Goal: Task Accomplishment & Management: Complete application form

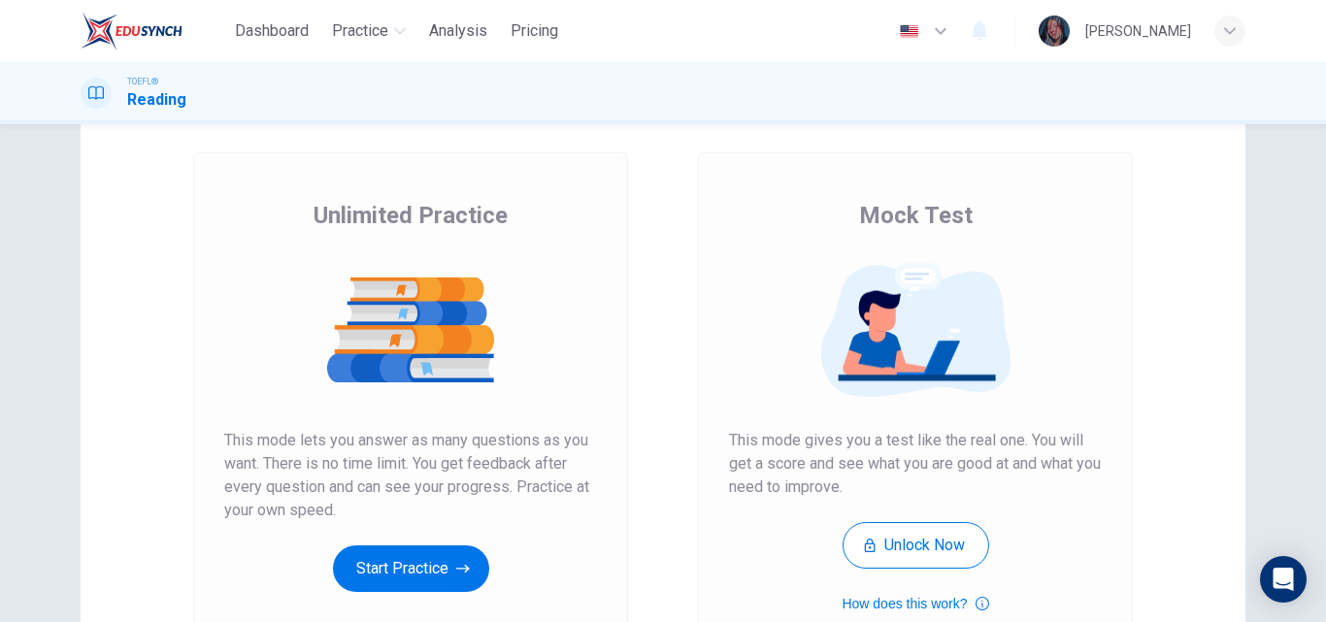
scroll to position [90, 0]
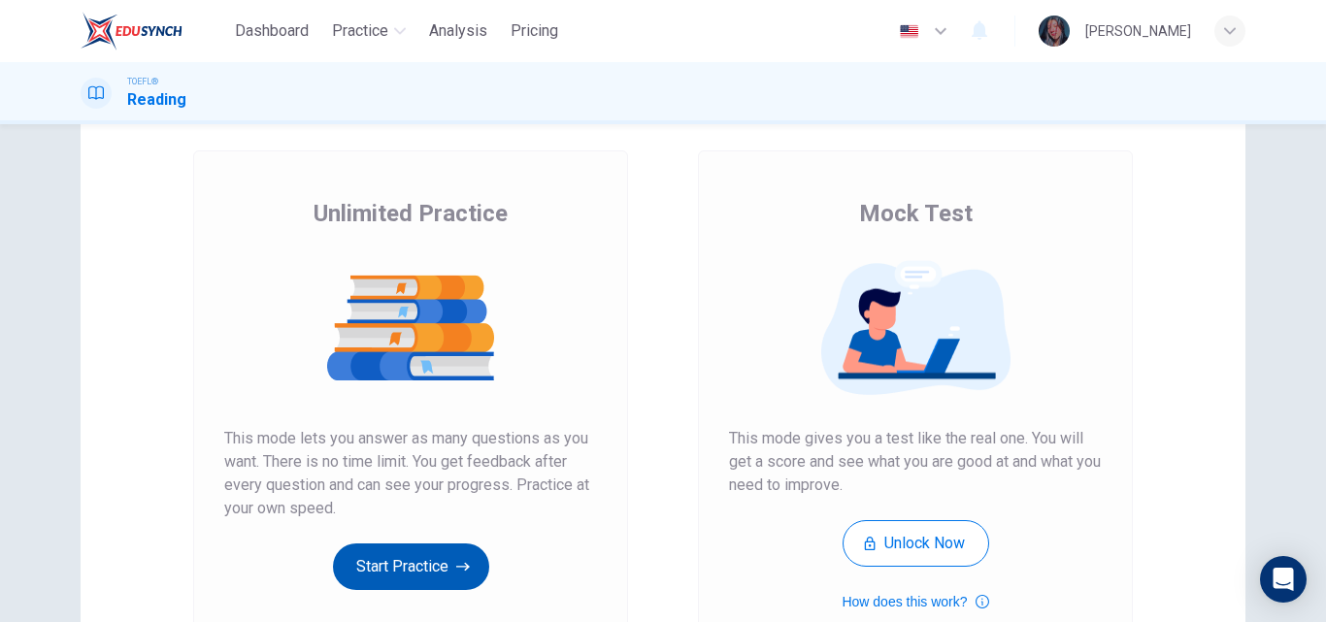
click at [422, 562] on button "Start Practice" at bounding box center [411, 567] width 156 height 47
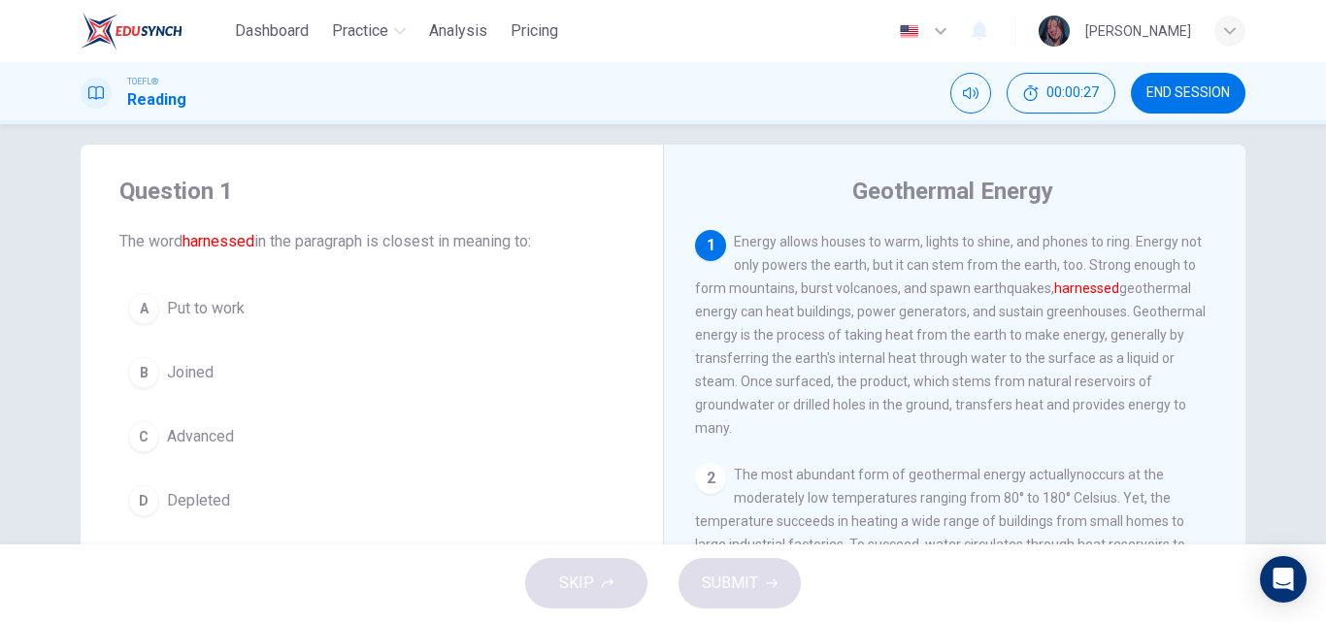
scroll to position [35, 0]
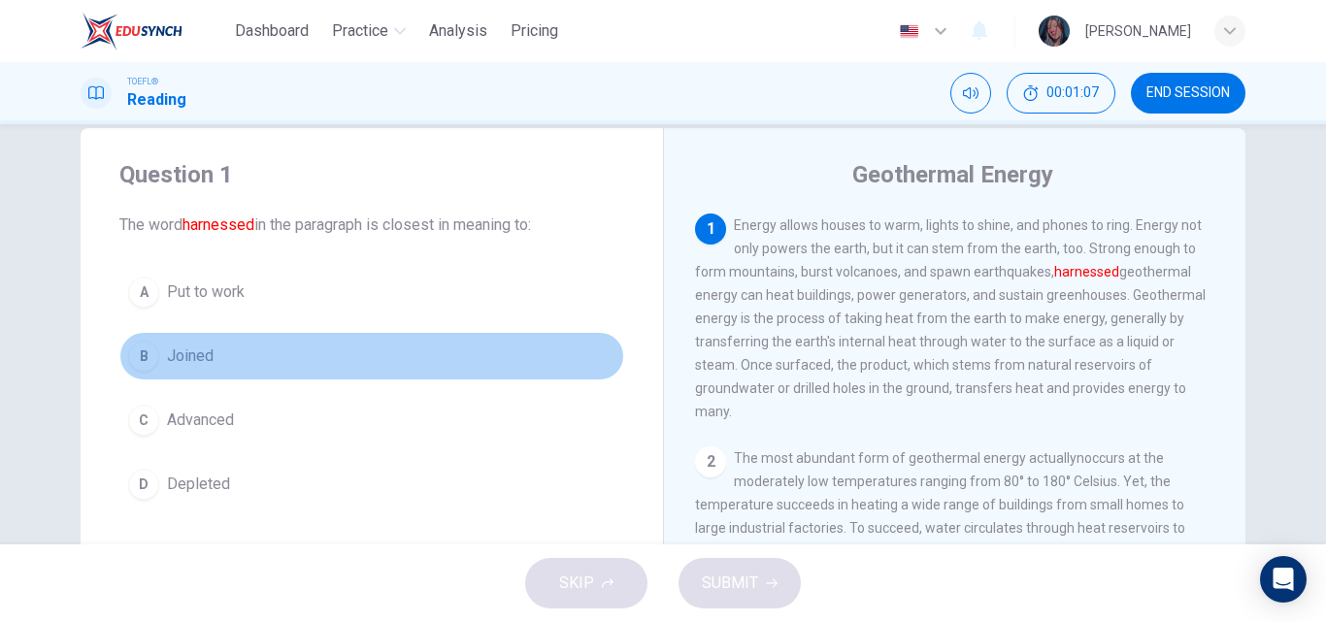
click at [222, 334] on button "B Joined" at bounding box center [371, 356] width 505 height 49
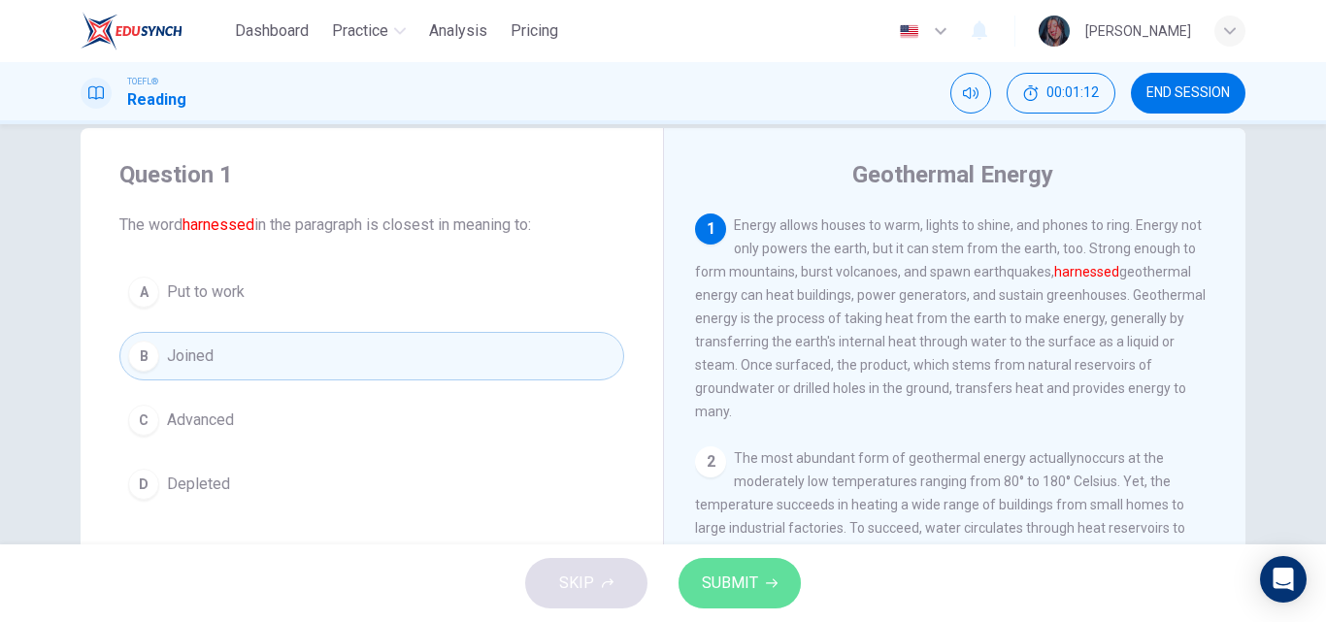
click at [752, 579] on span "SUBMIT" at bounding box center [730, 583] width 56 height 27
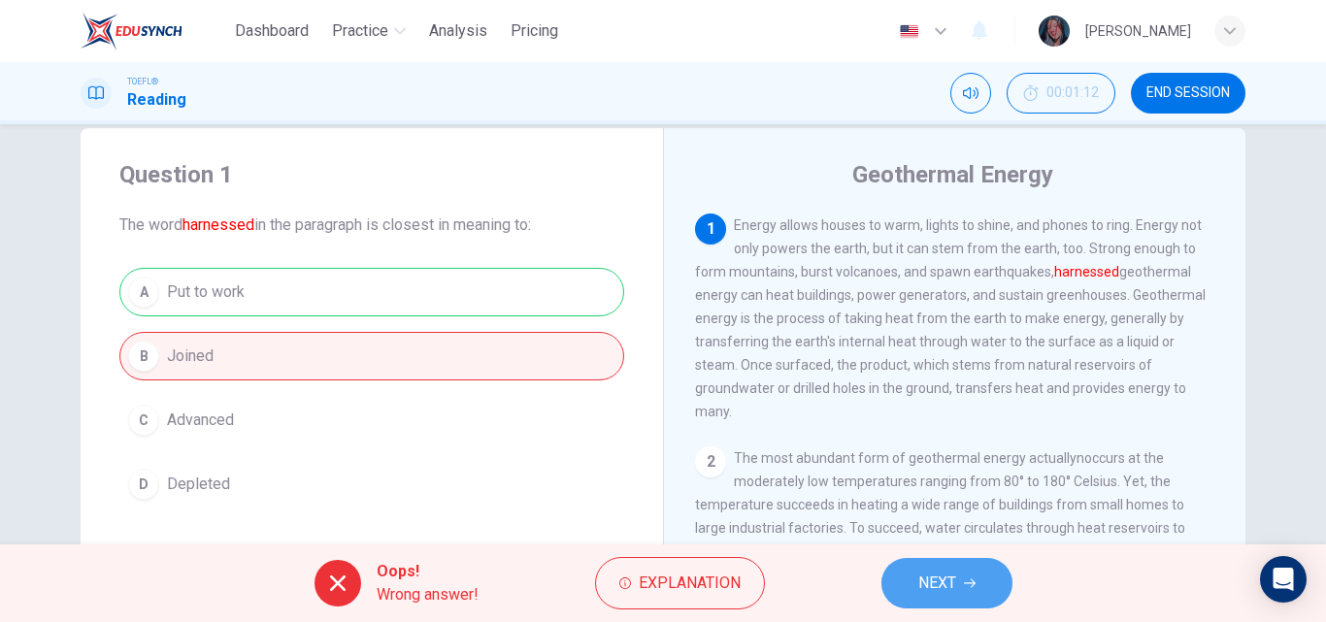
click at [925, 580] on span "NEXT" at bounding box center [937, 583] width 38 height 27
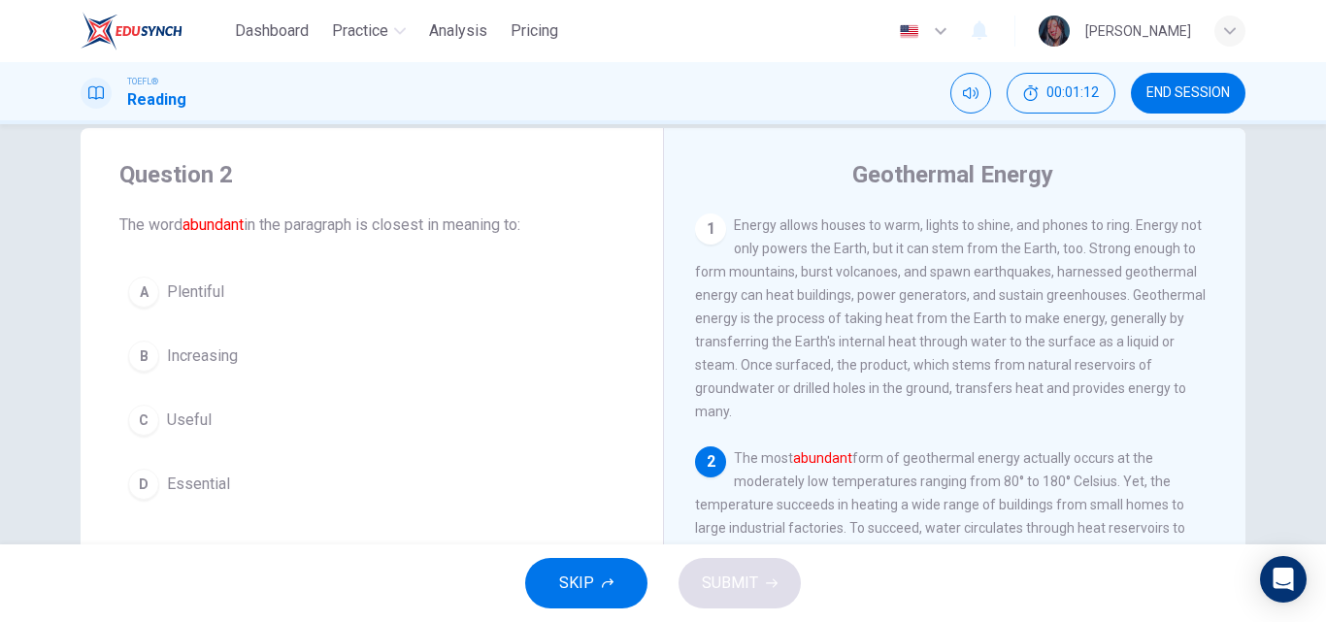
scroll to position [79, 0]
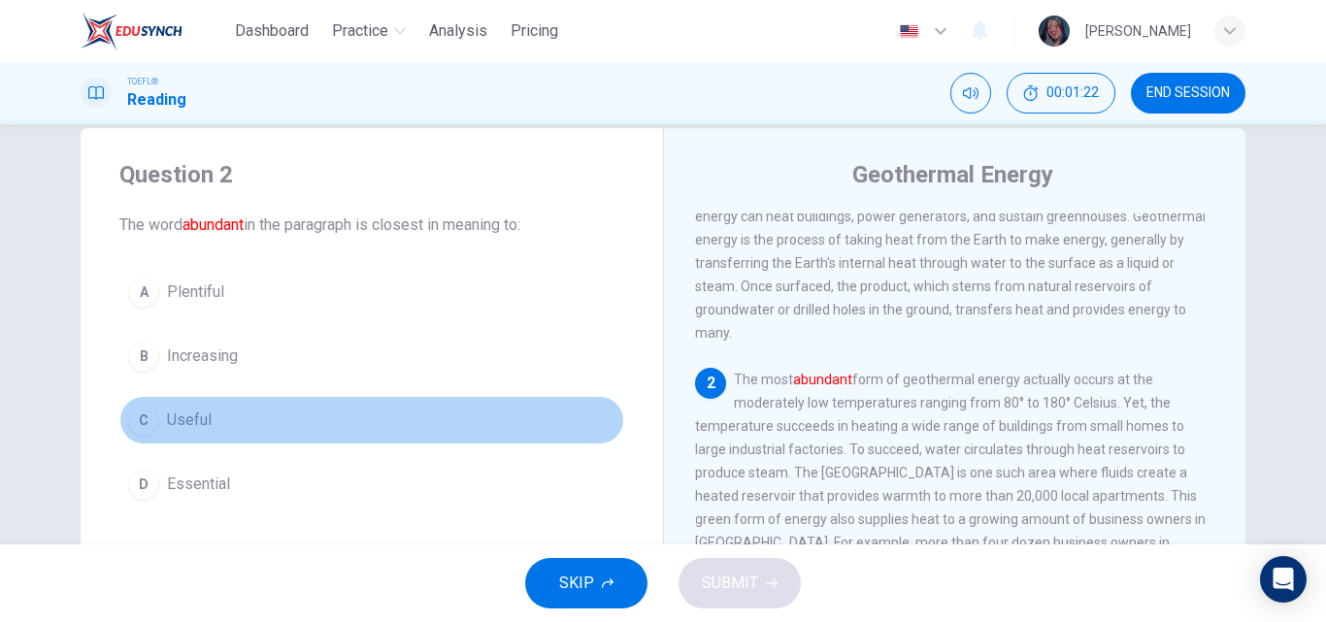
click at [196, 412] on span "Useful" at bounding box center [189, 420] width 45 height 23
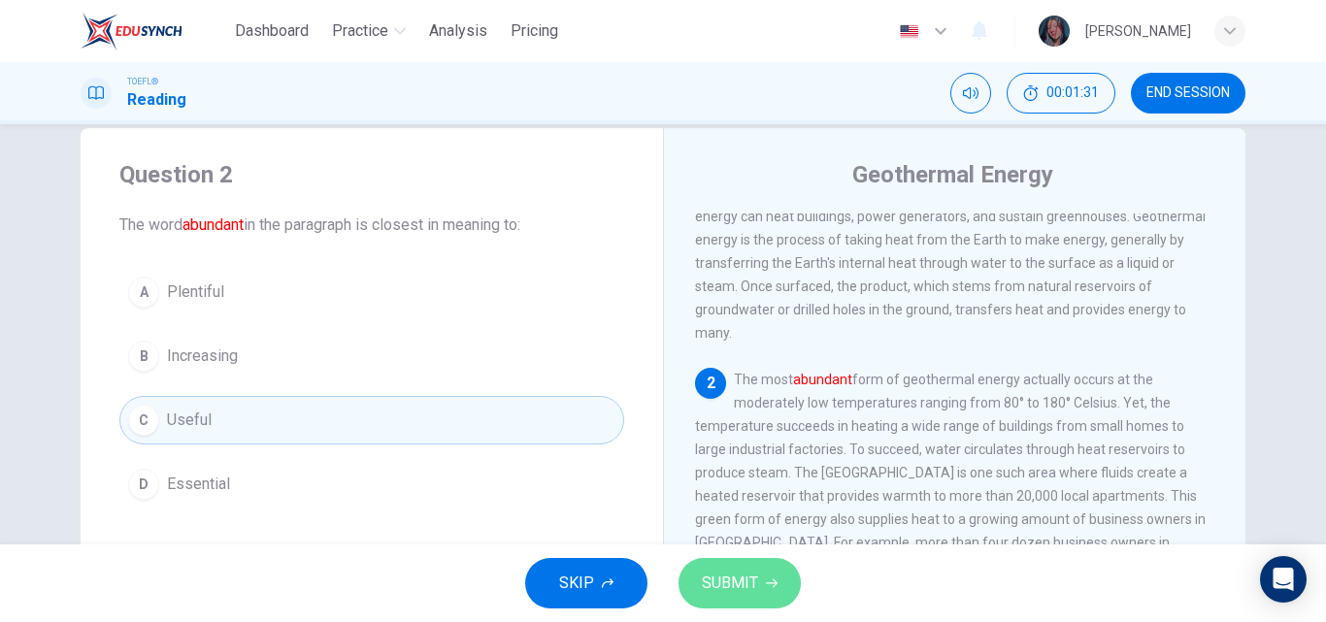
click at [730, 580] on span "SUBMIT" at bounding box center [730, 583] width 56 height 27
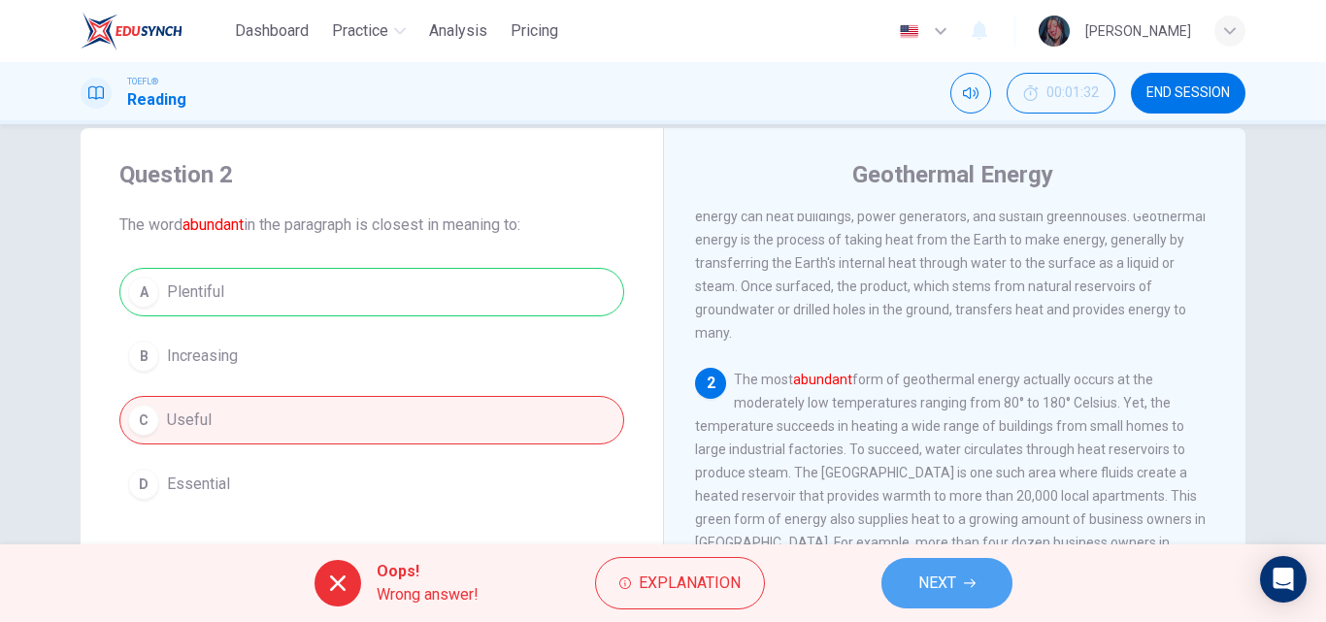
click at [922, 582] on span "NEXT" at bounding box center [937, 583] width 38 height 27
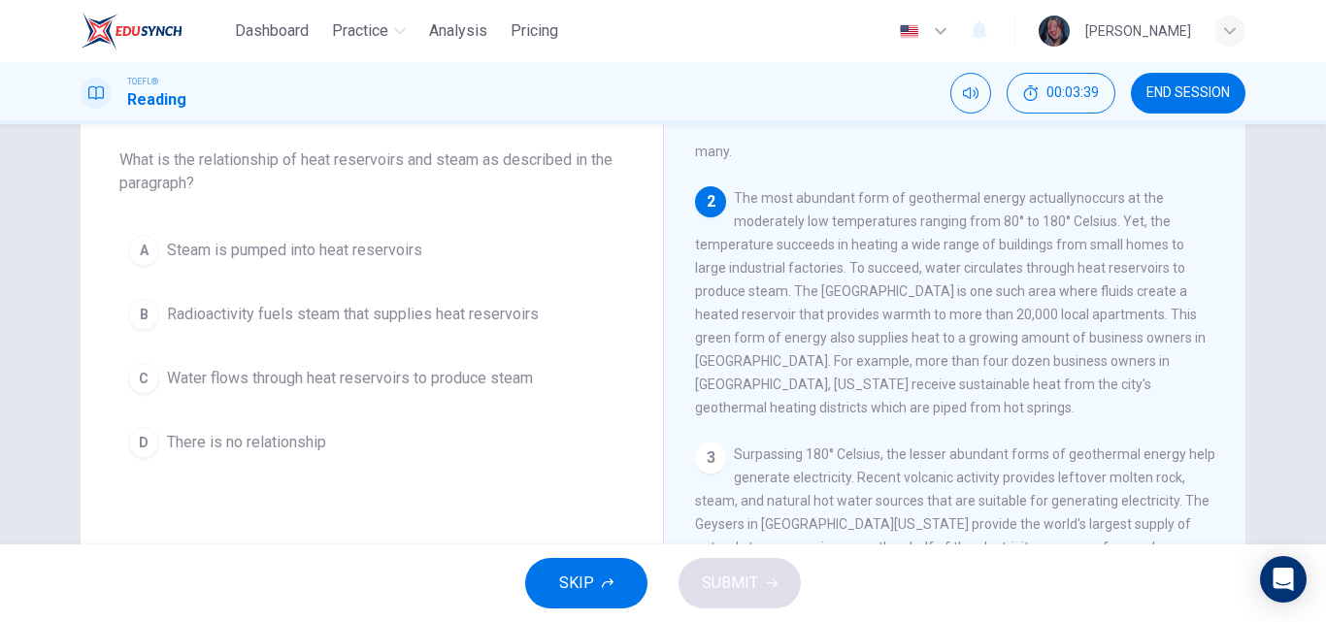
scroll to position [107, 0]
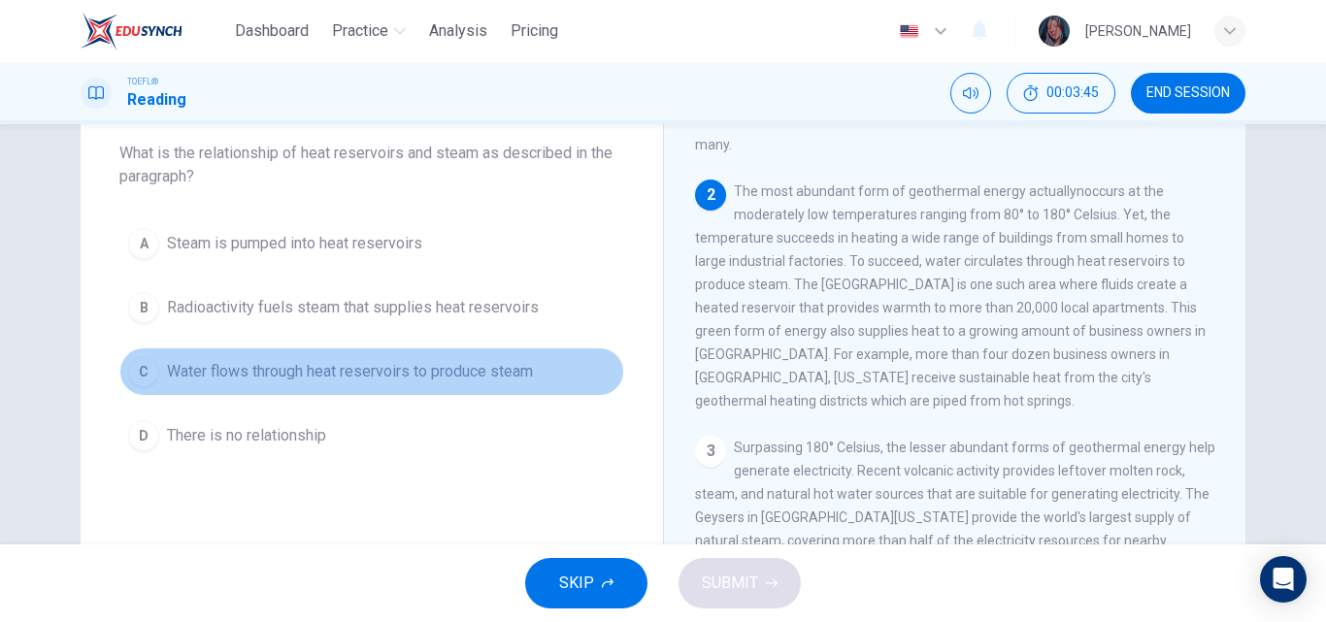
click at [307, 369] on span "Water flows through heat reservoirs to produce steam" at bounding box center [350, 371] width 366 height 23
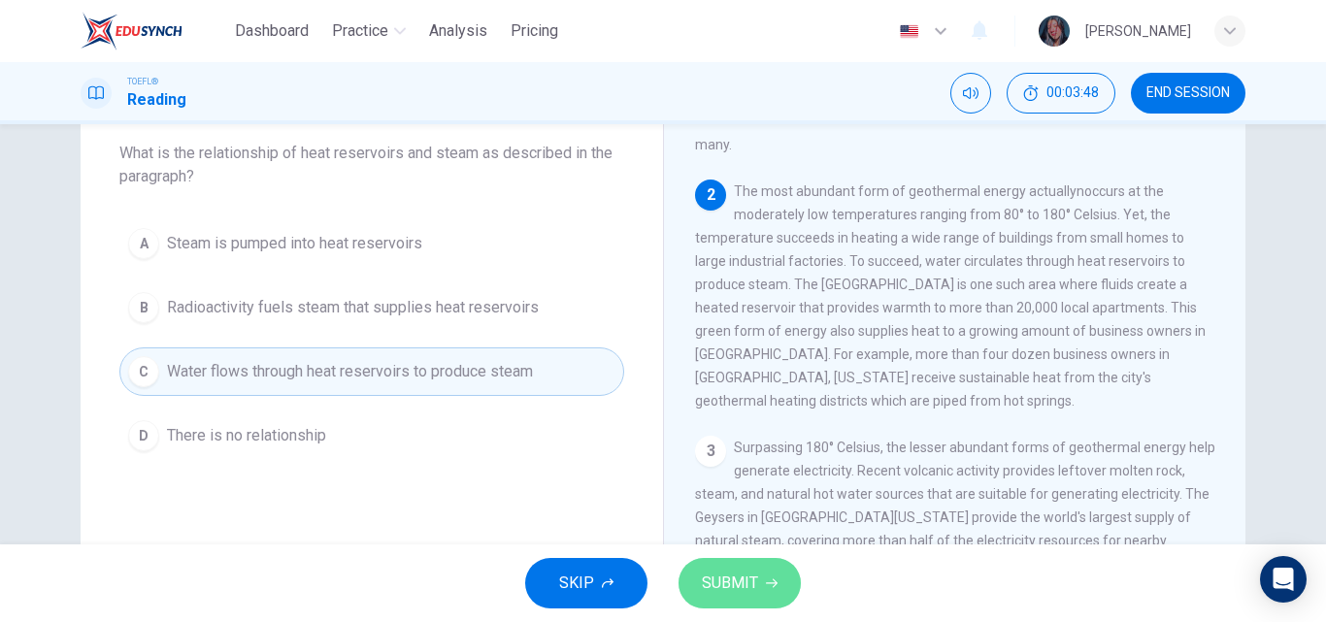
click at [718, 562] on button "SUBMIT" at bounding box center [740, 583] width 122 height 50
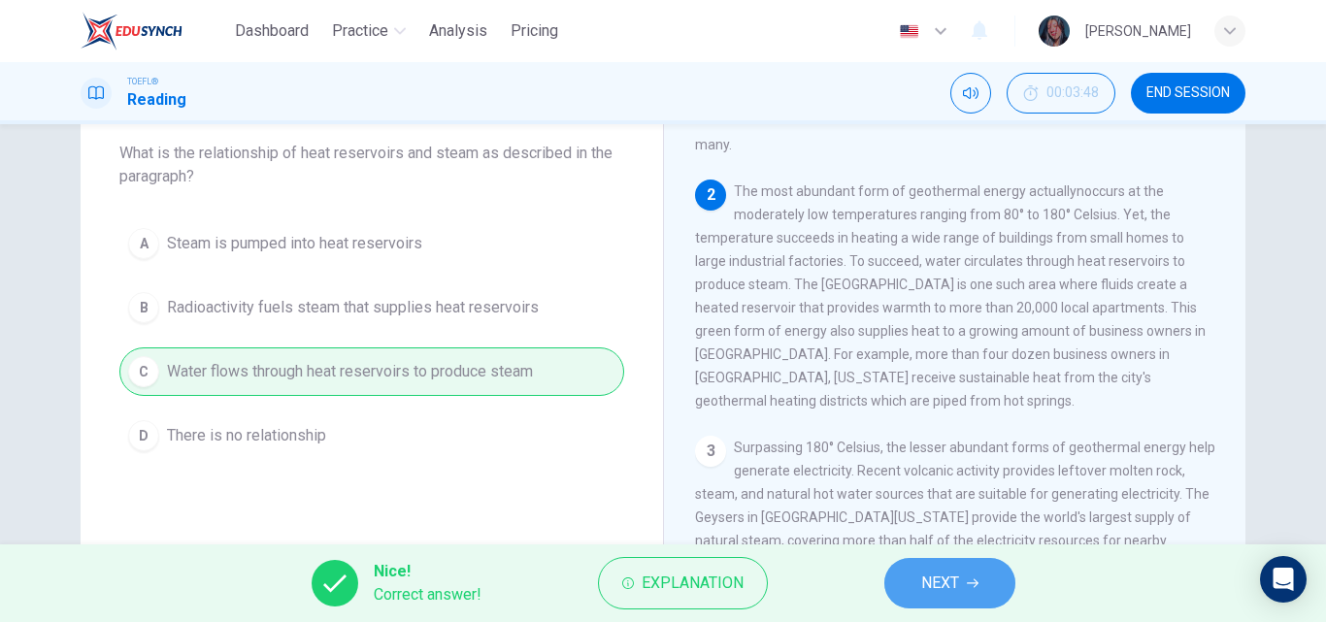
click at [965, 591] on button "NEXT" at bounding box center [949, 583] width 131 height 50
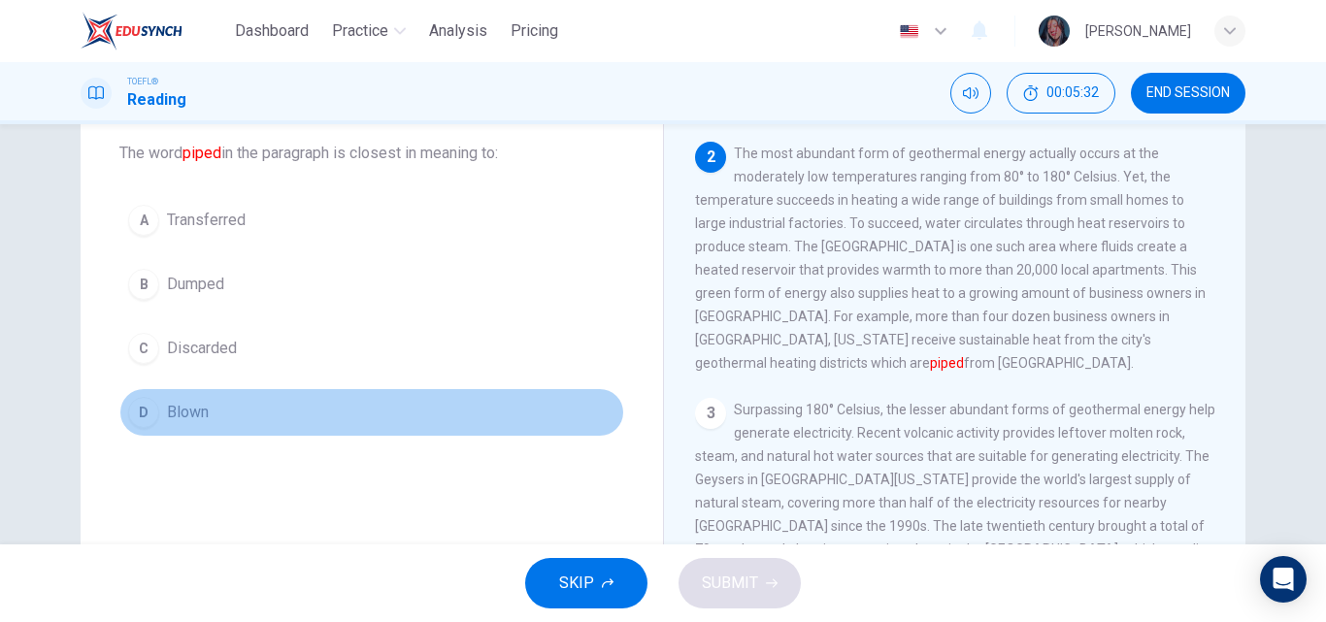
click at [261, 393] on button "D Blown" at bounding box center [371, 412] width 505 height 49
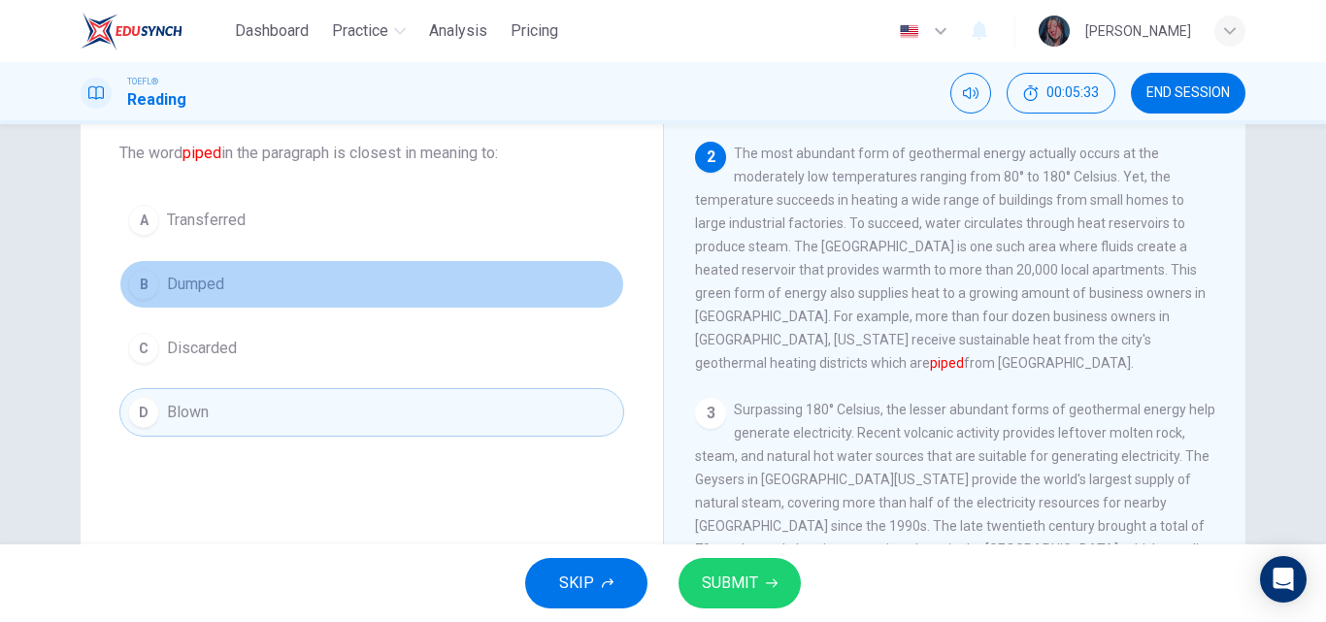
click at [250, 285] on button "B Dumped" at bounding box center [371, 284] width 505 height 49
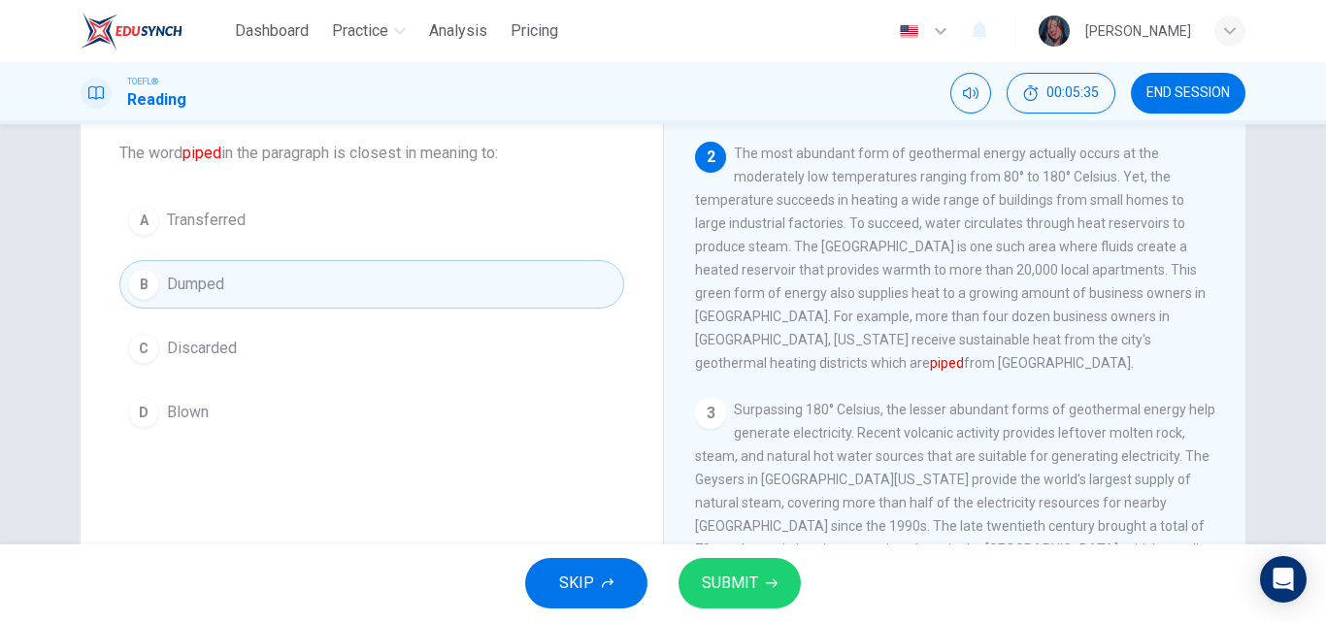
click at [730, 604] on button "SUBMIT" at bounding box center [740, 583] width 122 height 50
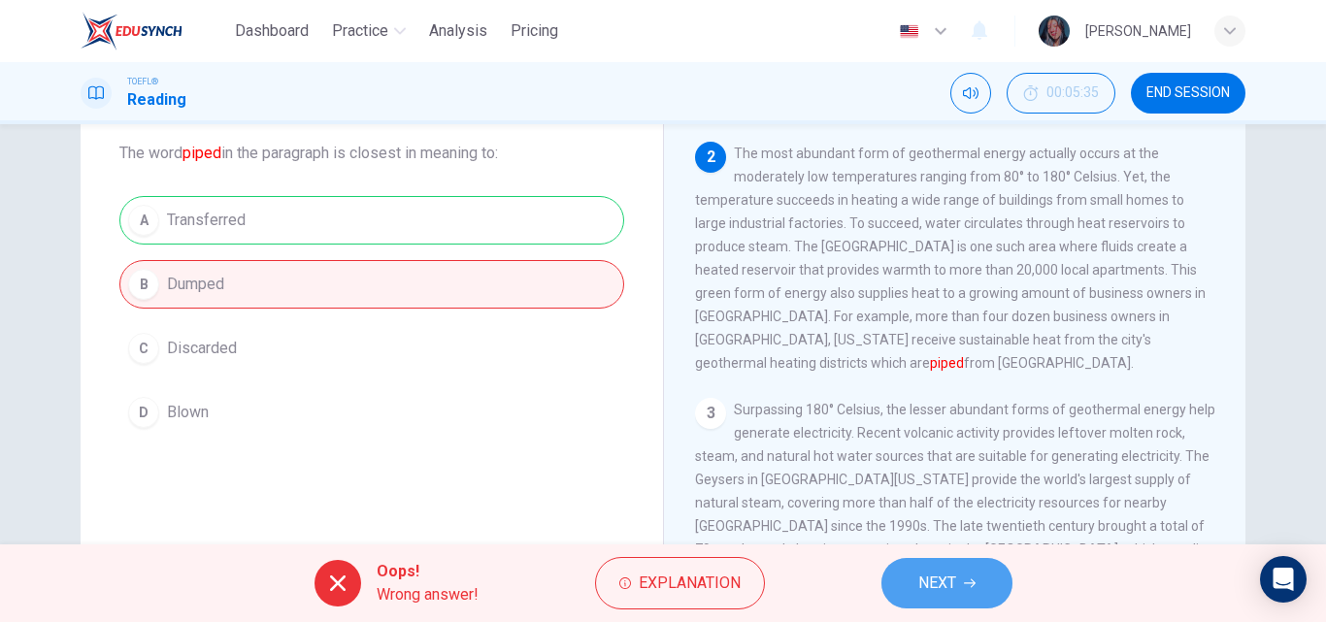
click at [921, 591] on span "NEXT" at bounding box center [937, 583] width 38 height 27
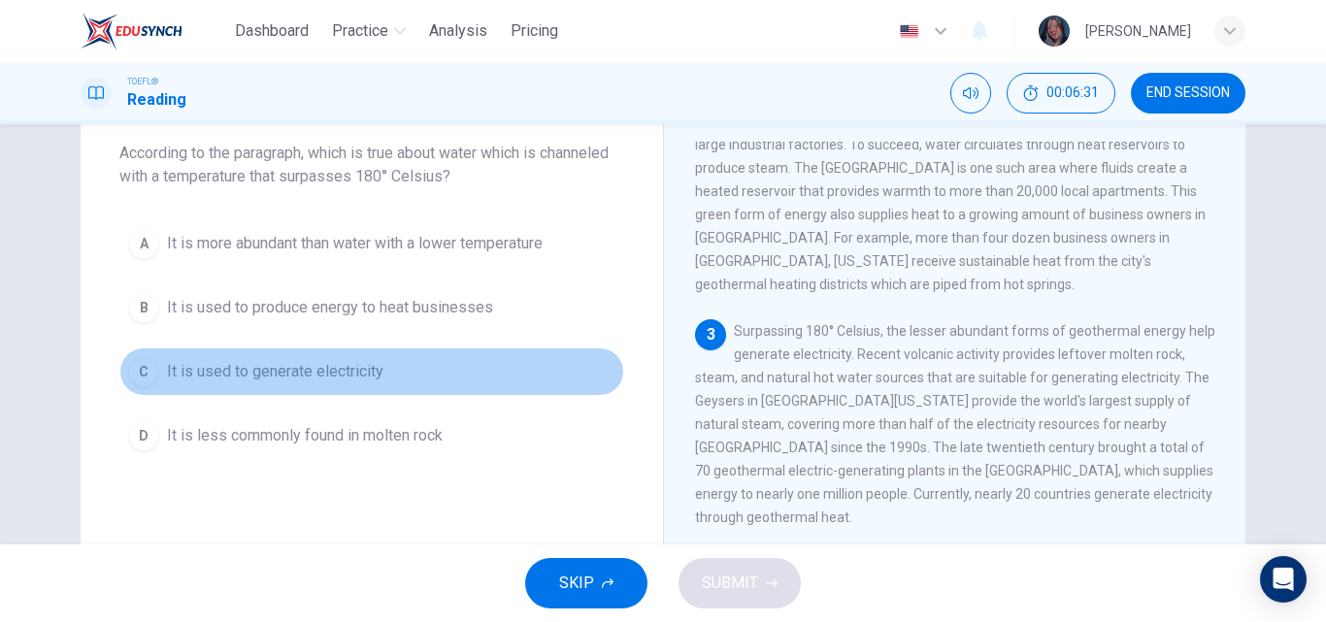
click at [405, 374] on button "C It is used to generate electricity" at bounding box center [371, 372] width 505 height 49
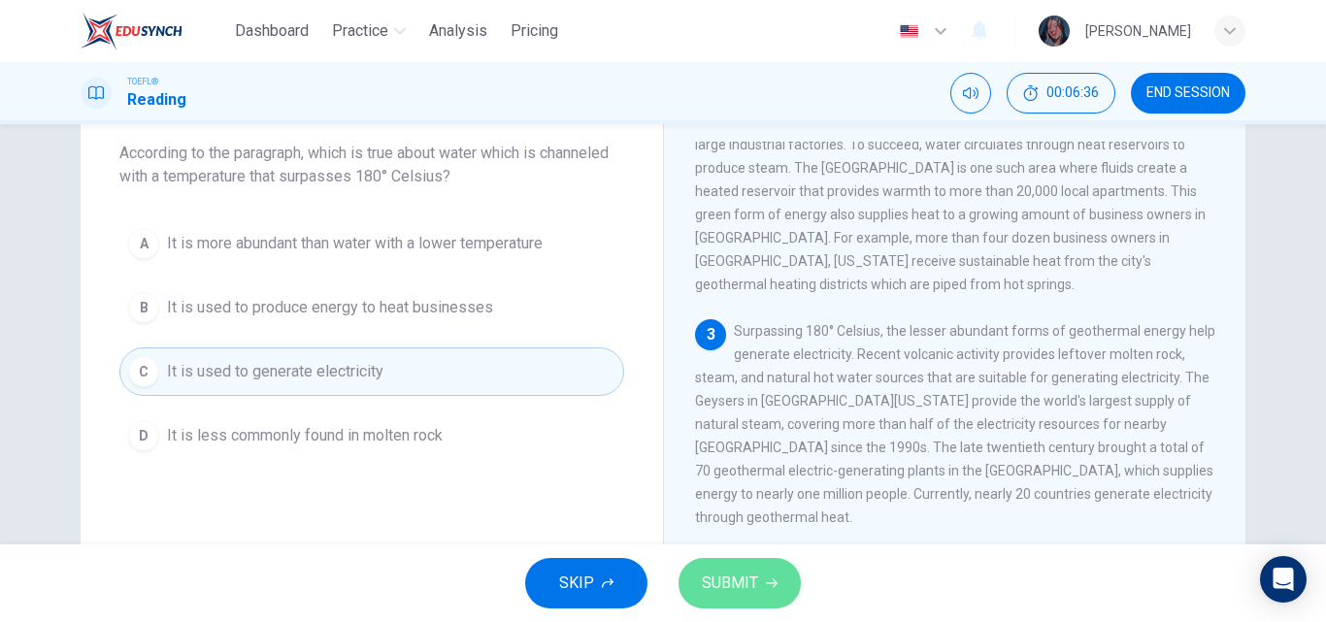
click at [713, 574] on span "SUBMIT" at bounding box center [730, 583] width 56 height 27
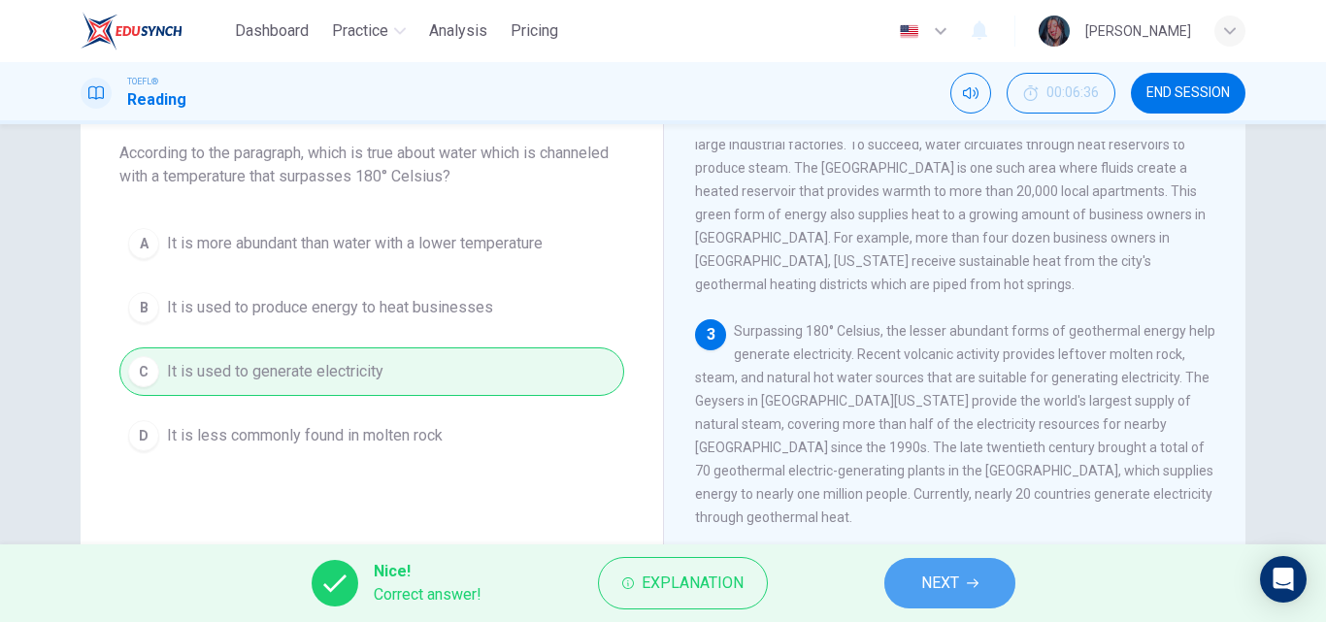
click at [906, 569] on button "NEXT" at bounding box center [949, 583] width 131 height 50
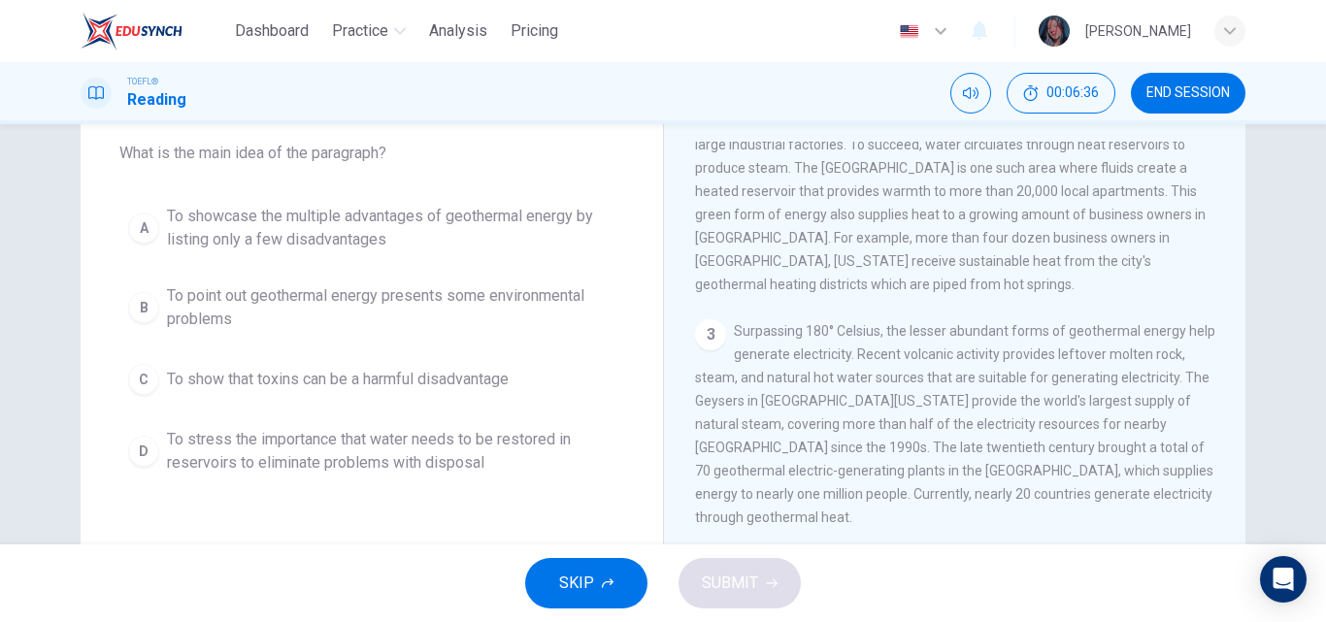
scroll to position [498, 0]
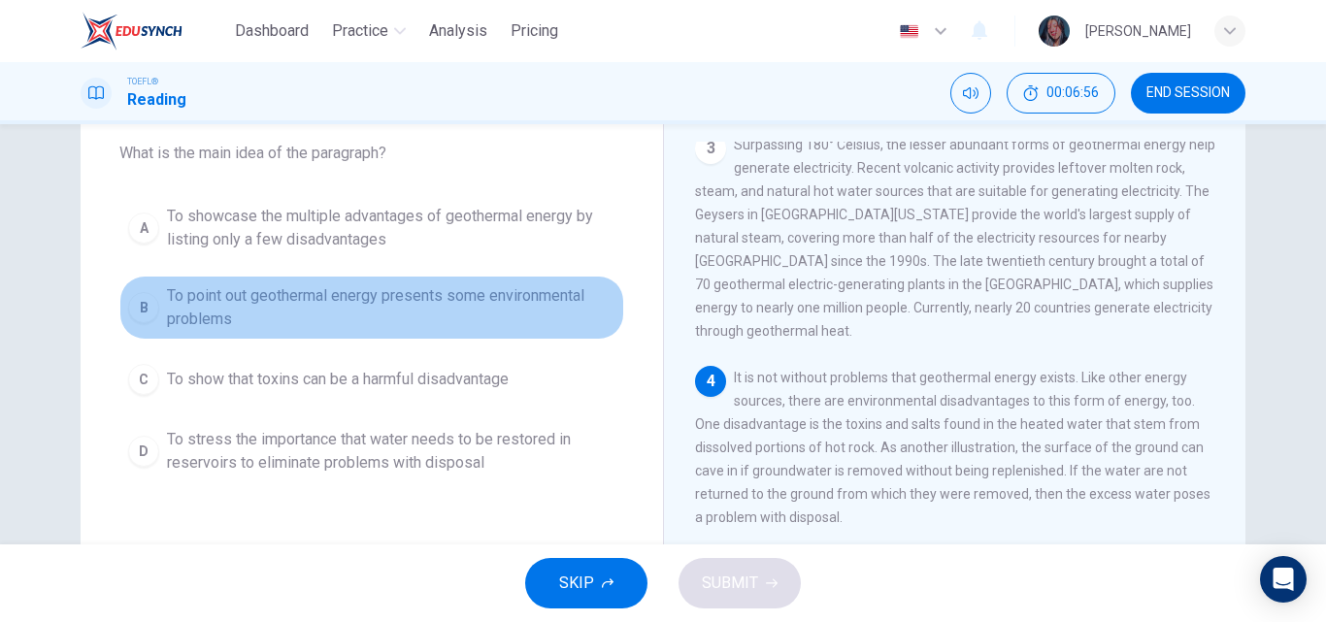
click at [485, 317] on span "To point out geothermal energy presents some environmental problems" at bounding box center [391, 307] width 448 height 47
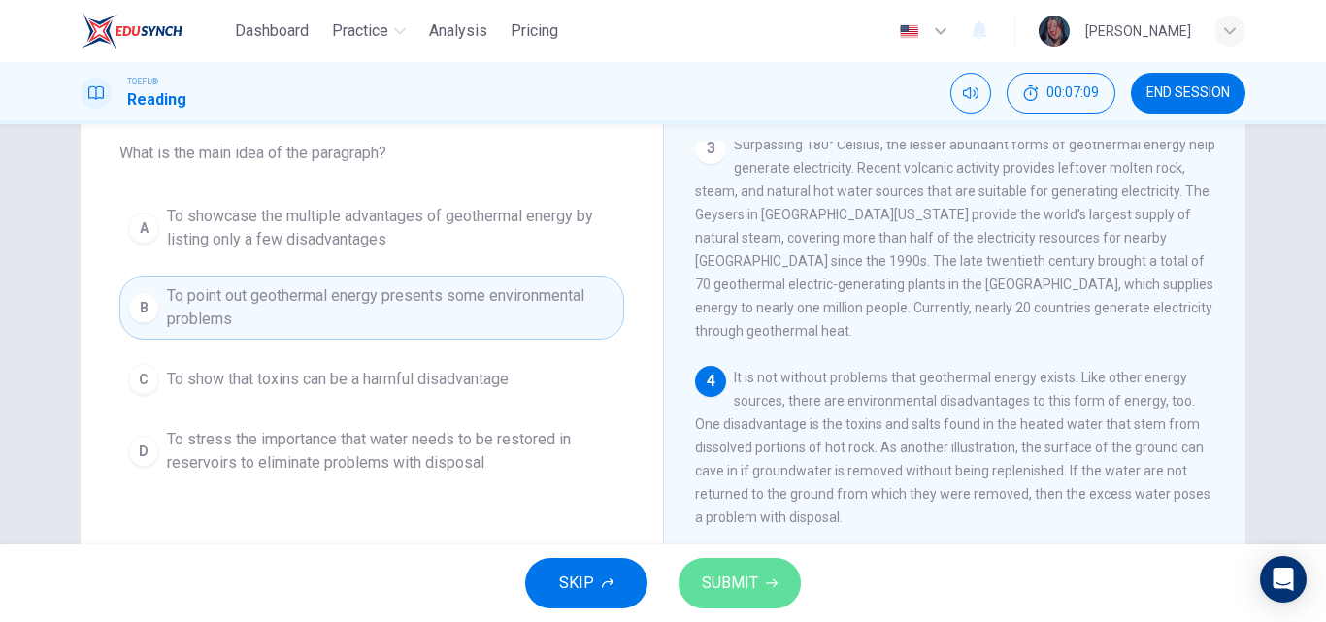
click at [735, 590] on span "SUBMIT" at bounding box center [730, 583] width 56 height 27
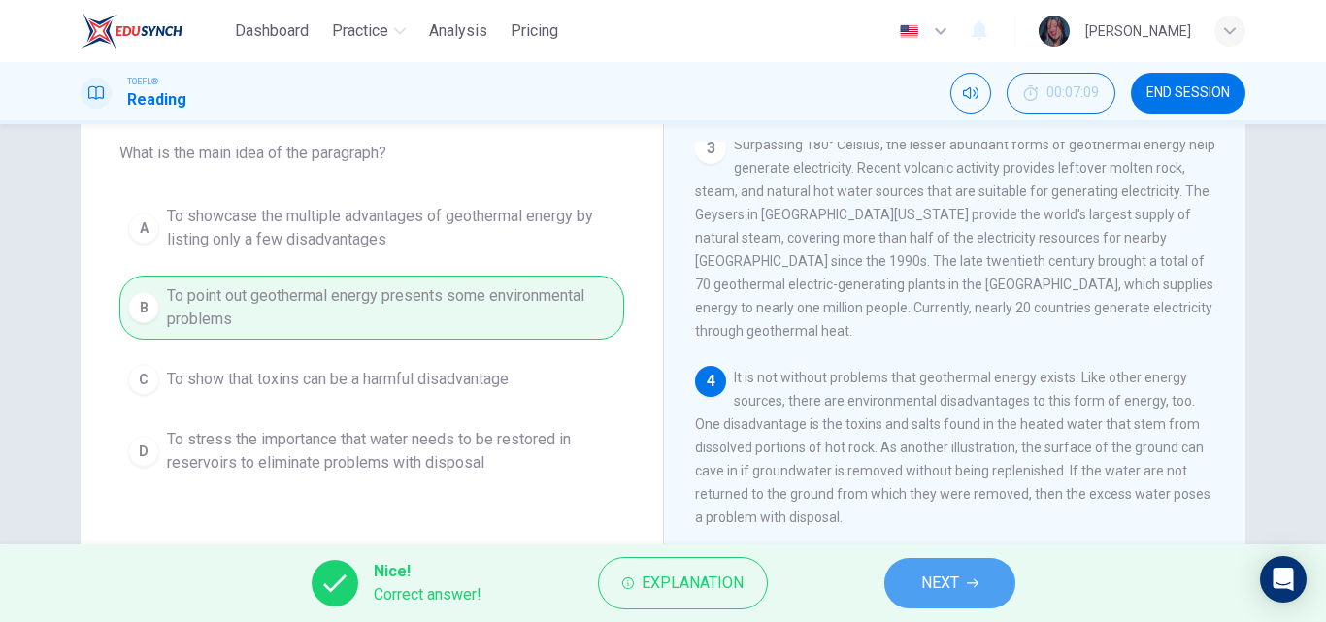
click at [927, 589] on span "NEXT" at bounding box center [940, 583] width 38 height 27
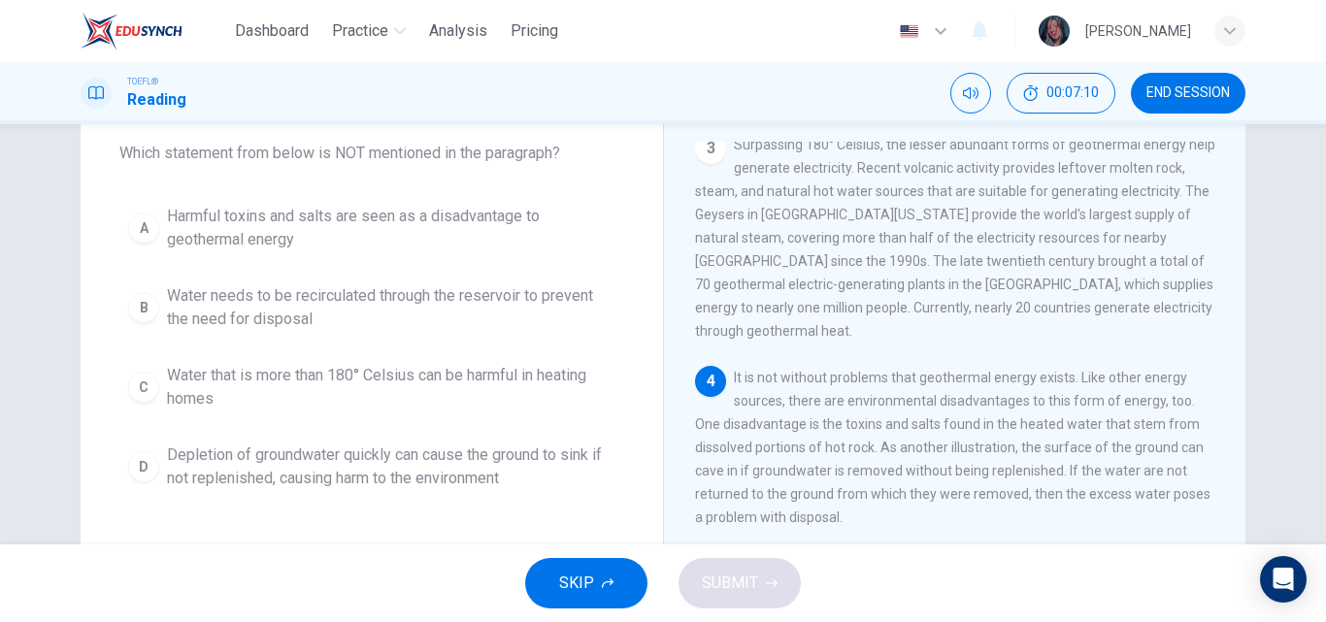
click at [978, 515] on div "1 Energy allows houses to warm, lights to shine, and phones to ring. Energy not…" at bounding box center [968, 421] width 546 height 558
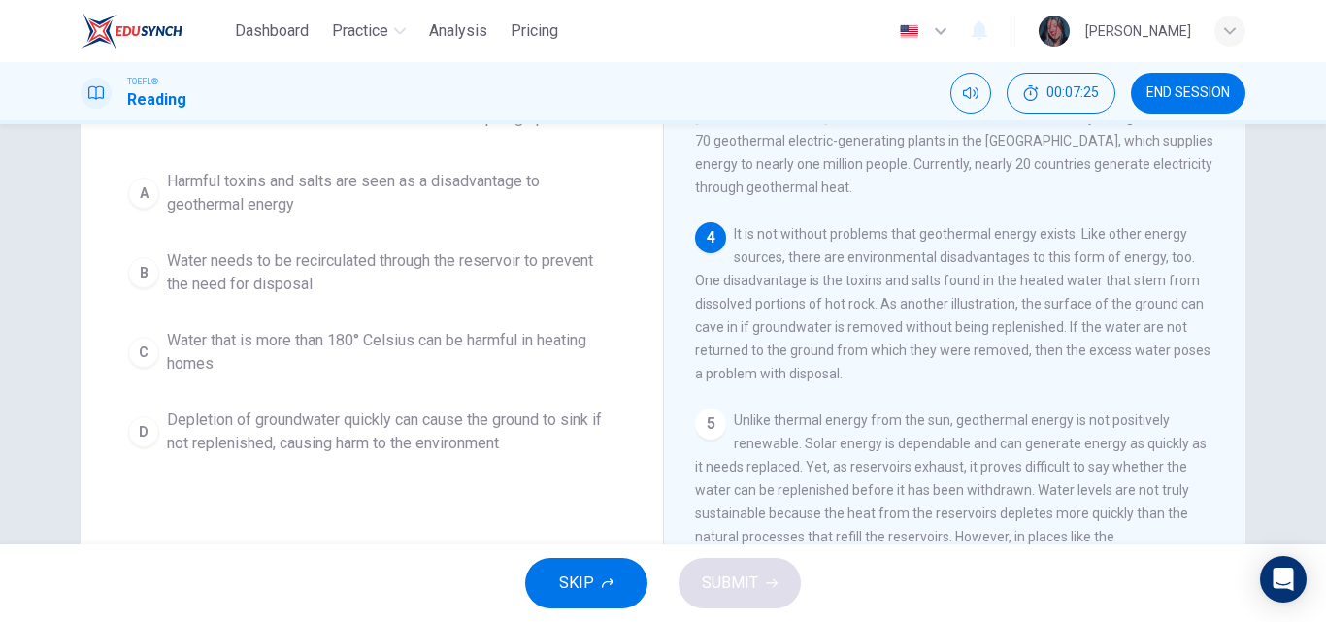
scroll to position [127, 0]
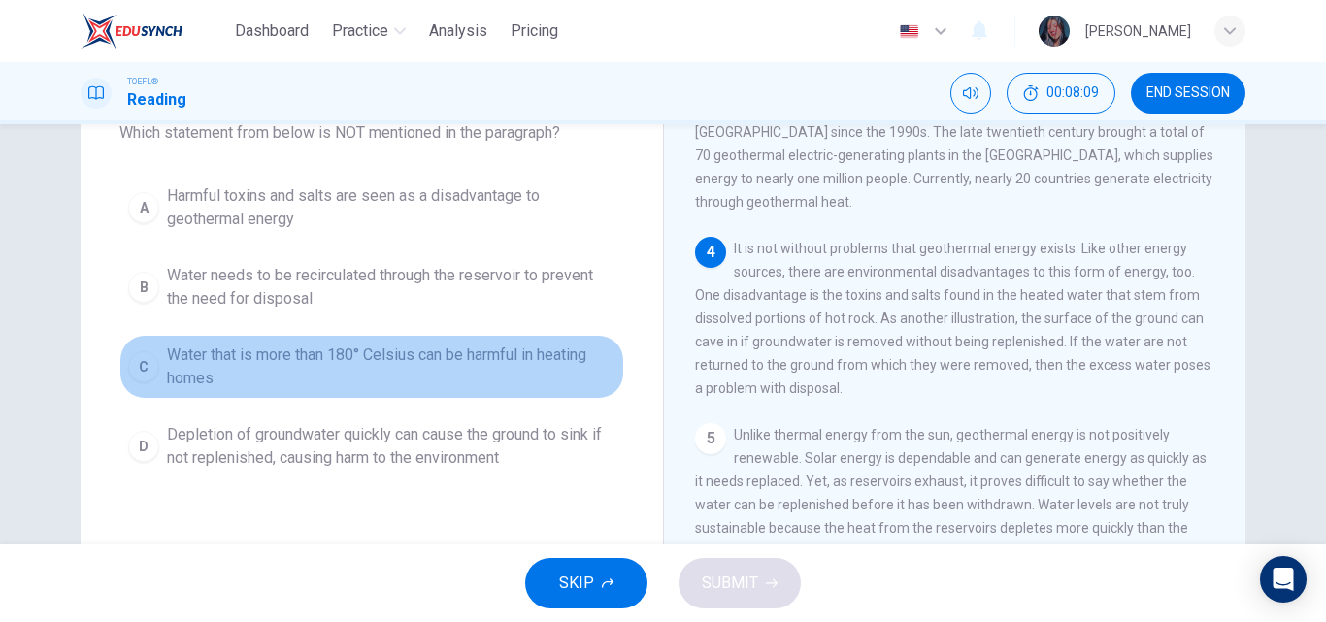
click at [424, 365] on span "Water that is more than 180° Celsius can be harmful in heating homes" at bounding box center [391, 367] width 448 height 47
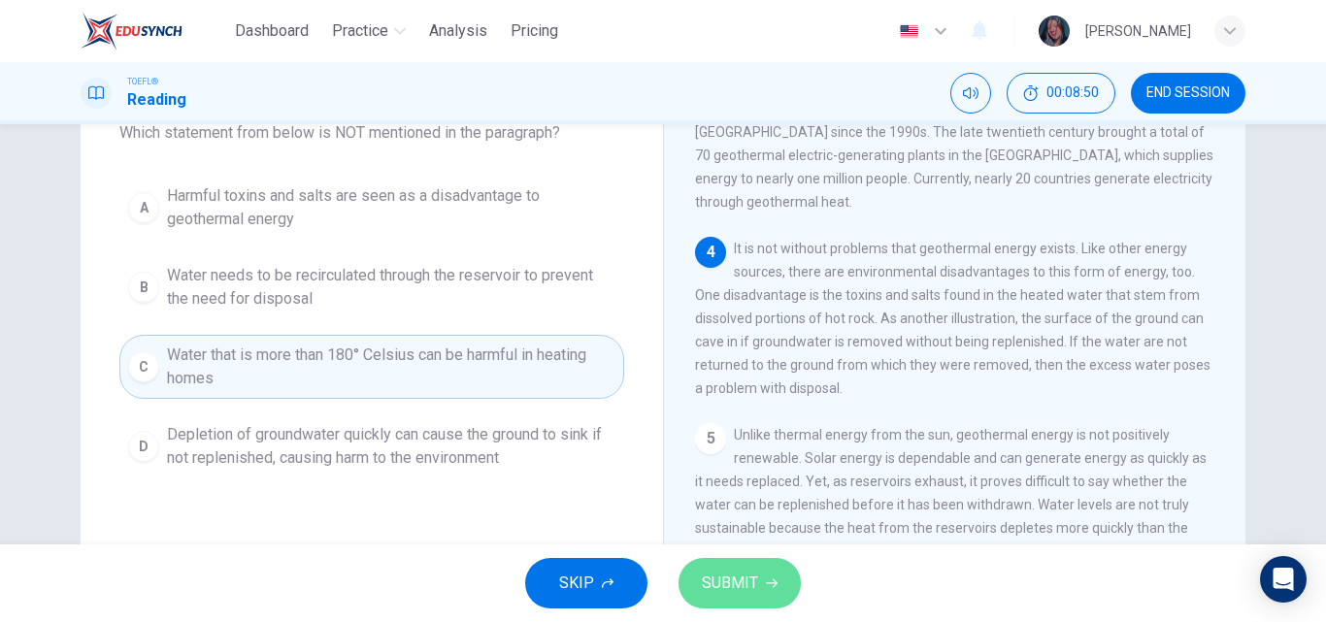
click at [712, 570] on span "SUBMIT" at bounding box center [730, 583] width 56 height 27
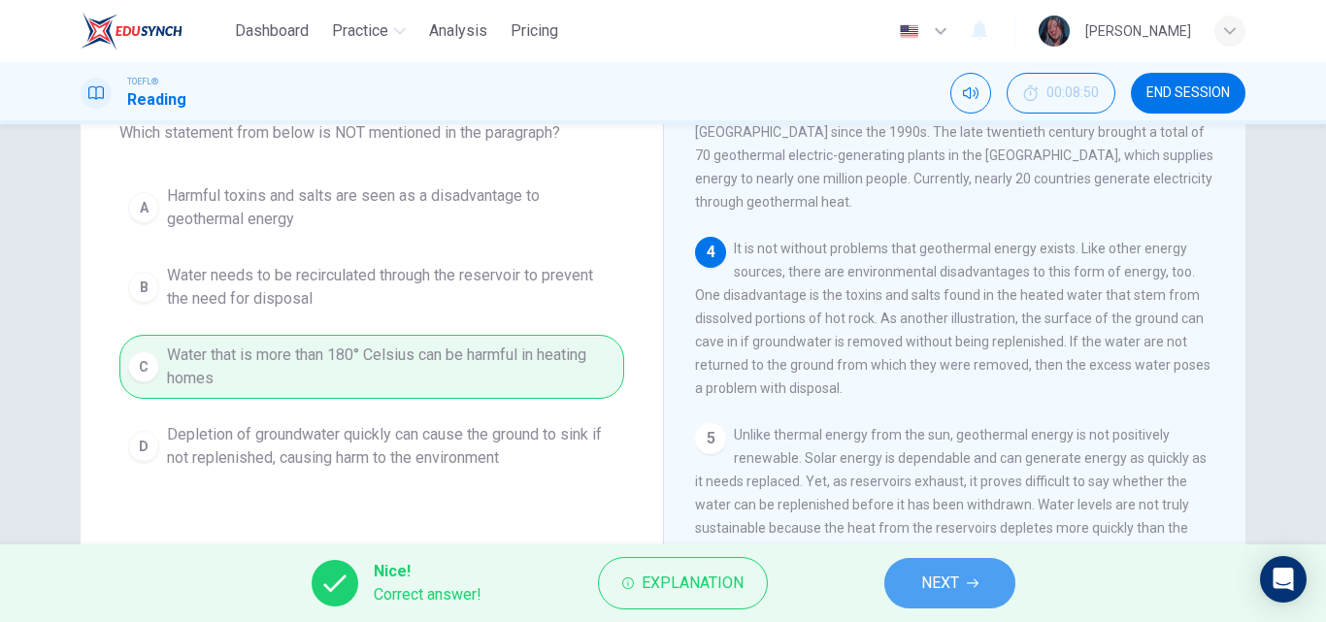
click at [962, 582] on button "NEXT" at bounding box center [949, 583] width 131 height 50
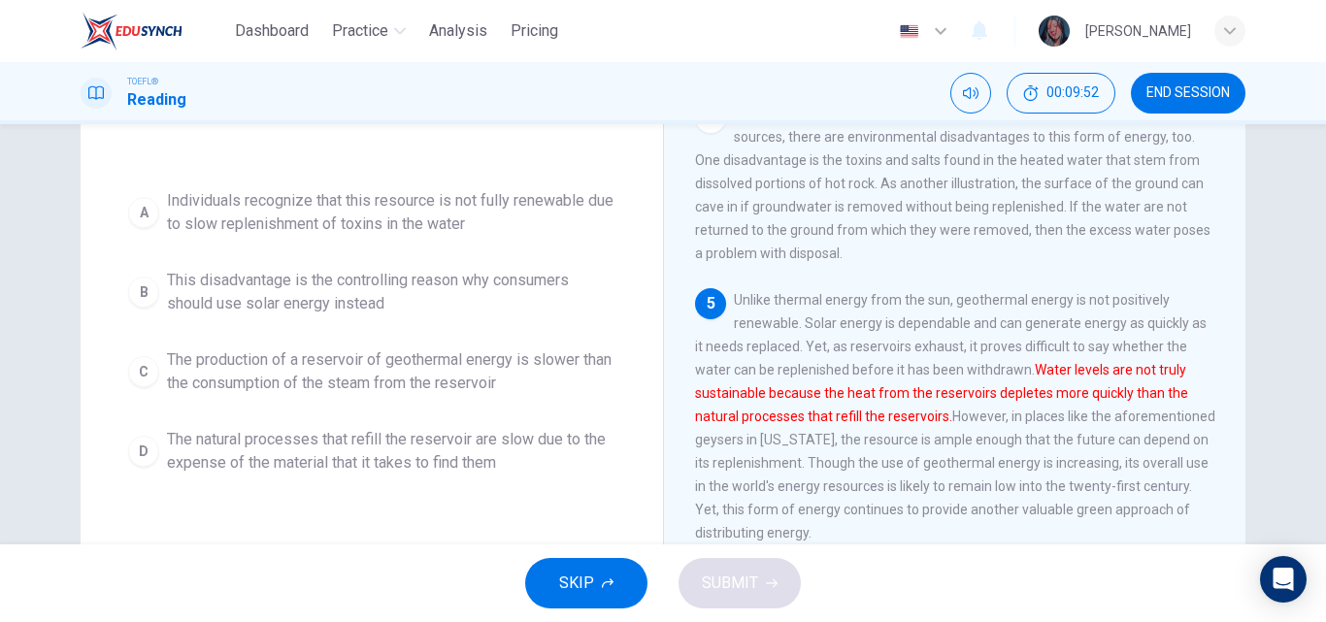
scroll to position [266, 0]
click at [265, 352] on span "The production of a reservoir of geothermal energy is slower than the consumpti…" at bounding box center [391, 368] width 448 height 47
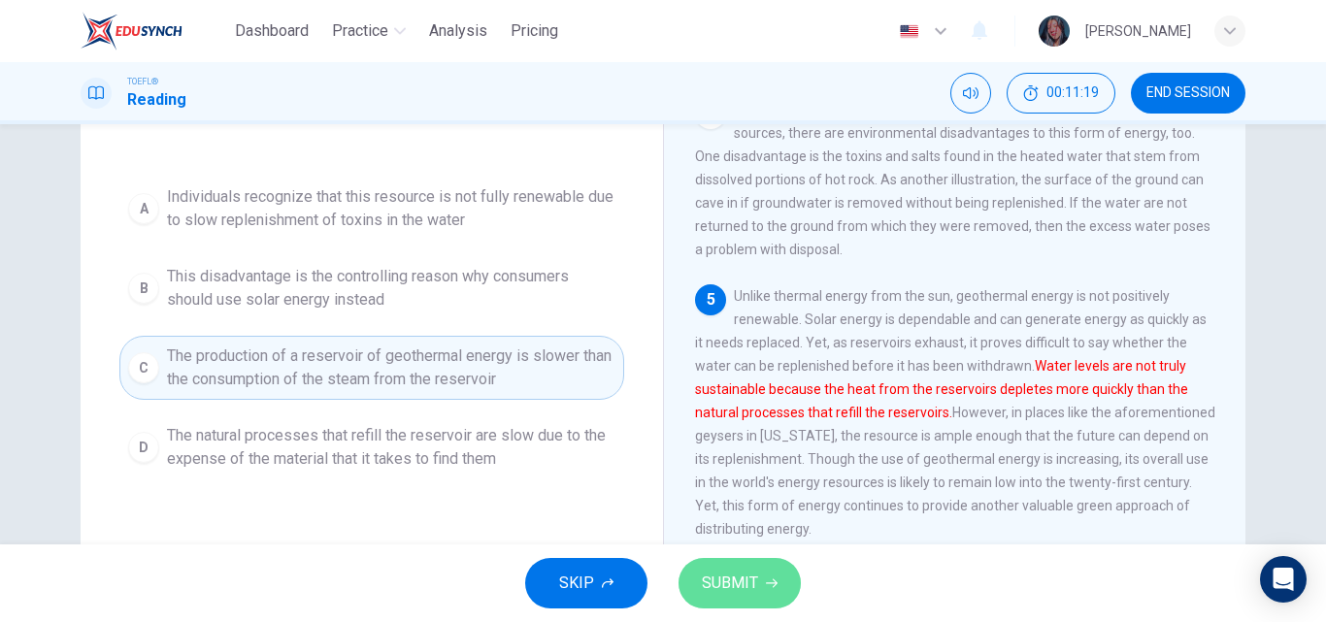
click at [713, 577] on span "SUBMIT" at bounding box center [730, 583] width 56 height 27
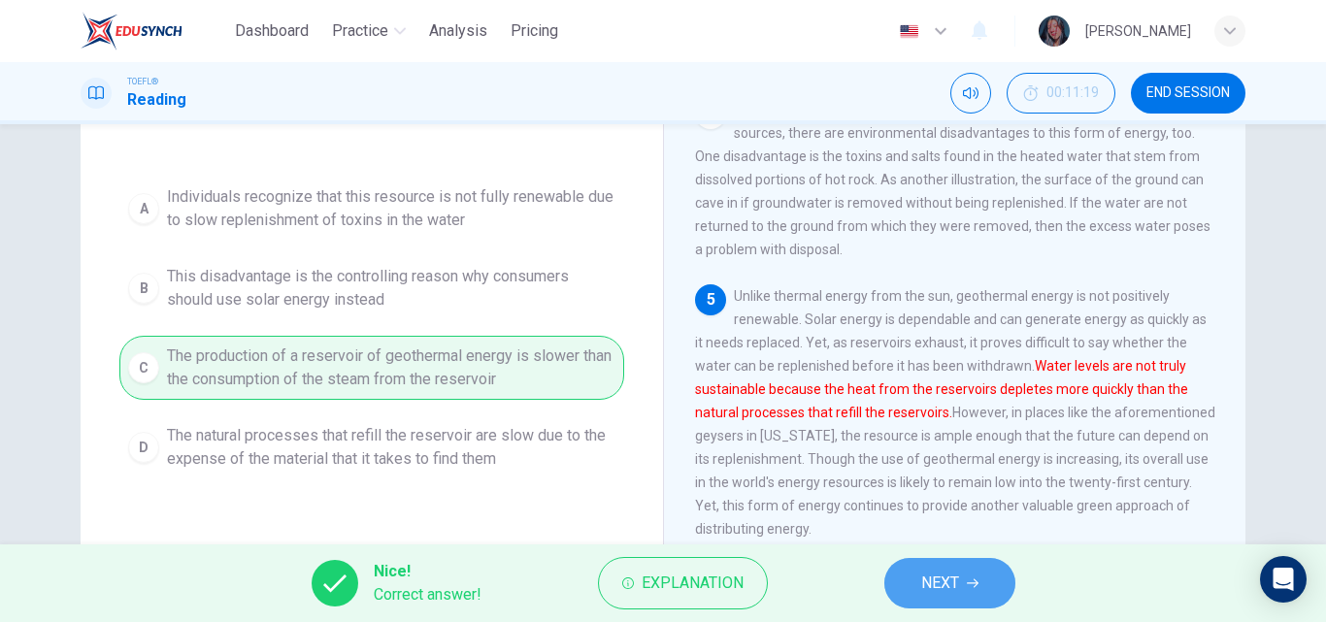
click at [893, 581] on button "NEXT" at bounding box center [949, 583] width 131 height 50
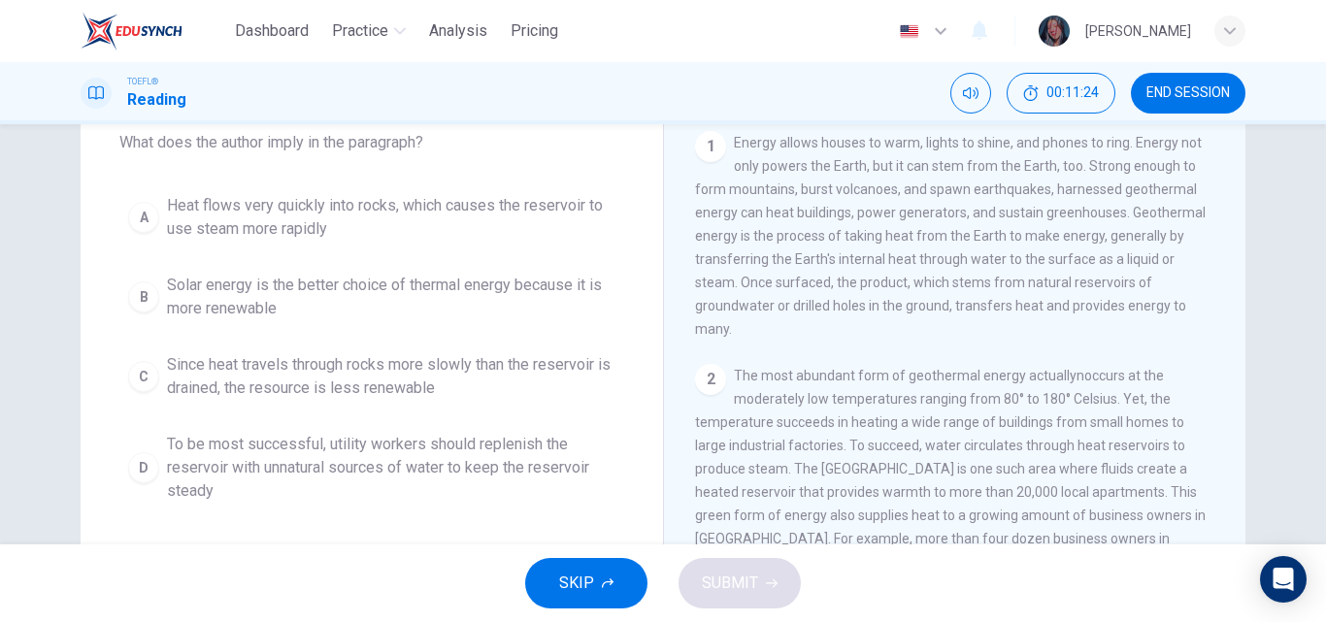
scroll to position [607, 0]
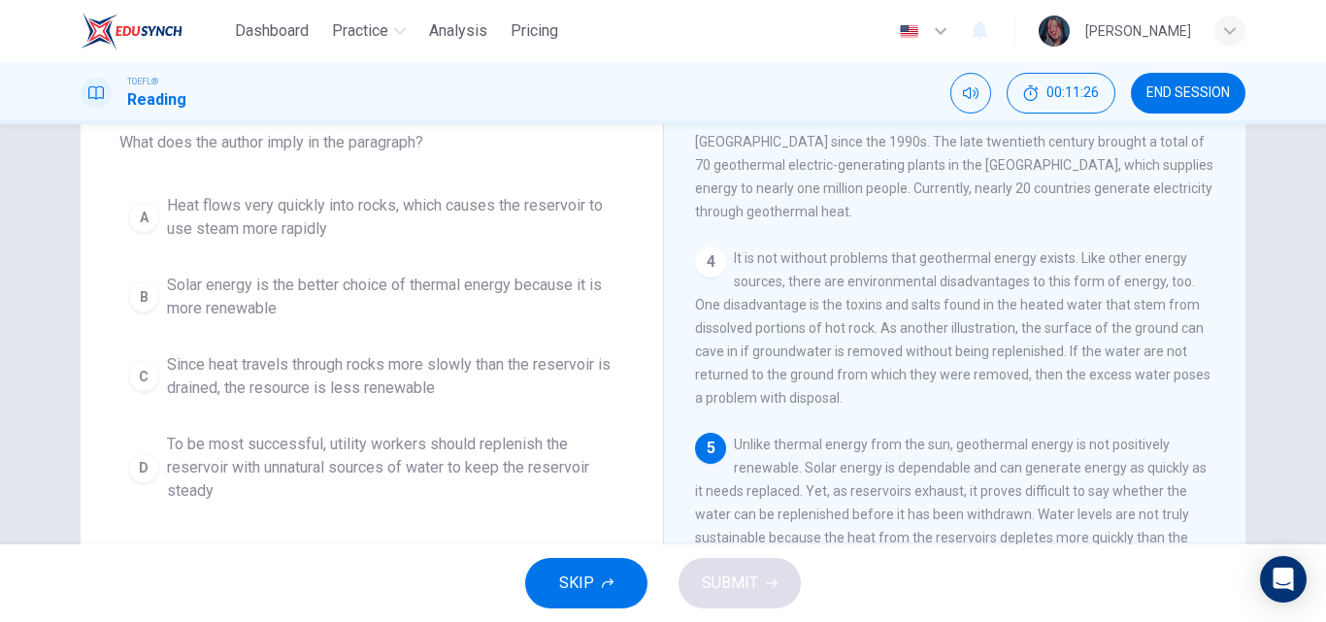
drag, startPoint x: 1306, startPoint y: 272, endPoint x: 1319, endPoint y: 303, distance: 33.9
click at [1319, 303] on div "Question 9 What does the author imply in the paragraph? A Heat flows very quick…" at bounding box center [663, 334] width 1326 height 420
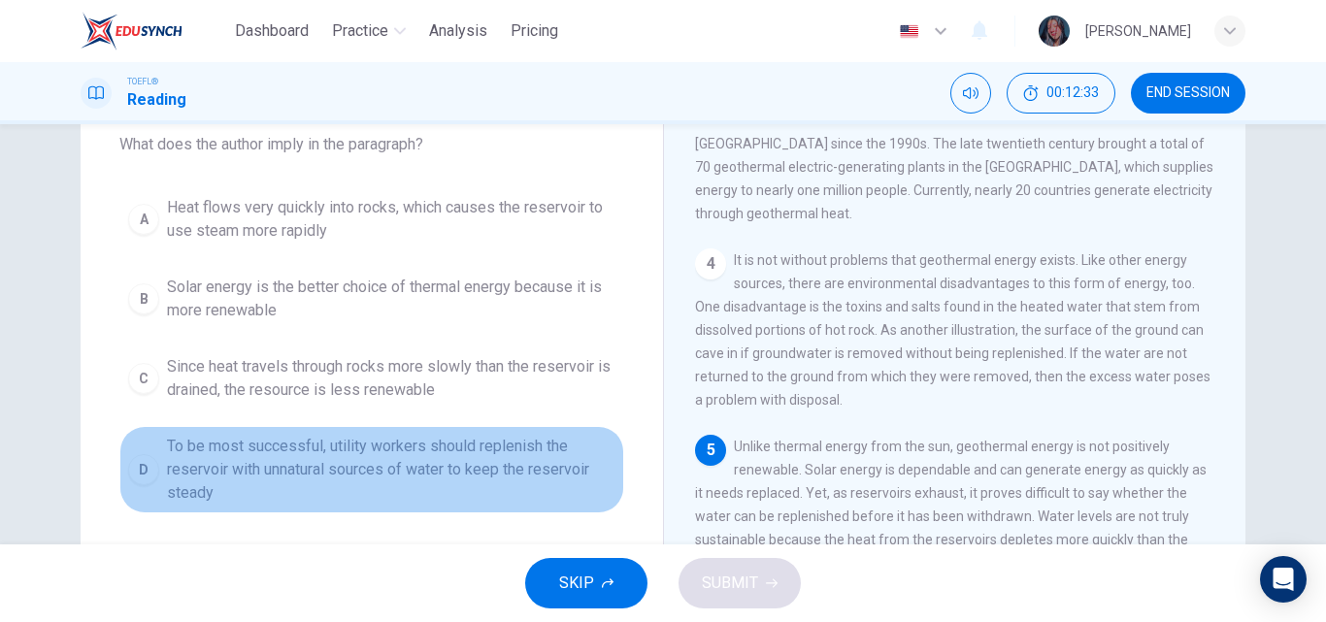
click at [504, 477] on span "To be most successful, utility workers should replenish the reservoir with unna…" at bounding box center [391, 470] width 448 height 70
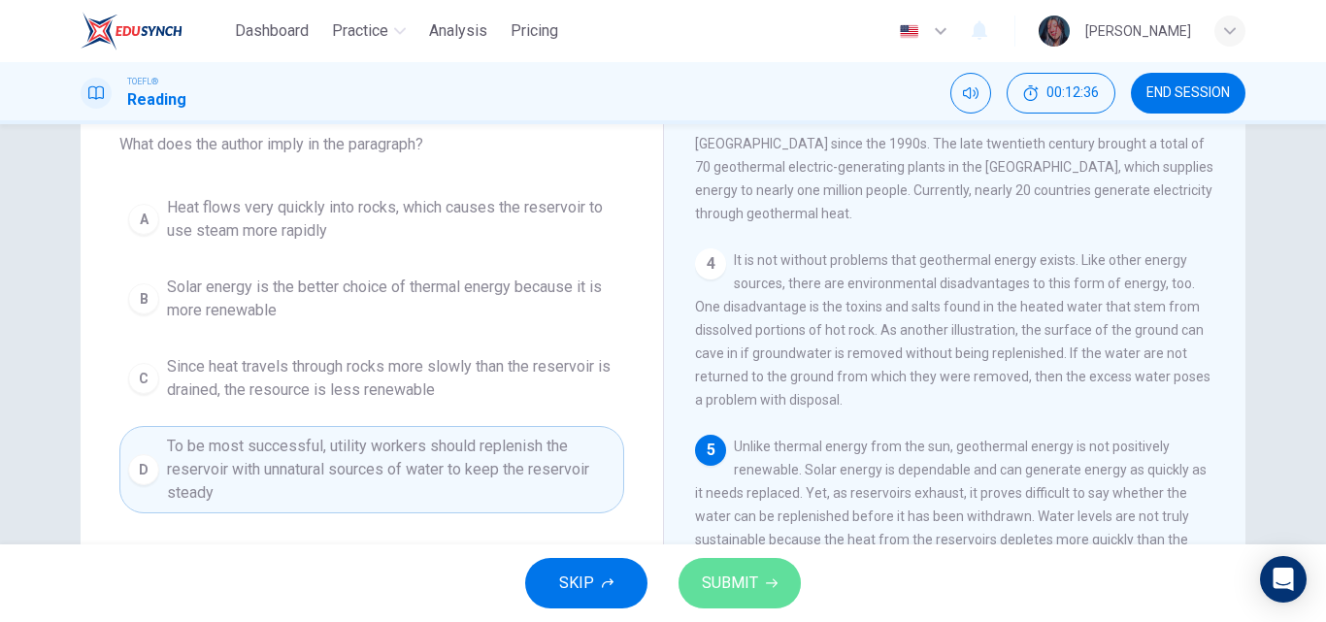
click at [699, 582] on button "SUBMIT" at bounding box center [740, 583] width 122 height 50
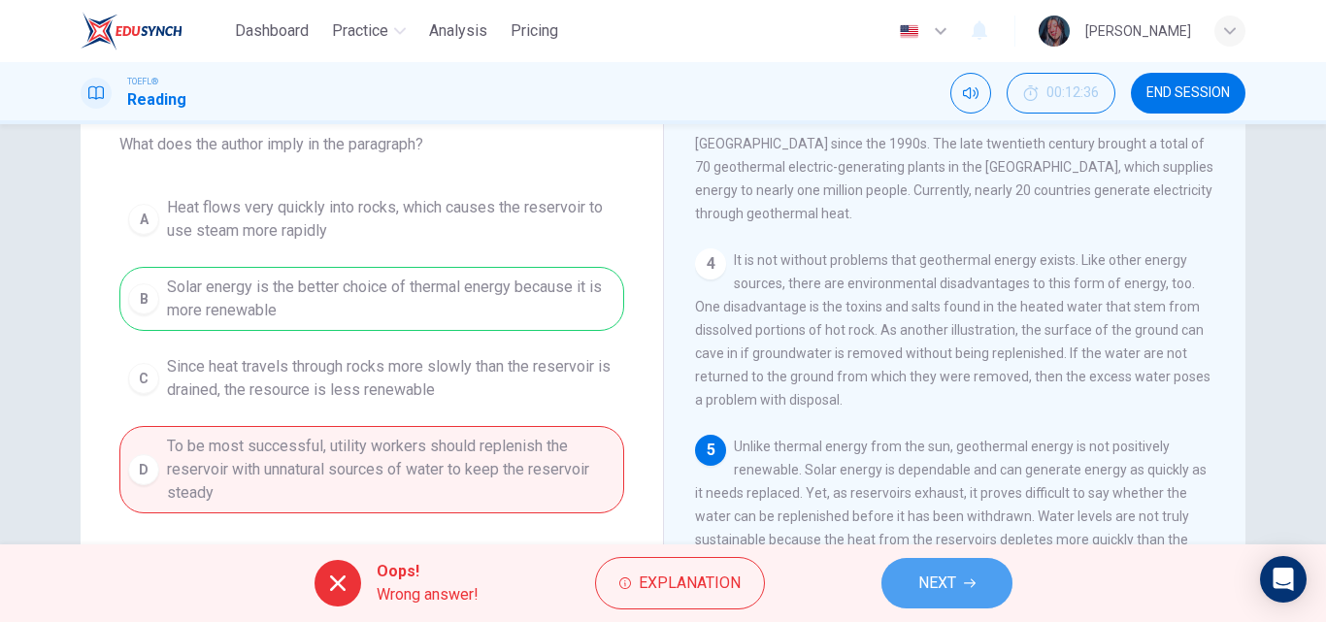
click at [982, 563] on button "NEXT" at bounding box center [946, 583] width 131 height 50
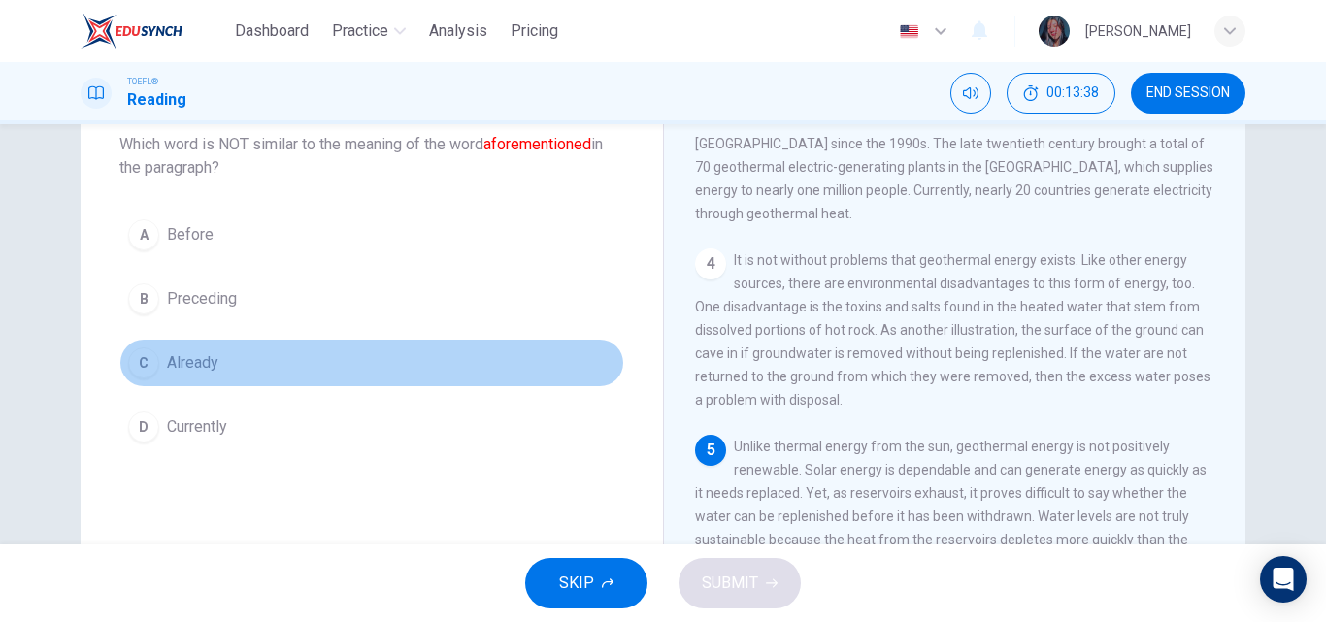
click at [302, 372] on button "C Already" at bounding box center [371, 363] width 505 height 49
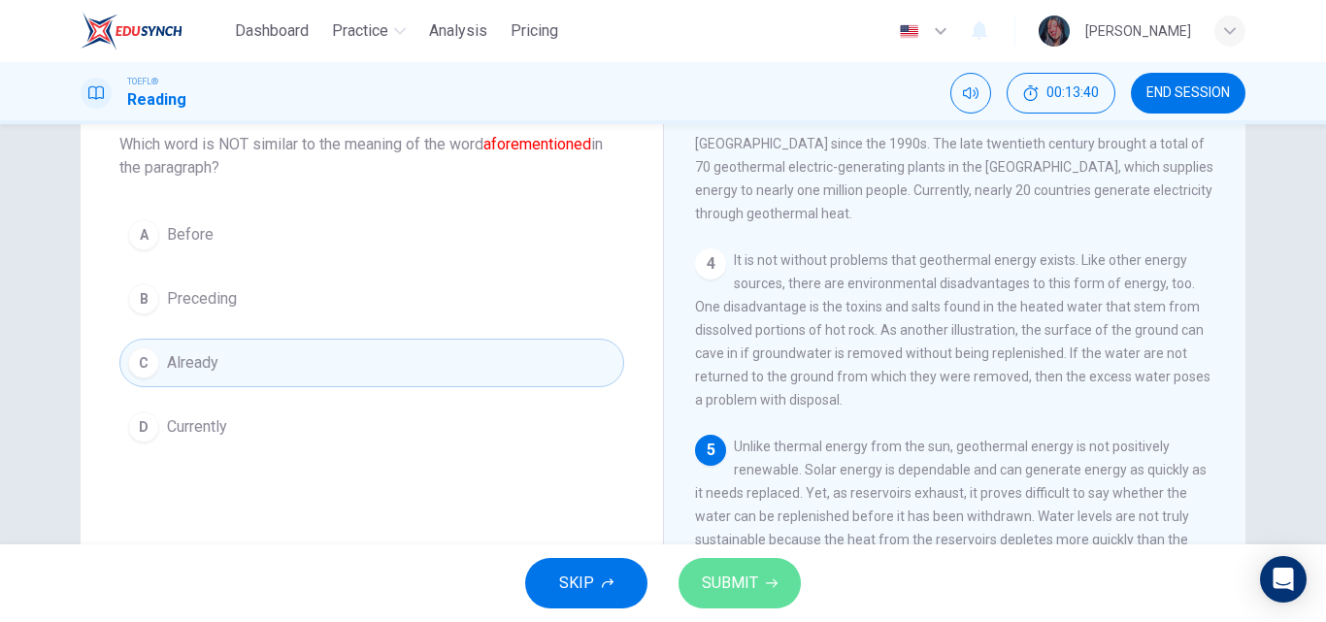
click at [738, 565] on button "SUBMIT" at bounding box center [740, 583] width 122 height 50
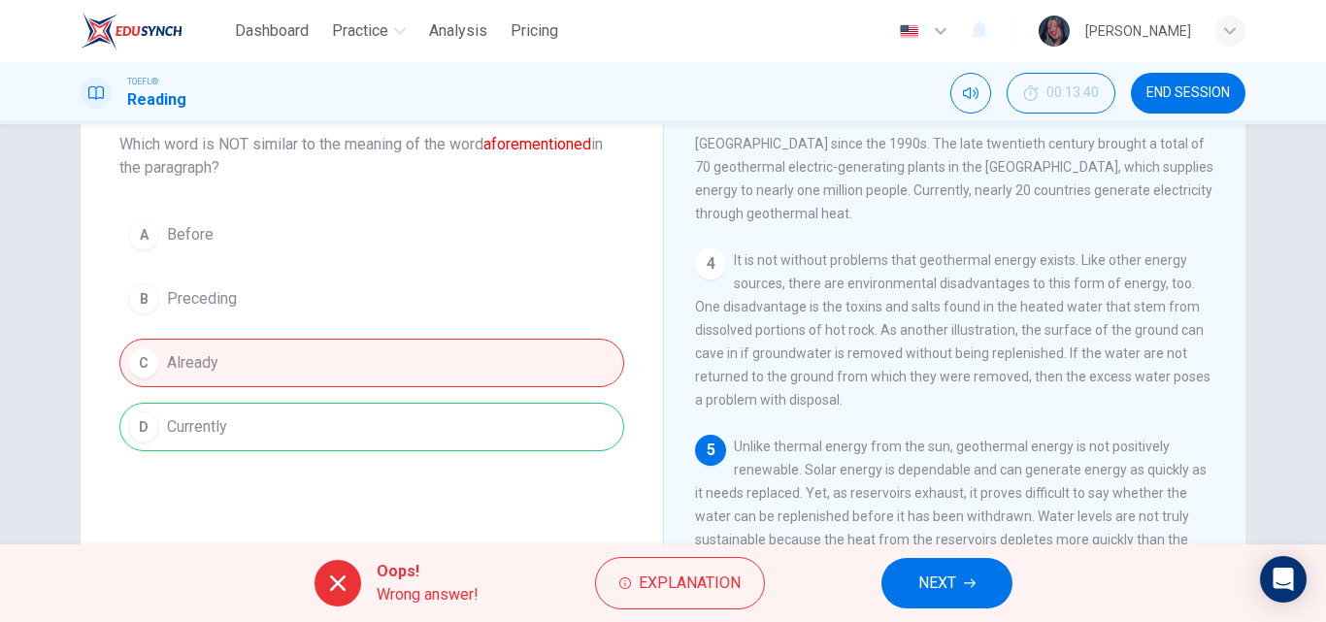
click at [908, 580] on button "NEXT" at bounding box center [946, 583] width 131 height 50
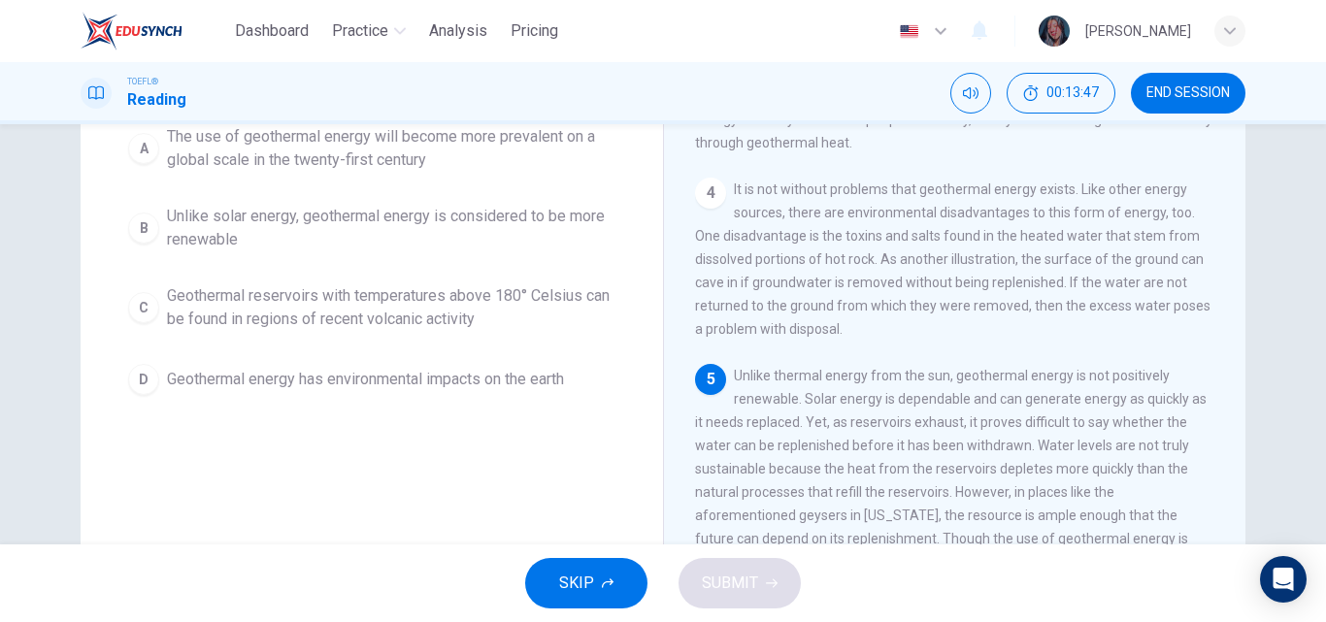
scroll to position [152, 0]
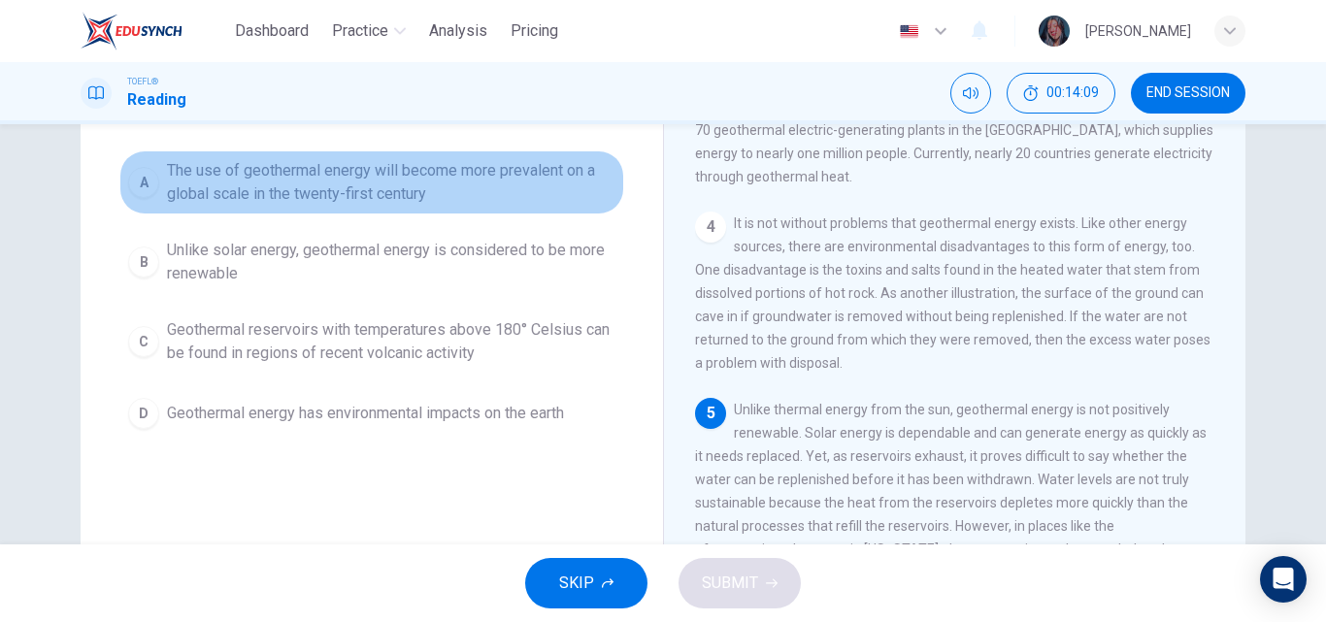
click at [436, 177] on span "The use of geothermal energy will become more prevalent on a global scale in th…" at bounding box center [391, 182] width 448 height 47
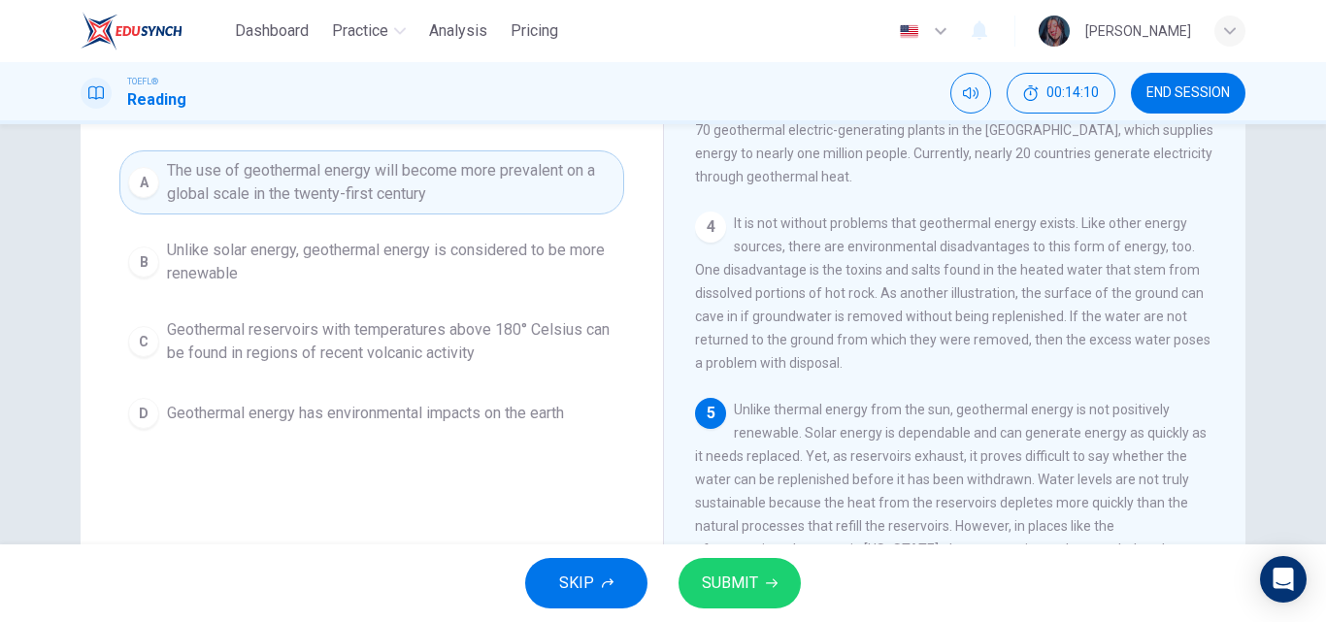
click at [443, 357] on span "Geothermal reservoirs with temperatures above 180° Celsius can be found in regi…" at bounding box center [391, 341] width 448 height 47
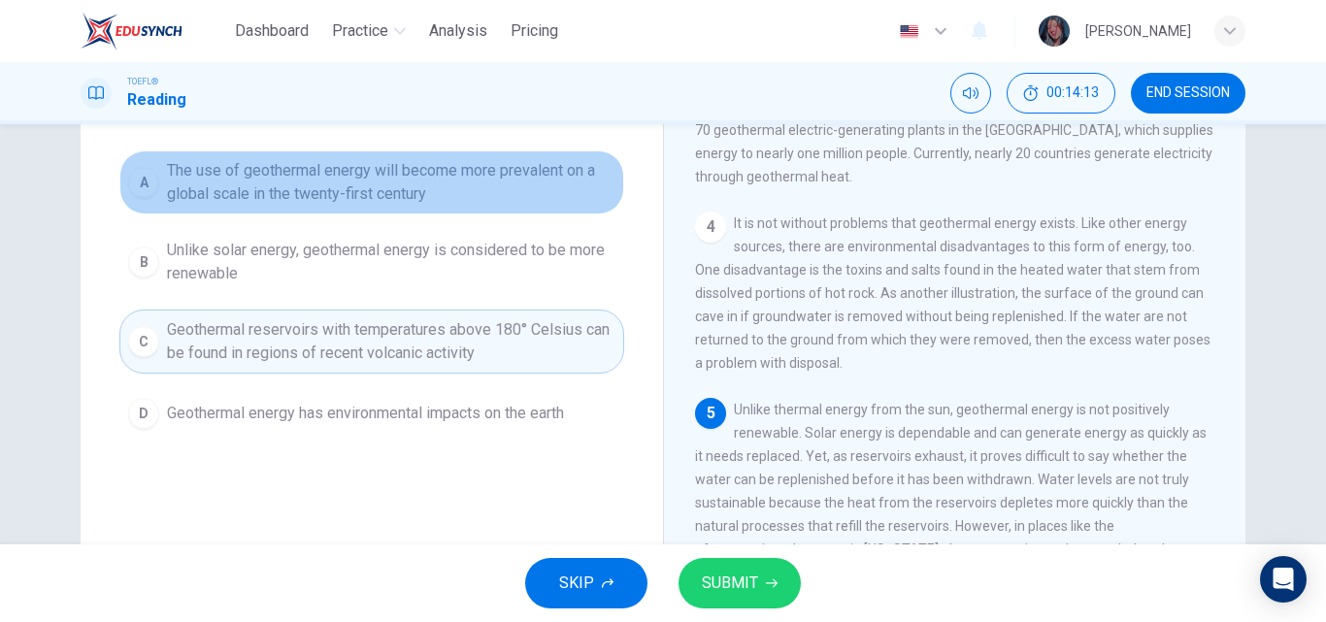
click at [451, 196] on span "The use of geothermal energy will become more prevalent on a global scale in th…" at bounding box center [391, 182] width 448 height 47
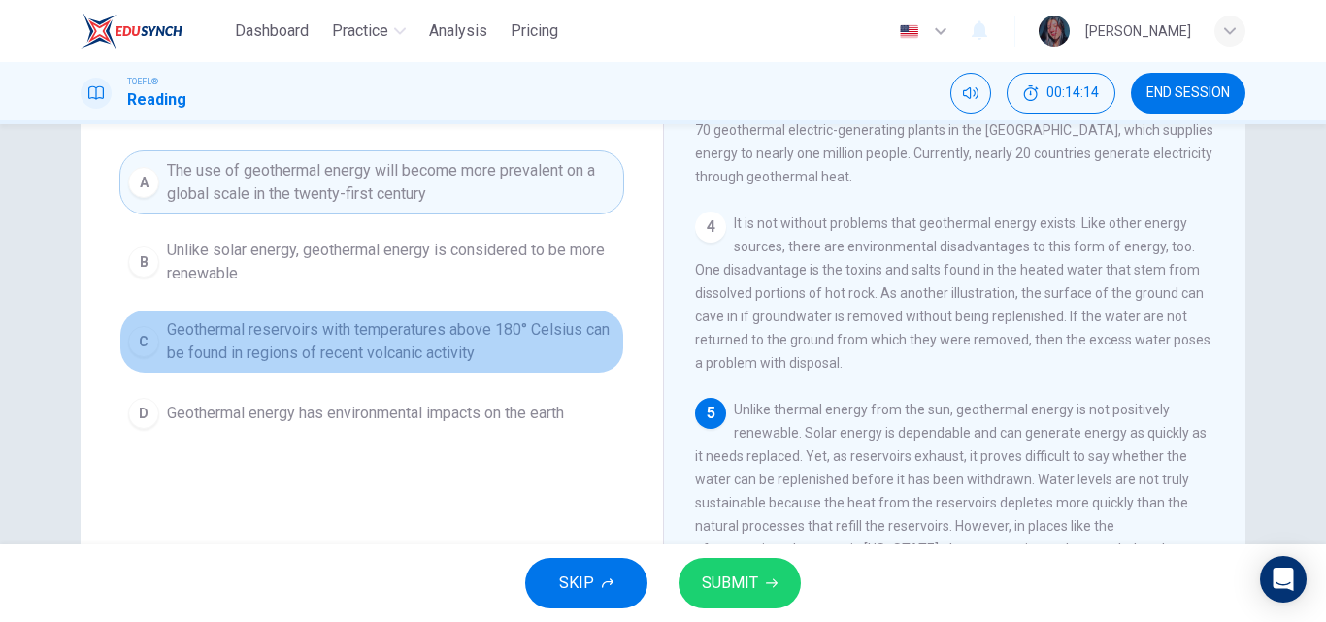
click at [471, 339] on span "Geothermal reservoirs with temperatures above 180° Celsius can be found in regi…" at bounding box center [391, 341] width 448 height 47
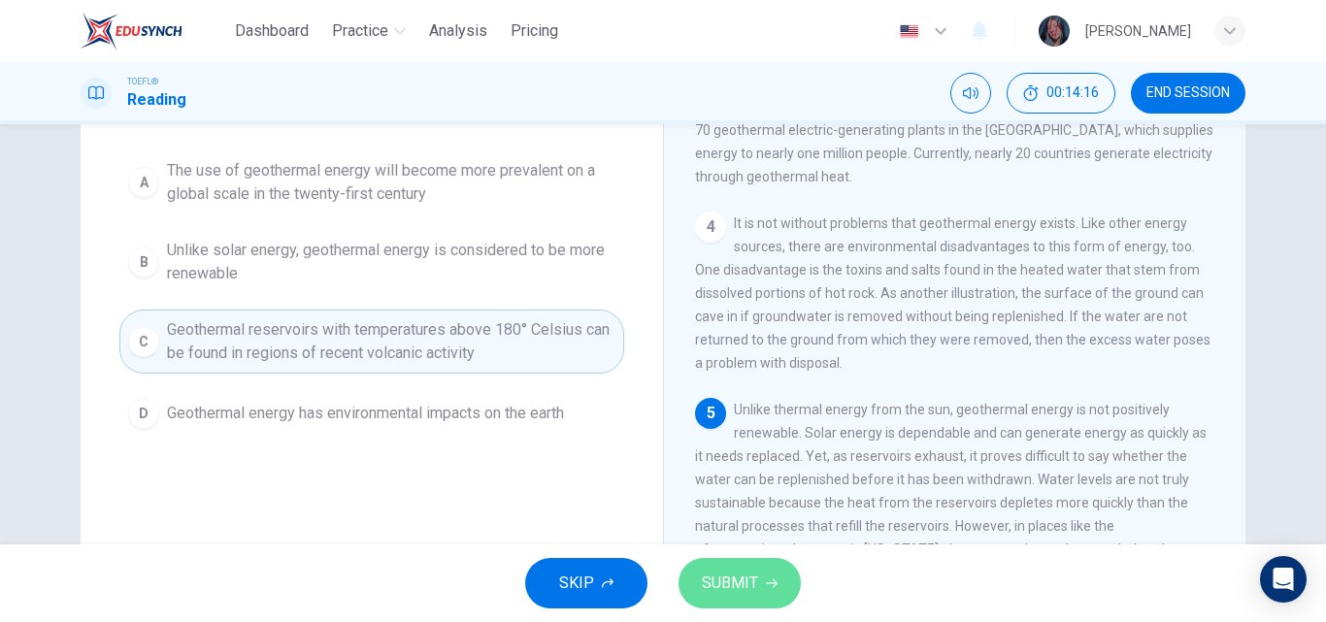
click at [731, 568] on button "SUBMIT" at bounding box center [740, 583] width 122 height 50
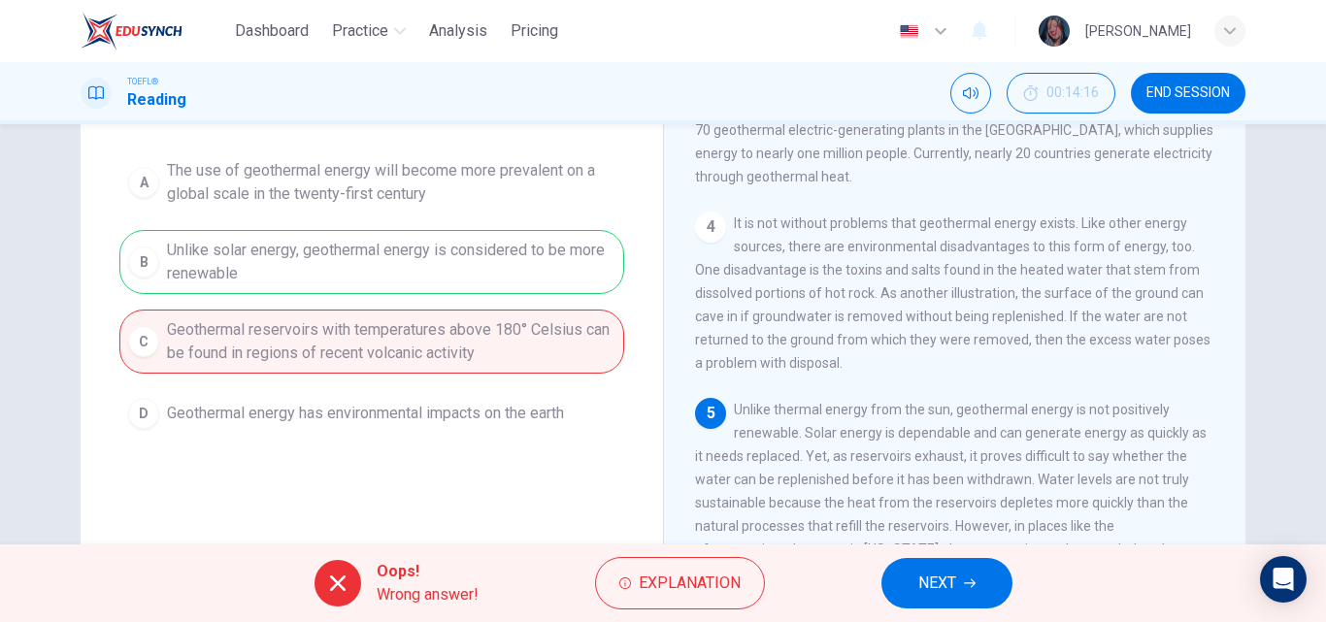
click at [919, 576] on span "NEXT" at bounding box center [937, 583] width 38 height 27
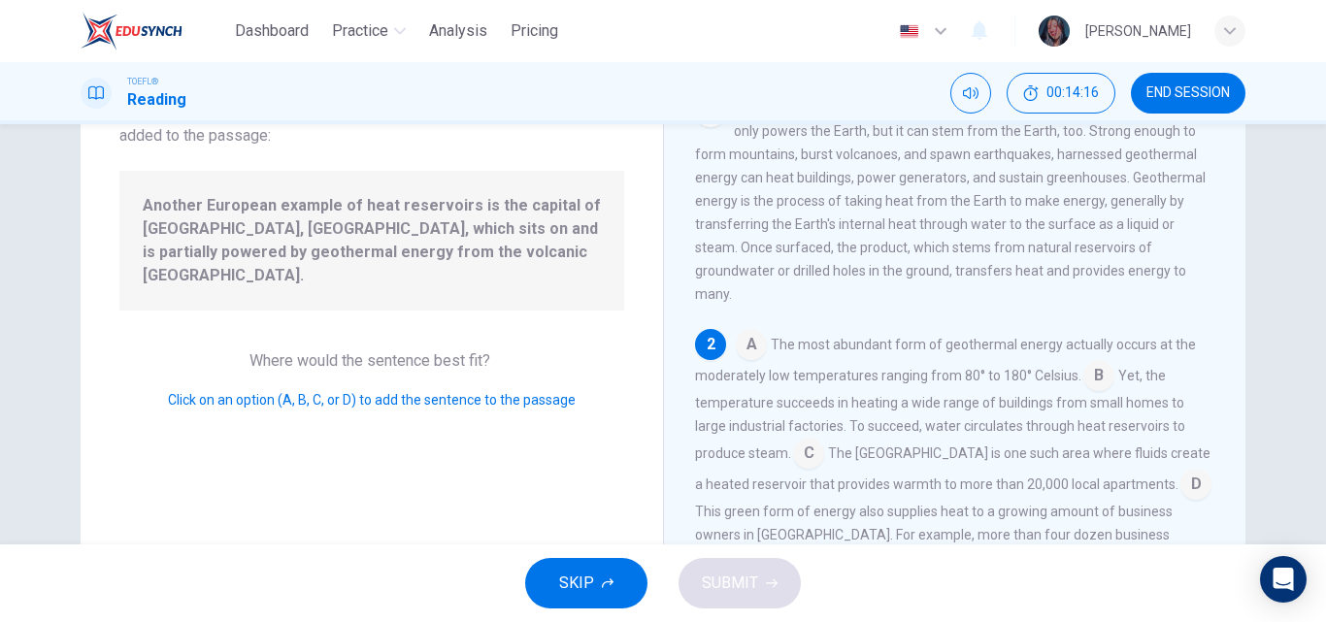
scroll to position [133, 0]
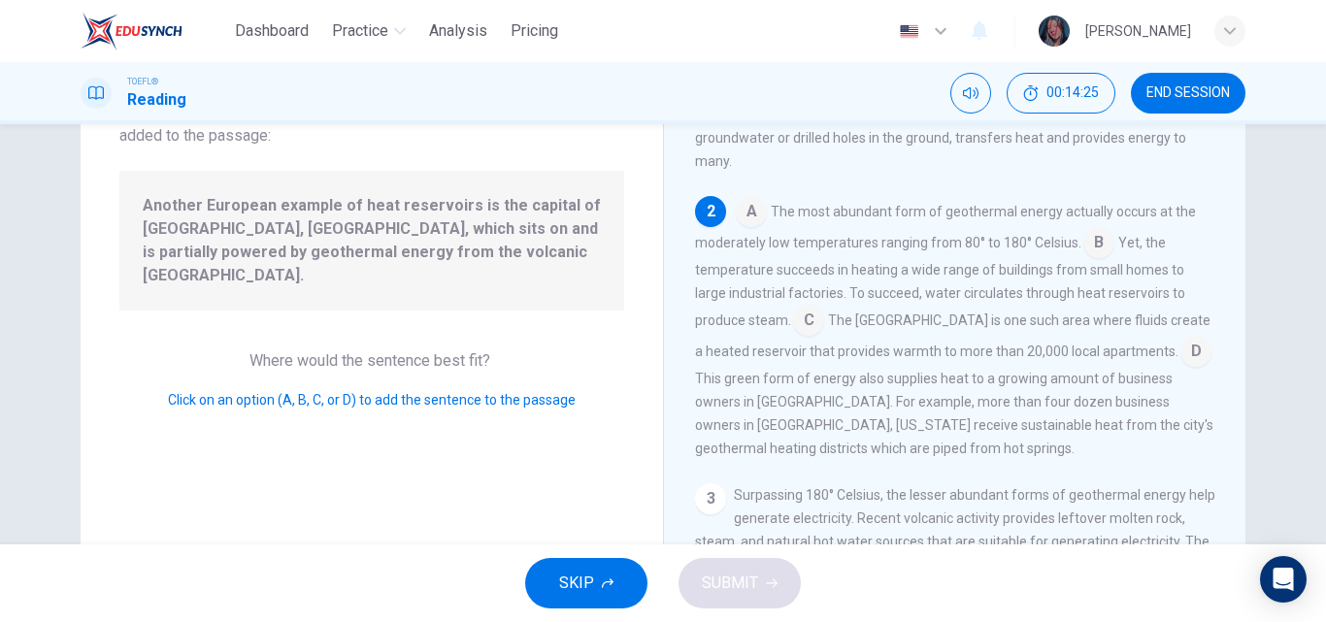
click at [1180, 351] on input at bounding box center [1195, 353] width 31 height 31
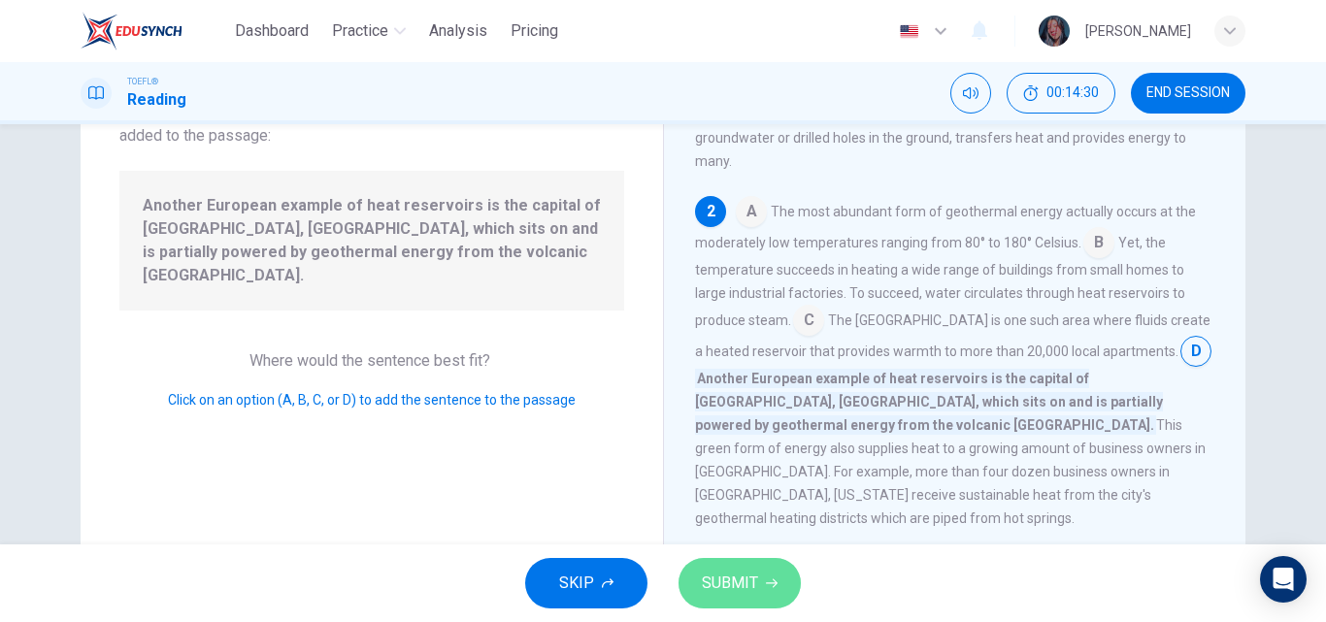
click at [755, 579] on span "SUBMIT" at bounding box center [730, 583] width 56 height 27
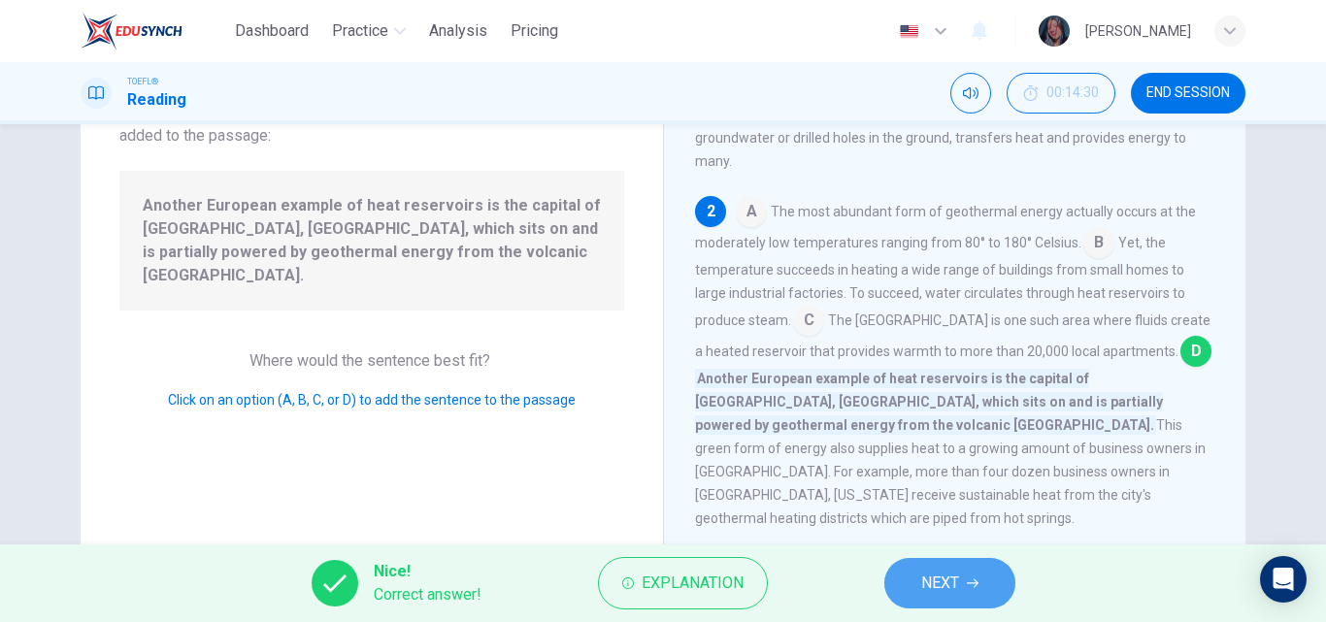
click at [944, 576] on span "NEXT" at bounding box center [940, 583] width 38 height 27
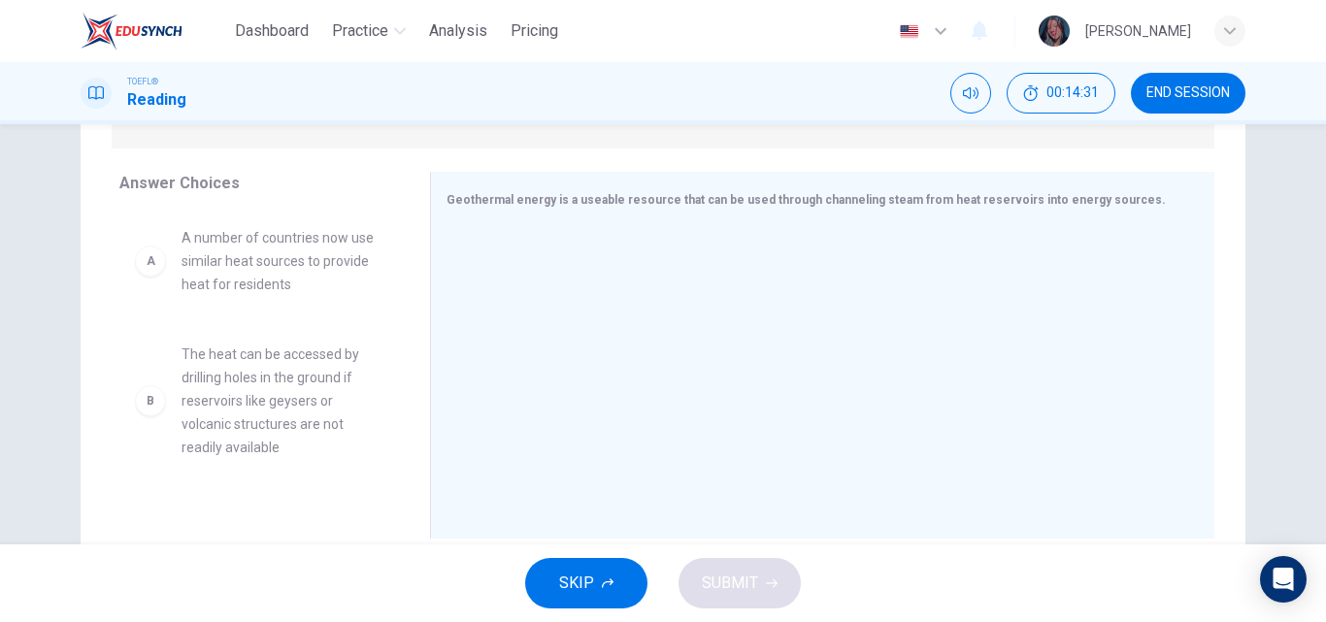
scroll to position [295, 0]
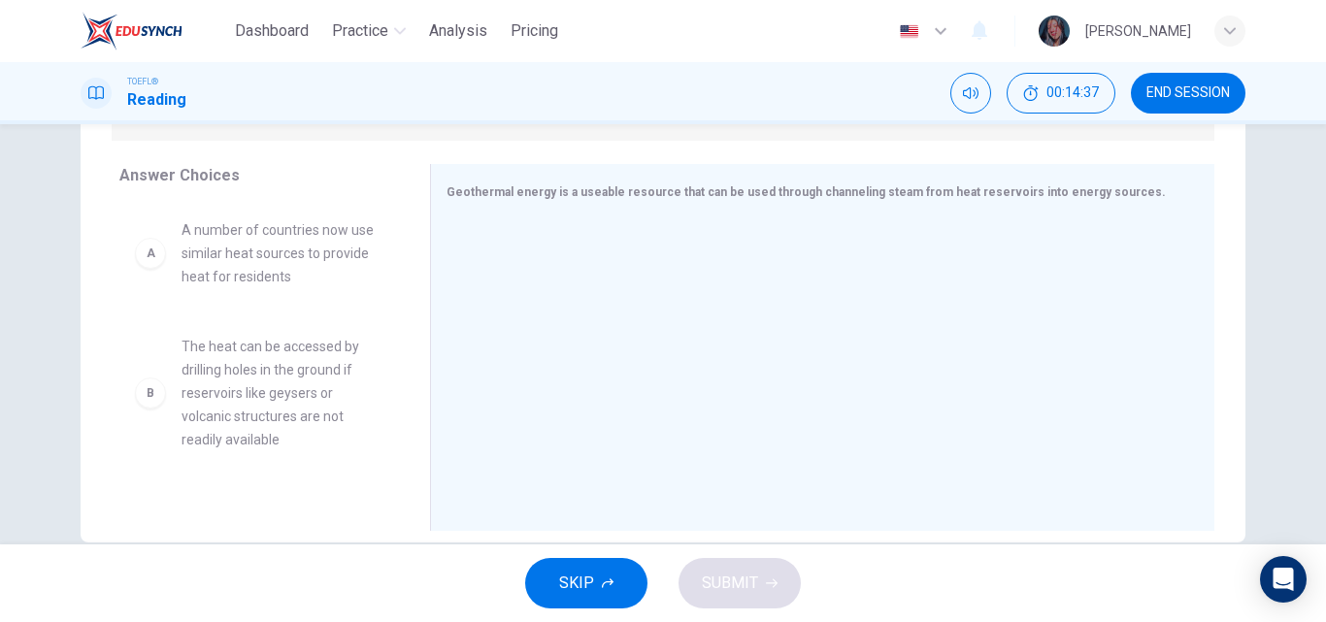
click at [405, 278] on div "A A number of countries now use similar heat sources to provide heat for reside…" at bounding box center [266, 352] width 295 height 299
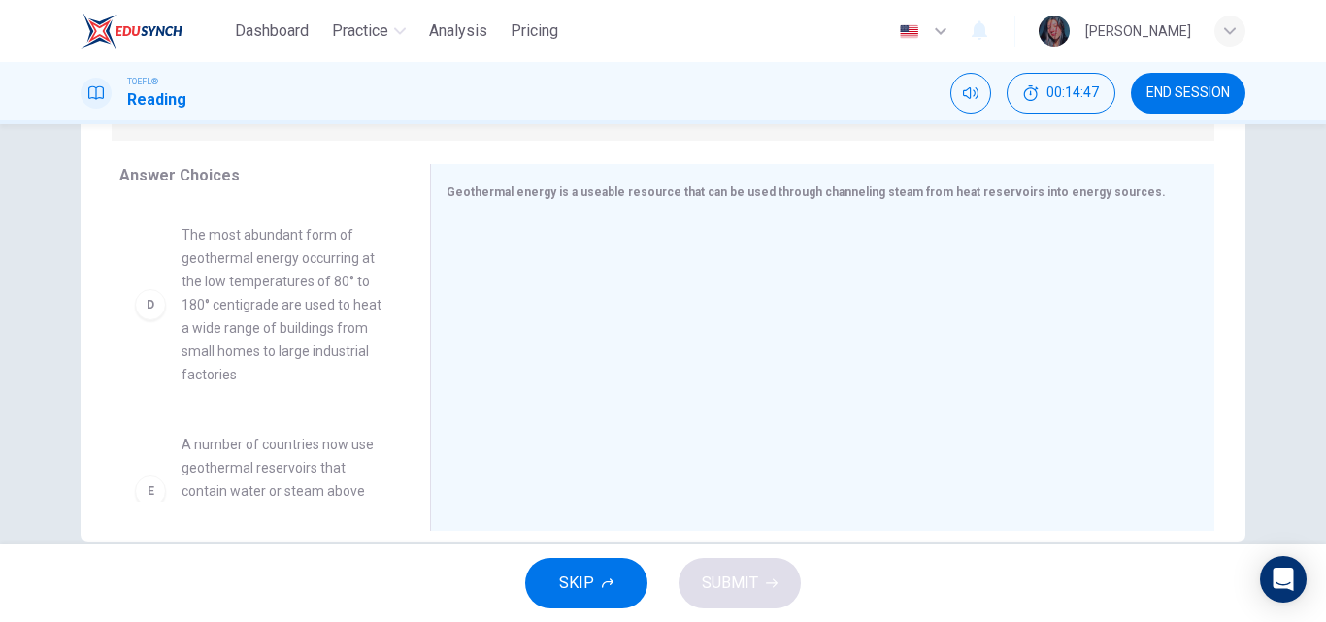
scroll to position [457, 0]
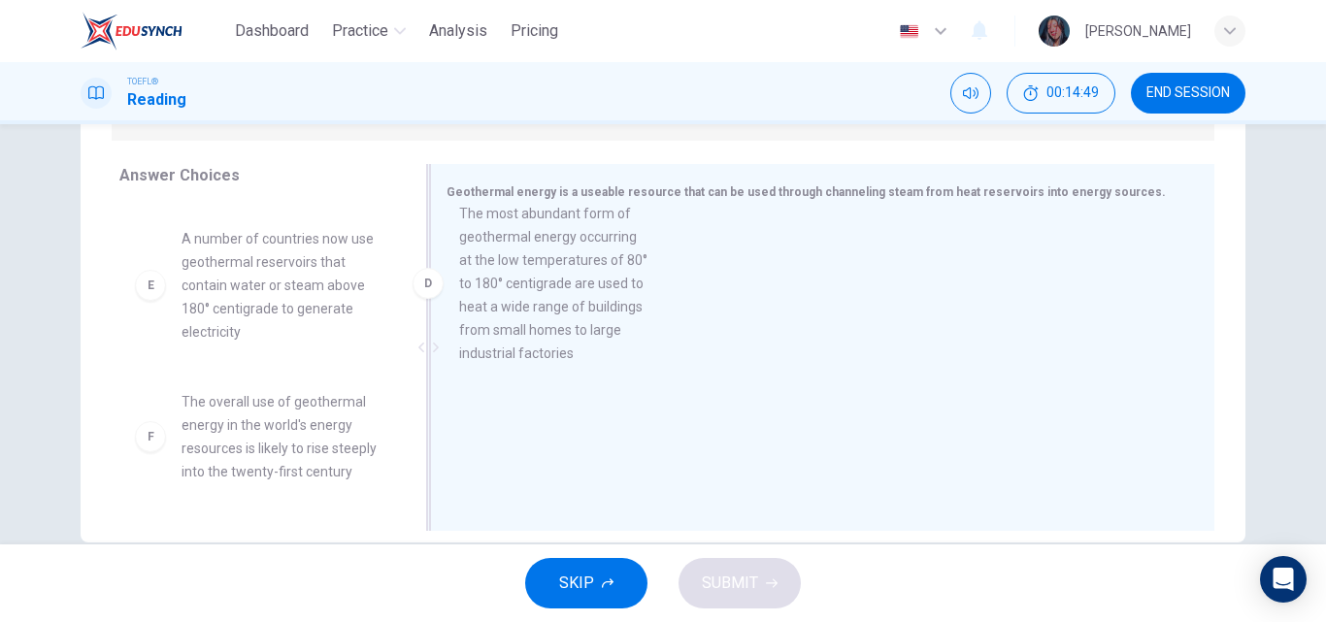
drag, startPoint x: 295, startPoint y: 362, endPoint x: 653, endPoint y: 320, distance: 360.6
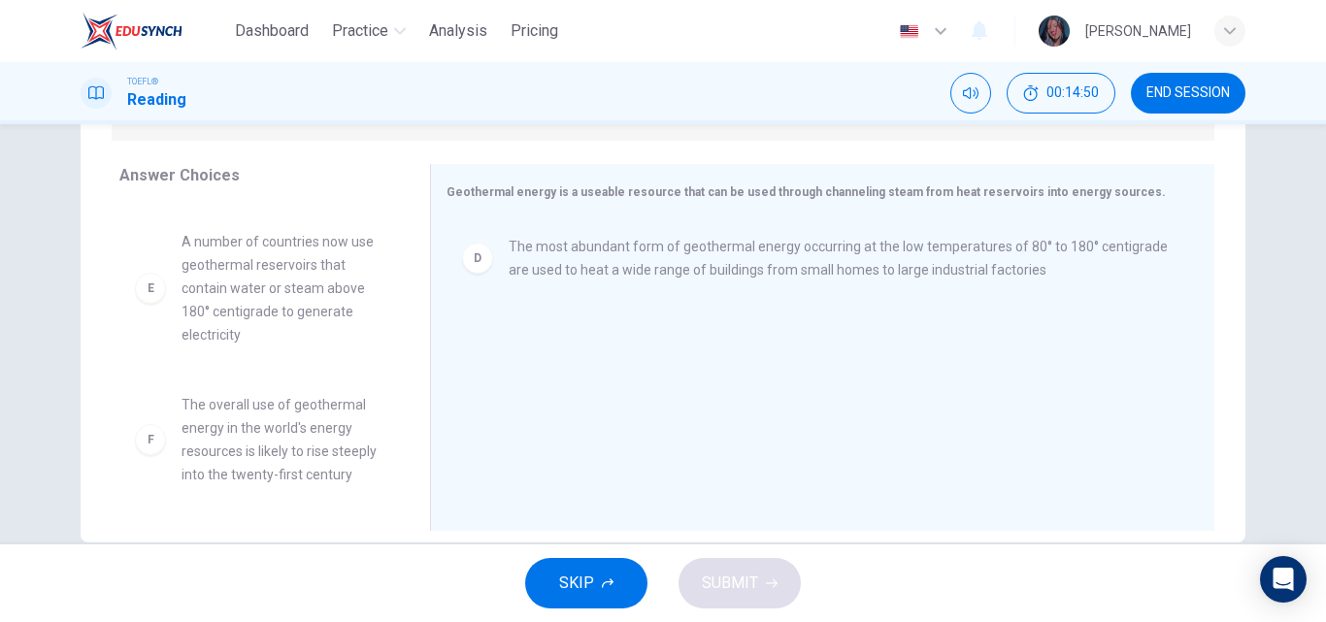
scroll to position [454, 0]
drag, startPoint x: 410, startPoint y: 433, endPoint x: 401, endPoint y: 507, distance: 74.3
click at [401, 507] on div "Answer Choices A A number of countries now use similar heat sources to provide …" at bounding box center [255, 352] width 349 height 377
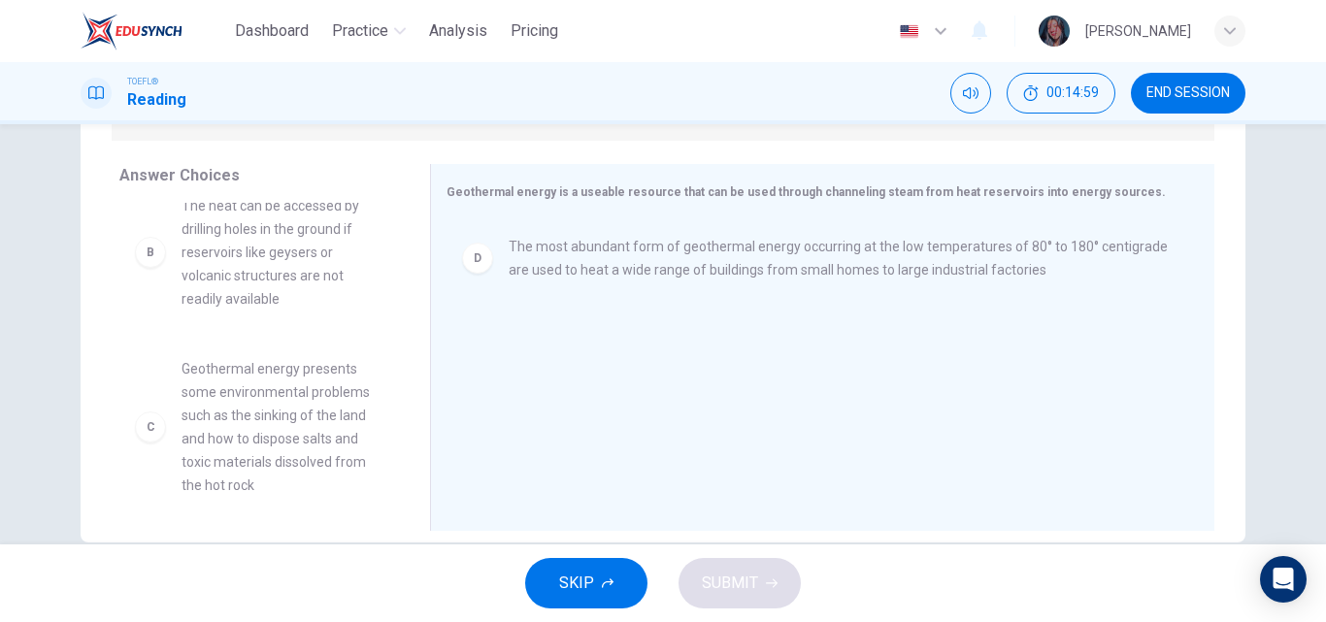
scroll to position [115, 0]
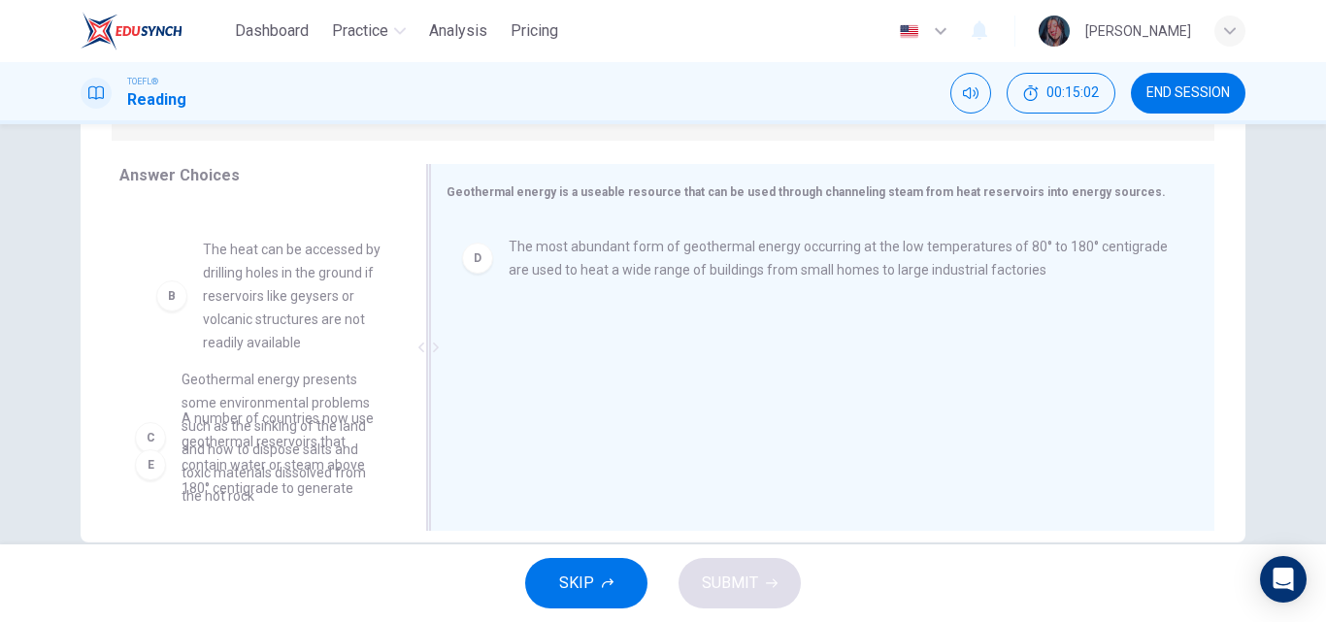
drag, startPoint x: 301, startPoint y: 292, endPoint x: 707, endPoint y: 448, distance: 434.5
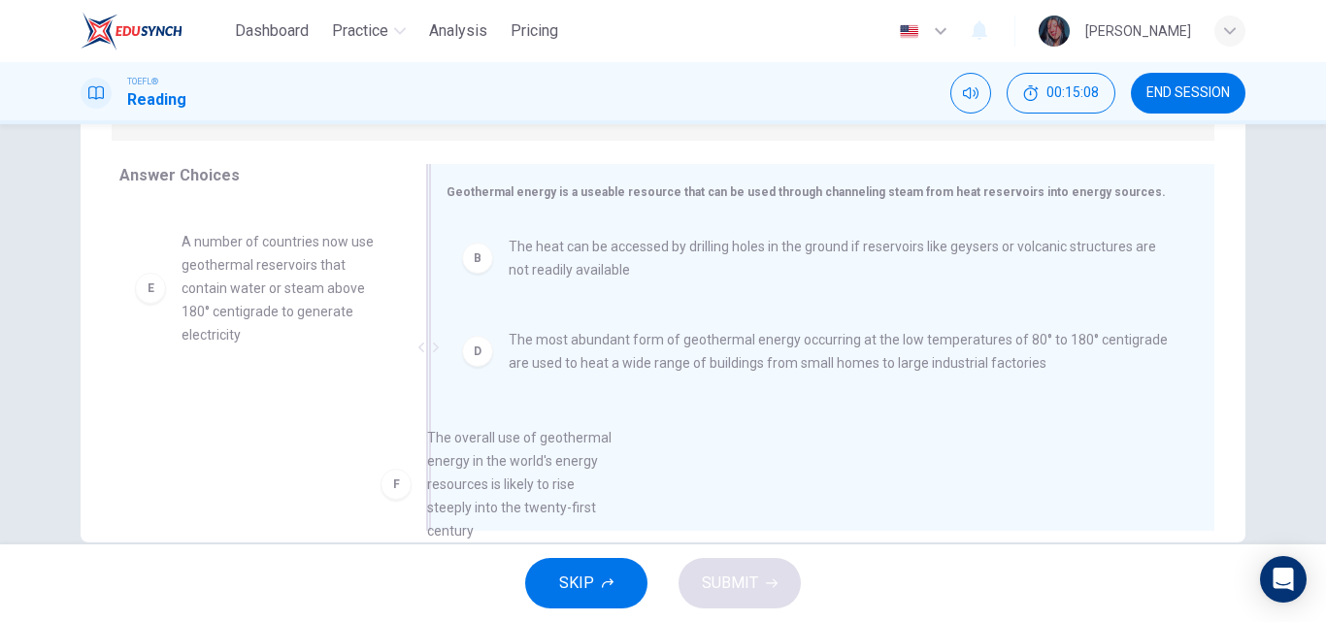
scroll to position [27, 0]
drag, startPoint x: 287, startPoint y: 452, endPoint x: 586, endPoint y: 482, distance: 300.5
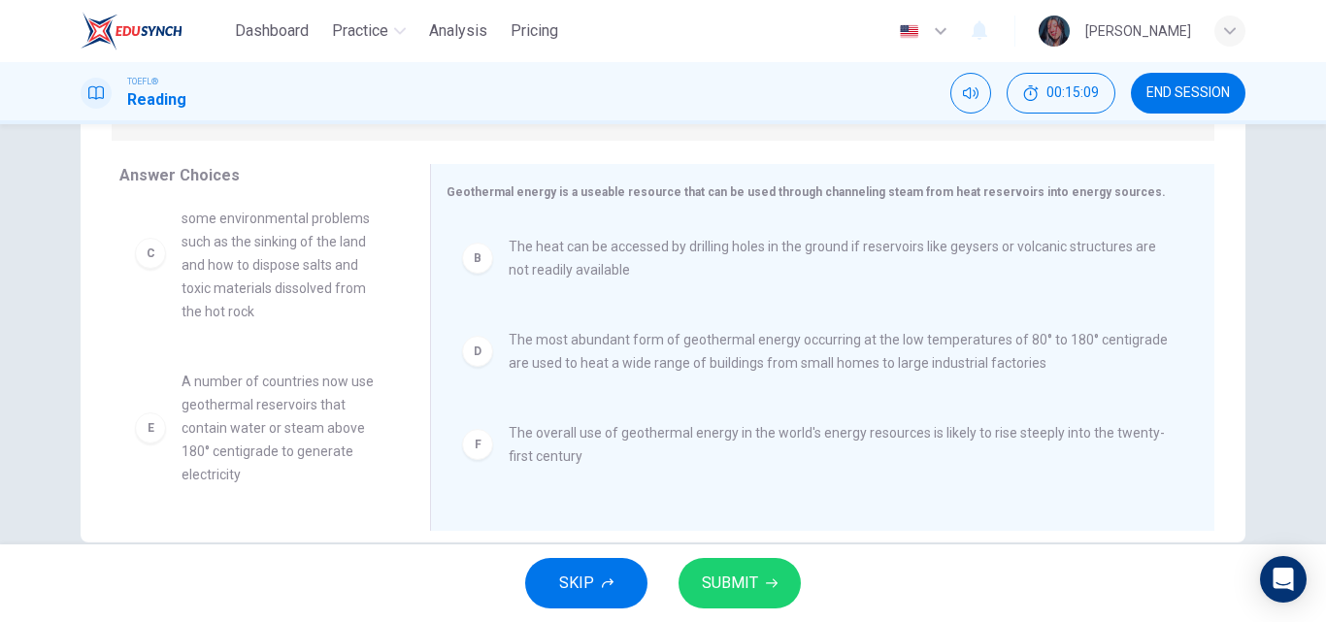
scroll to position [151, 0]
click at [726, 600] on button "SUBMIT" at bounding box center [740, 583] width 122 height 50
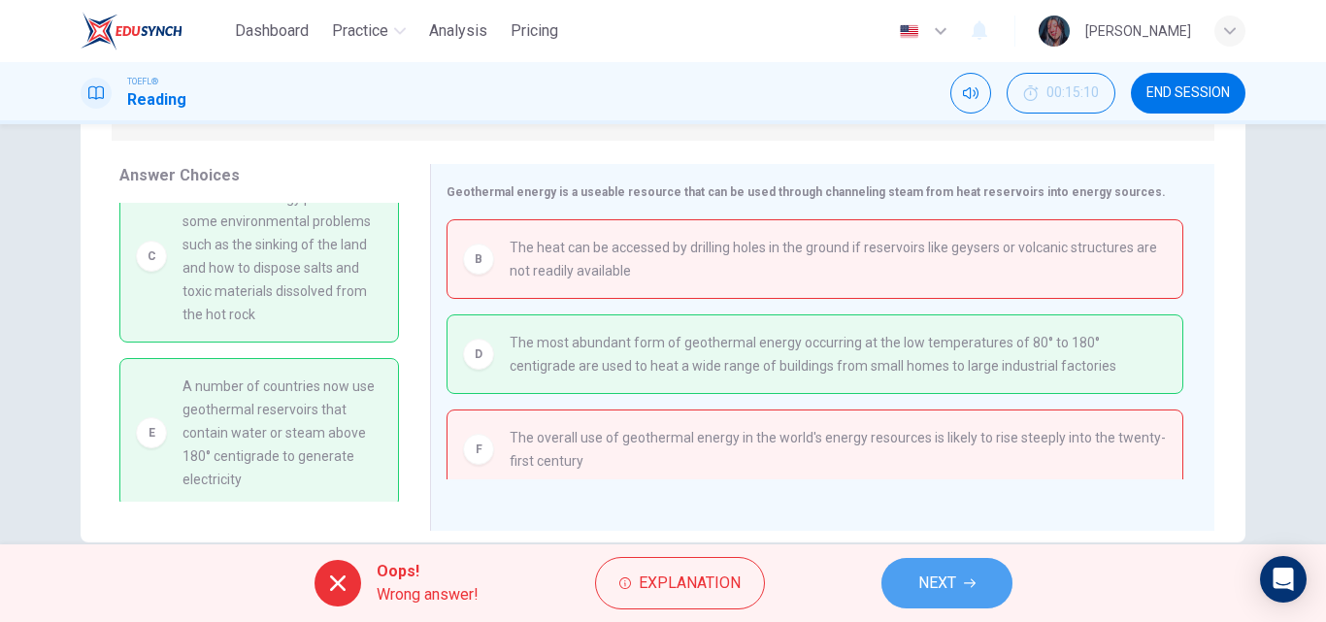
click at [949, 605] on button "NEXT" at bounding box center [946, 583] width 131 height 50
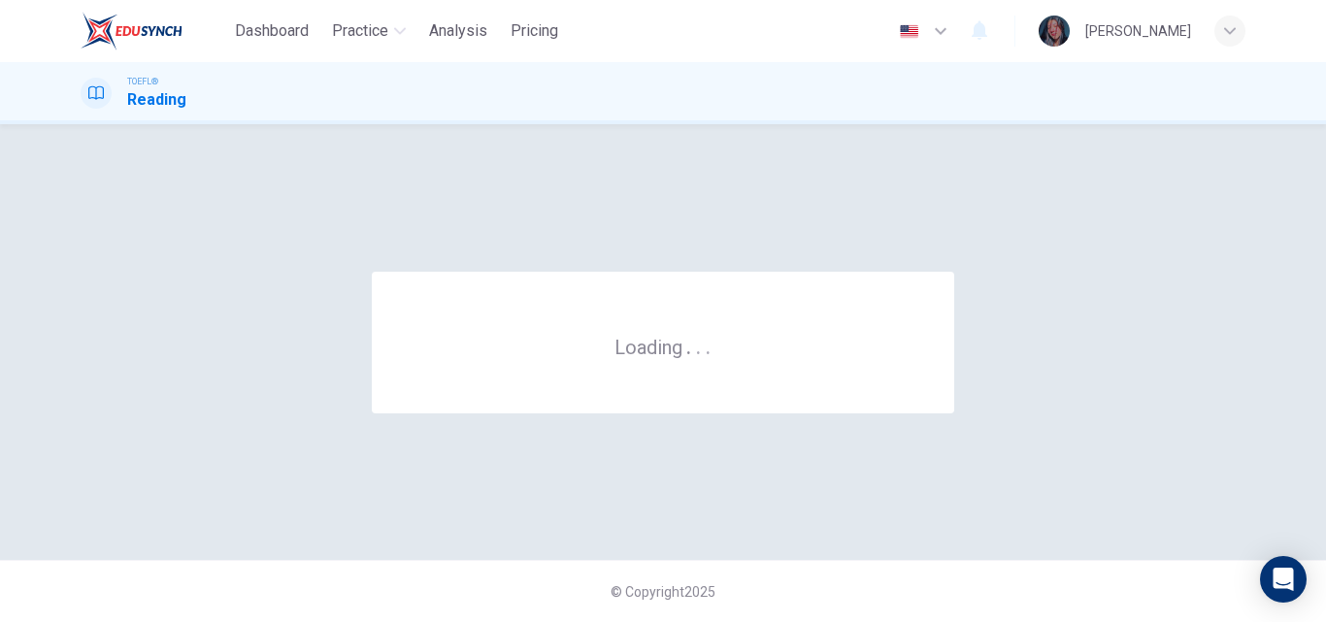
scroll to position [0, 0]
click at [949, 605] on div "© Copyright 2025" at bounding box center [663, 591] width 1326 height 62
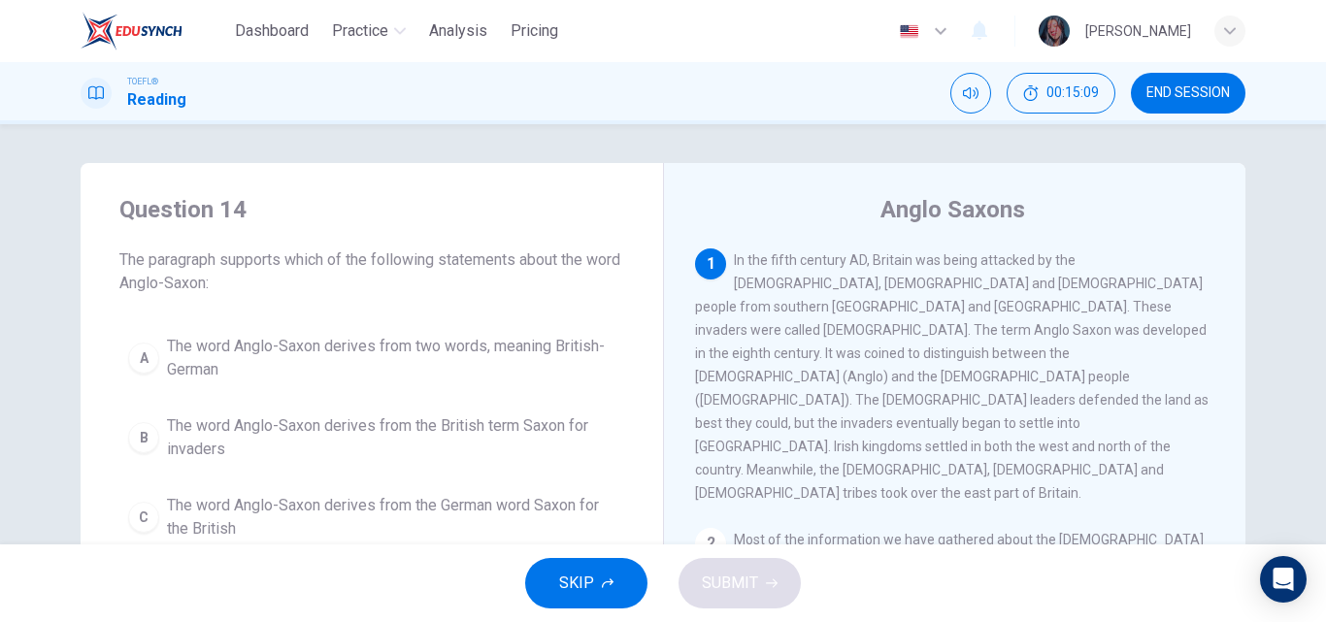
click at [1162, 101] on button "END SESSION" at bounding box center [1188, 93] width 115 height 41
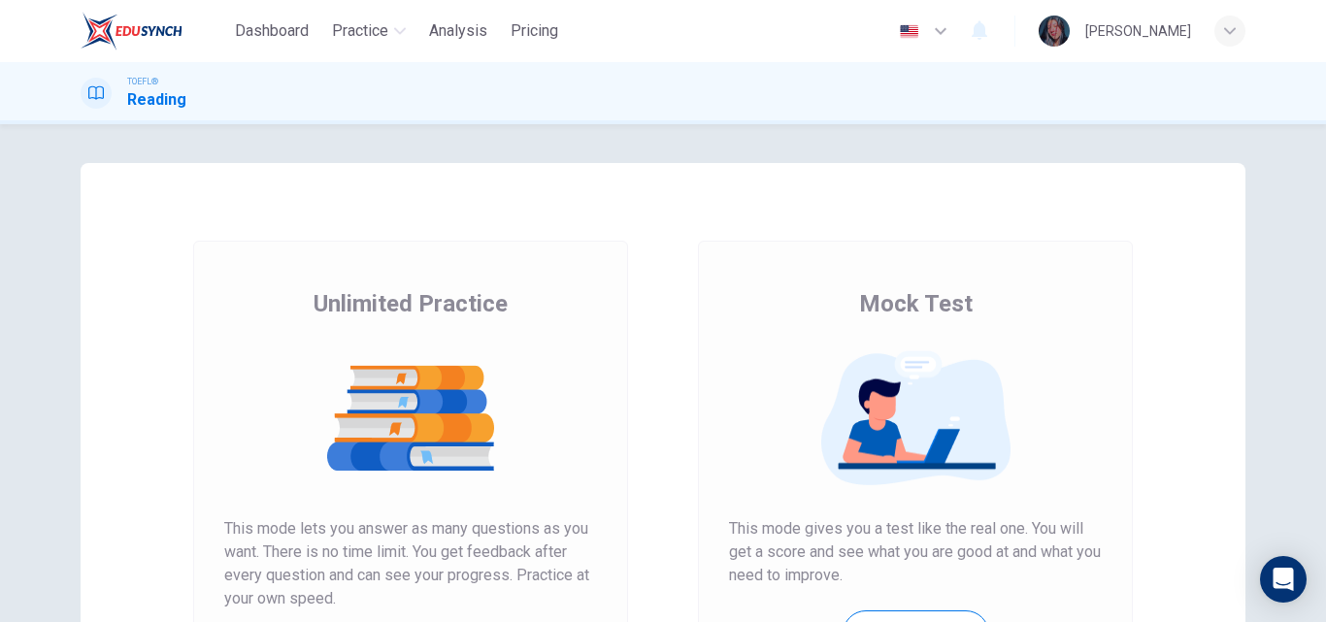
scroll to position [316, 0]
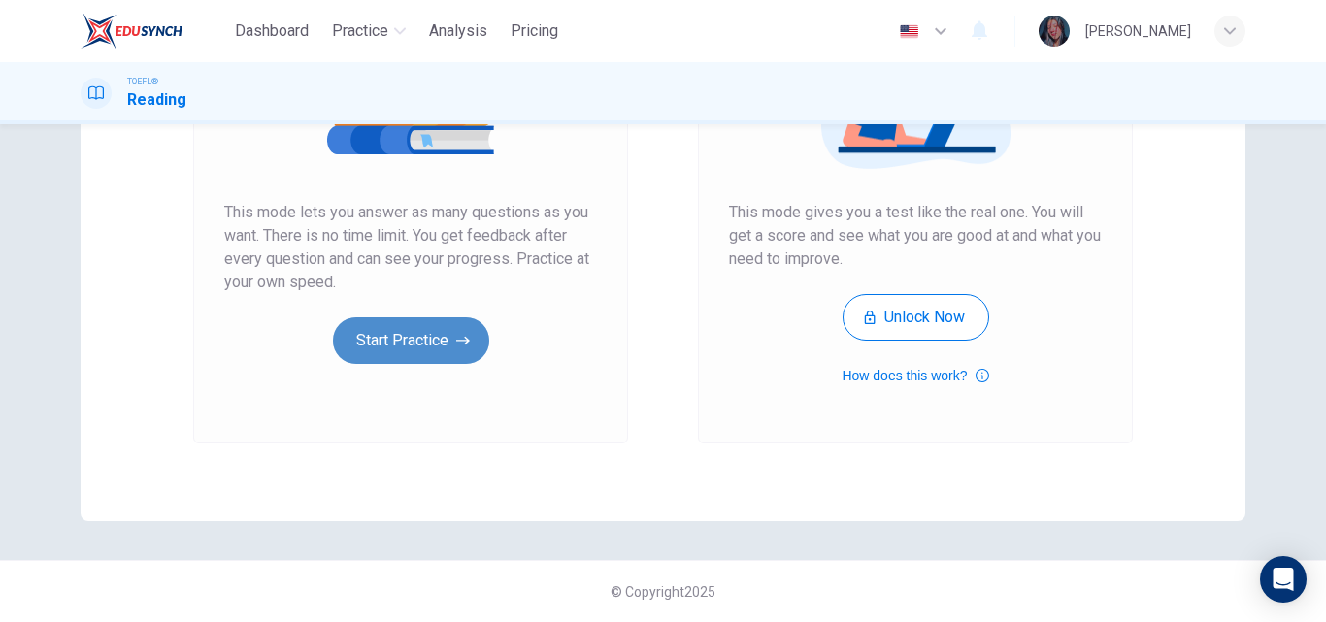
click at [416, 323] on button "Start Practice" at bounding box center [411, 340] width 156 height 47
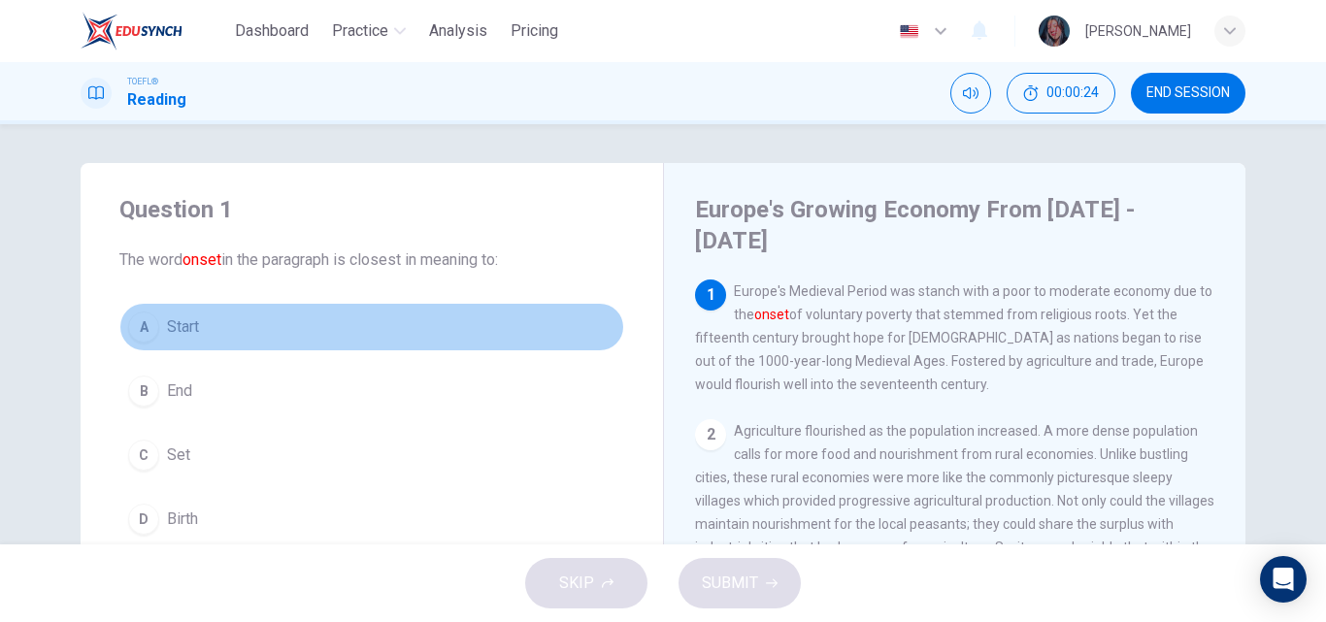
click at [247, 335] on button "A Start" at bounding box center [371, 327] width 505 height 49
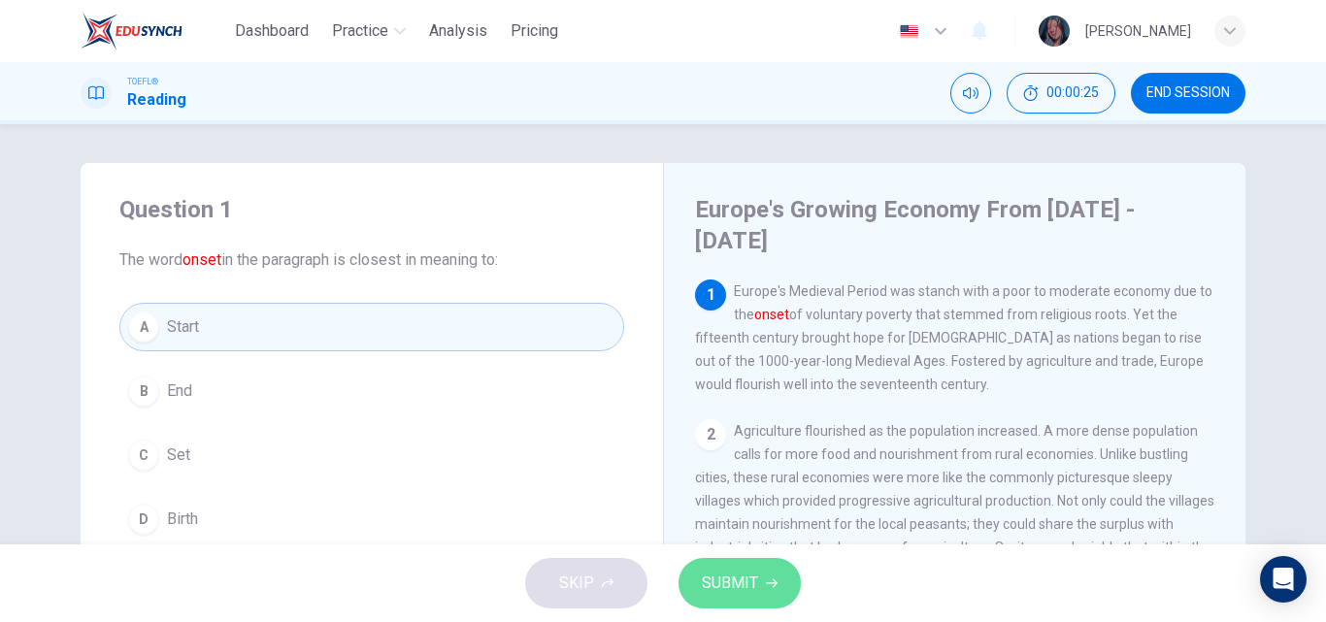
click at [752, 599] on button "SUBMIT" at bounding box center [740, 583] width 122 height 50
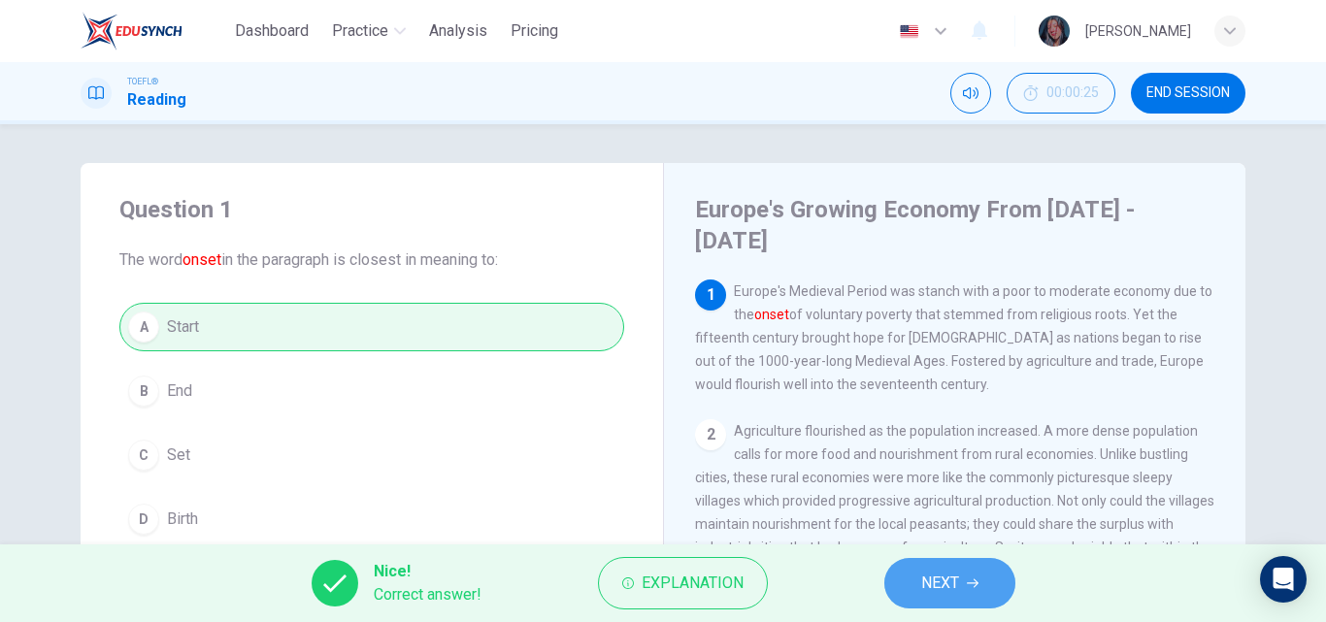
click at [965, 593] on button "NEXT" at bounding box center [949, 583] width 131 height 50
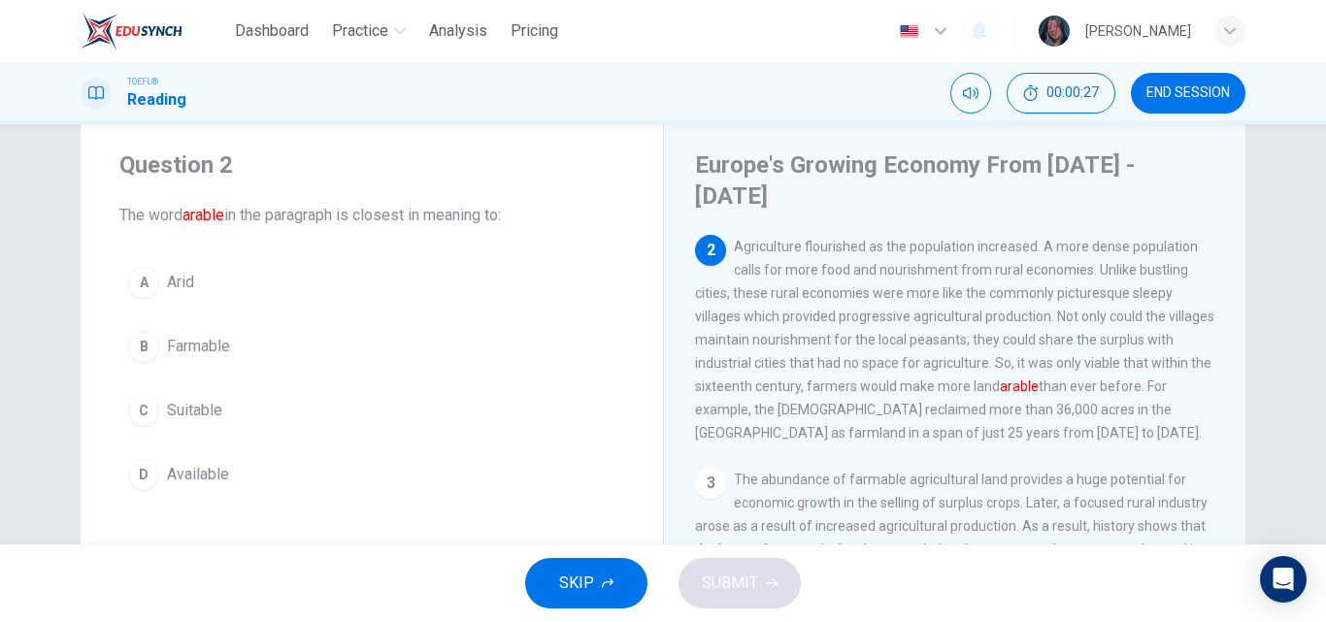
scroll to position [55, 0]
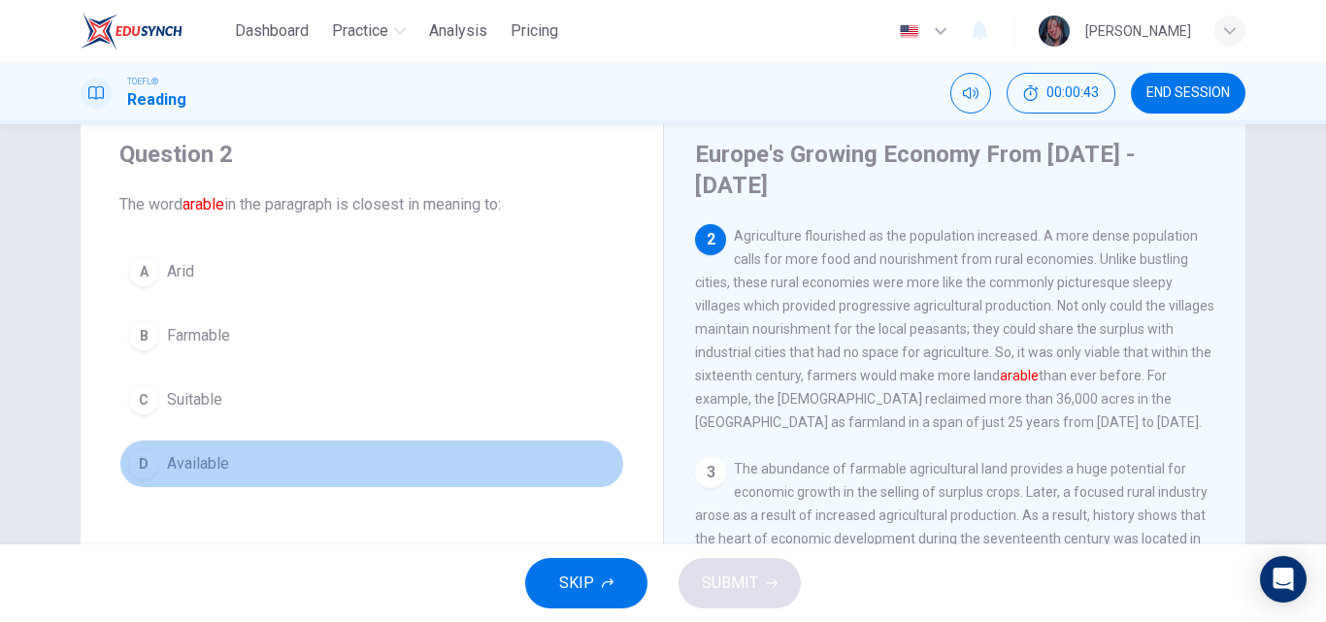
click at [228, 459] on button "D Available" at bounding box center [371, 464] width 505 height 49
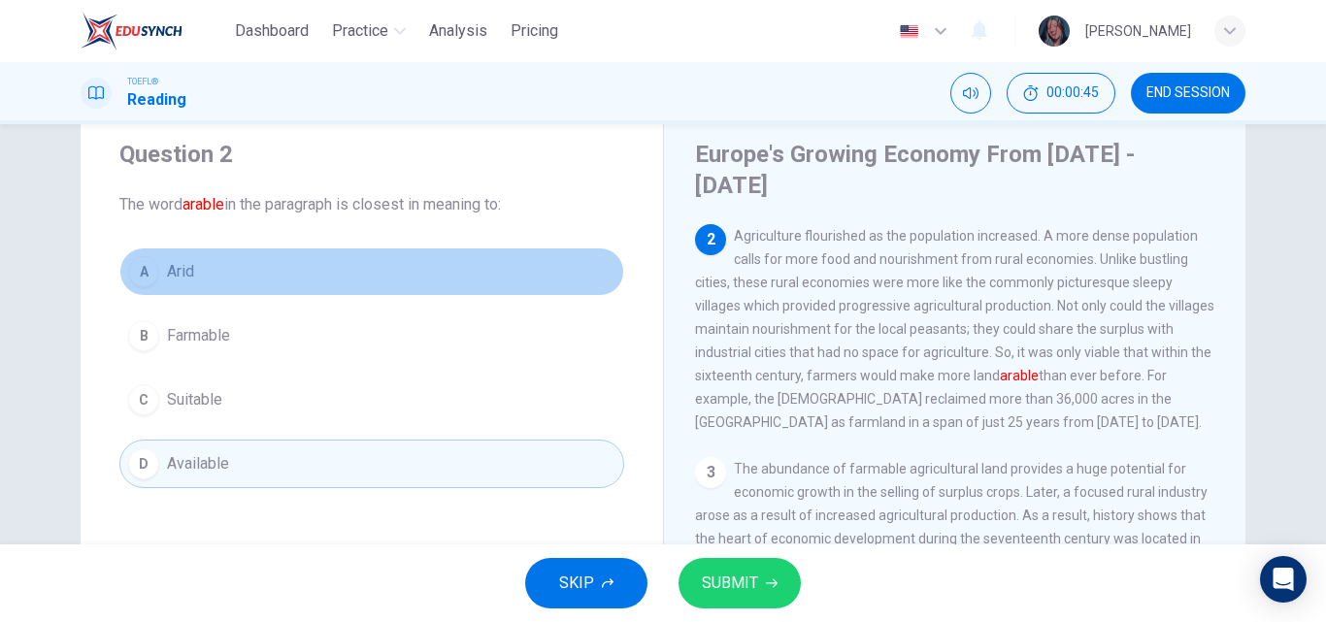
click at [209, 273] on button "A Arid" at bounding box center [371, 272] width 505 height 49
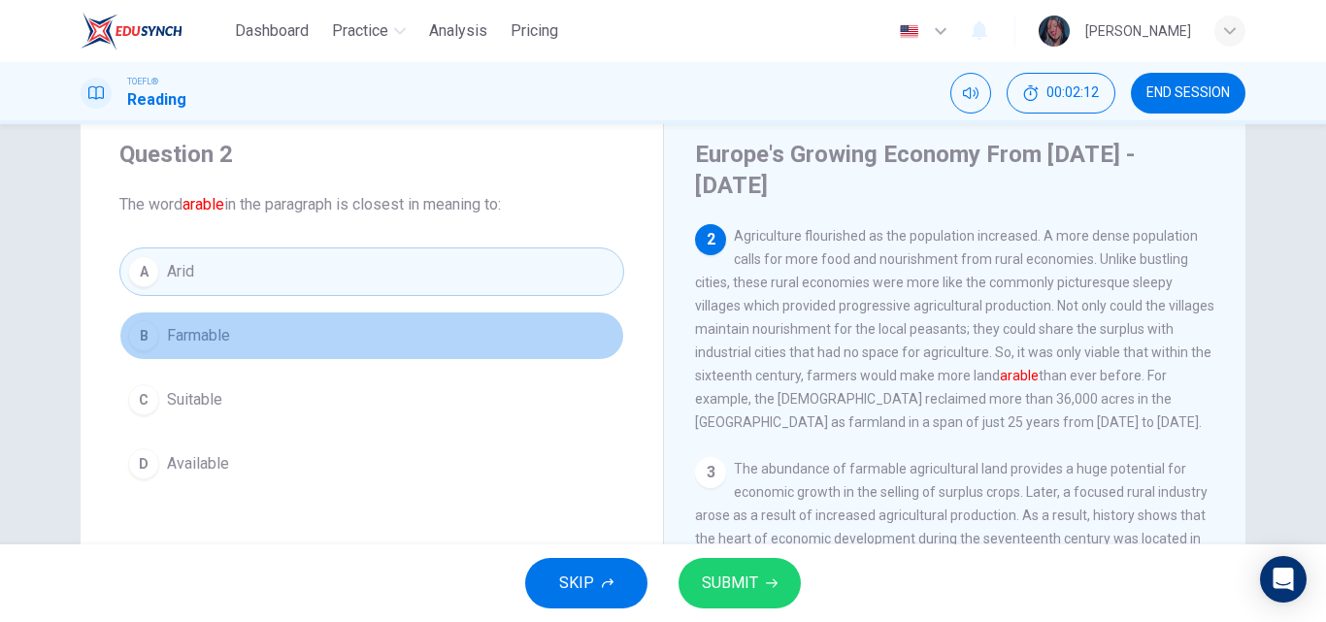
click at [232, 346] on button "B Farmable" at bounding box center [371, 336] width 505 height 49
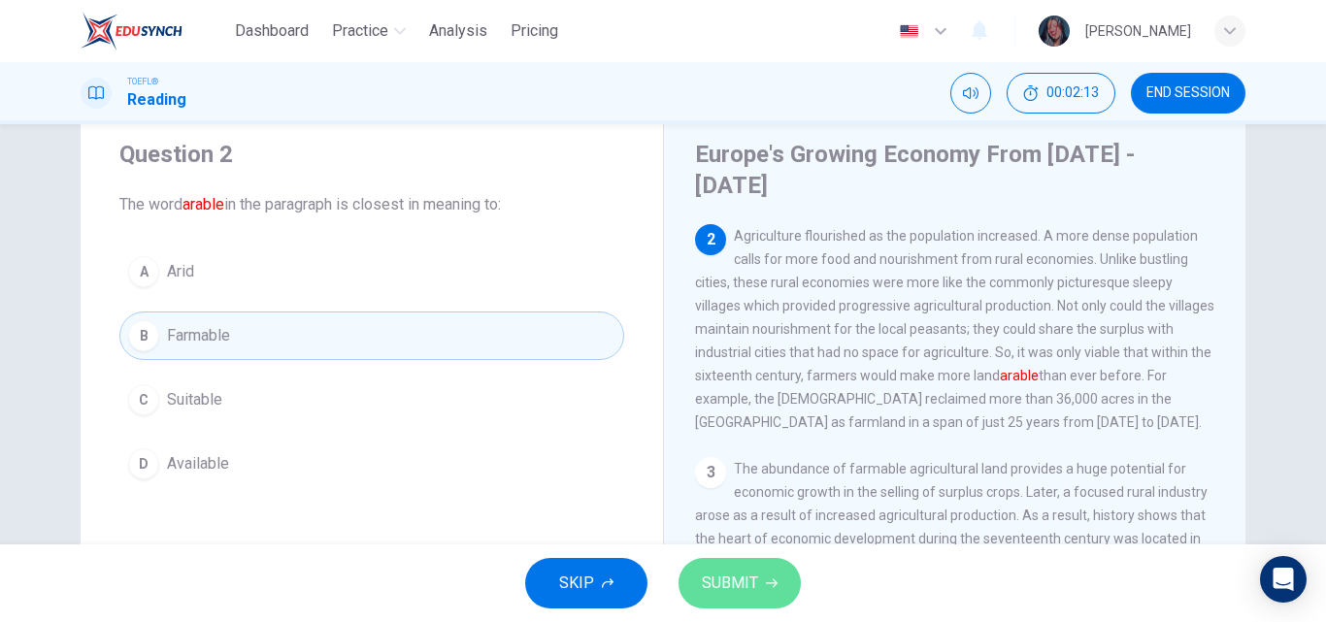
click at [721, 578] on span "SUBMIT" at bounding box center [730, 583] width 56 height 27
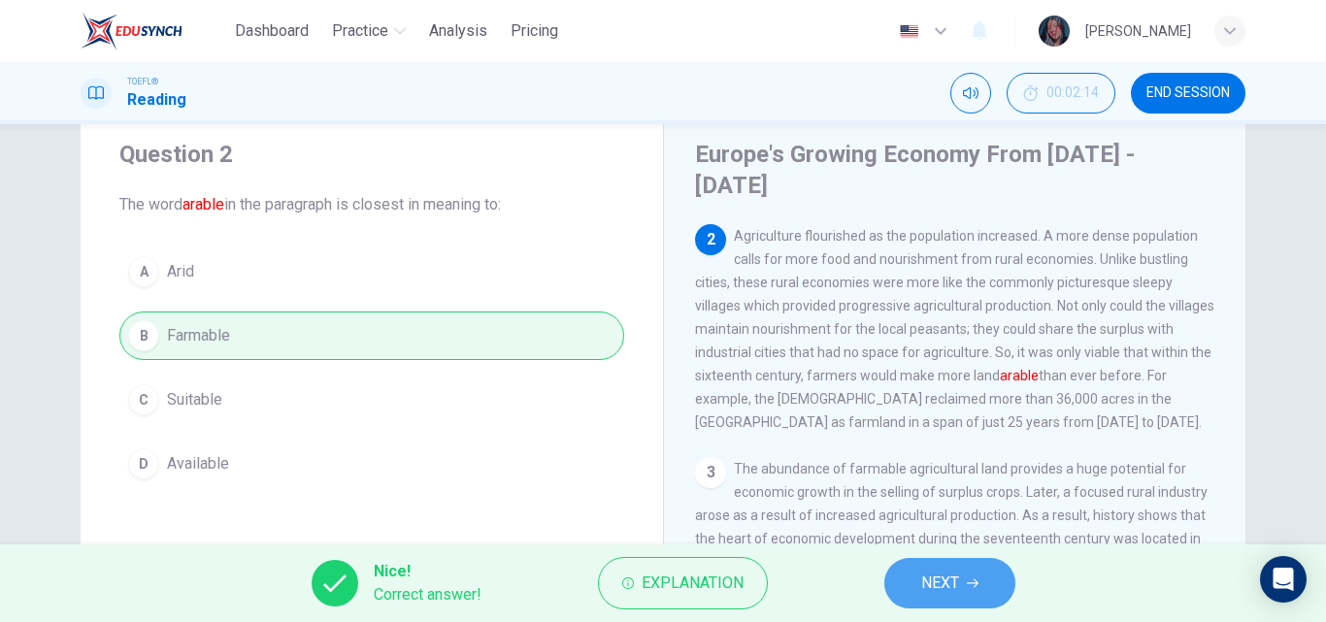
click at [919, 563] on button "NEXT" at bounding box center [949, 583] width 131 height 50
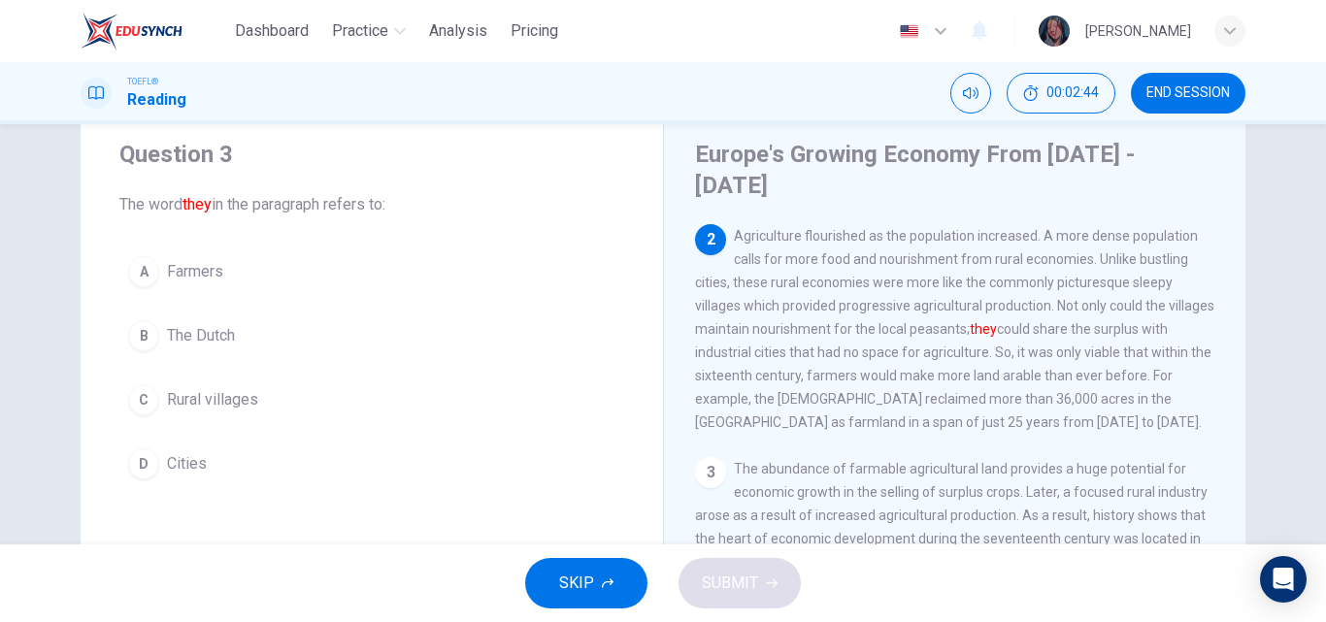
scroll to position [83, 0]
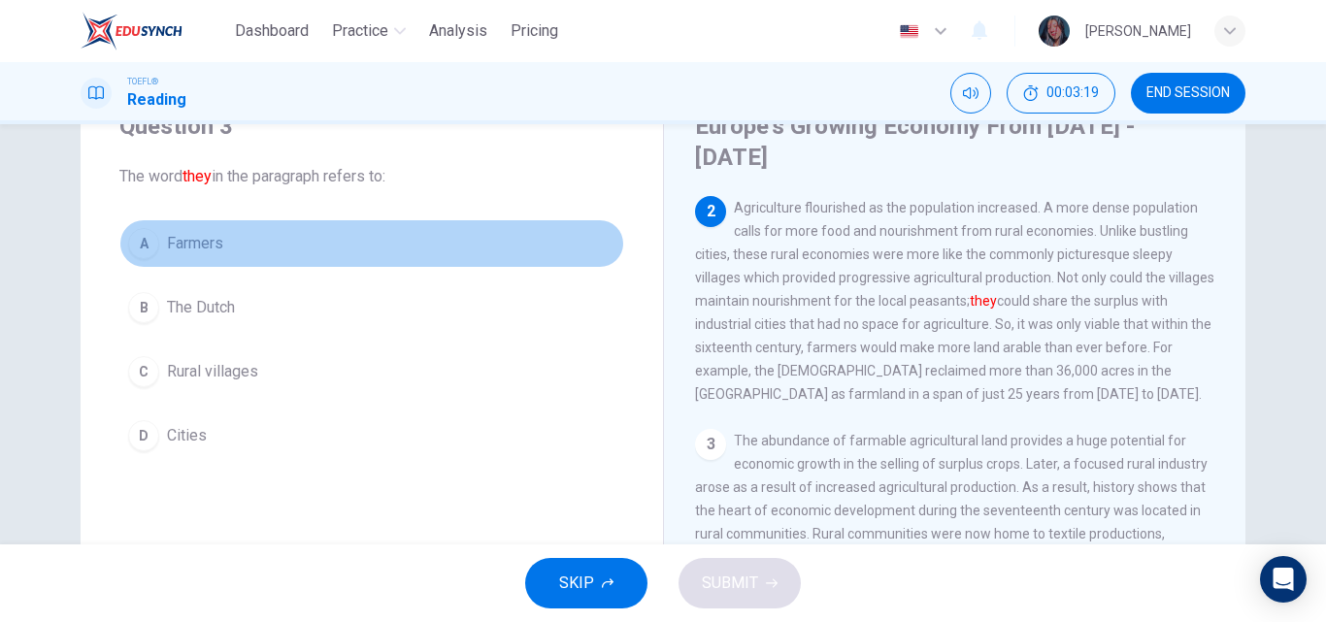
click at [251, 234] on button "A Farmers" at bounding box center [371, 243] width 505 height 49
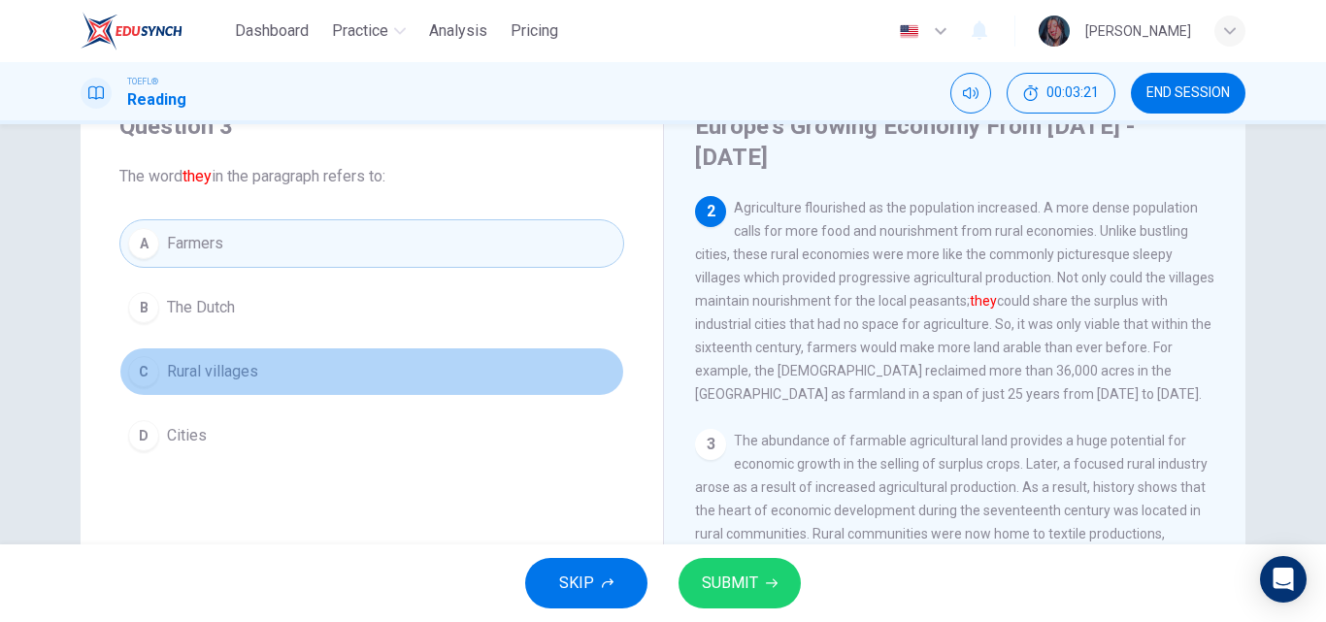
click at [246, 384] on button "C Rural villages" at bounding box center [371, 372] width 505 height 49
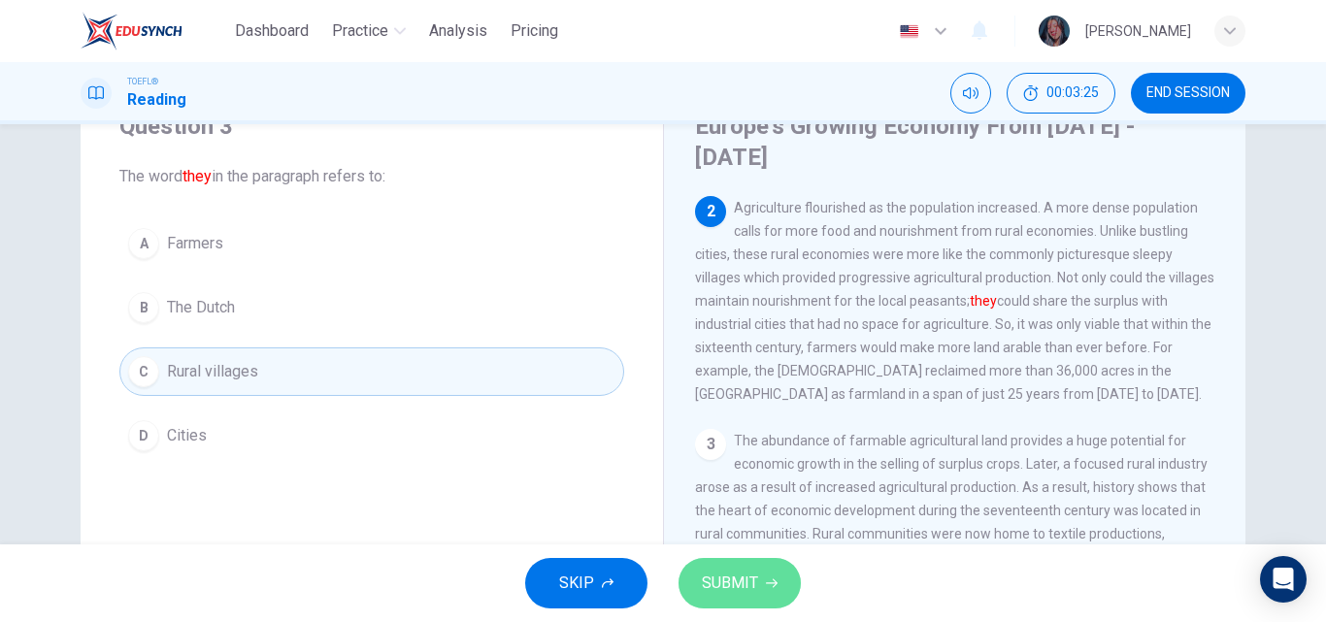
click at [770, 567] on button "SUBMIT" at bounding box center [740, 583] width 122 height 50
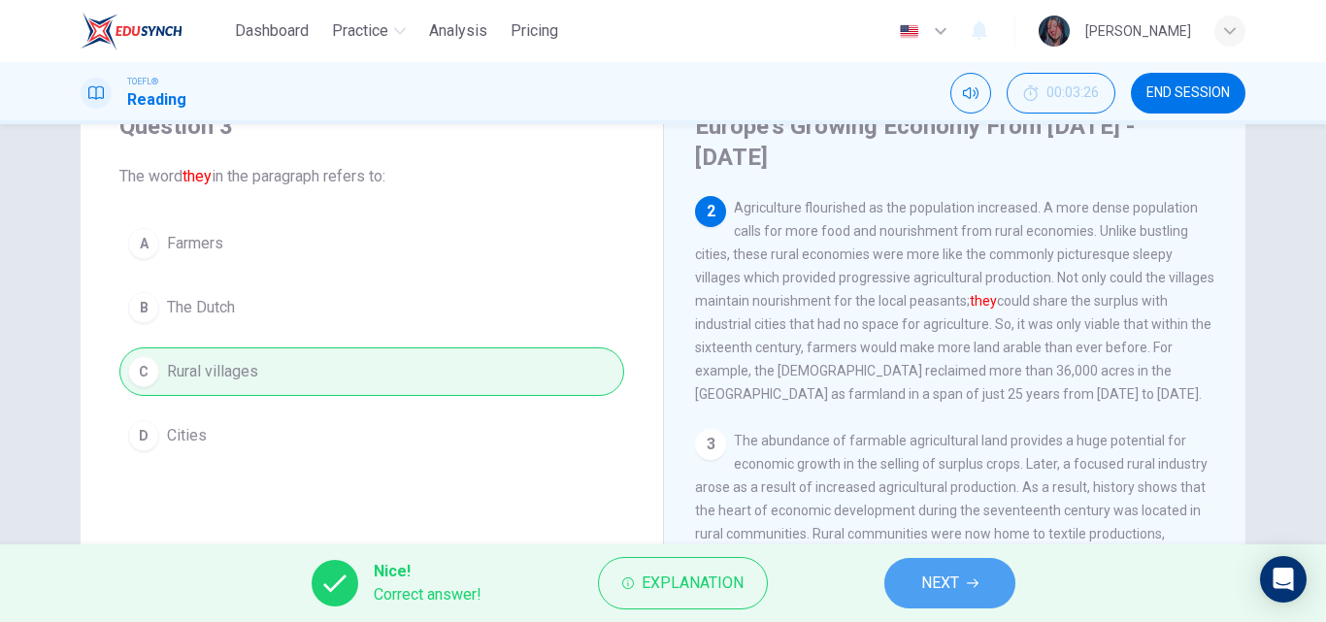
click at [947, 594] on span "NEXT" at bounding box center [940, 583] width 38 height 27
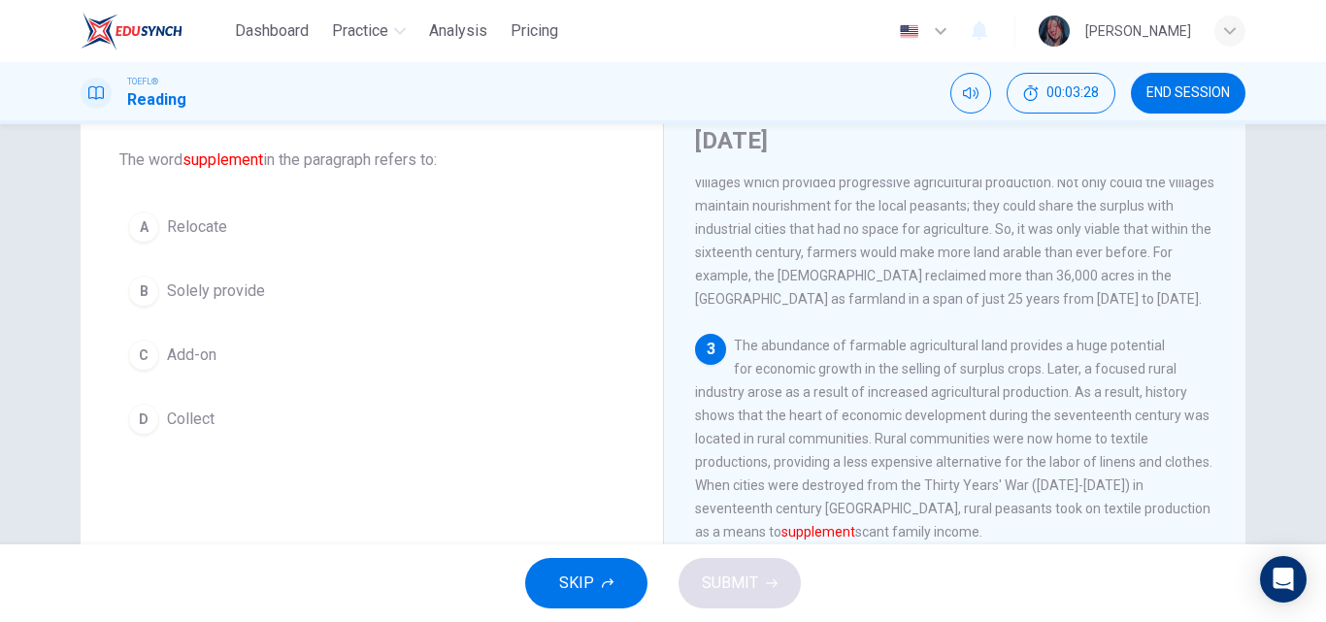
scroll to position [109, 0]
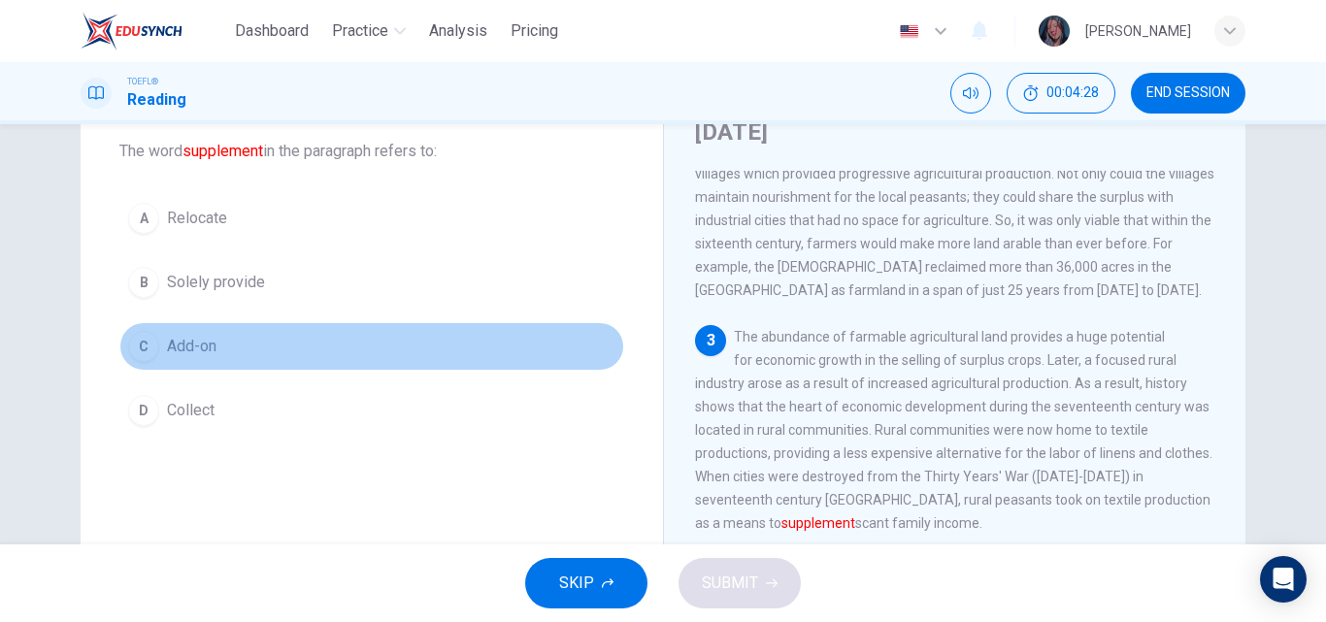
click at [197, 333] on button "C Add-on" at bounding box center [371, 346] width 505 height 49
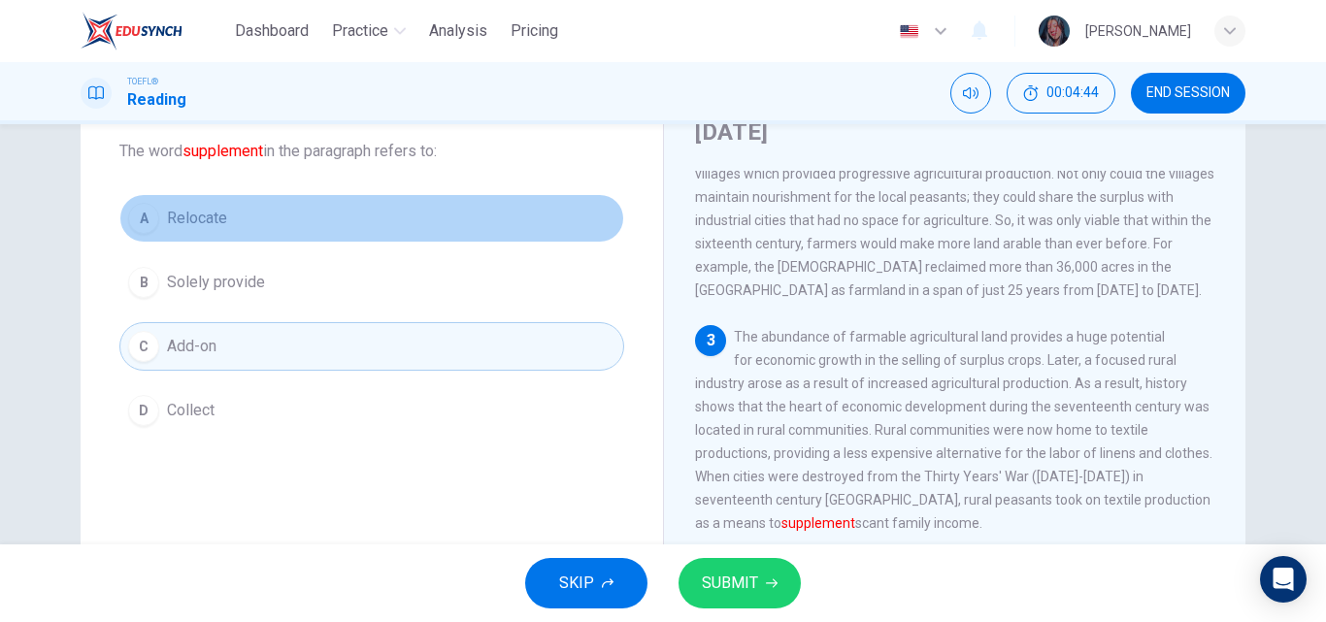
click at [274, 227] on button "A Relocate" at bounding box center [371, 218] width 505 height 49
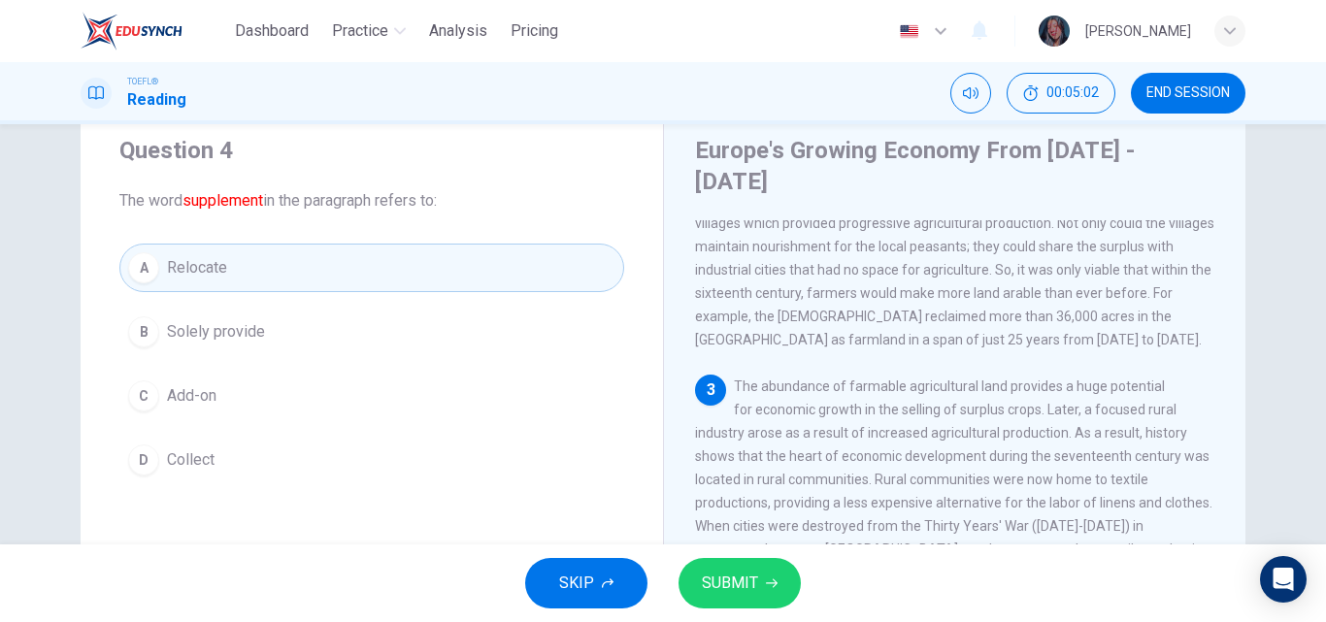
scroll to position [135, 0]
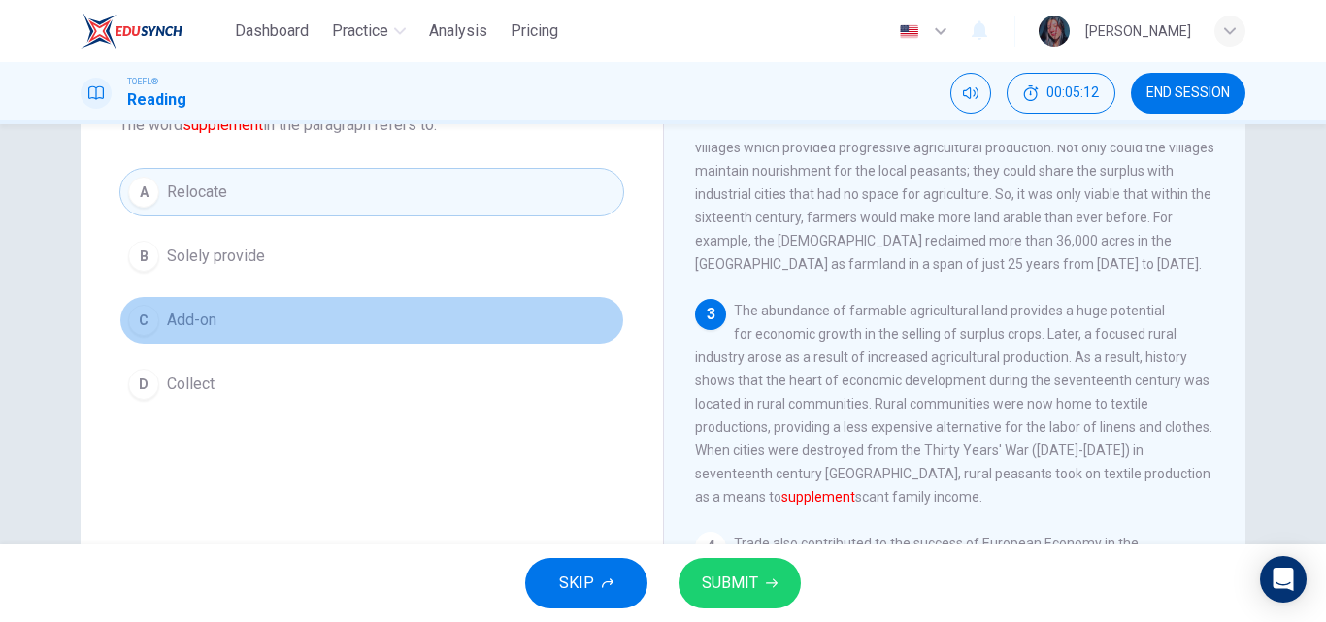
click at [296, 300] on button "C Add-on" at bounding box center [371, 320] width 505 height 49
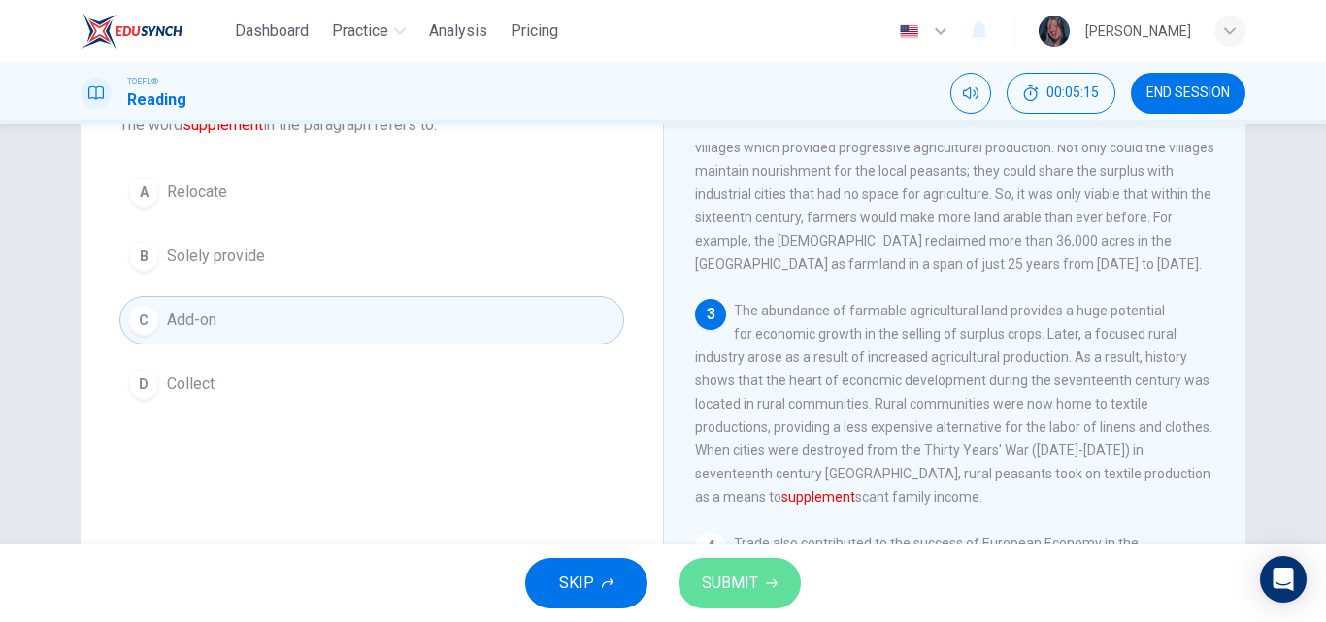
click at [731, 590] on span "SUBMIT" at bounding box center [730, 583] width 56 height 27
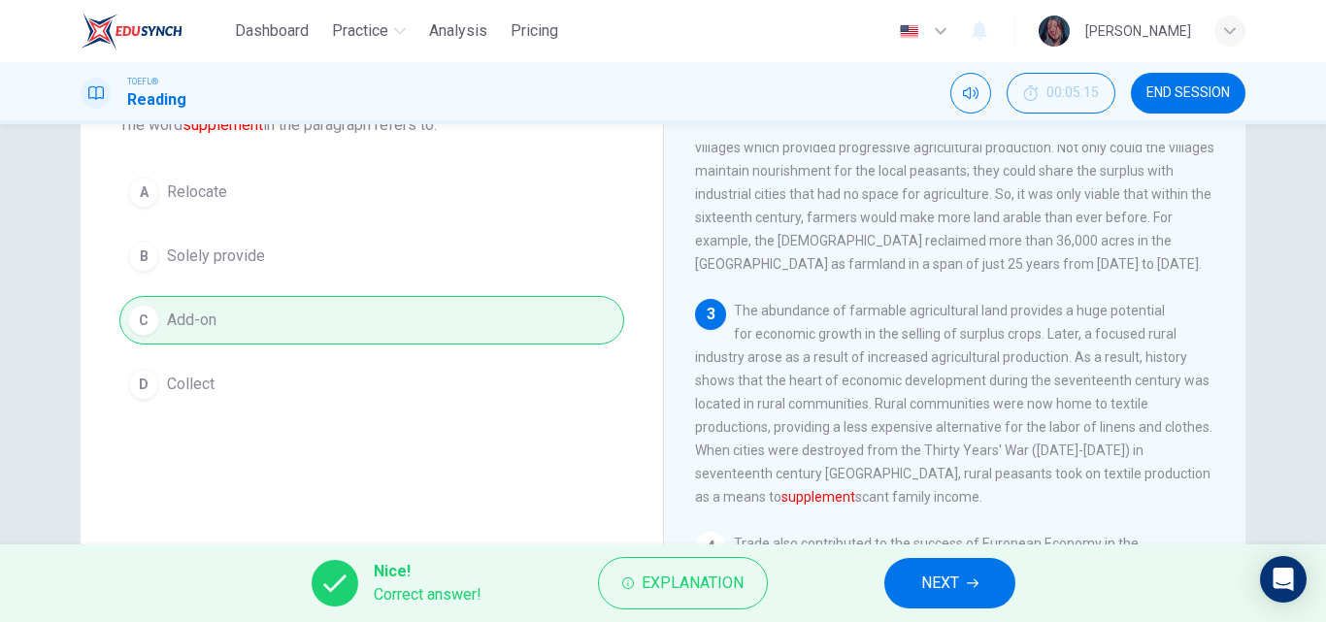
click at [921, 586] on span "NEXT" at bounding box center [940, 583] width 38 height 27
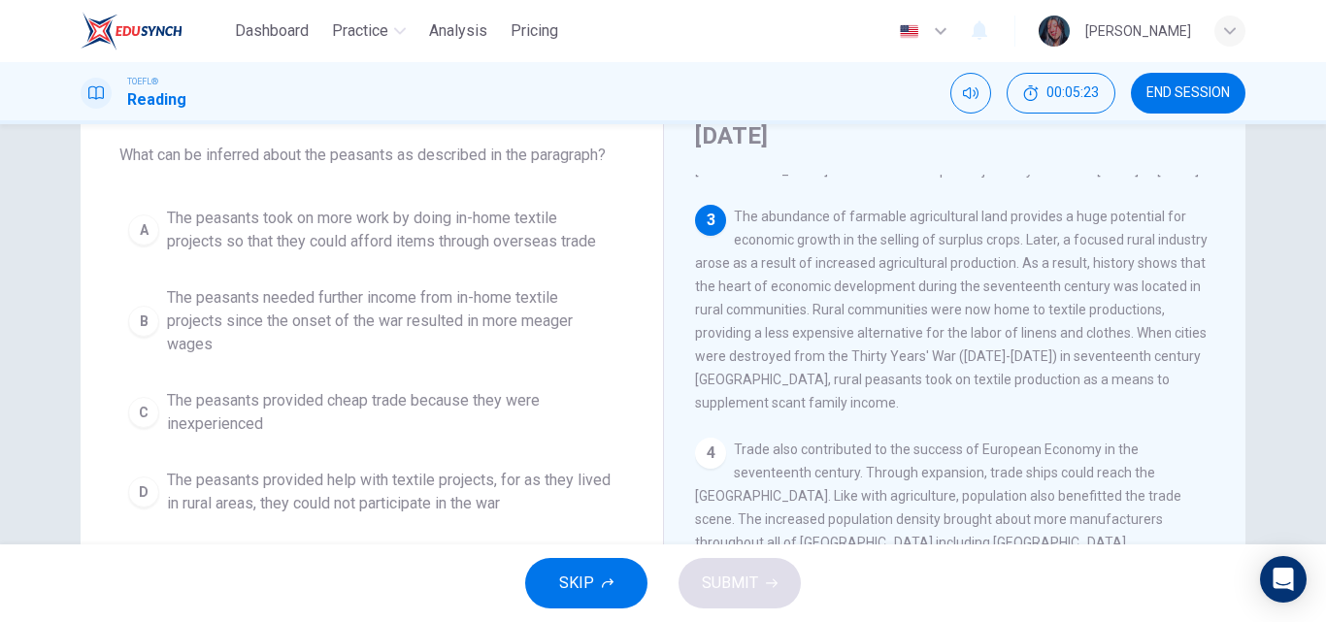
scroll to position [115, 0]
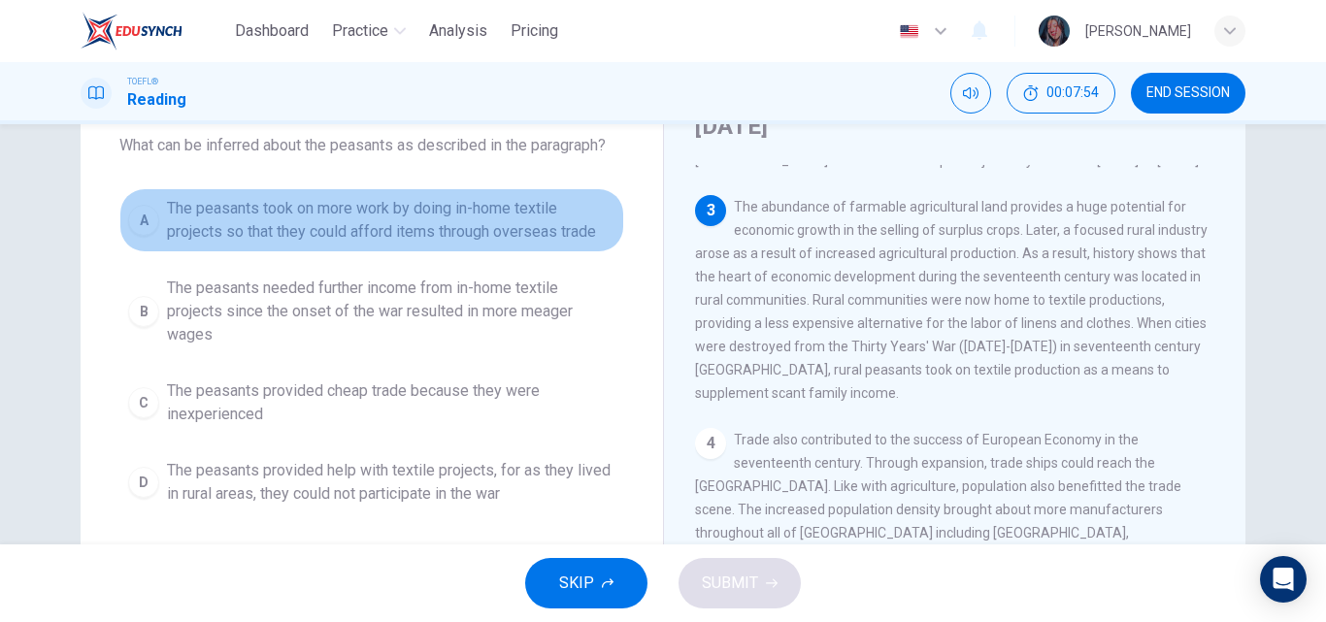
click at [461, 243] on span "The peasants took on more work by doing in-home textile projects so that they c…" at bounding box center [391, 220] width 448 height 47
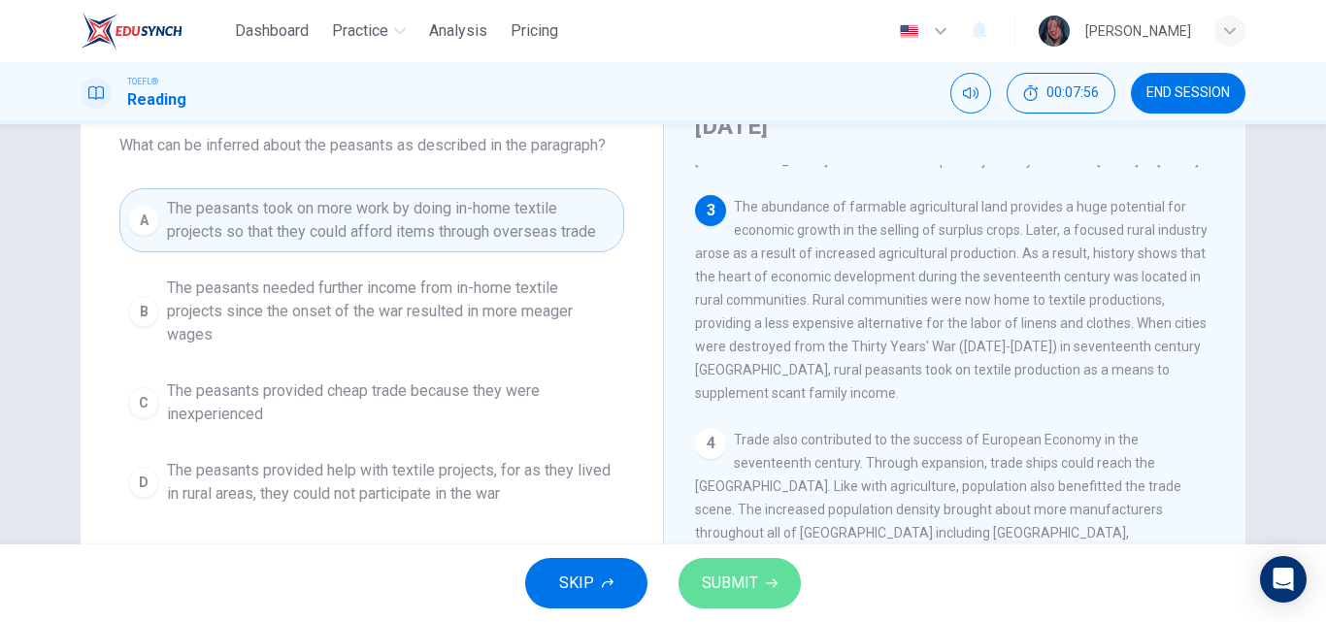
click at [751, 570] on span "SUBMIT" at bounding box center [730, 583] width 56 height 27
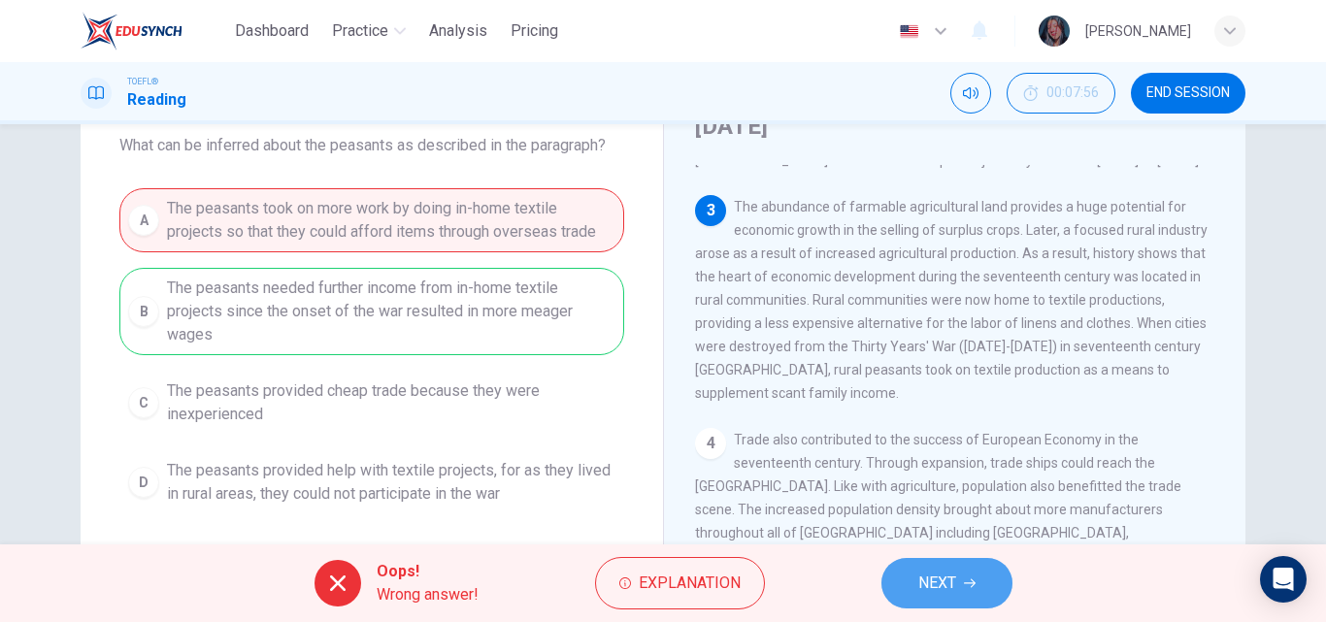
click at [944, 600] on button "NEXT" at bounding box center [946, 583] width 131 height 50
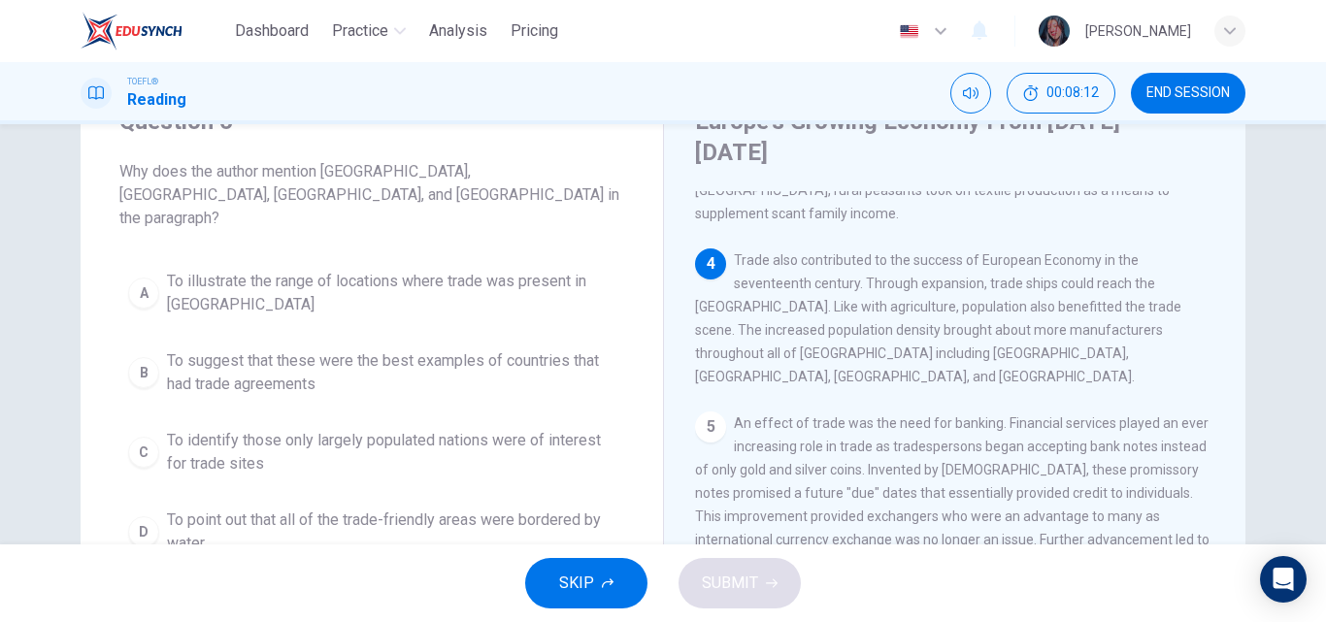
scroll to position [552, 0]
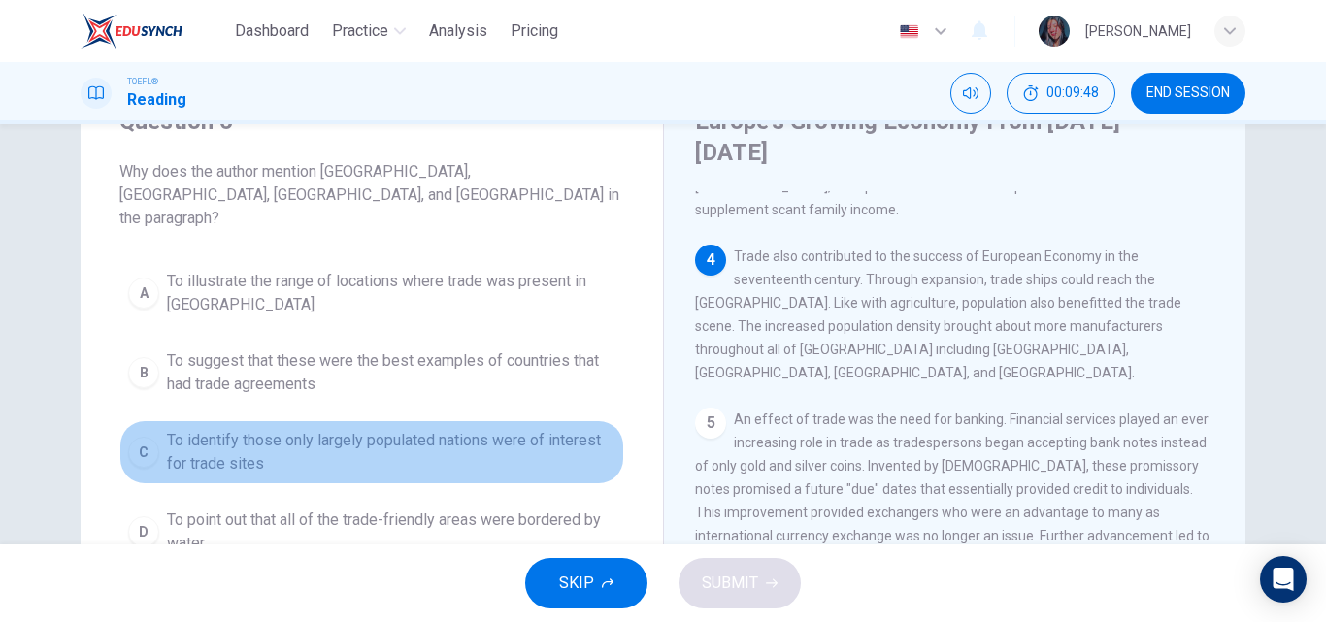
click at [426, 429] on span "To identify those only largely populated nations were of interest for trade sit…" at bounding box center [391, 452] width 448 height 47
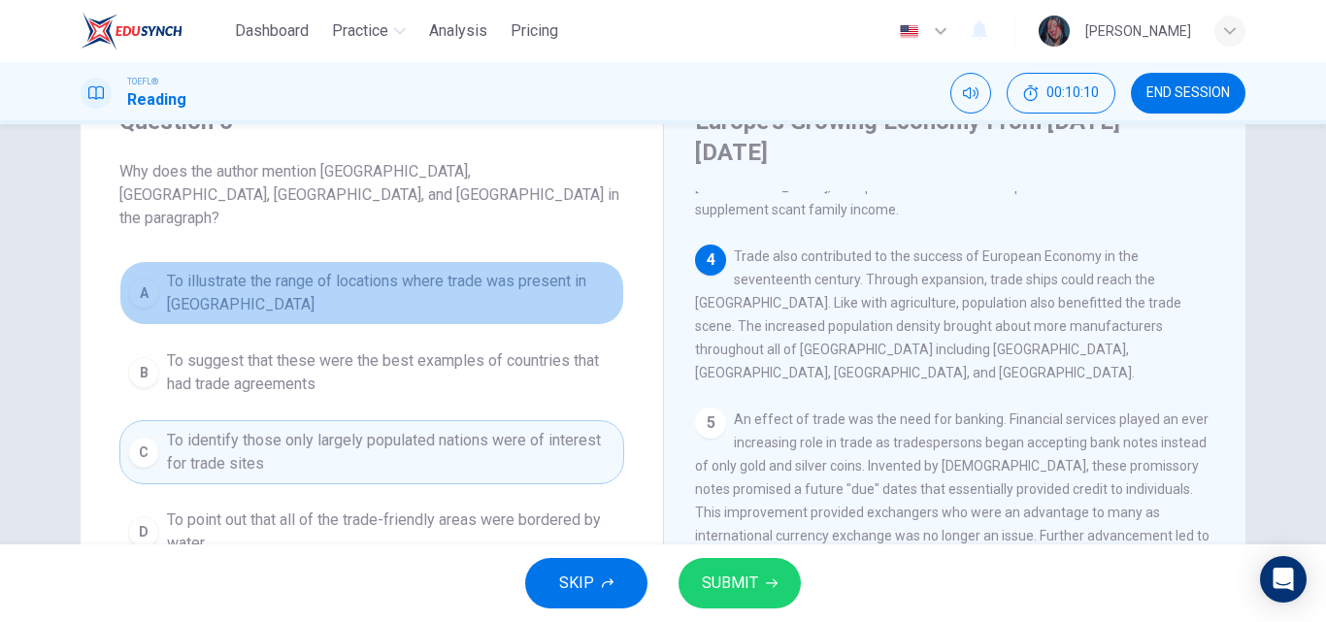
click at [421, 298] on button "A To illustrate the range of locations where trade was present in Europe" at bounding box center [371, 293] width 505 height 64
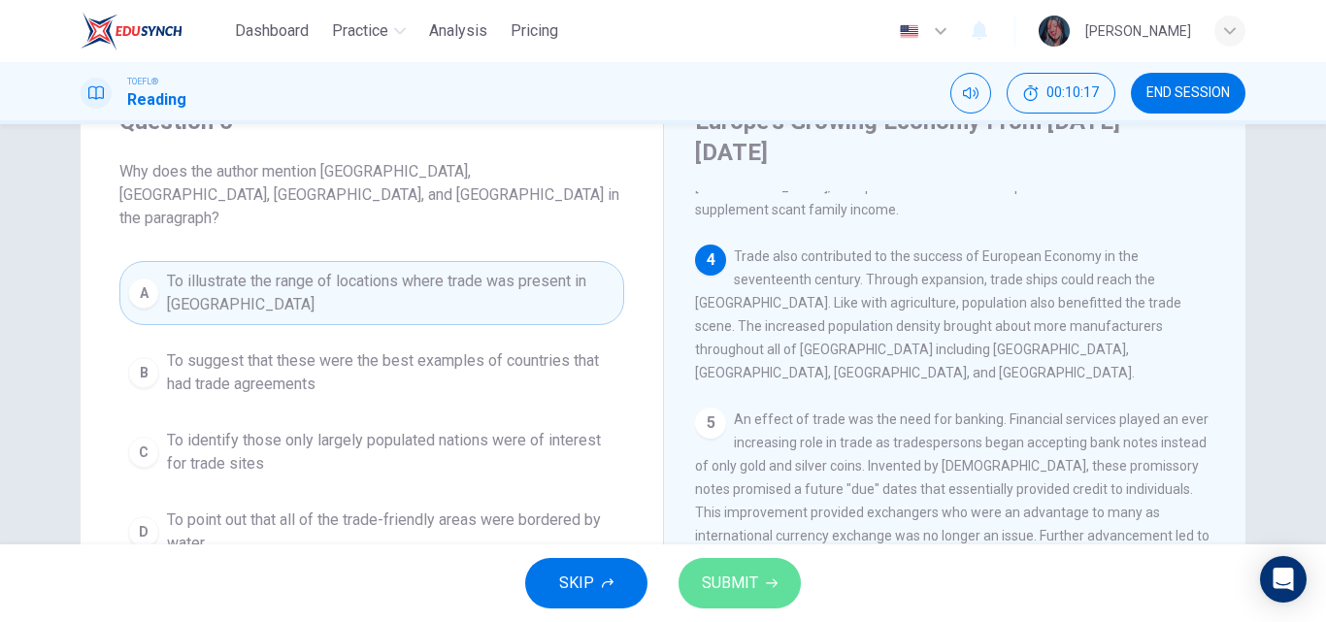
click at [715, 587] on span "SUBMIT" at bounding box center [730, 583] width 56 height 27
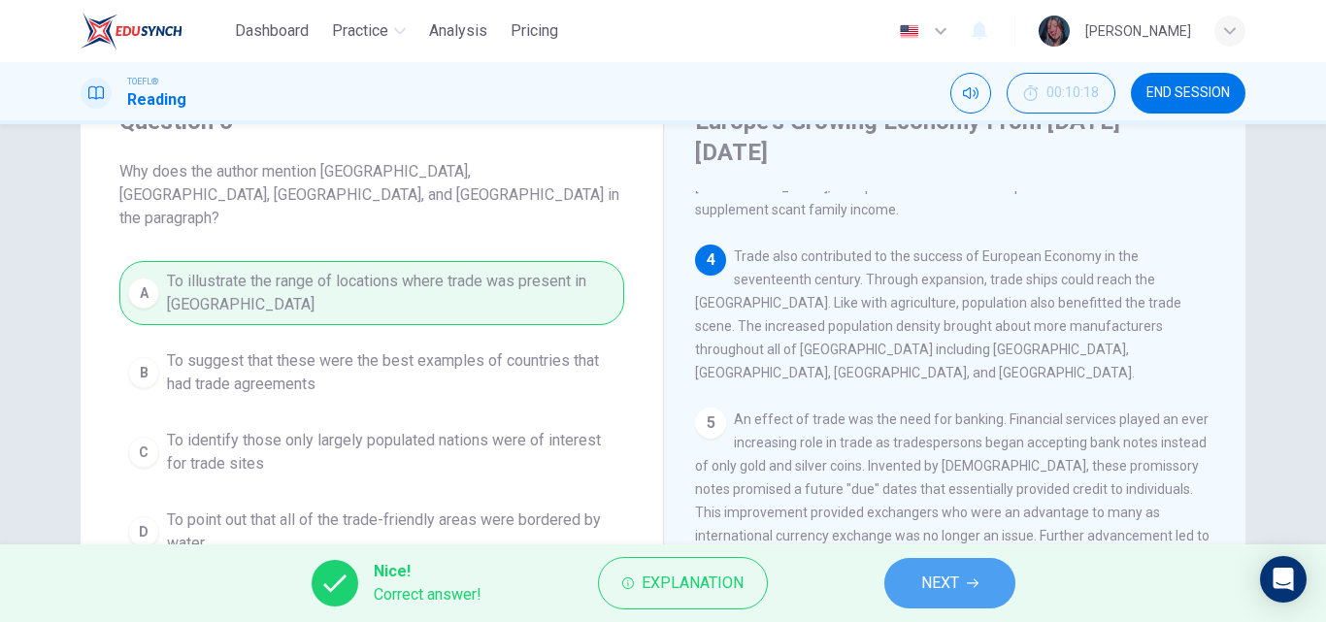
click at [919, 600] on button "NEXT" at bounding box center [949, 583] width 131 height 50
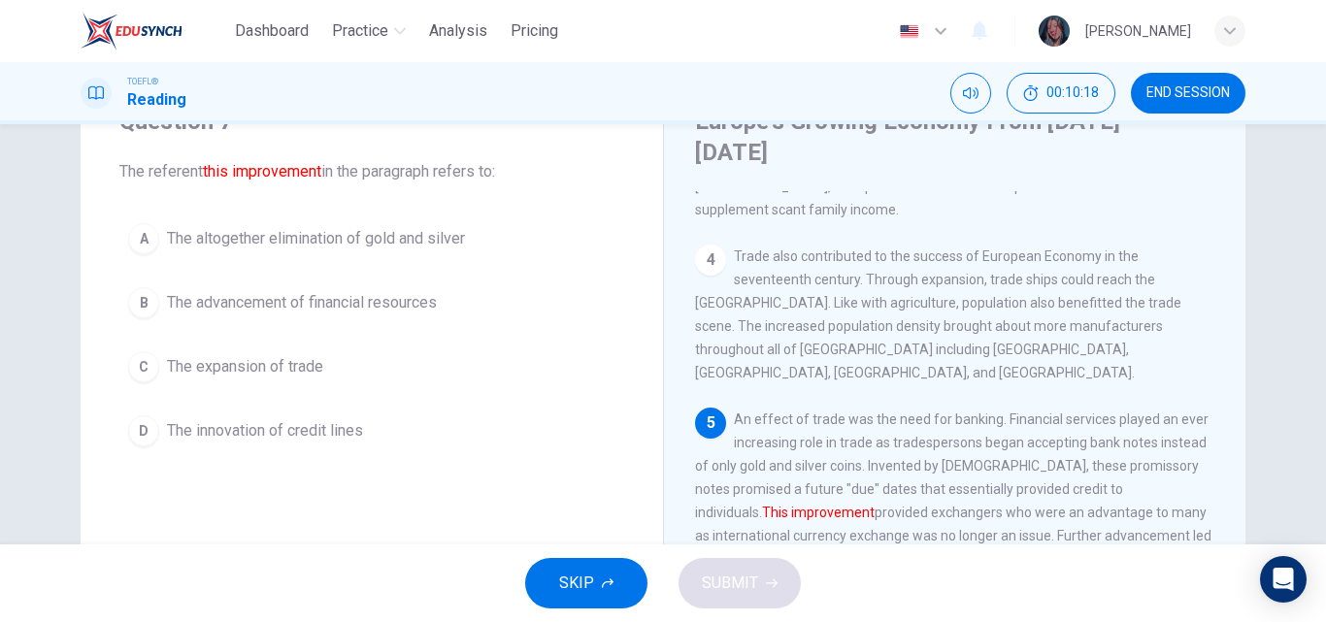
scroll to position [607, 0]
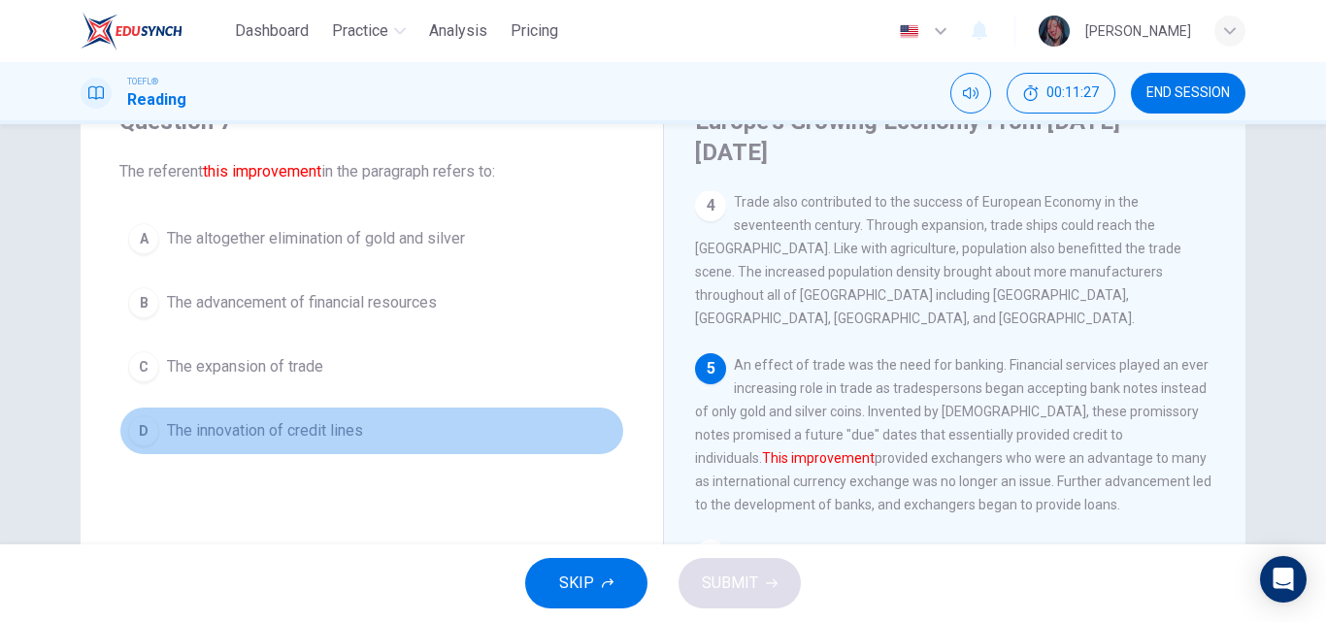
click at [372, 432] on button "D The innovation of credit lines" at bounding box center [371, 431] width 505 height 49
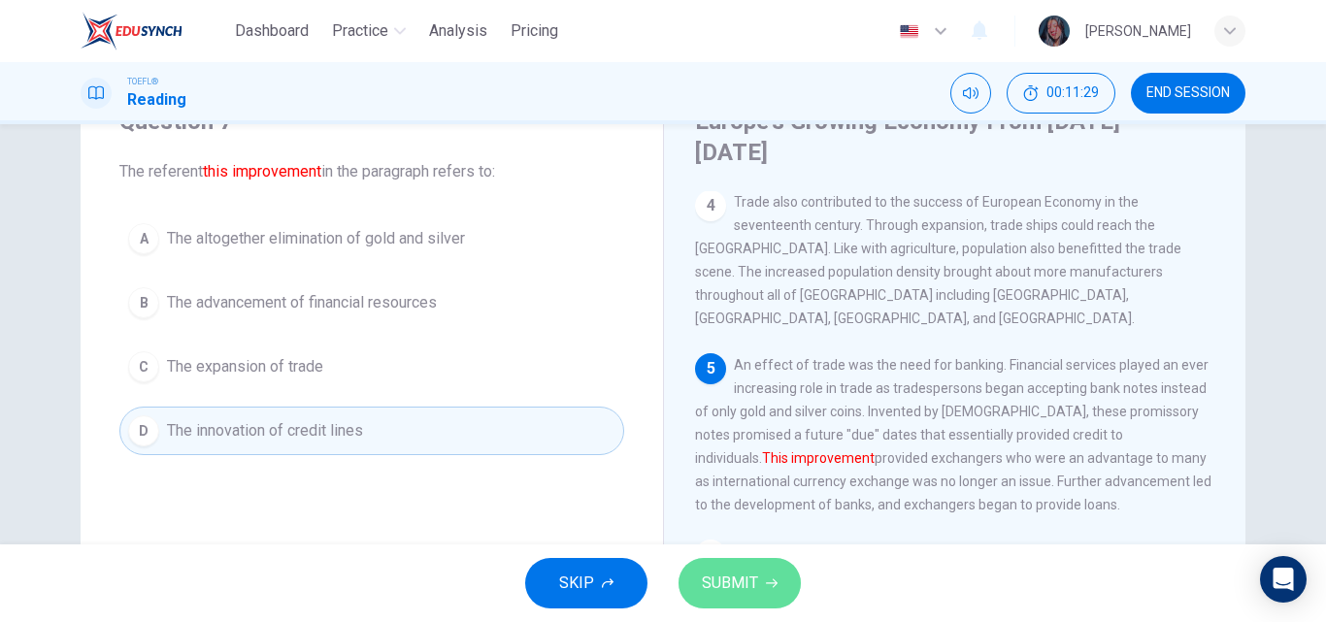
click at [736, 597] on button "SUBMIT" at bounding box center [740, 583] width 122 height 50
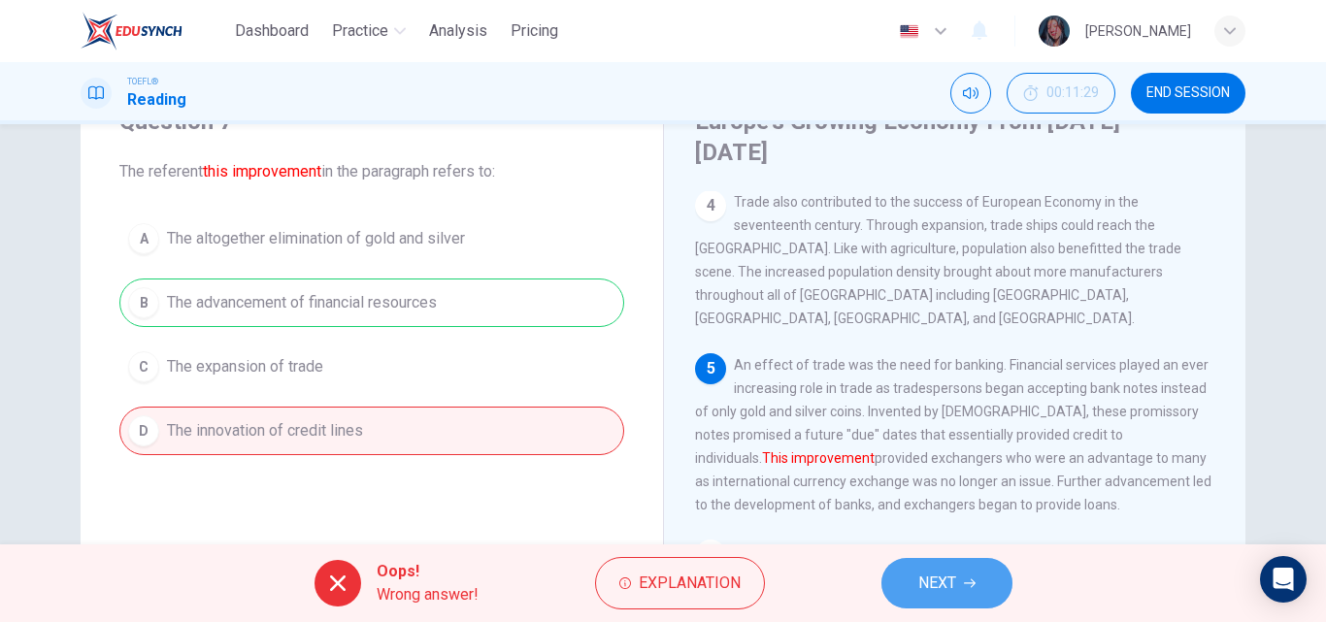
click at [926, 589] on span "NEXT" at bounding box center [937, 583] width 38 height 27
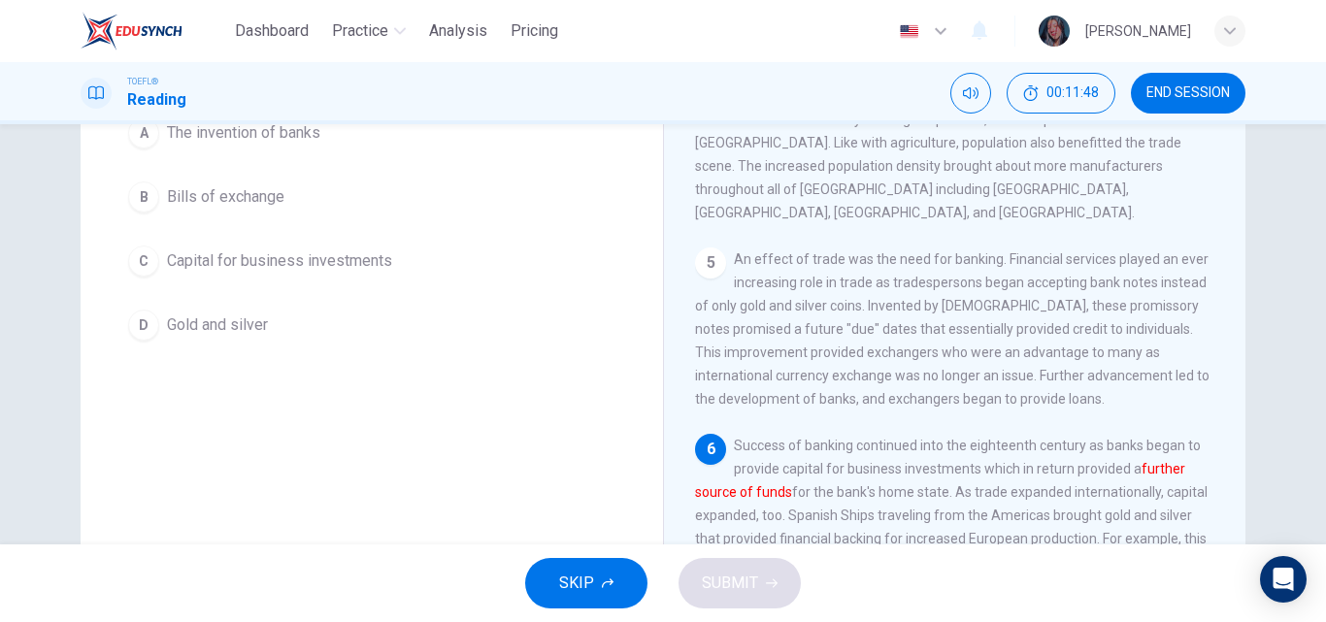
scroll to position [205, 0]
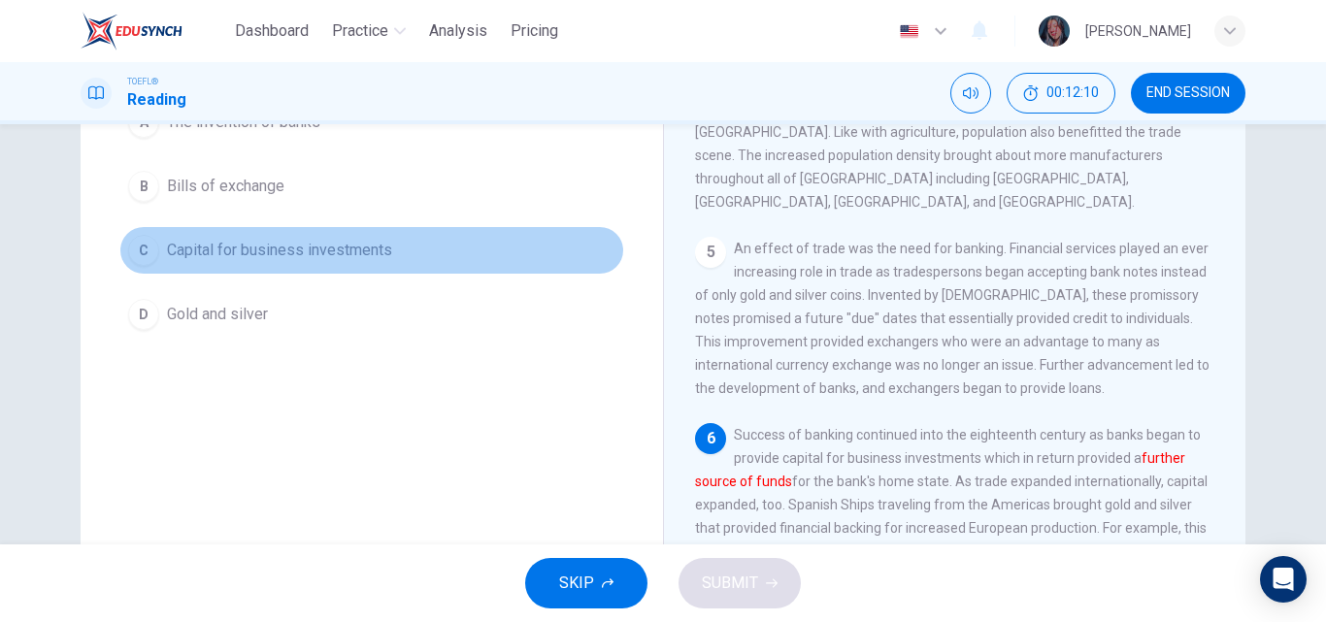
click at [263, 262] on span "Capital for business investments" at bounding box center [279, 250] width 225 height 23
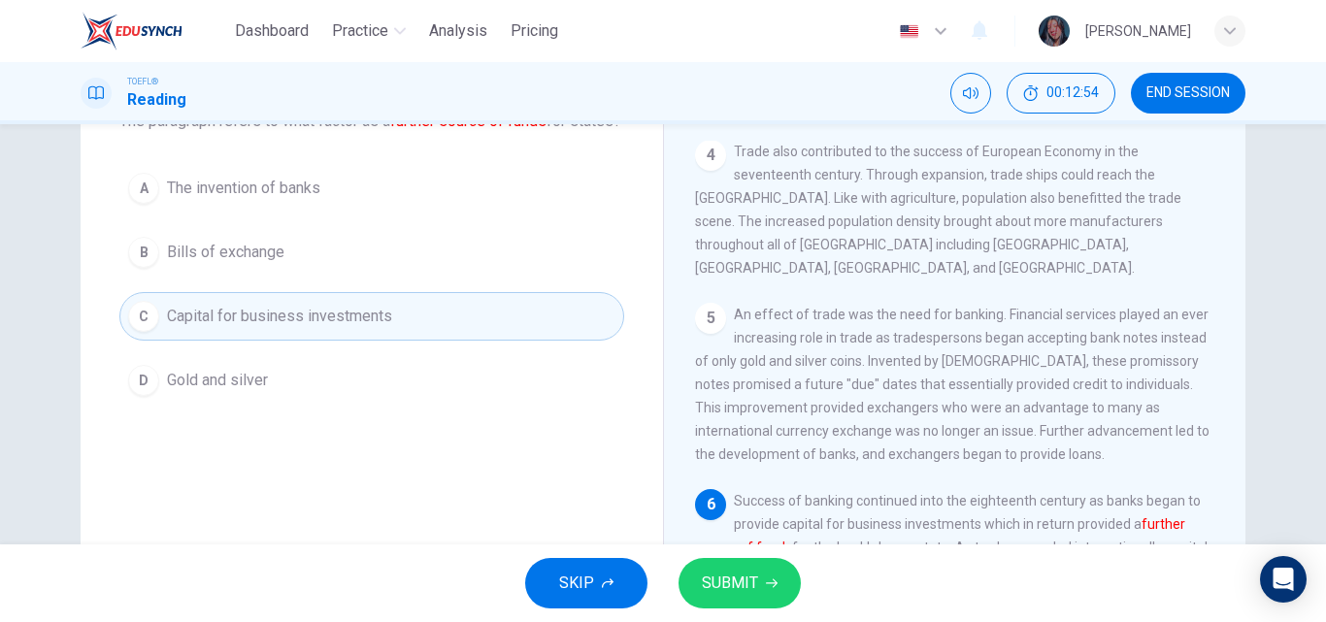
scroll to position [137, 0]
click at [727, 577] on span "SUBMIT" at bounding box center [730, 583] width 56 height 27
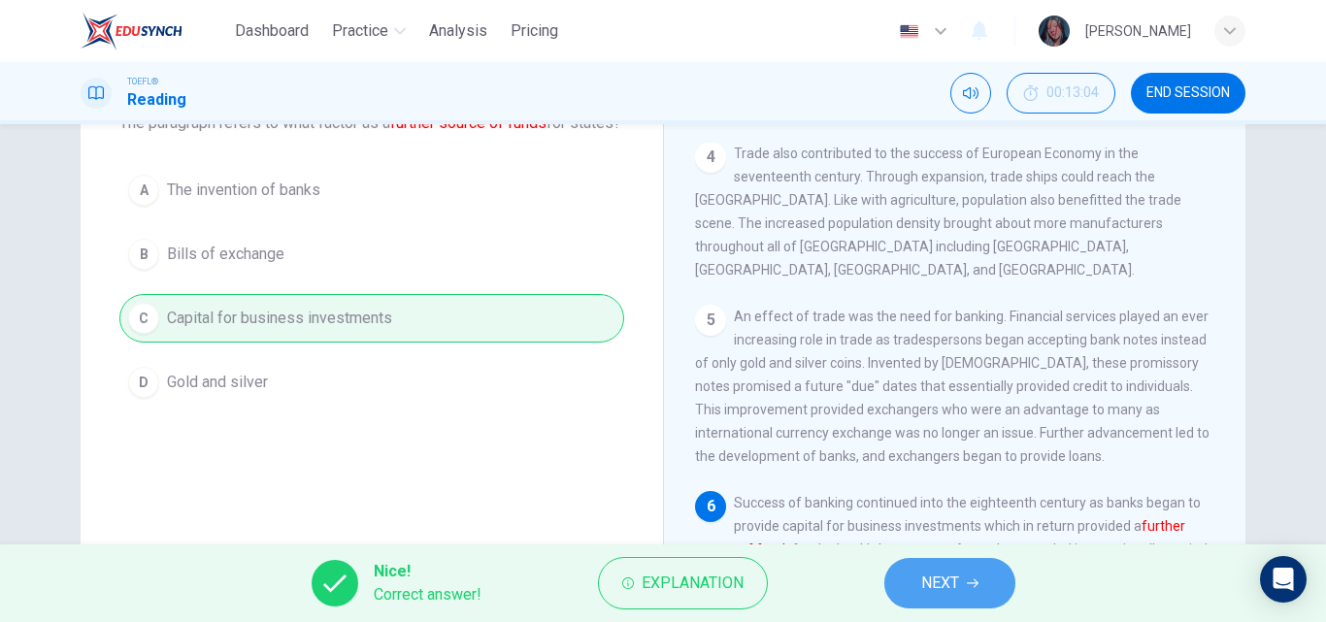
click at [938, 576] on span "NEXT" at bounding box center [940, 583] width 38 height 27
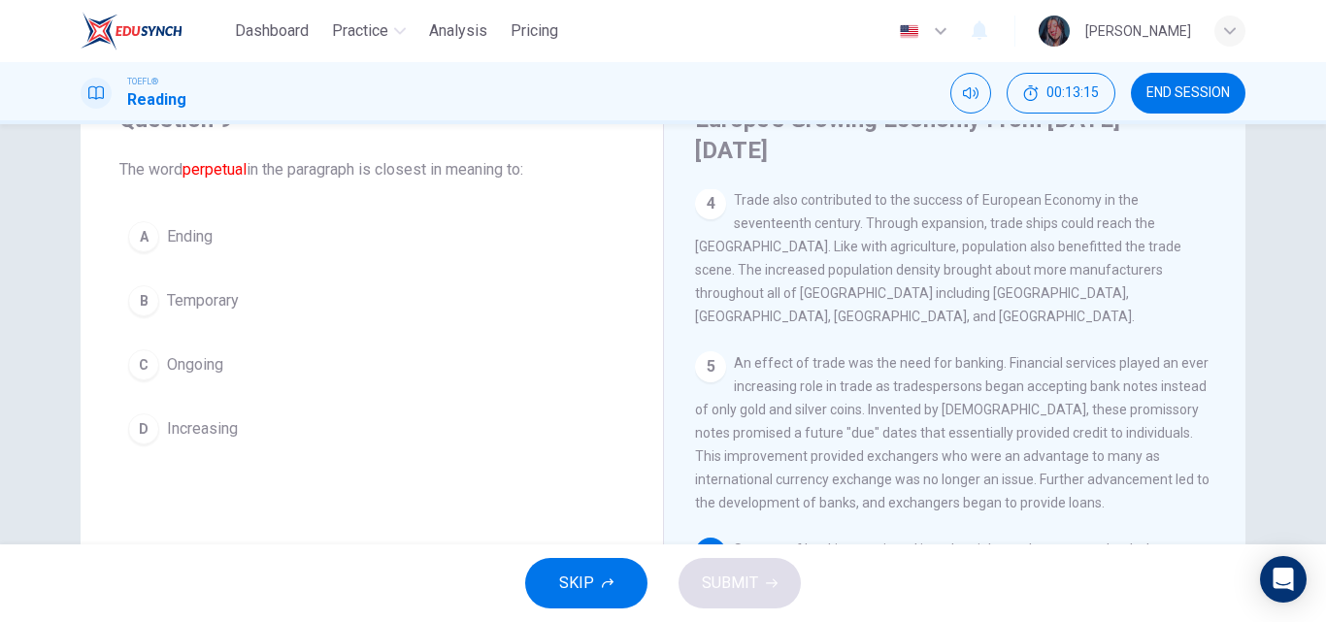
scroll to position [0, 0]
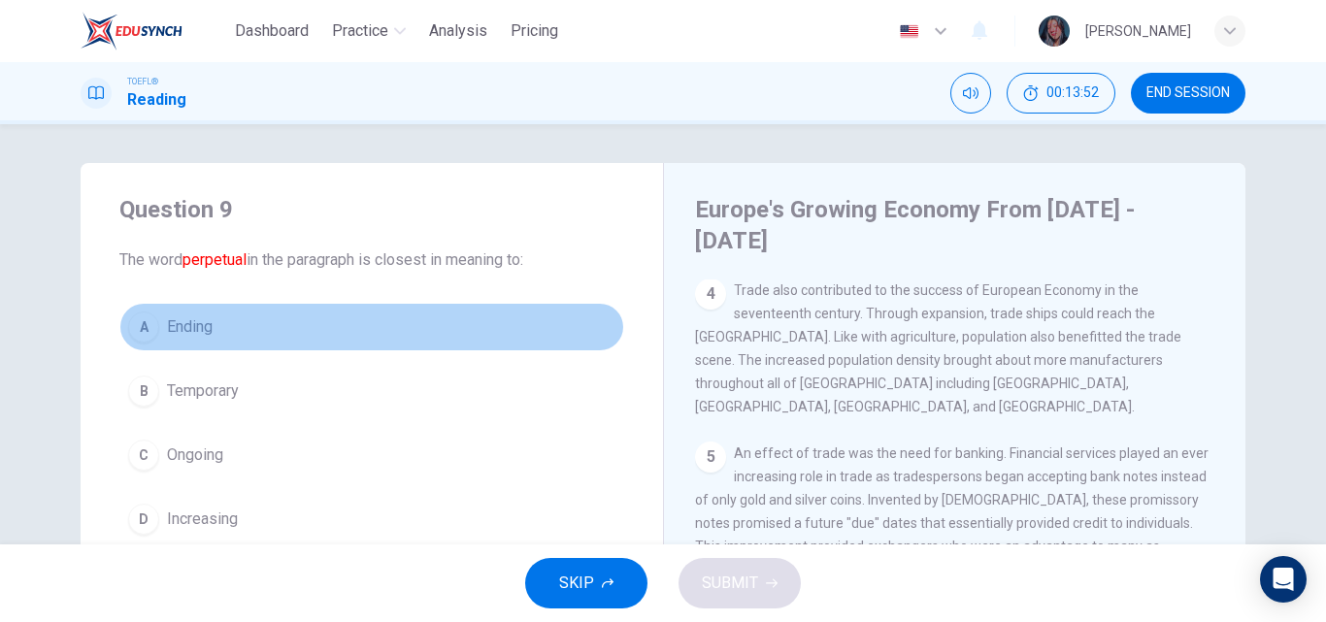
click at [265, 312] on button "A Ending" at bounding box center [371, 327] width 505 height 49
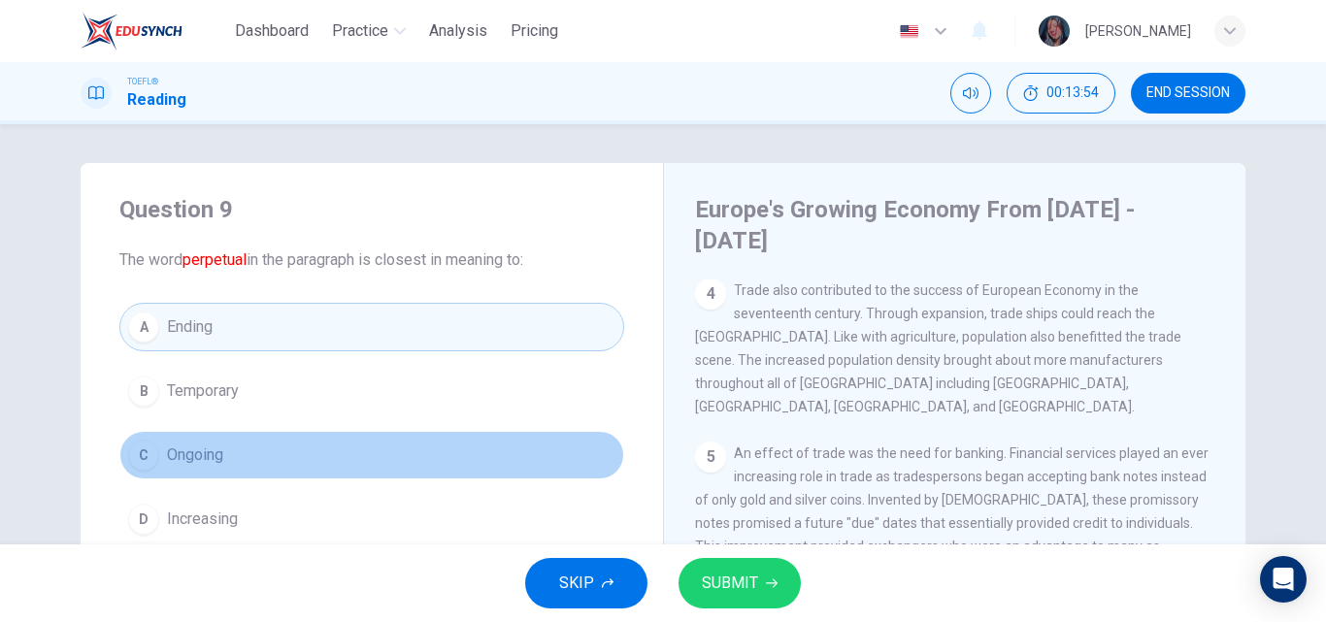
click at [336, 456] on button "C Ongoing" at bounding box center [371, 455] width 505 height 49
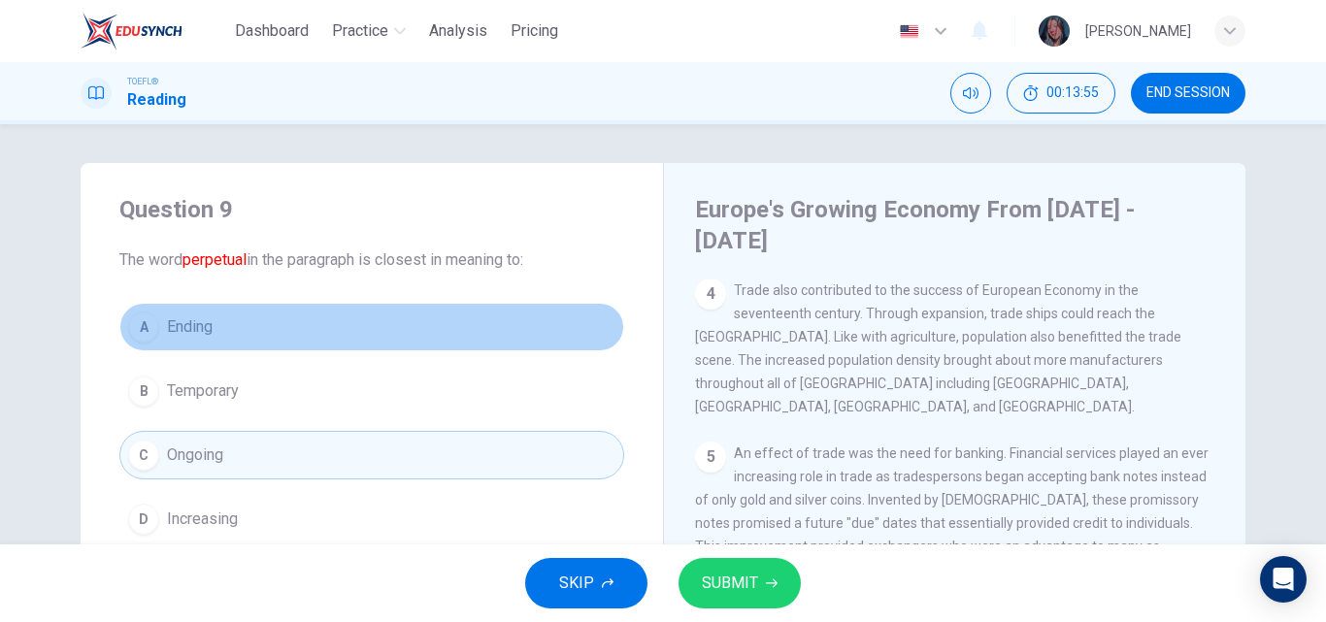
click at [313, 332] on button "A Ending" at bounding box center [371, 327] width 505 height 49
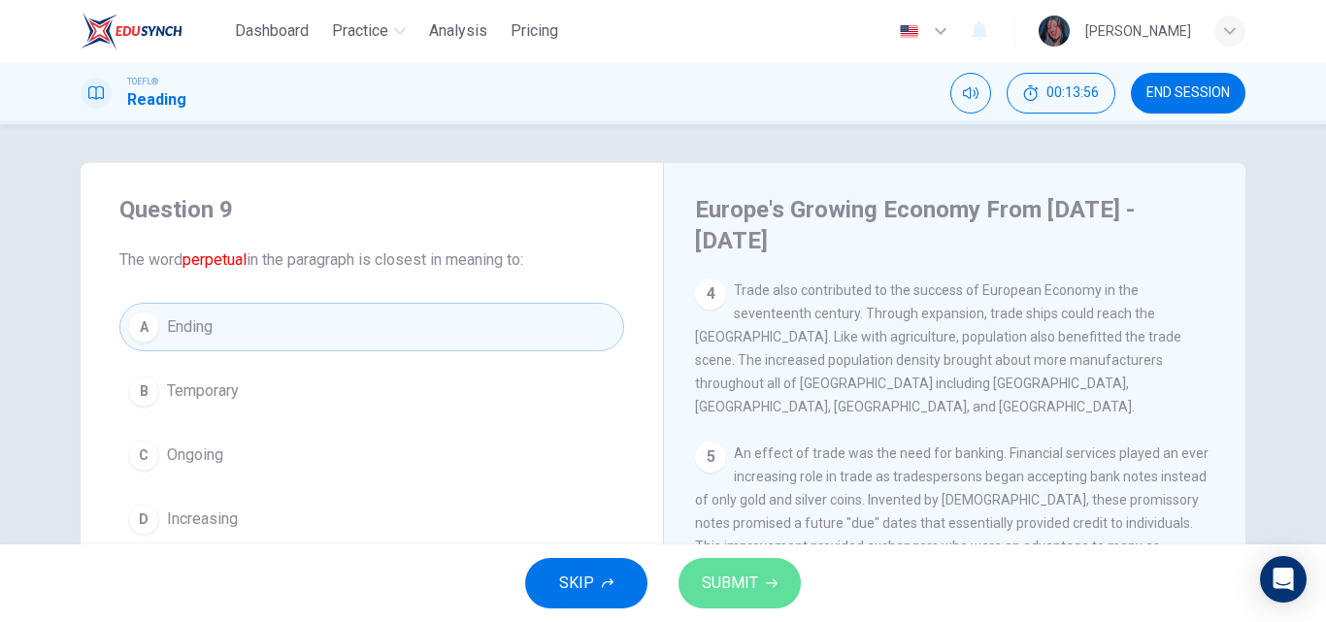
click at [744, 574] on span "SUBMIT" at bounding box center [730, 583] width 56 height 27
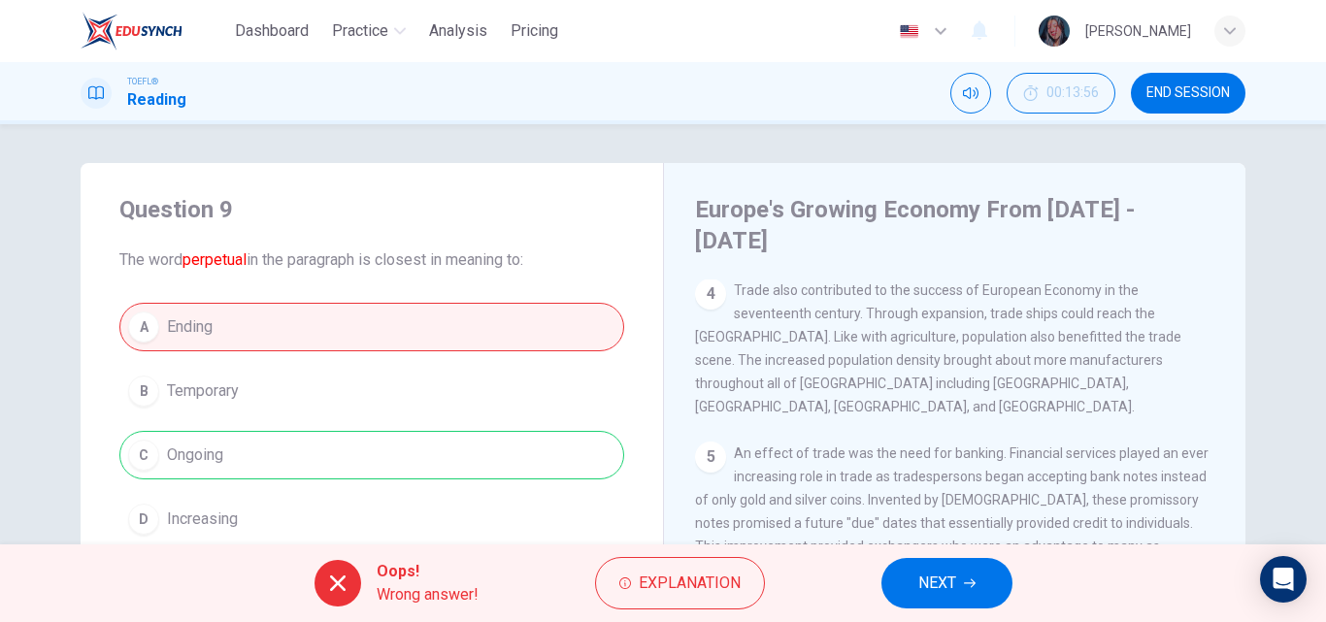
click at [969, 604] on button "NEXT" at bounding box center [946, 583] width 131 height 50
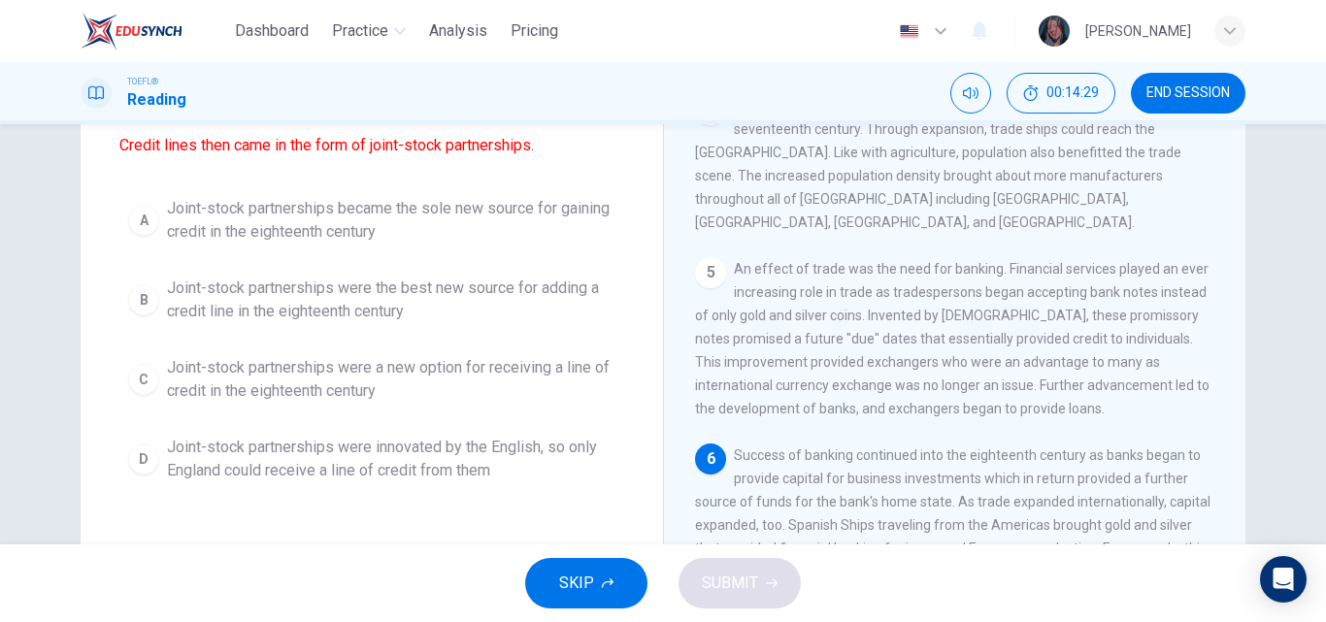
scroll to position [182, 0]
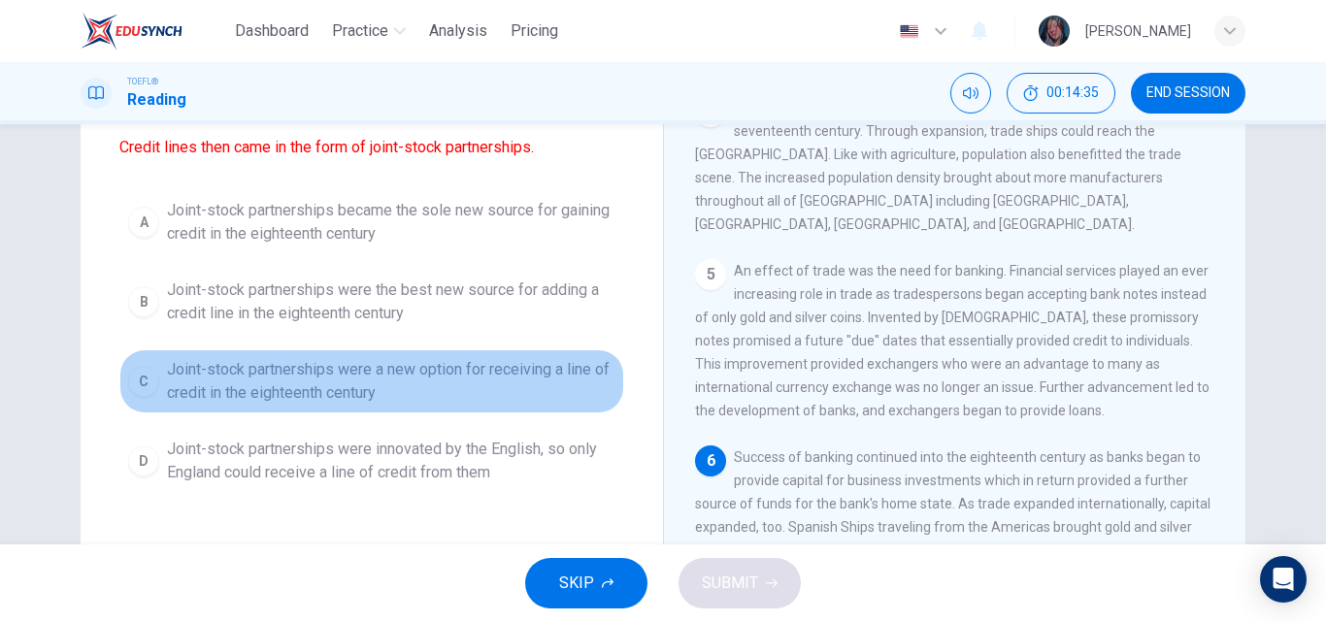
click at [398, 392] on span "Joint-stock partnerships were a new option for receiving a line of credit in th…" at bounding box center [391, 381] width 448 height 47
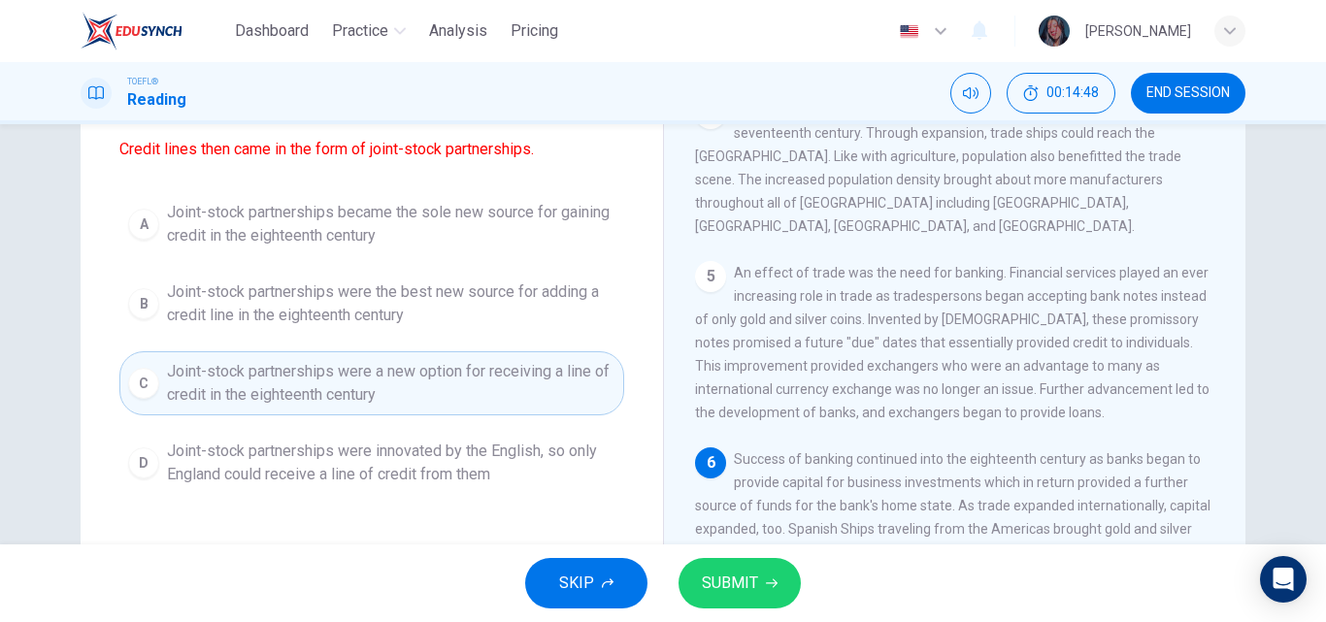
scroll to position [179, 0]
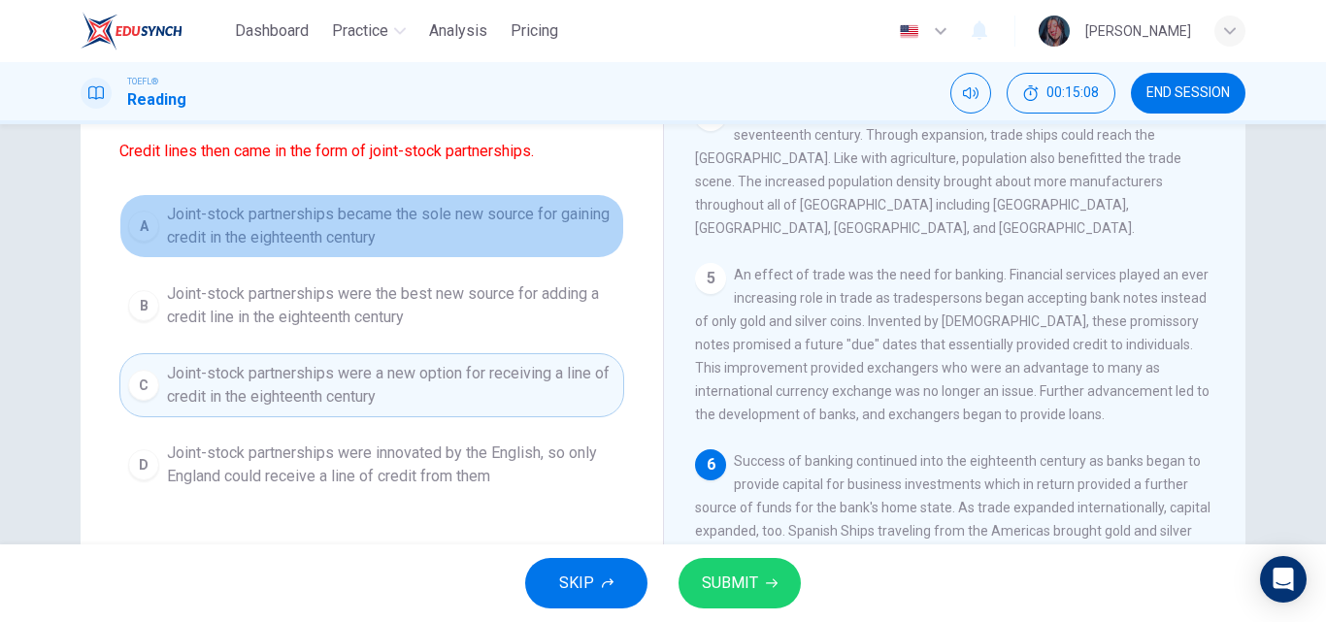
click at [472, 222] on span "Joint-stock partnerships became the sole new source for gaining credit in the e…" at bounding box center [391, 226] width 448 height 47
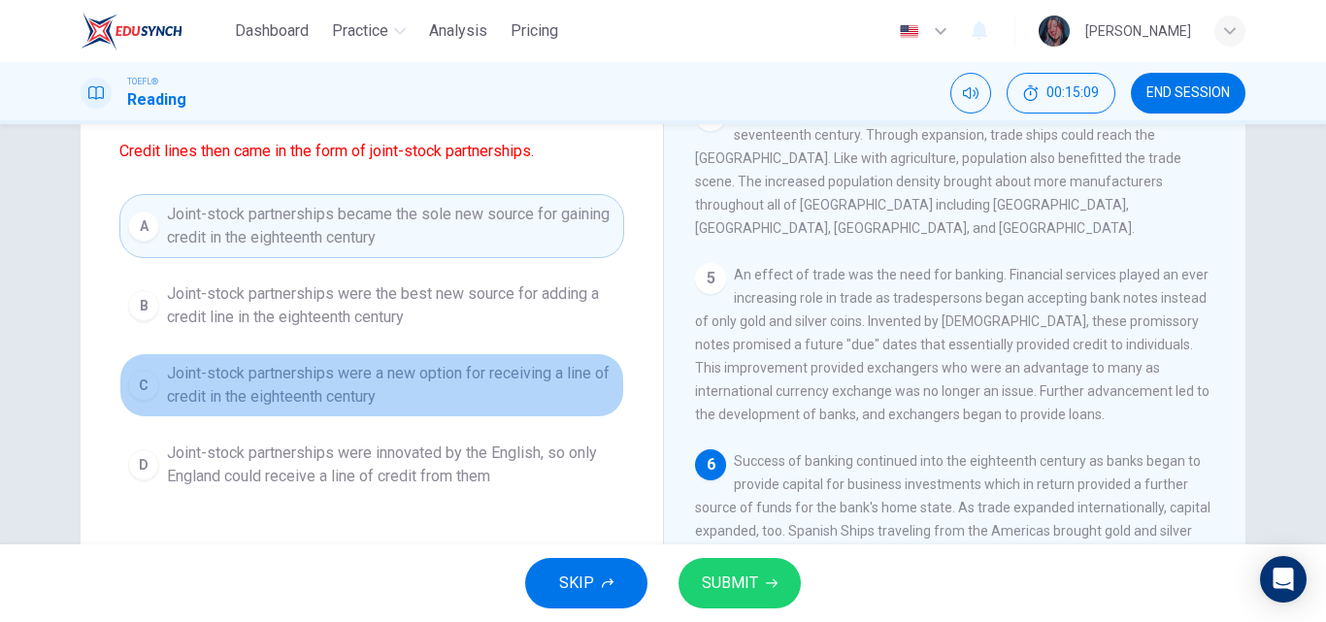
click at [458, 408] on span "Joint-stock partnerships were a new option for receiving a line of credit in th…" at bounding box center [391, 385] width 448 height 47
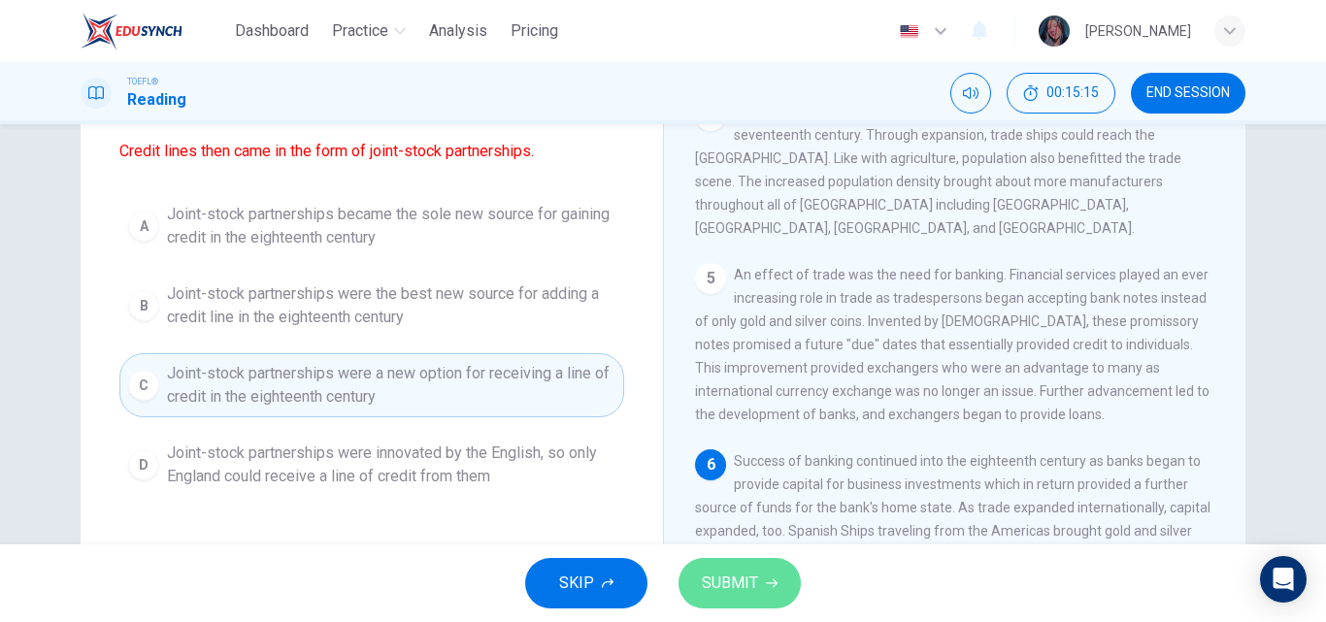
click at [702, 574] on span "SUBMIT" at bounding box center [730, 583] width 56 height 27
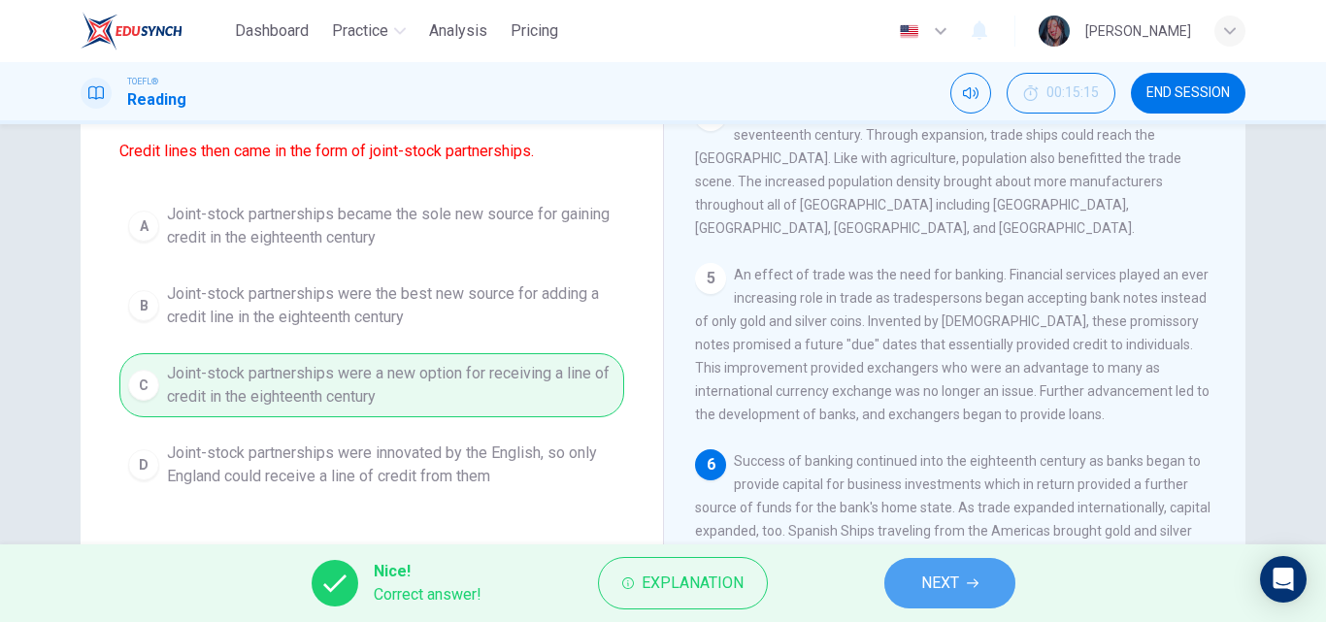
click at [941, 580] on span "NEXT" at bounding box center [940, 583] width 38 height 27
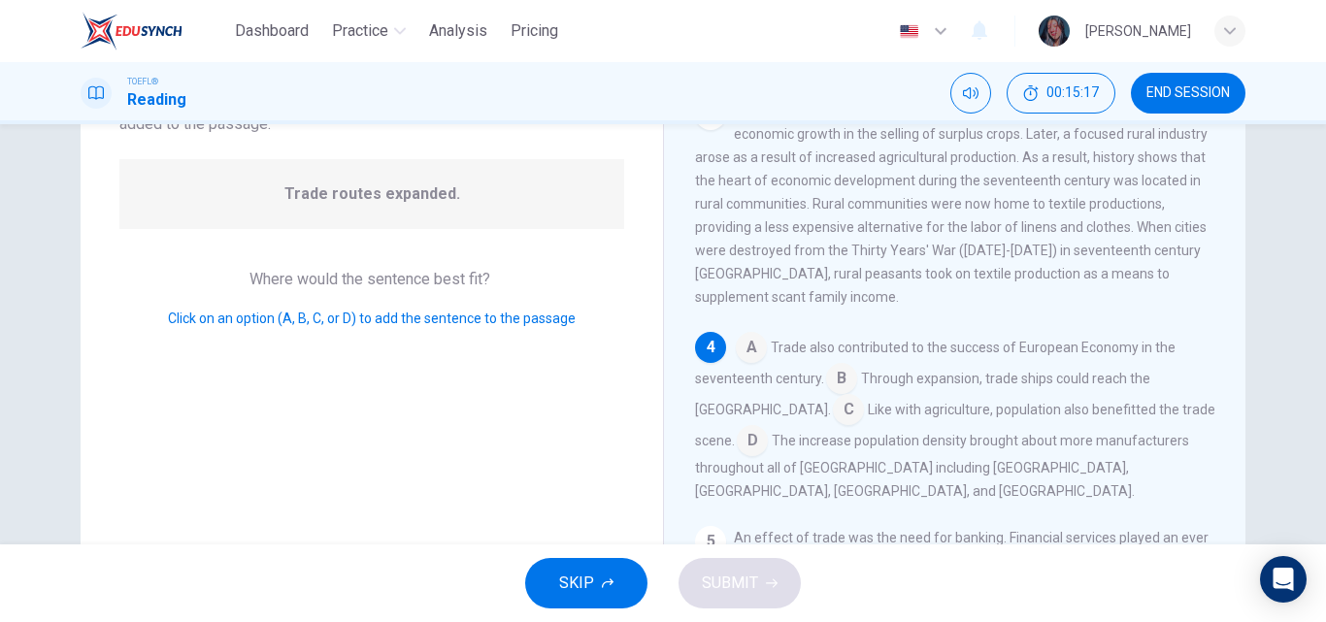
scroll to position [162, 0]
click at [751, 336] on input at bounding box center [751, 351] width 31 height 31
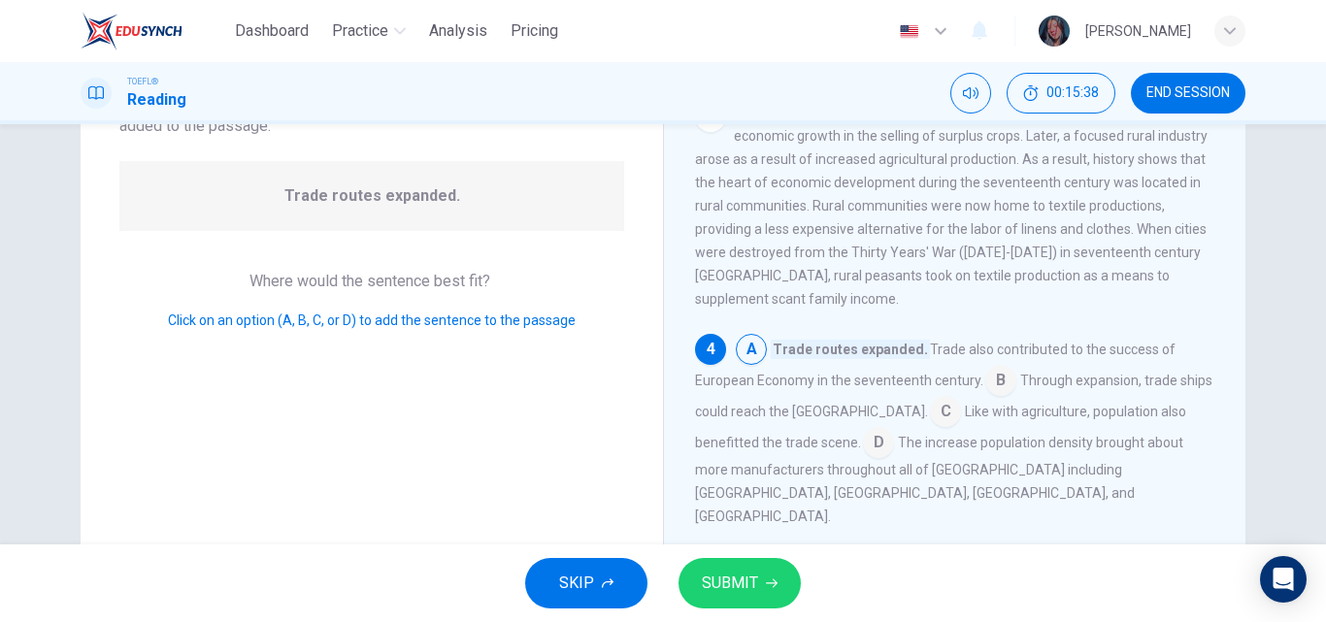
click at [989, 367] on input at bounding box center [1000, 382] width 31 height 31
click at [751, 336] on input at bounding box center [751, 351] width 31 height 31
click at [990, 367] on input at bounding box center [1000, 382] width 31 height 31
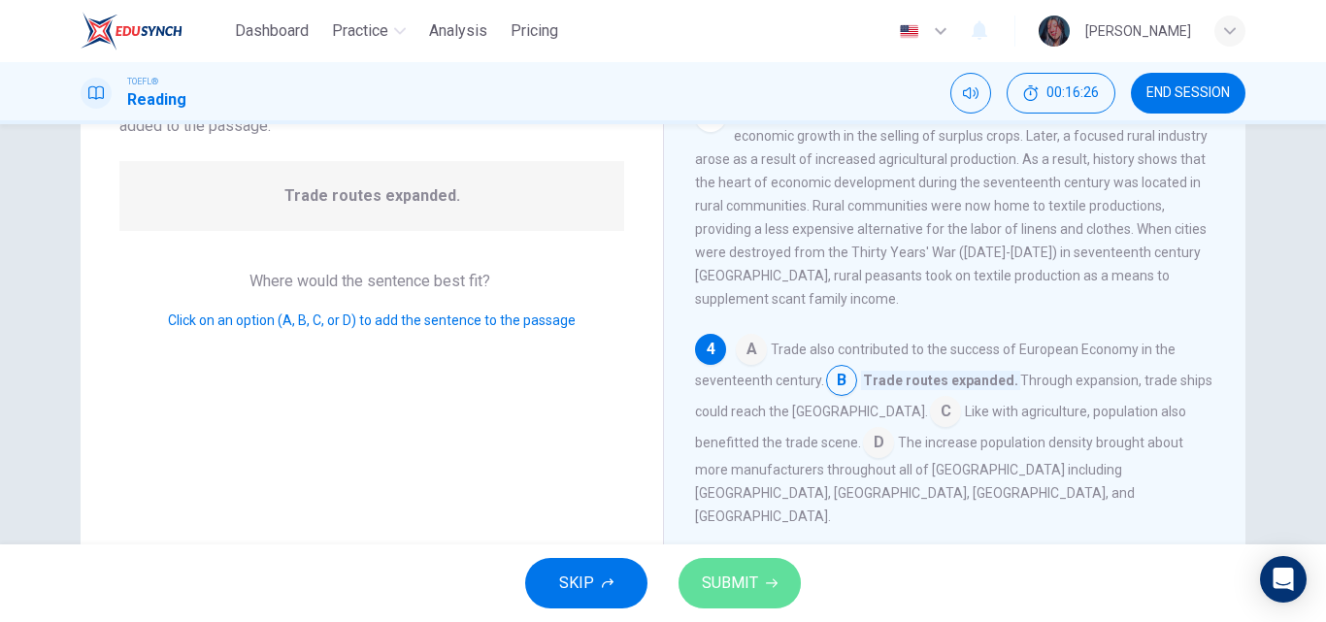
click at [750, 562] on button "SUBMIT" at bounding box center [740, 583] width 122 height 50
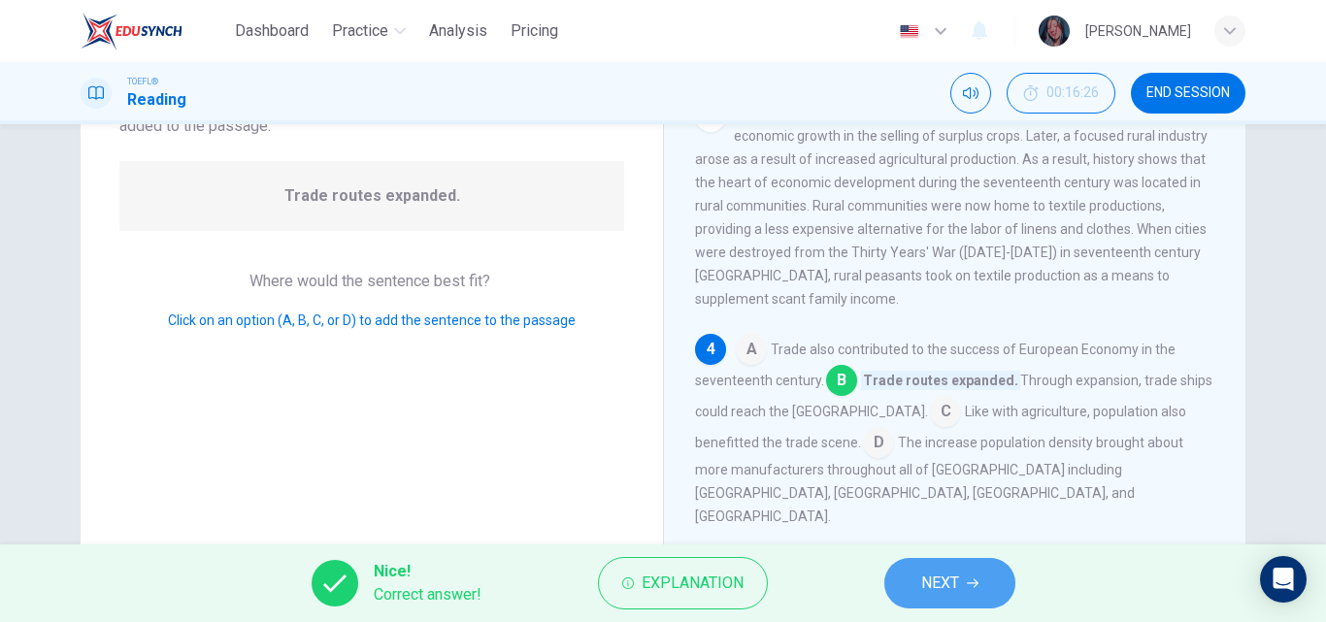
click at [900, 577] on button "NEXT" at bounding box center [949, 583] width 131 height 50
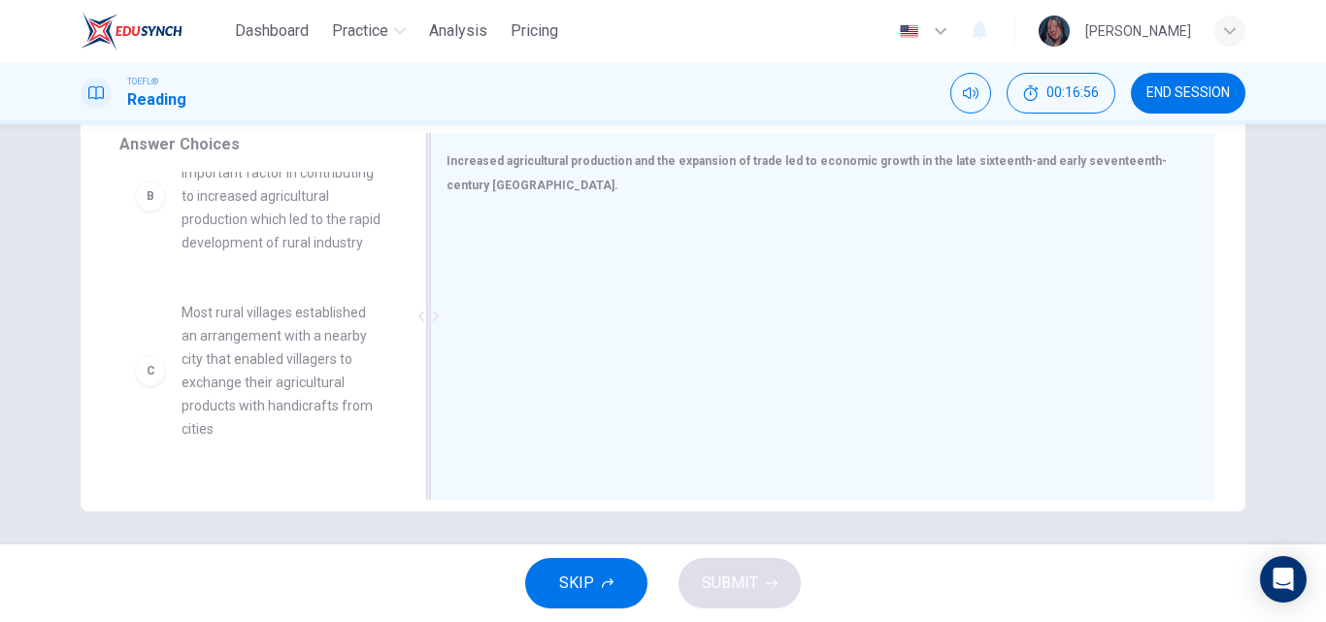
scroll to position [198, 0]
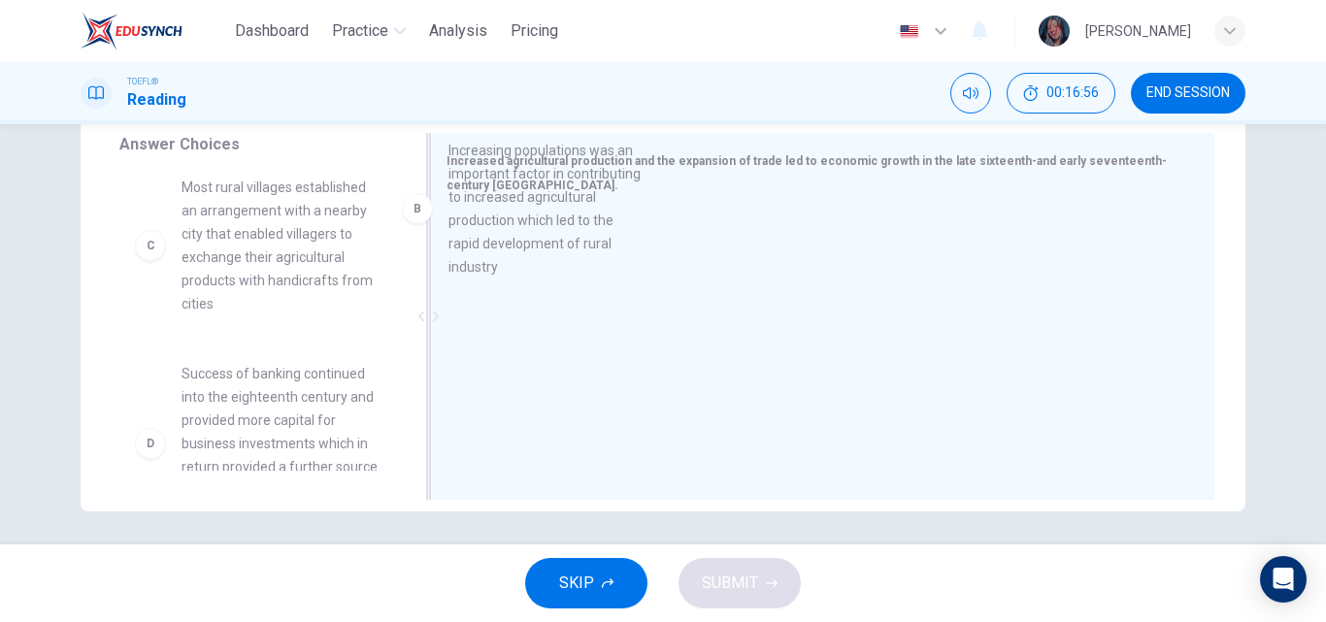
drag, startPoint x: 260, startPoint y: 260, endPoint x: 598, endPoint y: 261, distance: 337.8
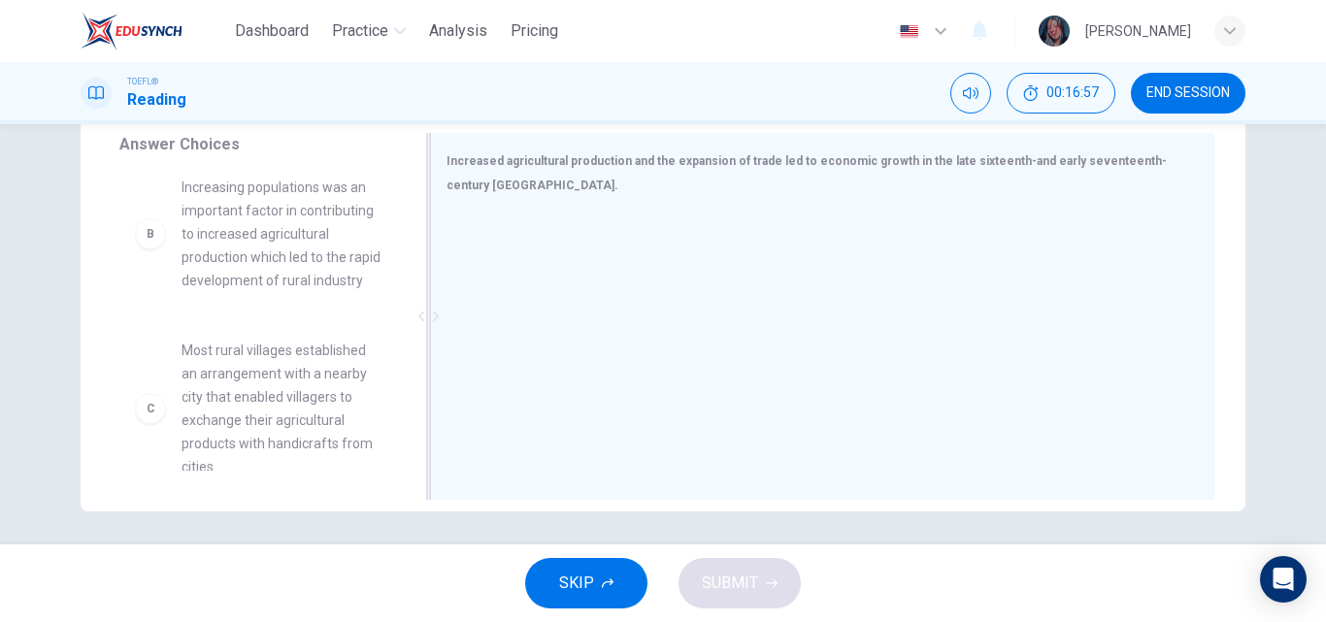
scroll to position [197, 0]
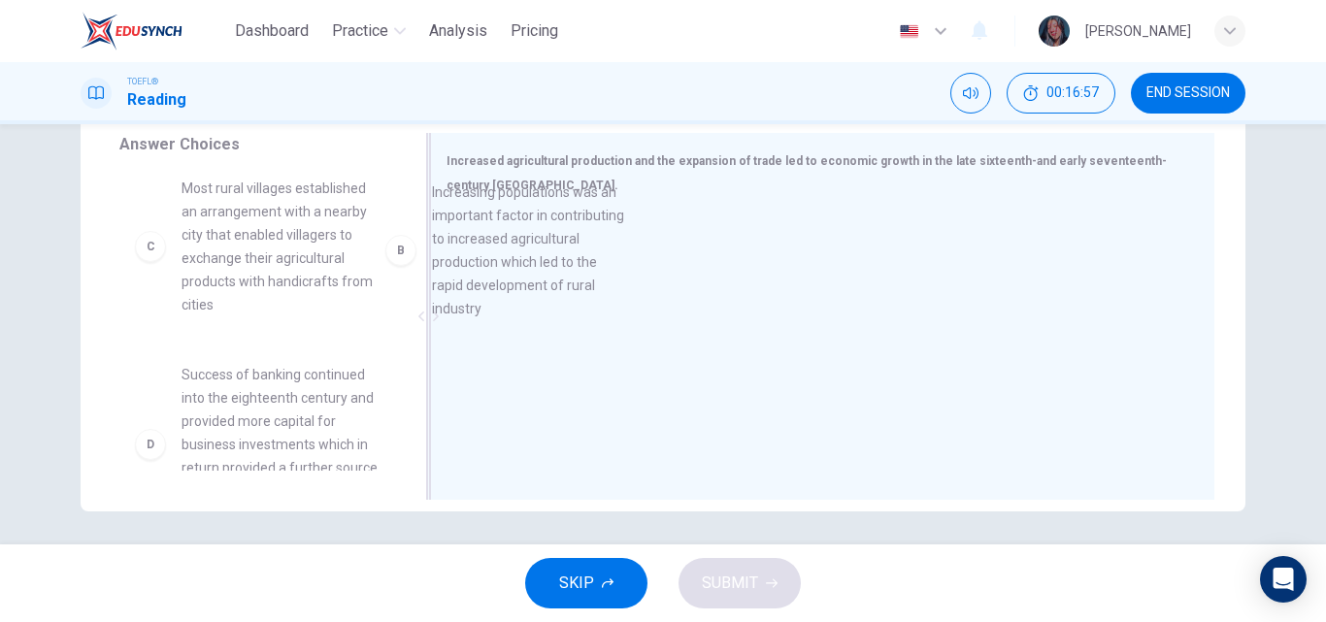
drag, startPoint x: 263, startPoint y: 241, endPoint x: 684, endPoint y: 239, distance: 421.3
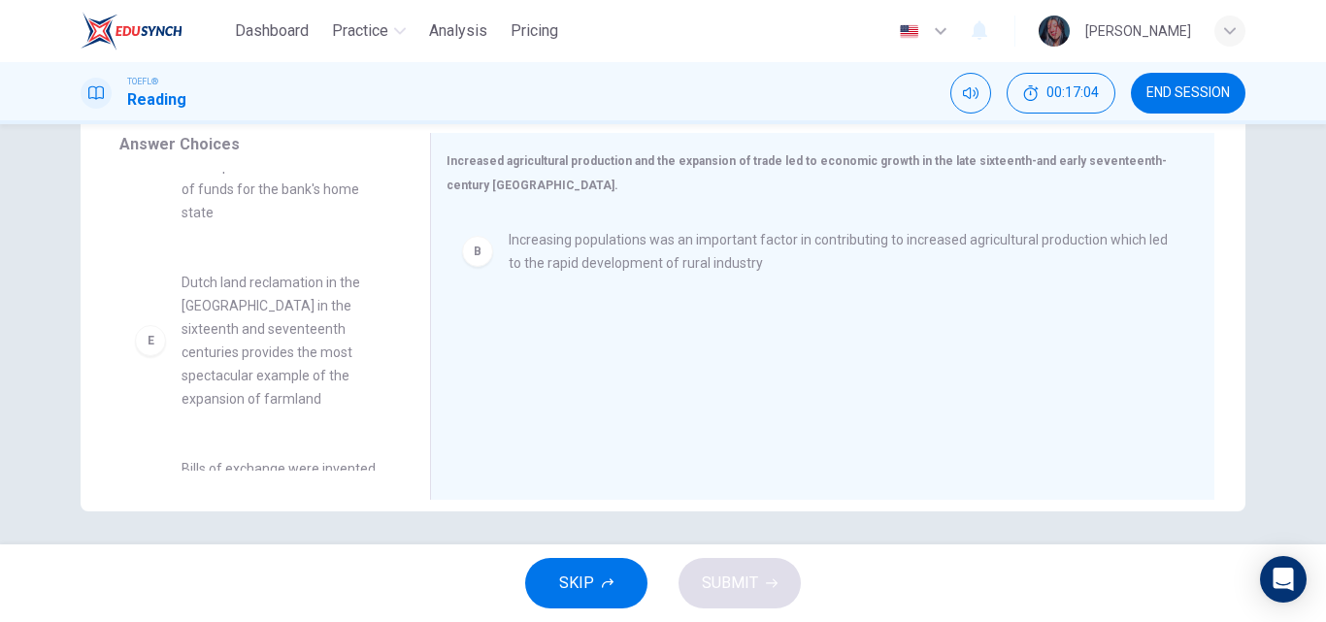
scroll to position [502, 0]
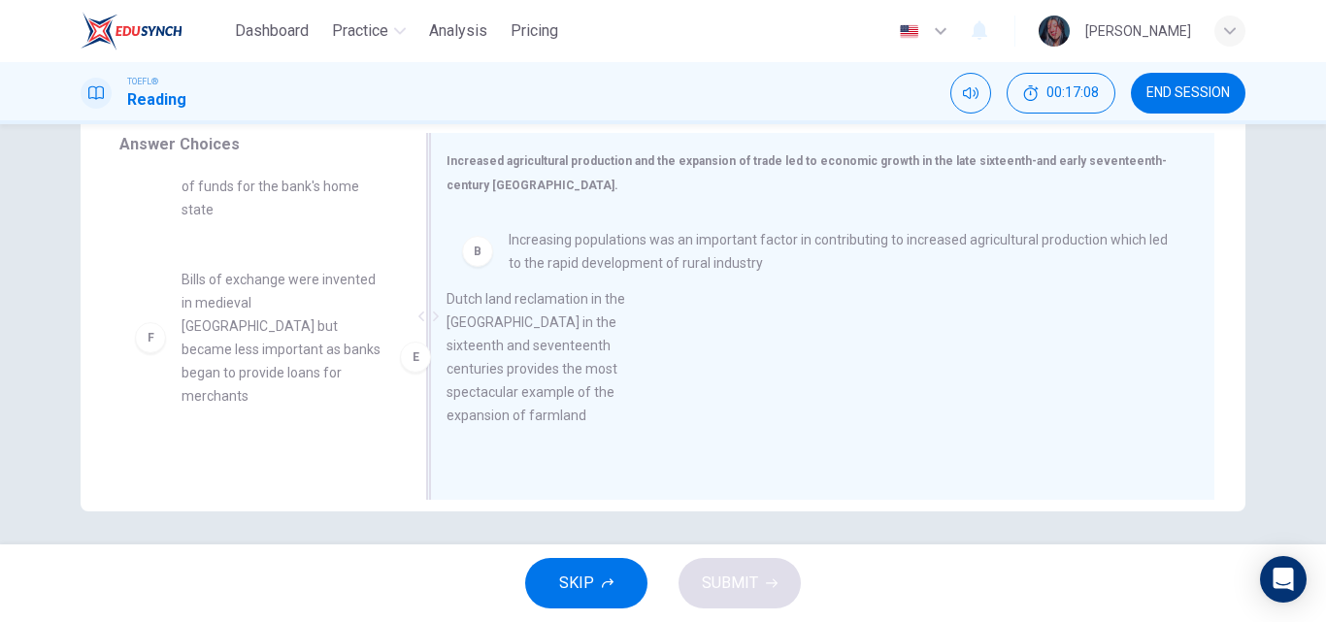
drag, startPoint x: 305, startPoint y: 384, endPoint x: 878, endPoint y: 403, distance: 574.0
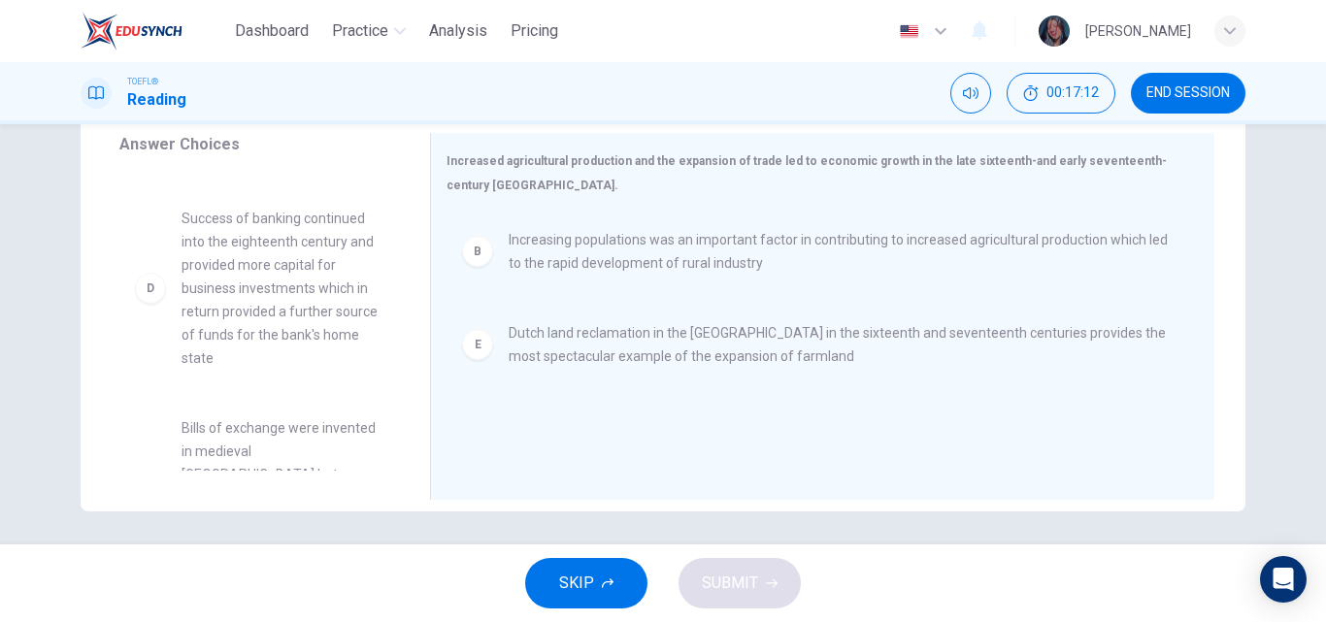
scroll to position [315, 0]
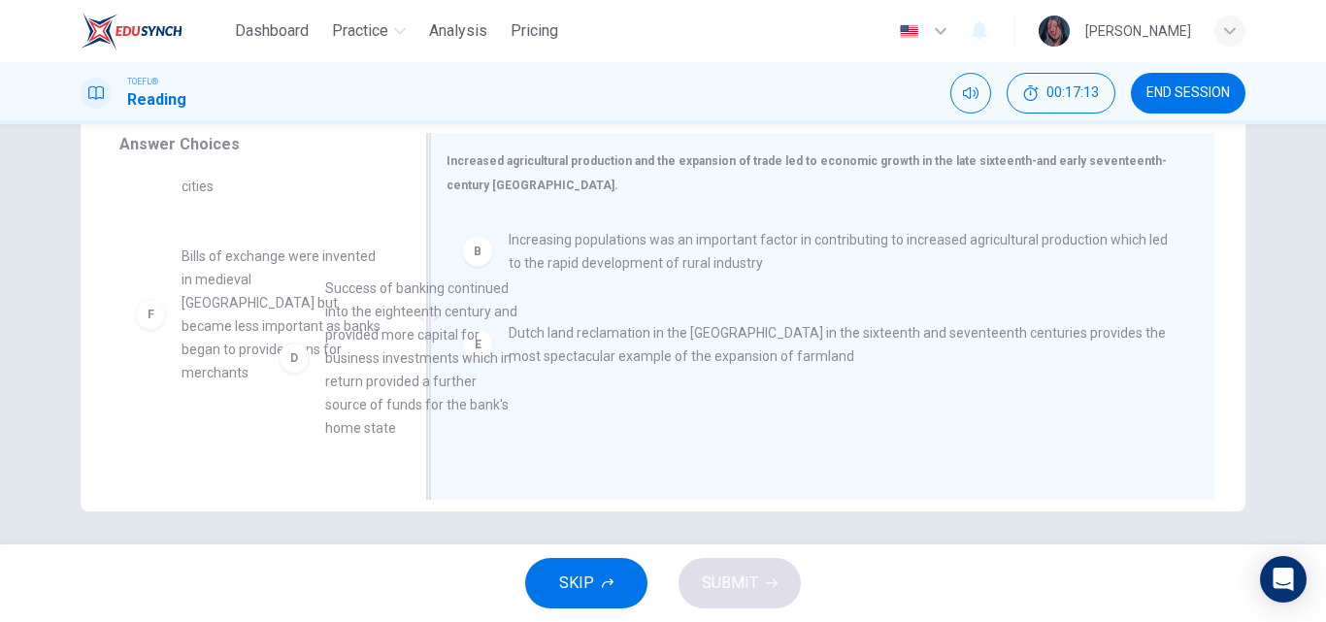
drag, startPoint x: 283, startPoint y: 381, endPoint x: 630, endPoint y: 438, distance: 351.2
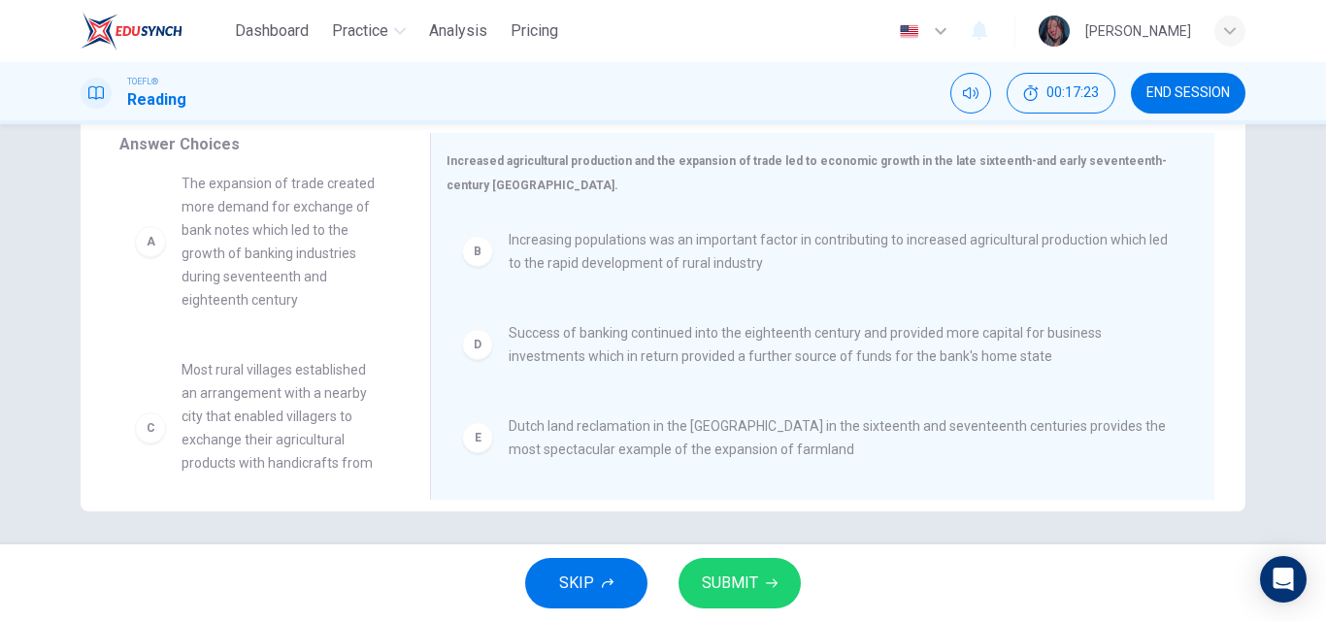
scroll to position [0, 0]
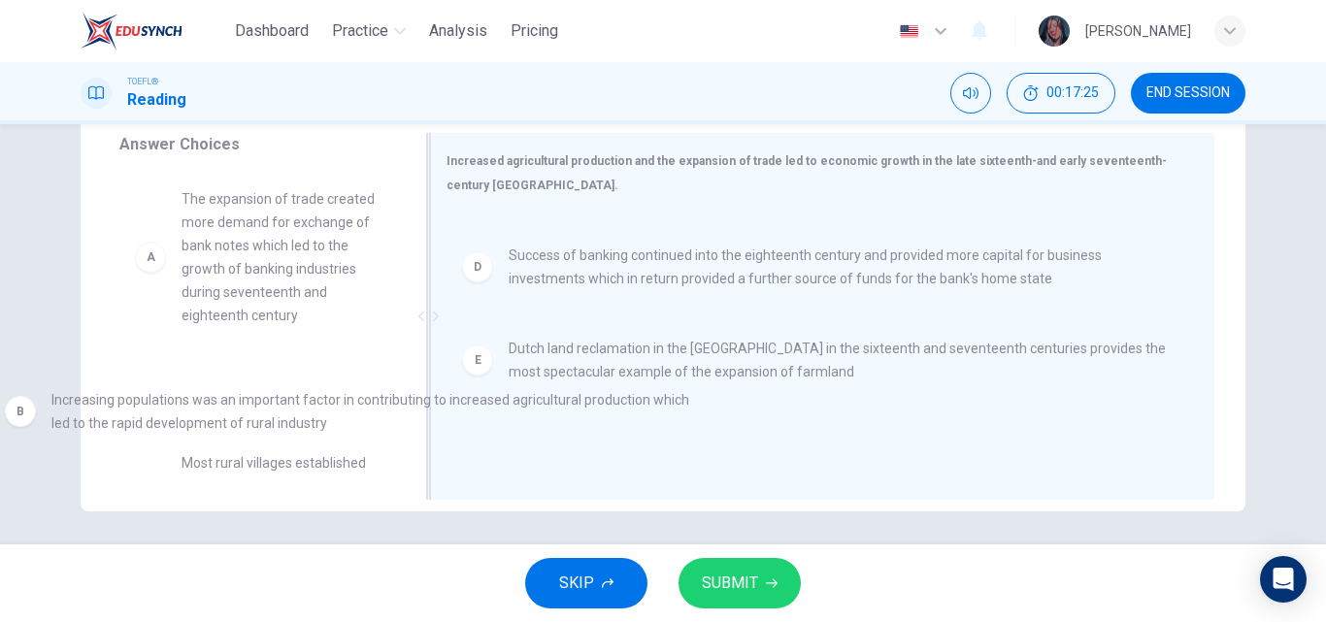
drag, startPoint x: 592, startPoint y: 259, endPoint x: 129, endPoint y: 422, distance: 490.9
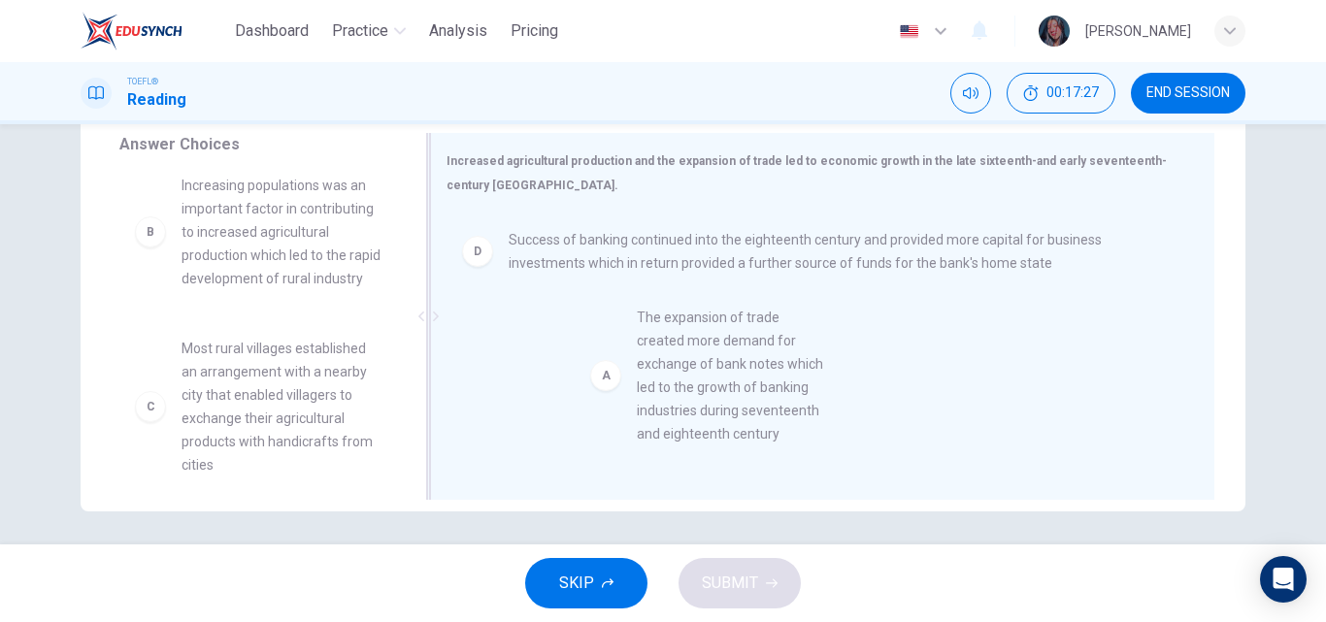
drag, startPoint x: 248, startPoint y: 273, endPoint x: 732, endPoint y: 412, distance: 503.9
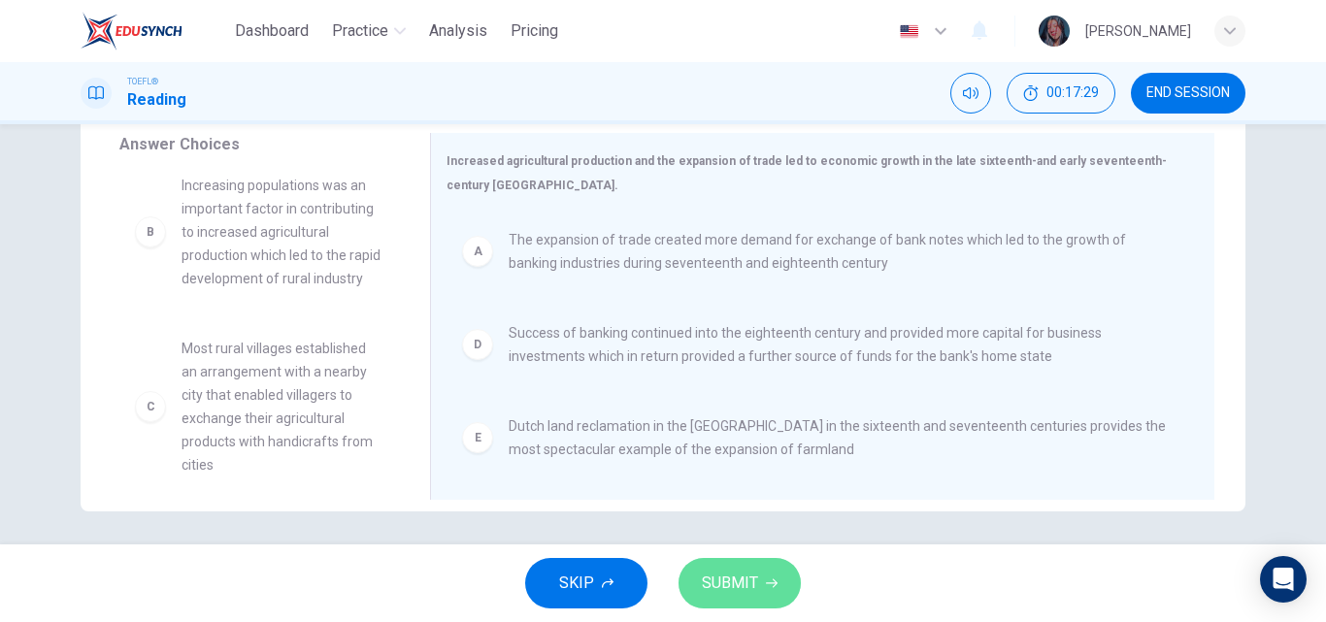
click at [727, 580] on span "SUBMIT" at bounding box center [730, 583] width 56 height 27
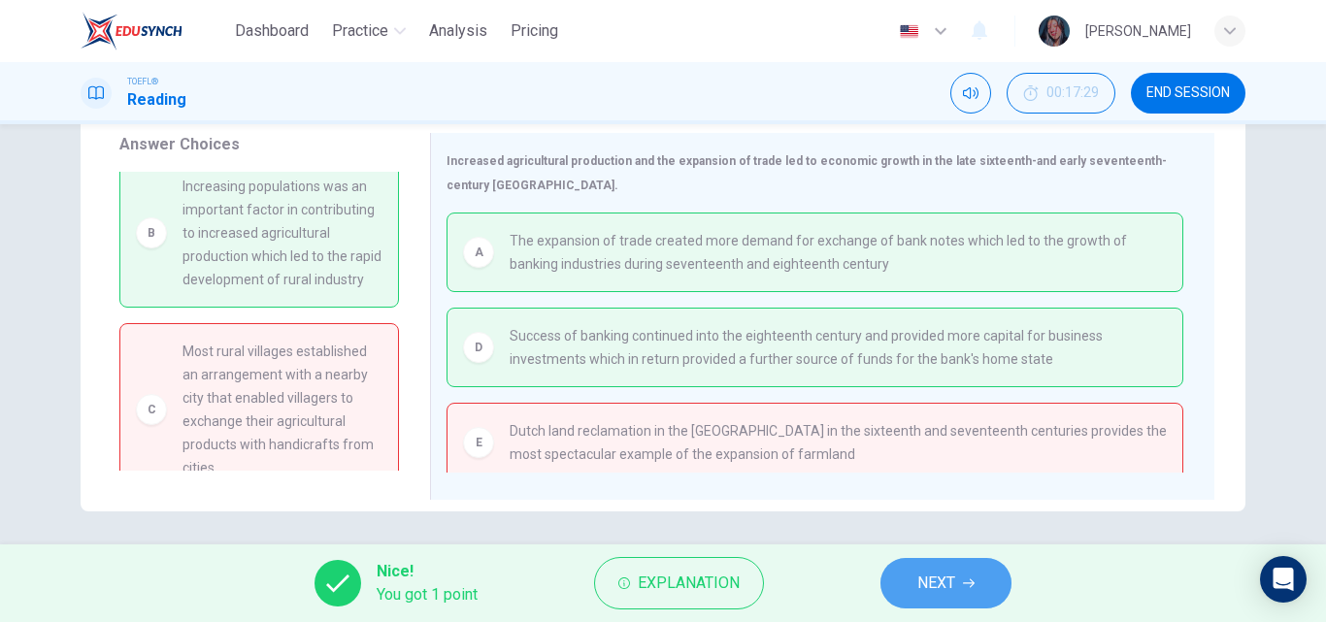
click at [925, 591] on span "NEXT" at bounding box center [936, 583] width 38 height 27
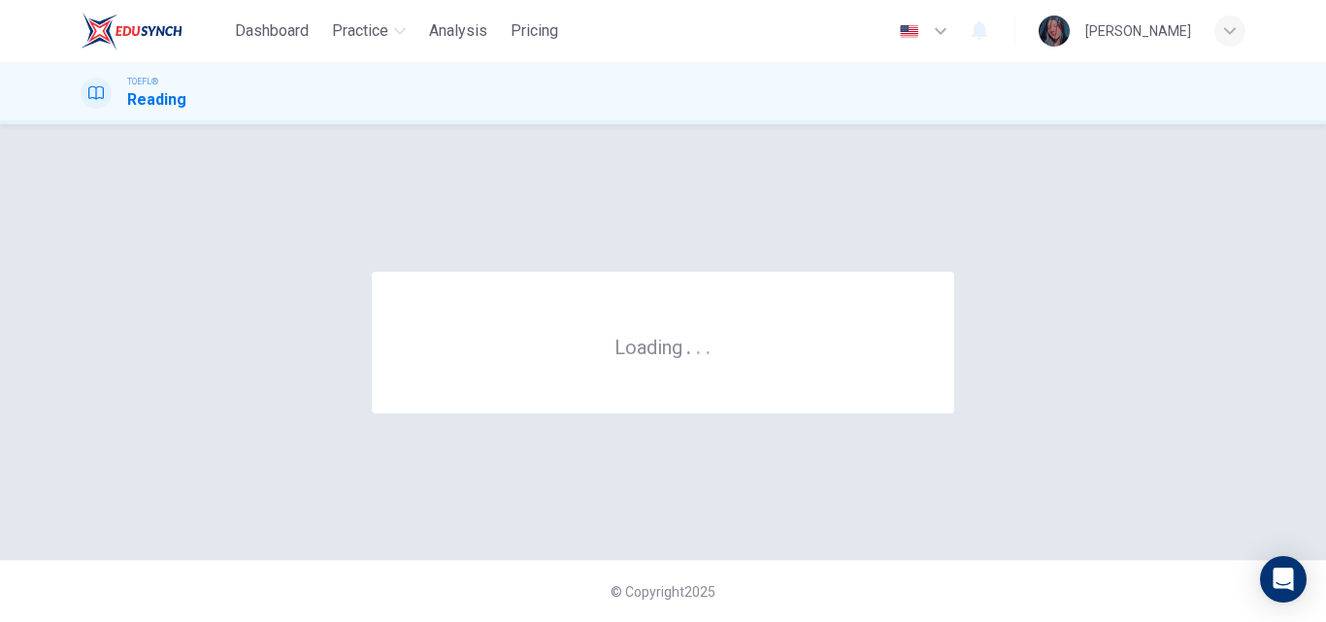
scroll to position [0, 0]
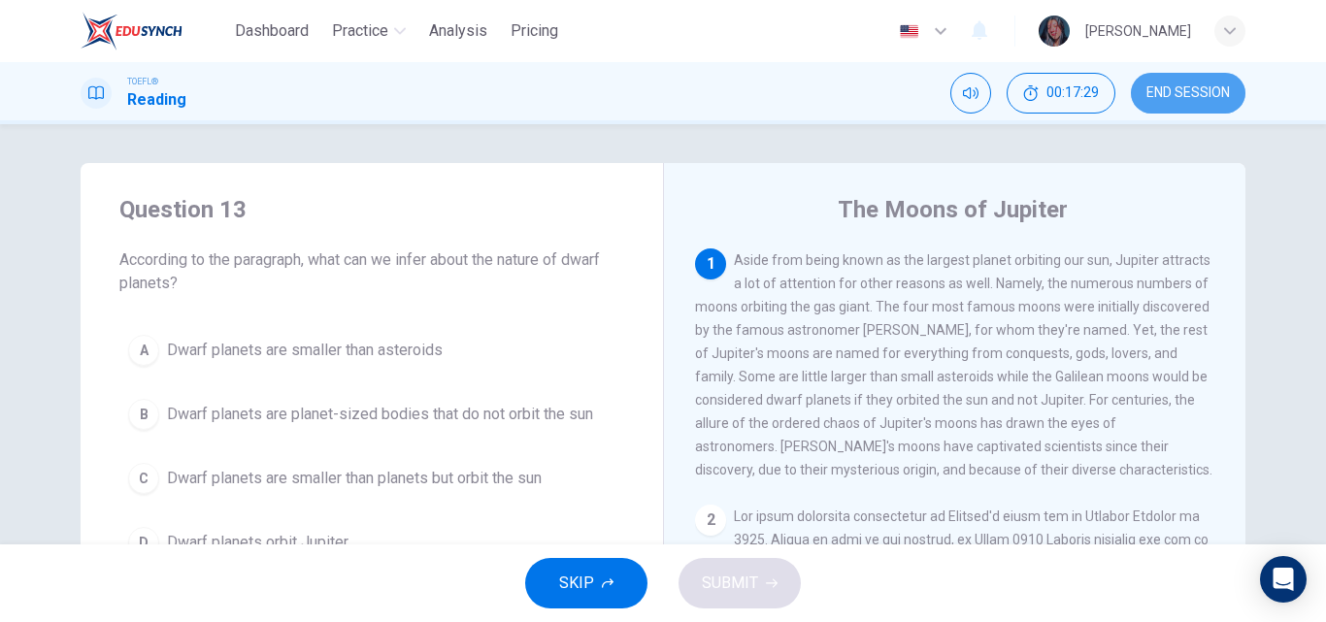
click at [1172, 104] on button "END SESSION" at bounding box center [1188, 93] width 115 height 41
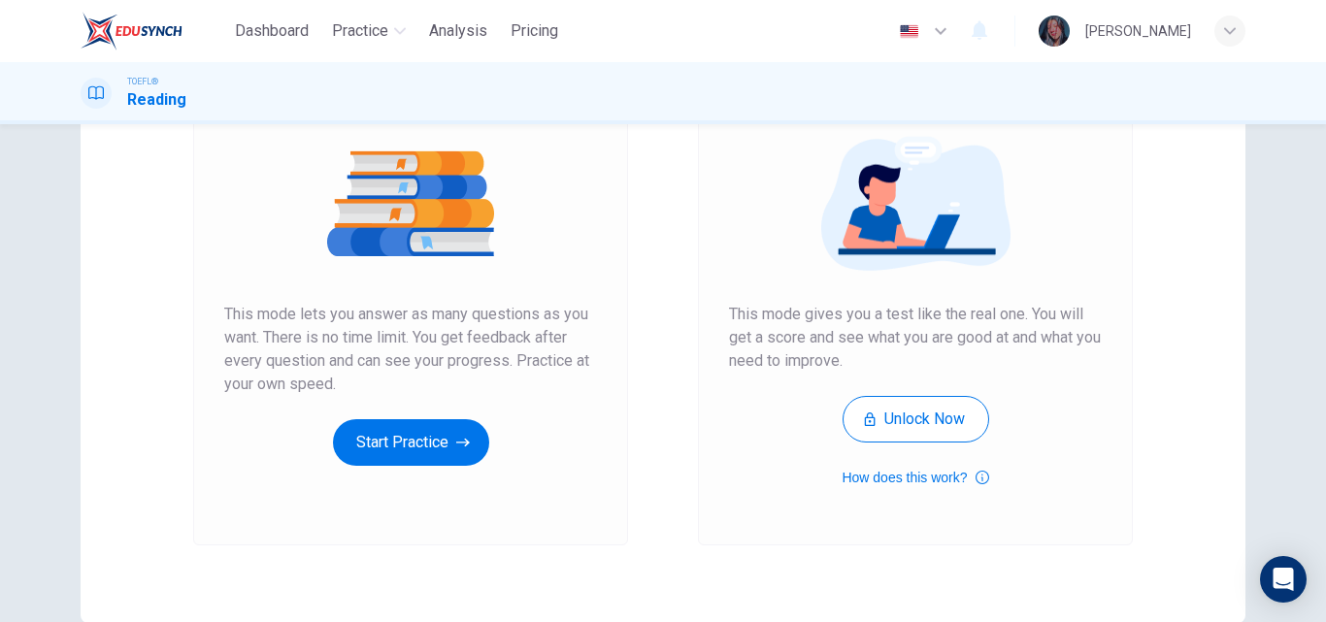
scroll to position [216, 0]
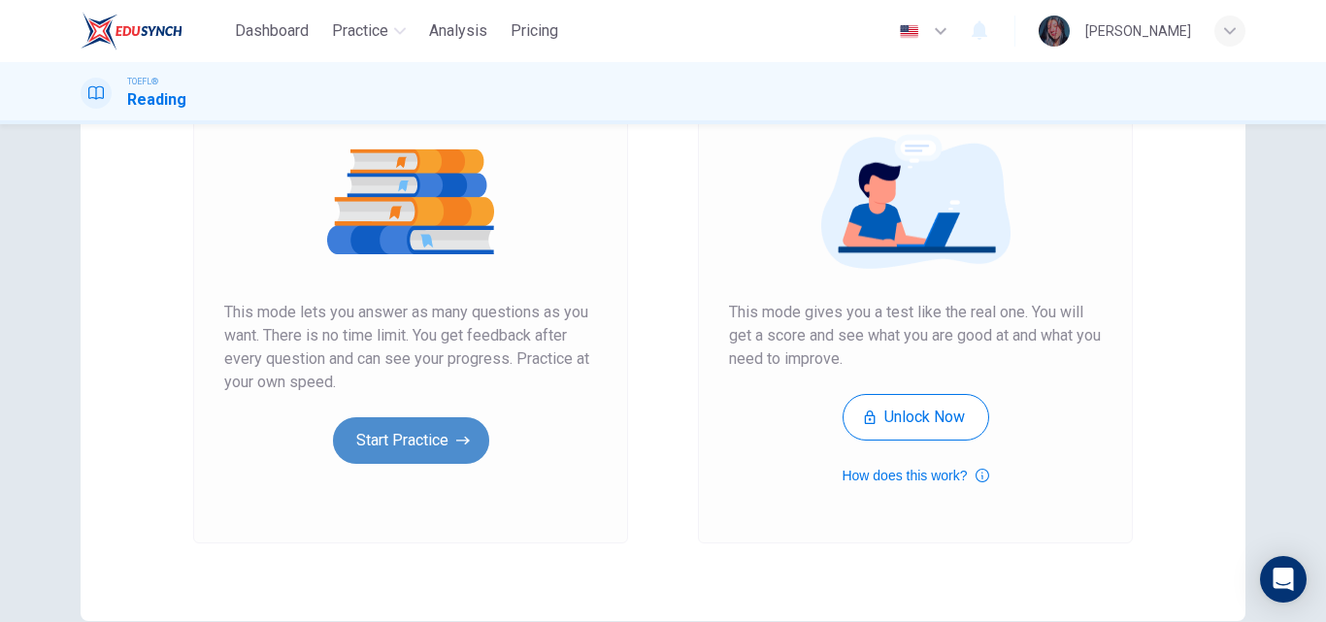
click at [460, 438] on icon "button" at bounding box center [463, 441] width 14 height 9
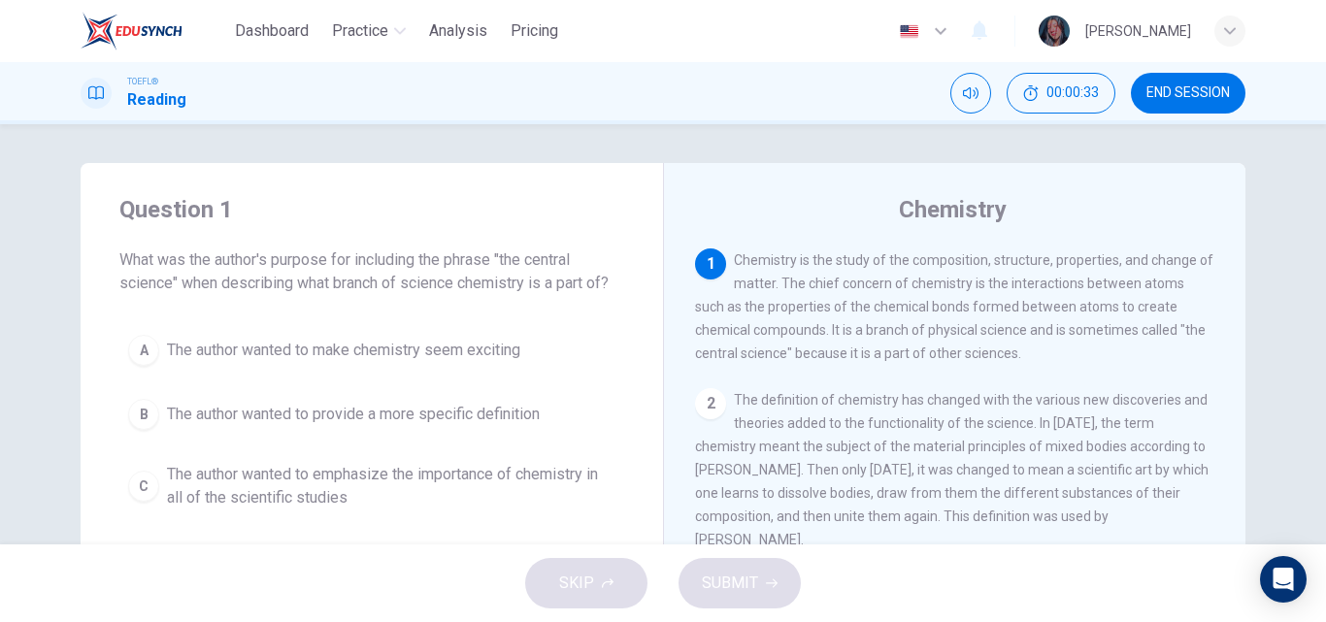
scroll to position [94, 0]
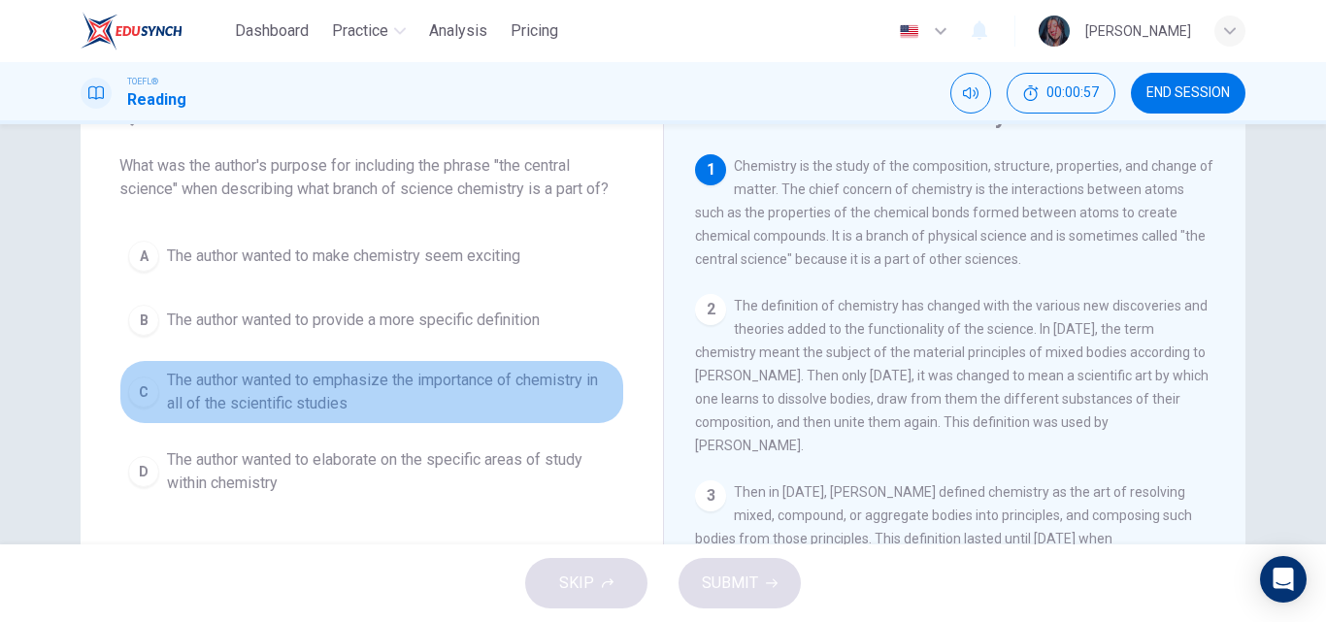
click at [288, 406] on span "The author wanted to emphasize the importance of chemistry in all of the scient…" at bounding box center [391, 392] width 448 height 47
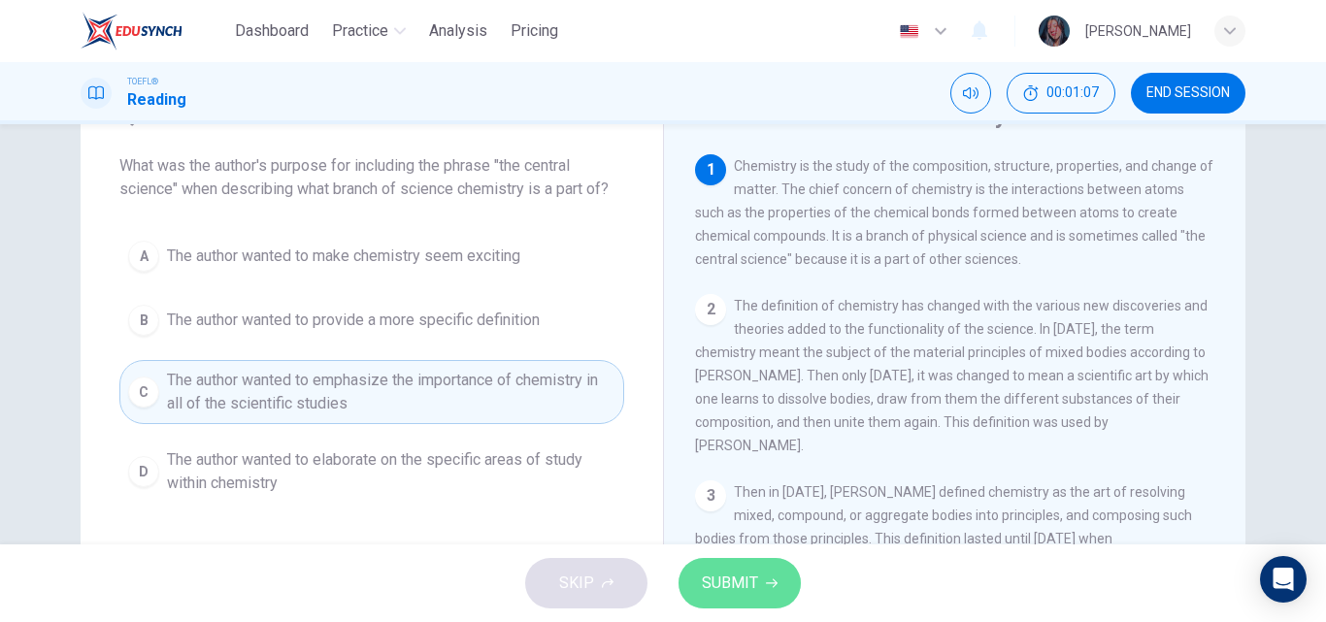
click at [763, 571] on button "SUBMIT" at bounding box center [740, 583] width 122 height 50
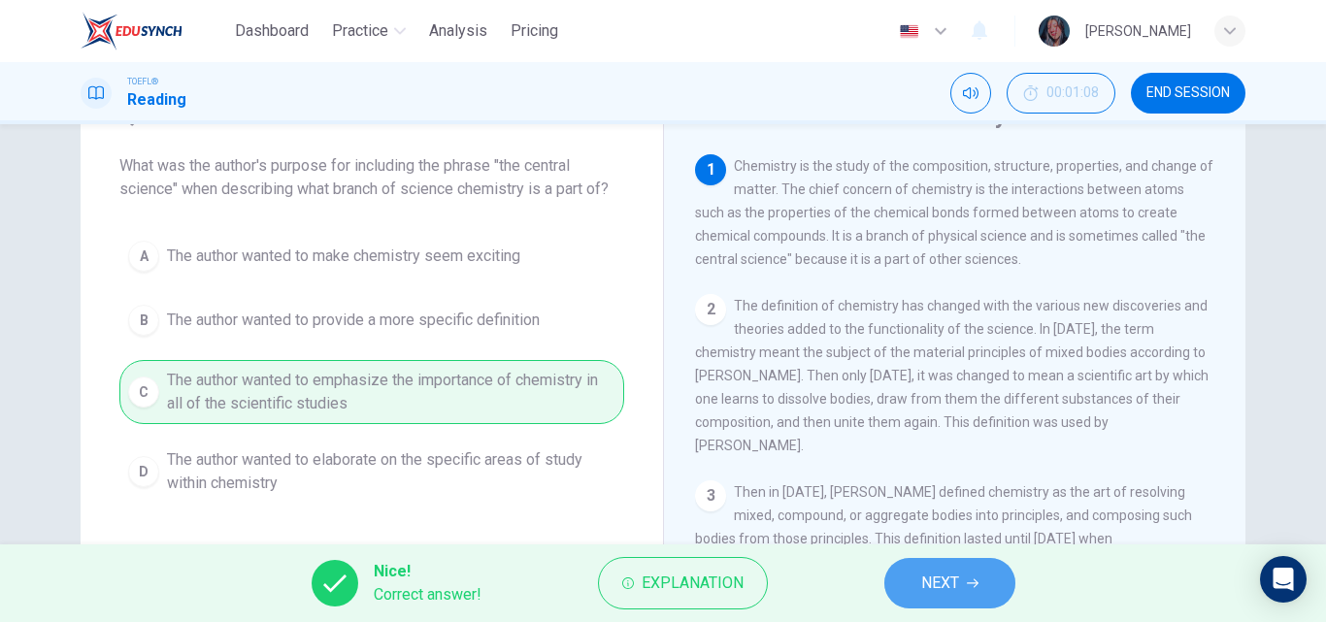
click at [936, 589] on span "NEXT" at bounding box center [940, 583] width 38 height 27
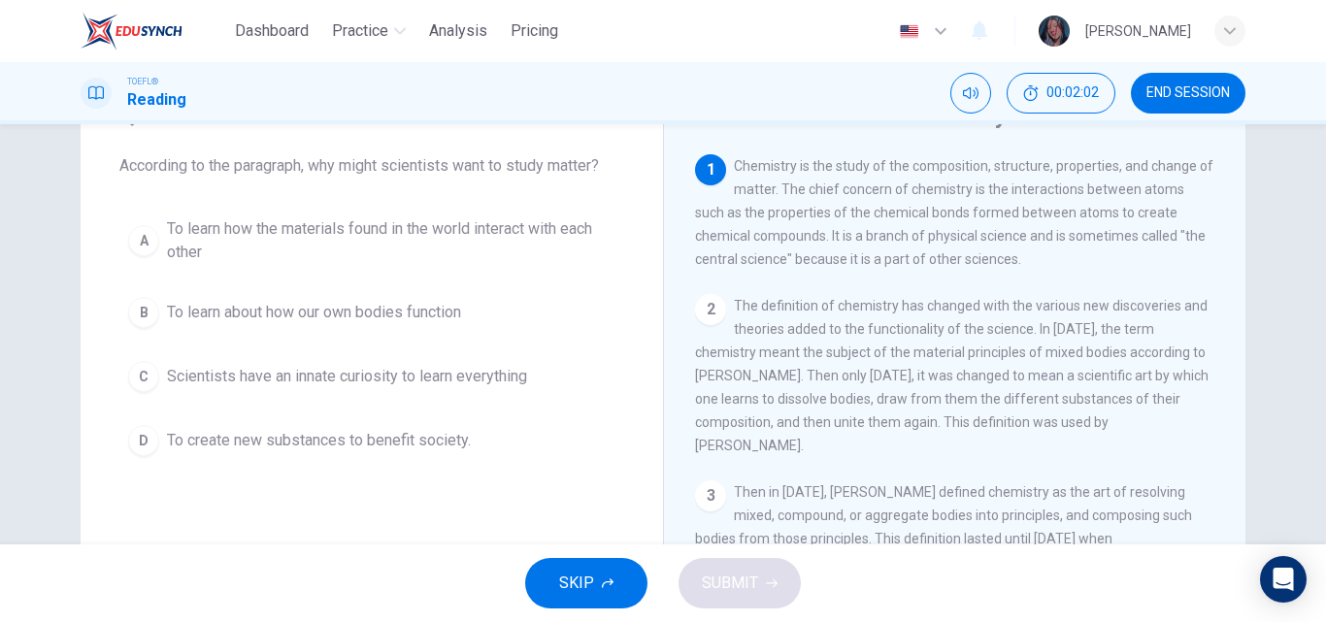
drag, startPoint x: 315, startPoint y: 168, endPoint x: 608, endPoint y: 150, distance: 292.7
click at [608, 150] on div "Question 2 According to the paragraph, why might scientists want to study matte…" at bounding box center [371, 139] width 505 height 78
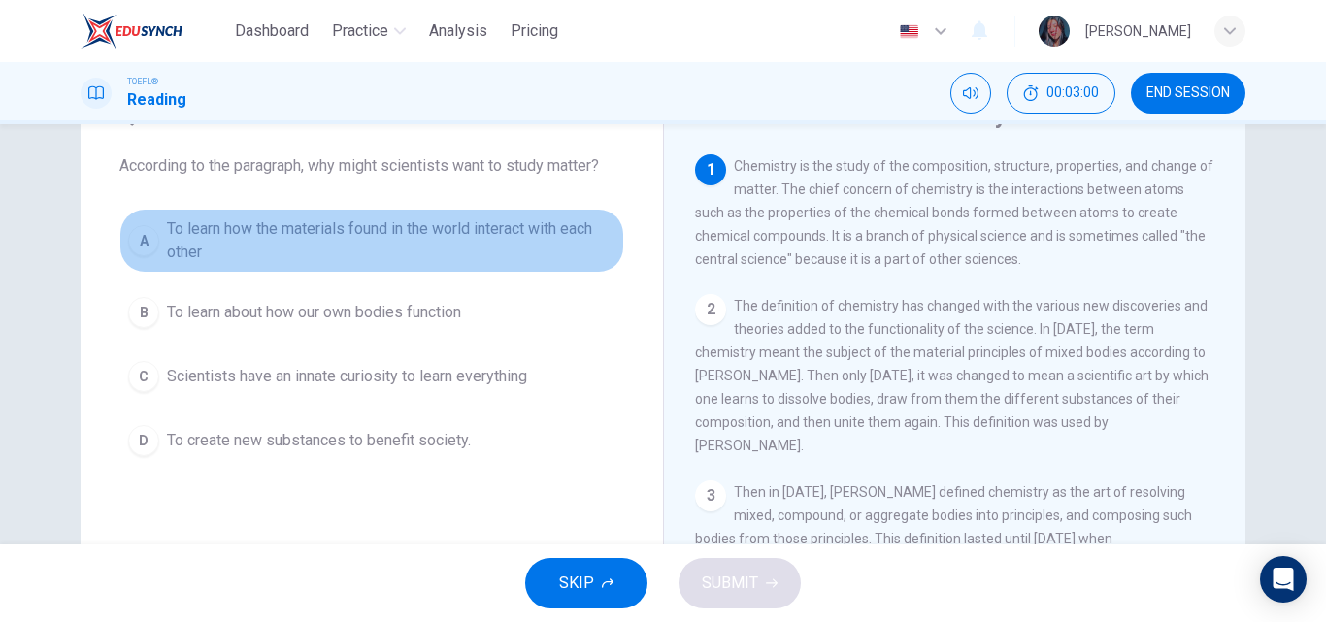
click at [355, 253] on span "To learn how the materials found in the world interact with each other" at bounding box center [391, 240] width 448 height 47
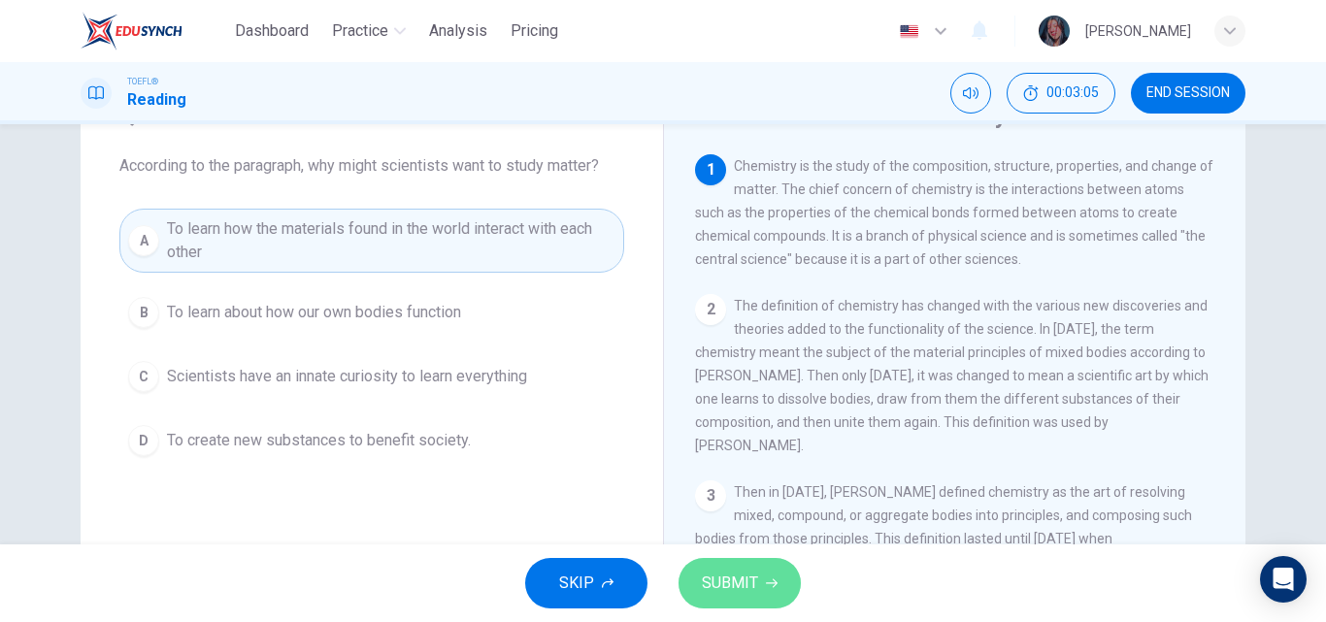
click at [743, 559] on button "SUBMIT" at bounding box center [740, 583] width 122 height 50
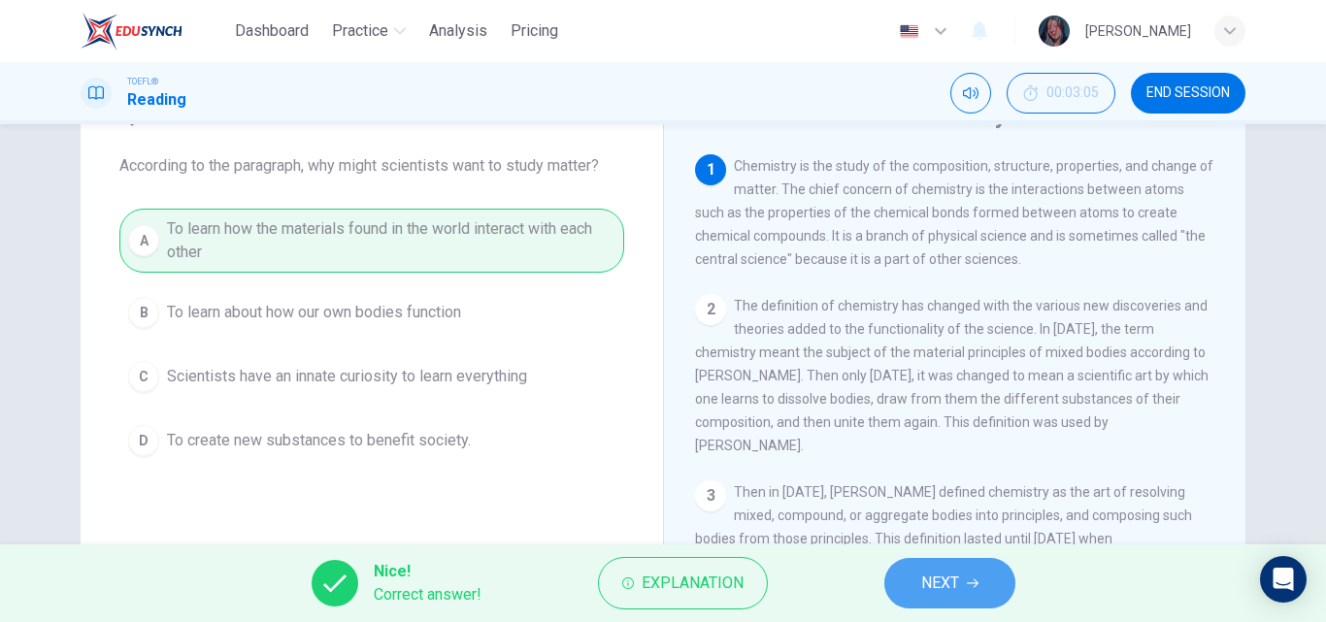
click at [942, 575] on span "NEXT" at bounding box center [940, 583] width 38 height 27
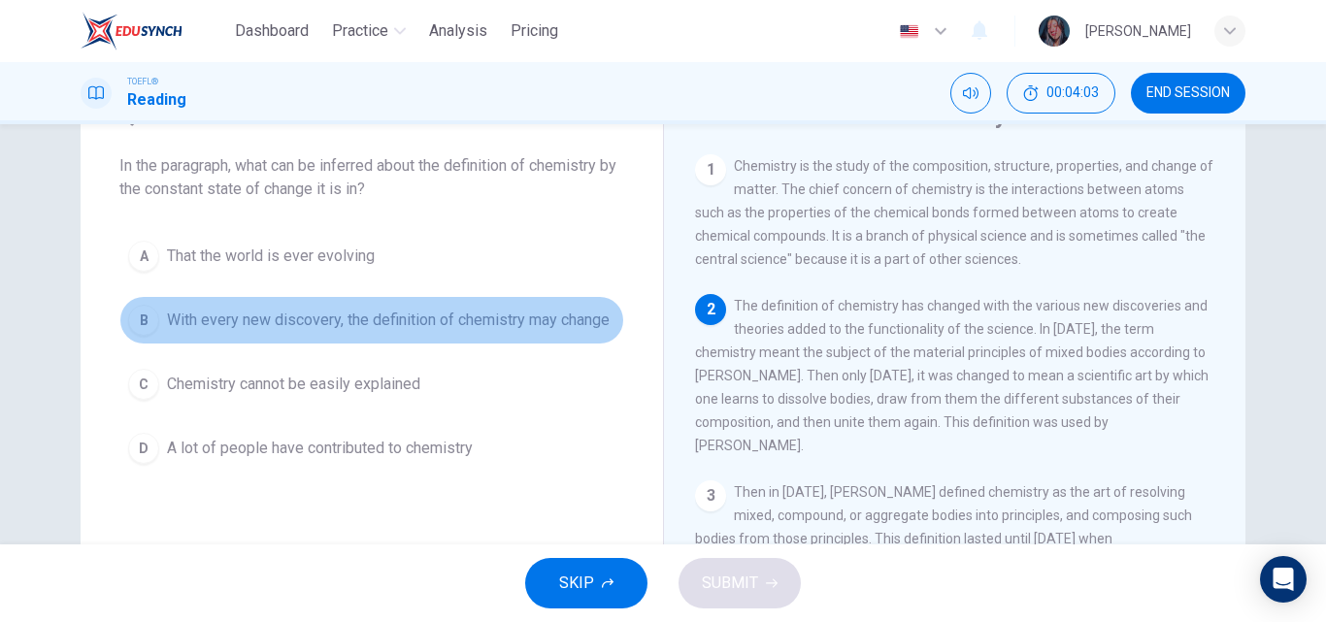
click at [484, 327] on span "With every new discovery, the definition of chemistry may change" at bounding box center [388, 320] width 443 height 23
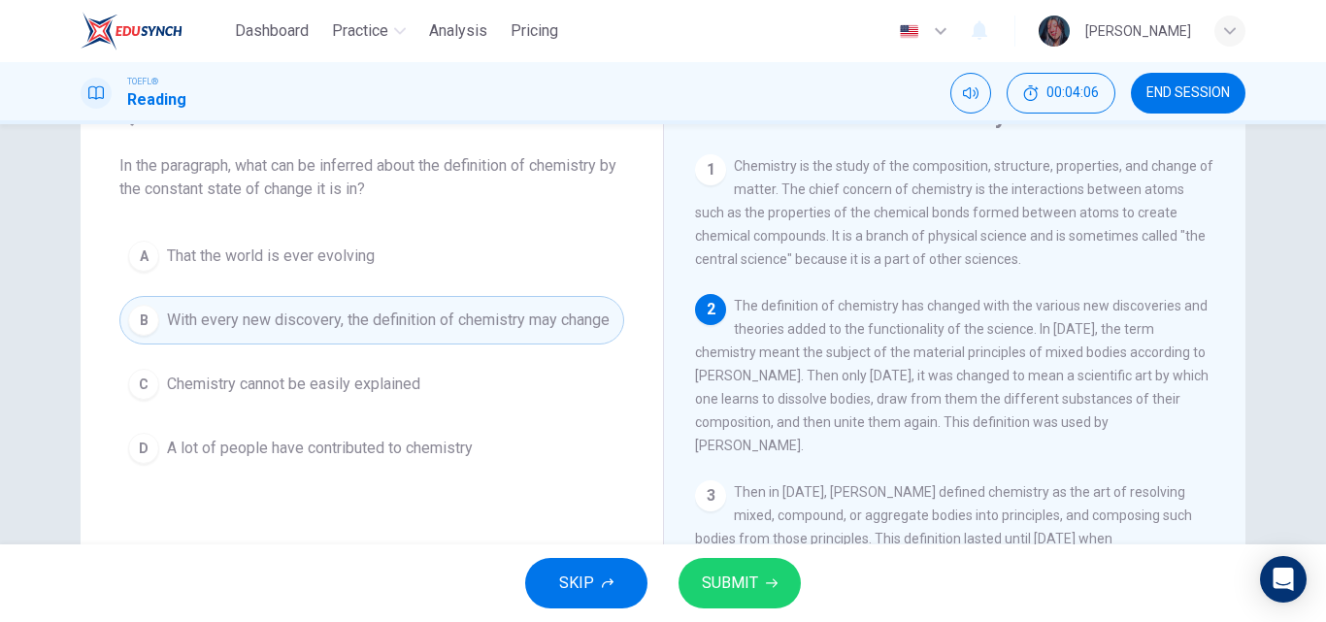
click at [738, 571] on span "SUBMIT" at bounding box center [730, 583] width 56 height 27
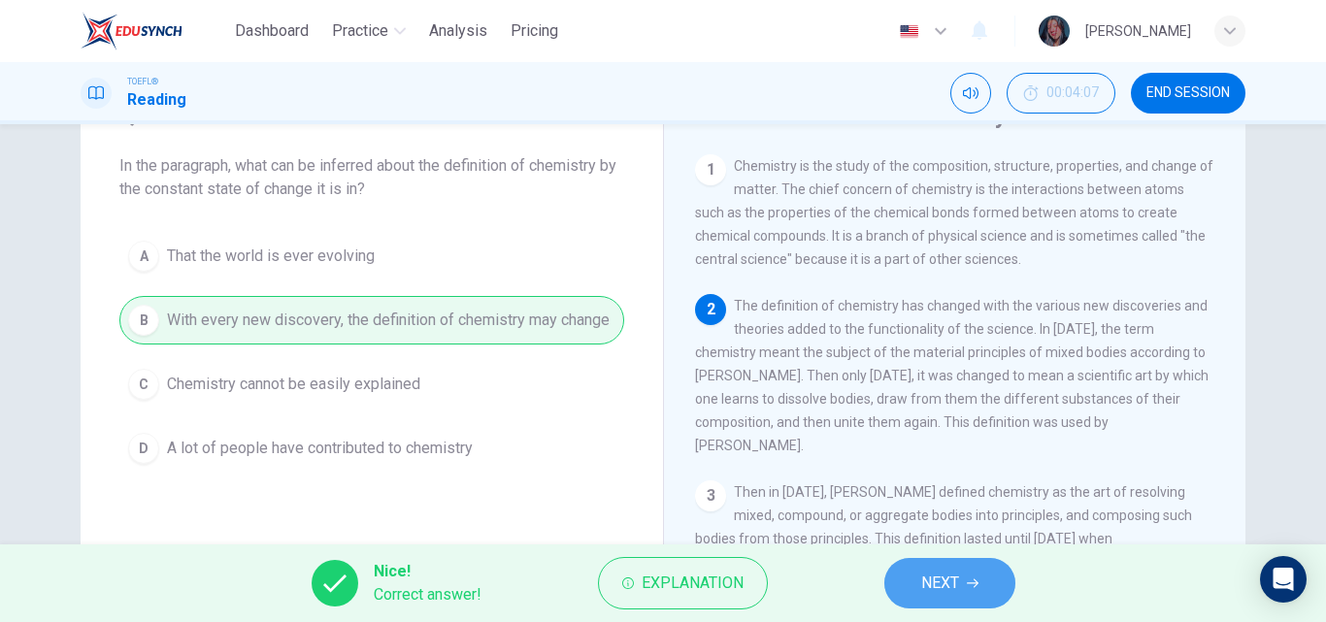
click at [921, 577] on span "NEXT" at bounding box center [940, 583] width 38 height 27
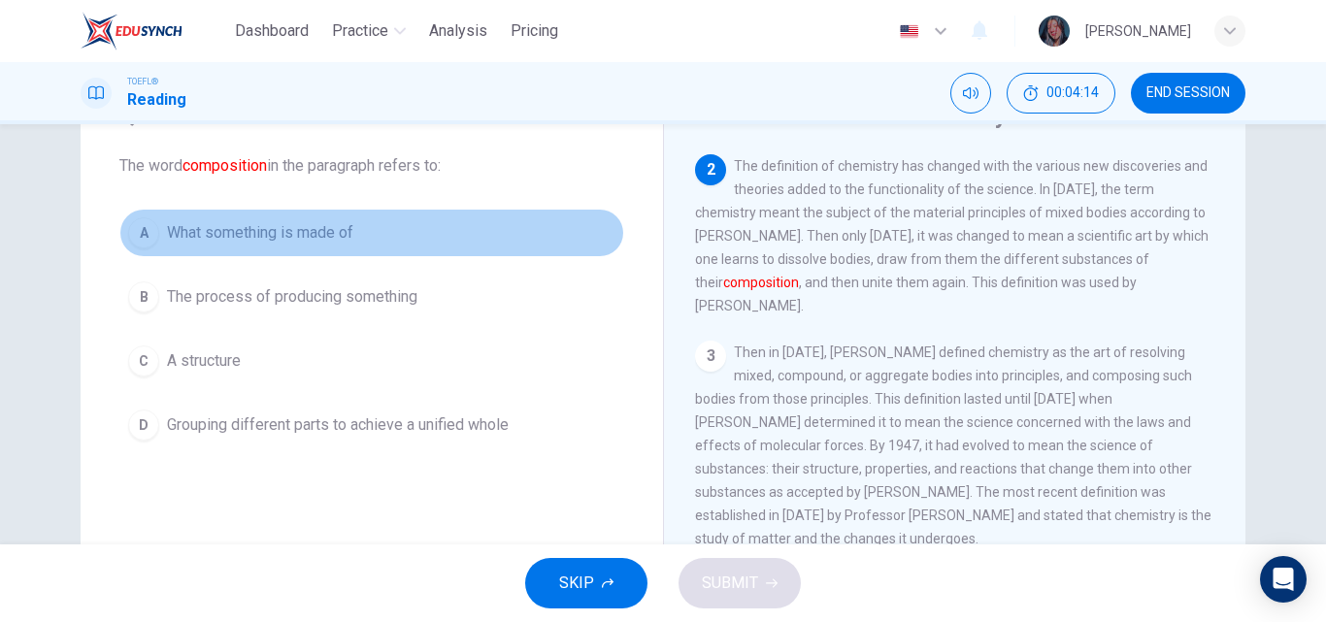
click at [273, 244] on span "What something is made of" at bounding box center [260, 232] width 186 height 23
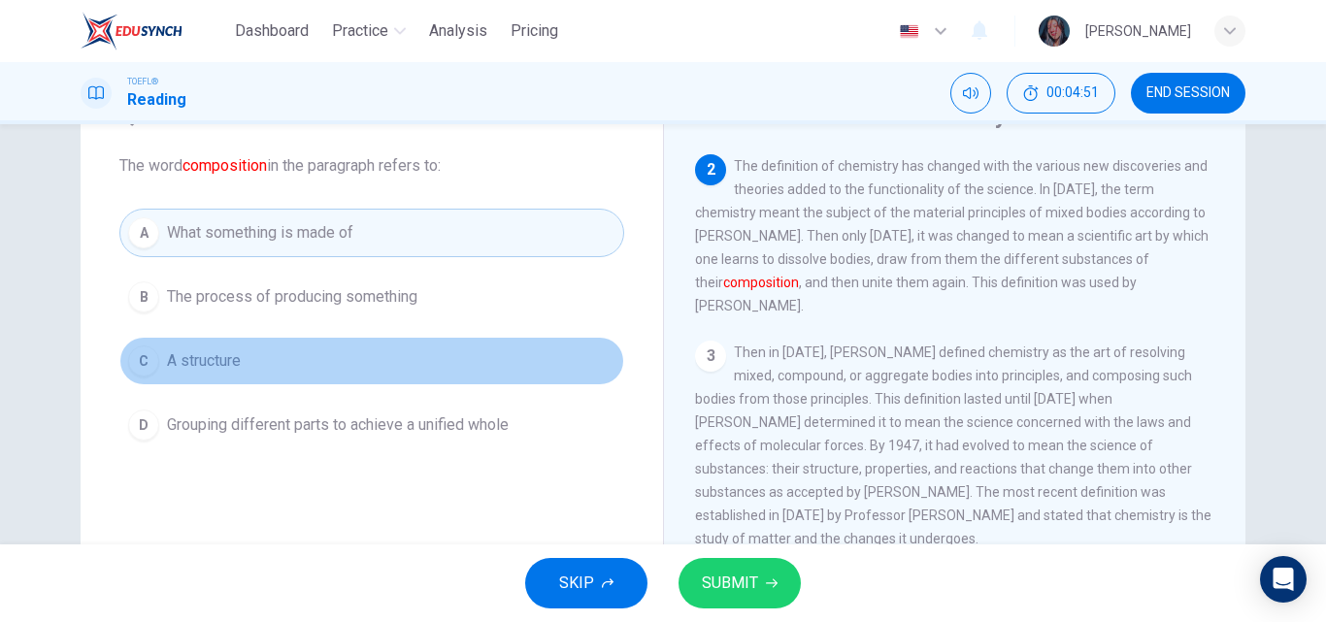
click at [267, 368] on button "C A structure" at bounding box center [371, 361] width 505 height 49
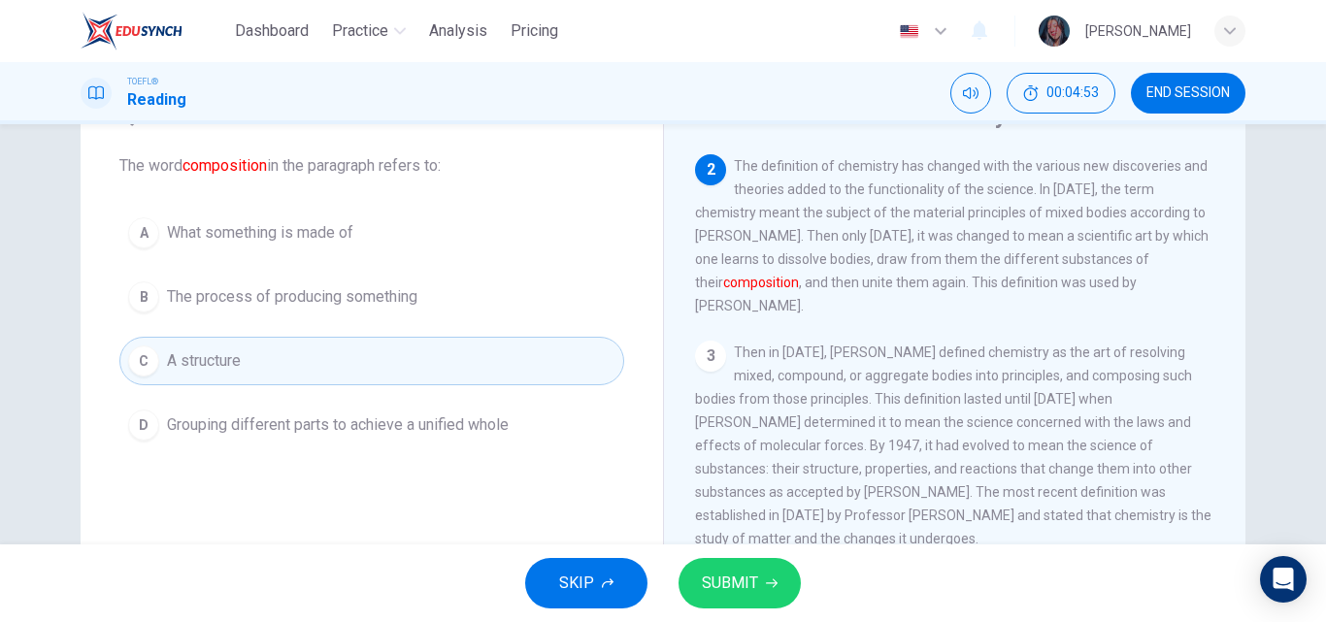
click at [759, 573] on button "SUBMIT" at bounding box center [740, 583] width 122 height 50
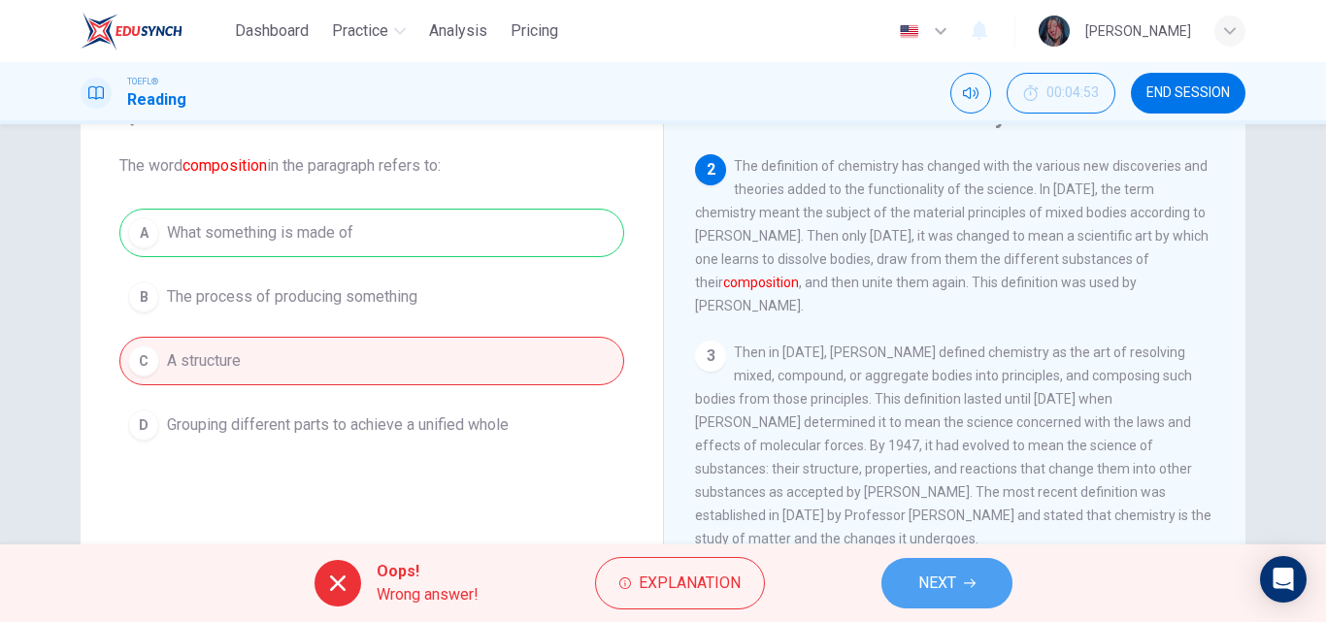
click at [940, 593] on span "NEXT" at bounding box center [937, 583] width 38 height 27
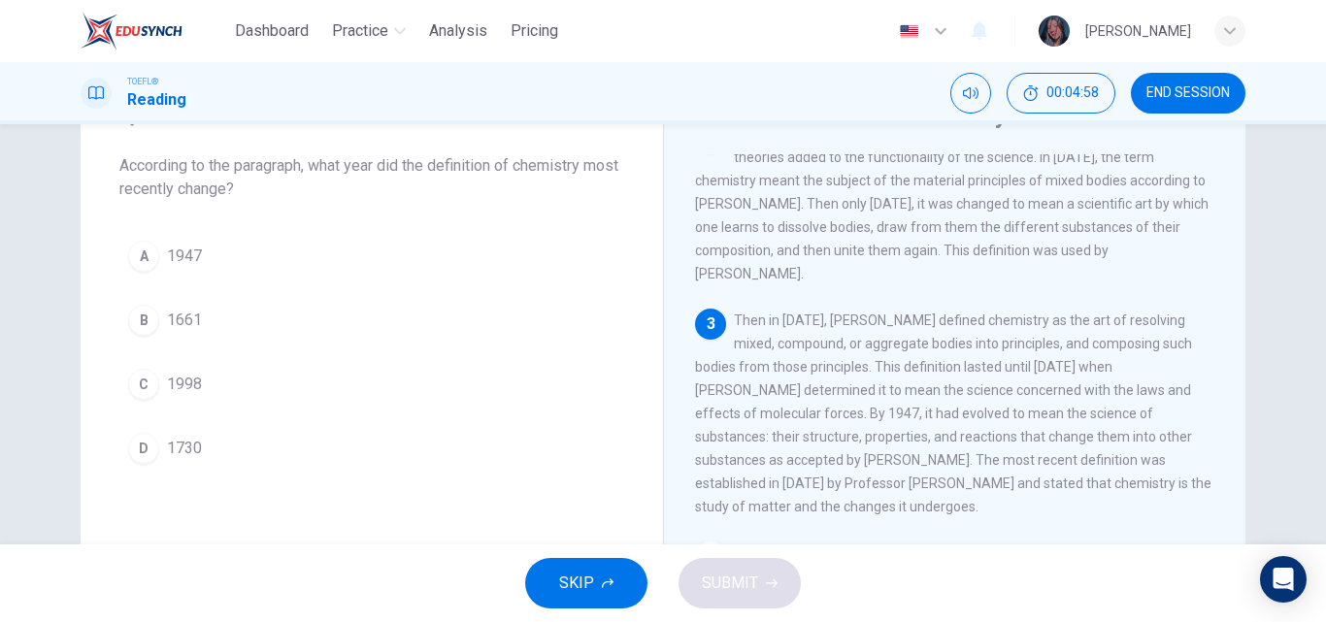
click at [940, 593] on div "SKIP SUBMIT" at bounding box center [663, 584] width 1326 height 78
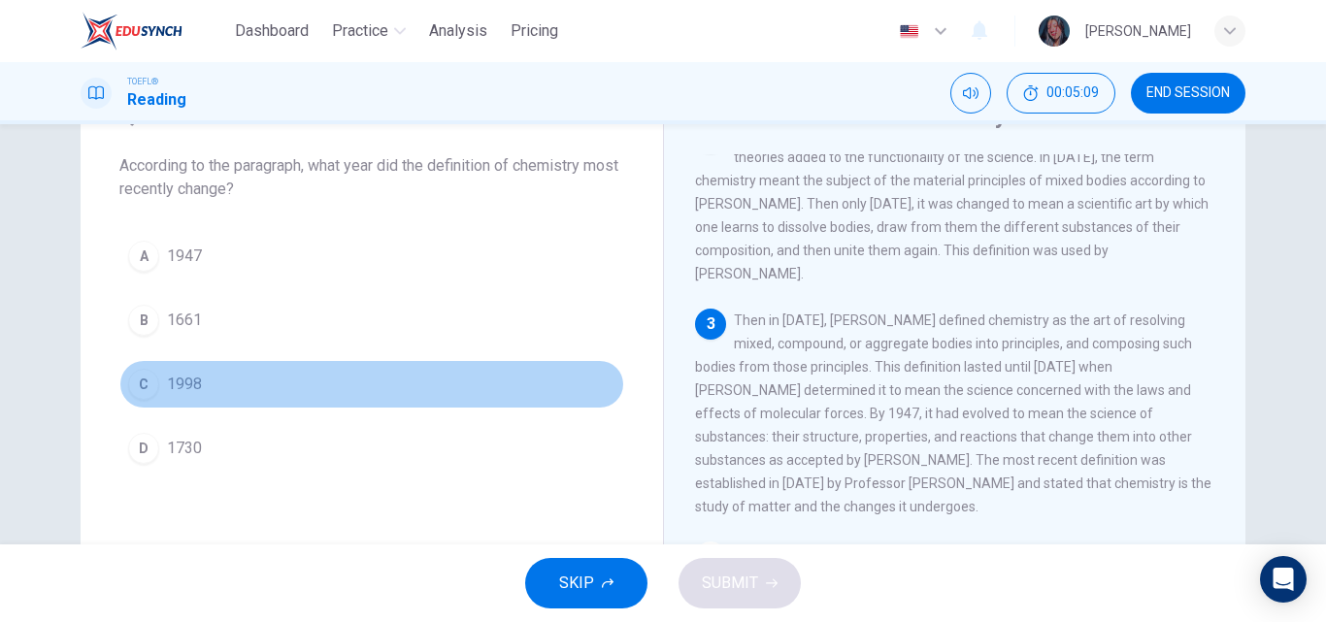
click at [419, 398] on button "C 1998" at bounding box center [371, 384] width 505 height 49
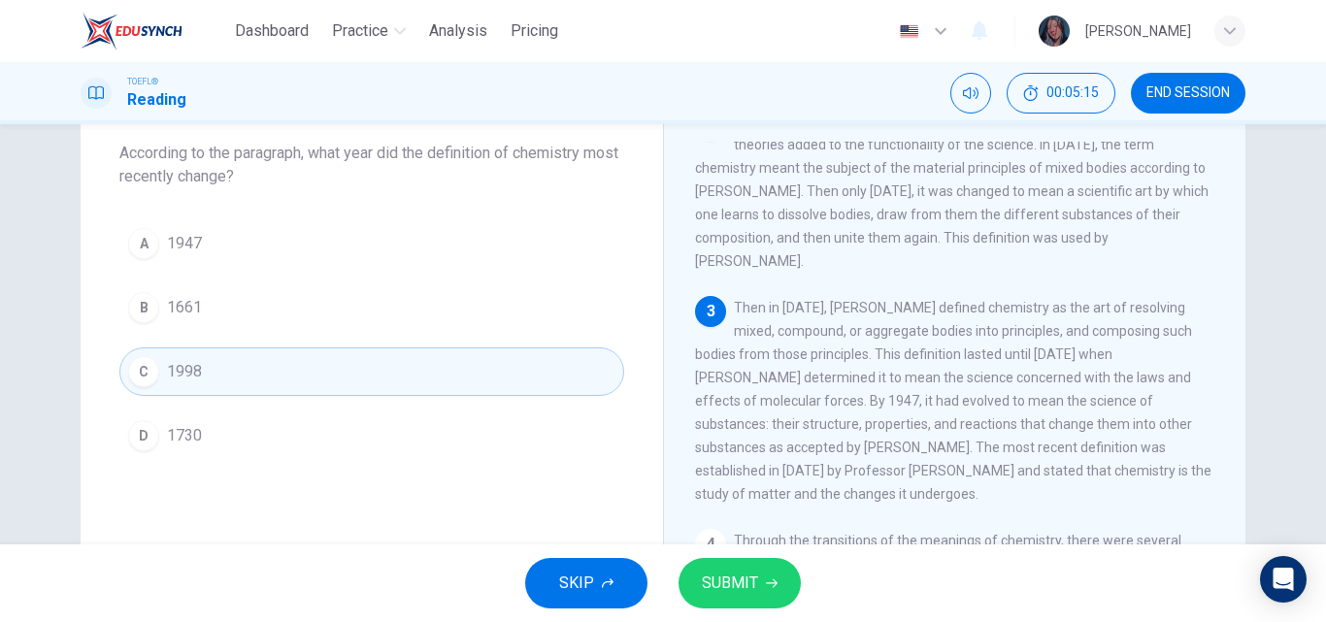
scroll to position [115, 0]
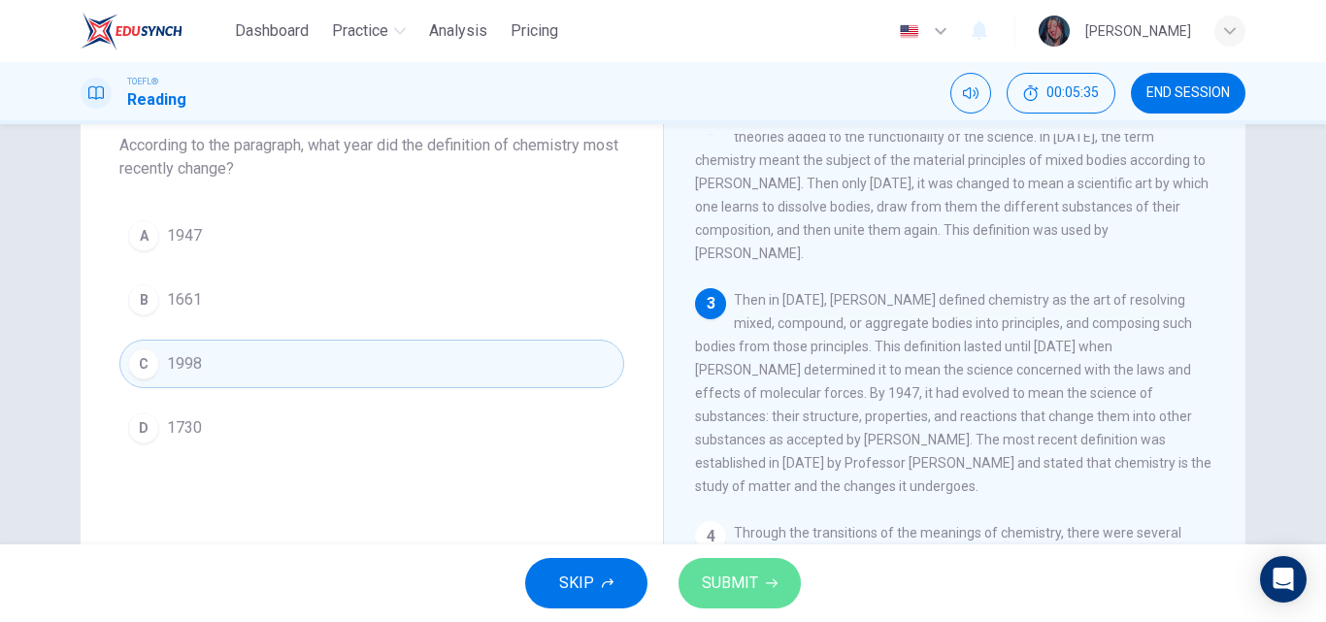
click at [753, 568] on button "SUBMIT" at bounding box center [740, 583] width 122 height 50
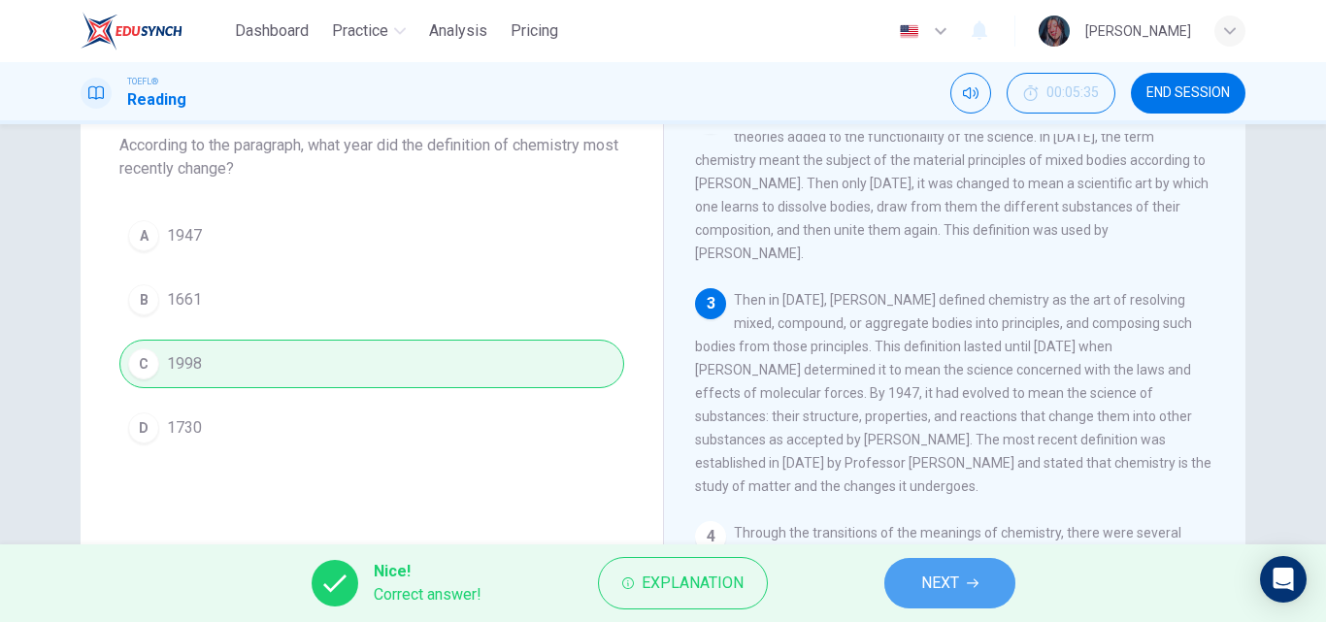
click at [915, 592] on button "NEXT" at bounding box center [949, 583] width 131 height 50
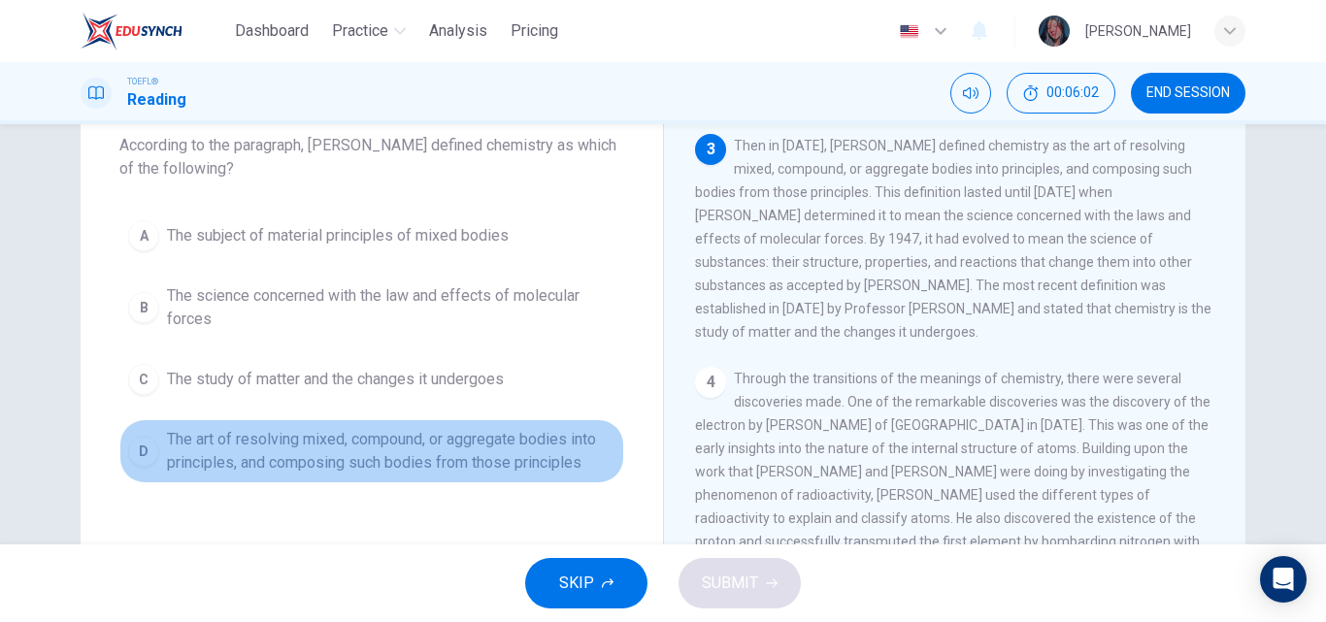
click at [332, 426] on button "D The art of resolving mixed, compound, or aggregate bodies into principles, an…" at bounding box center [371, 451] width 505 height 64
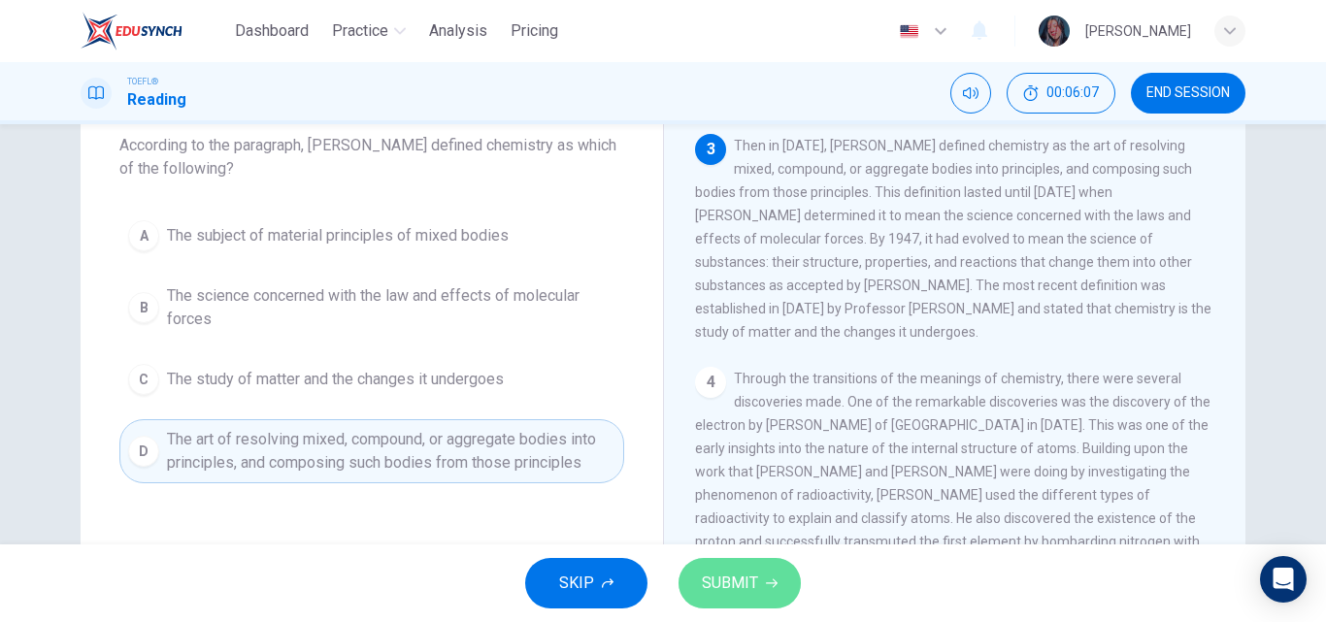
click at [712, 573] on span "SUBMIT" at bounding box center [730, 583] width 56 height 27
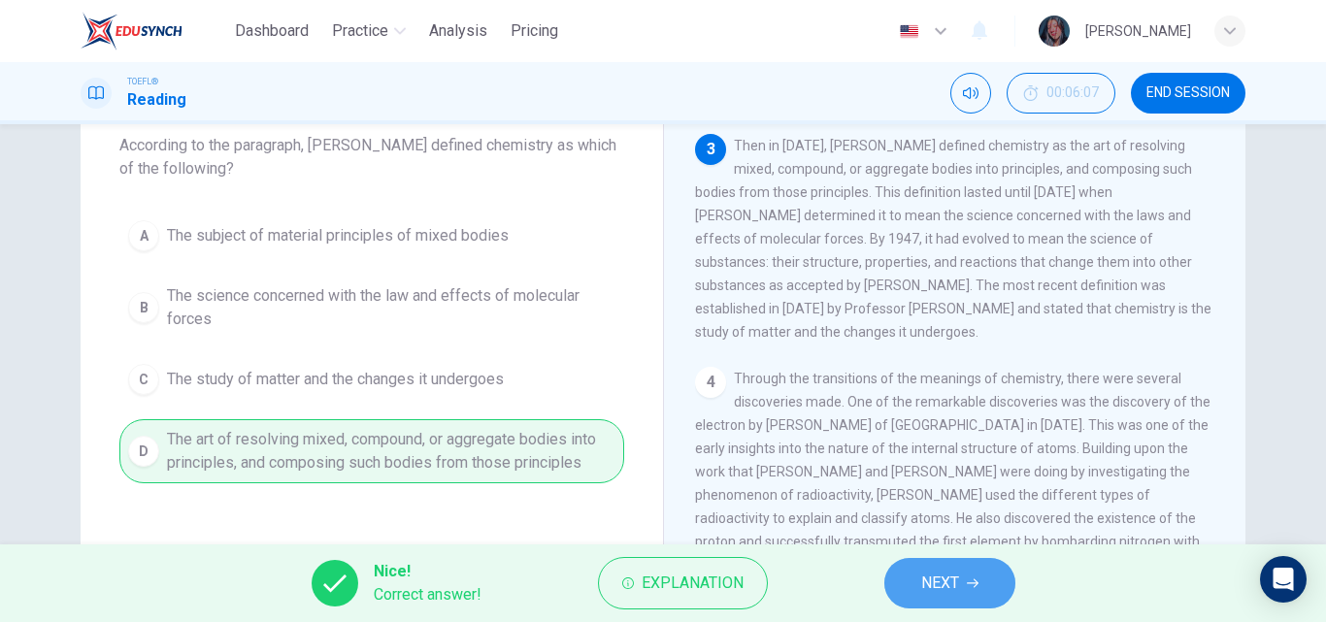
click at [901, 590] on button "NEXT" at bounding box center [949, 583] width 131 height 50
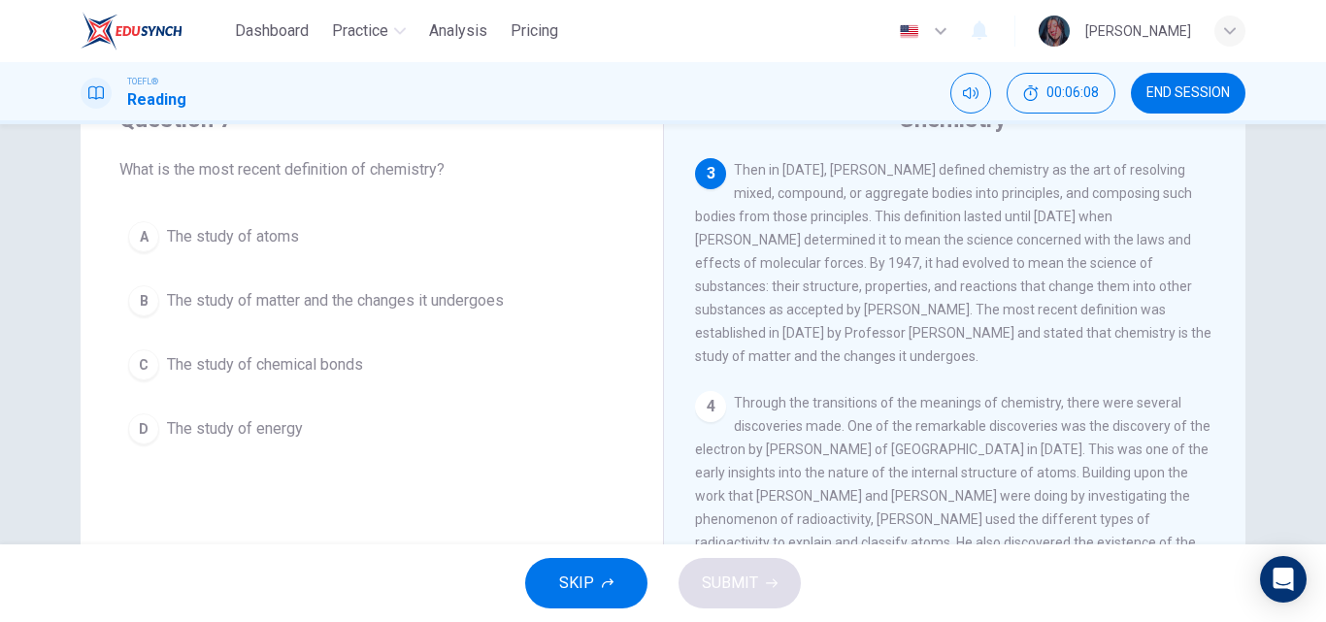
scroll to position [88, 0]
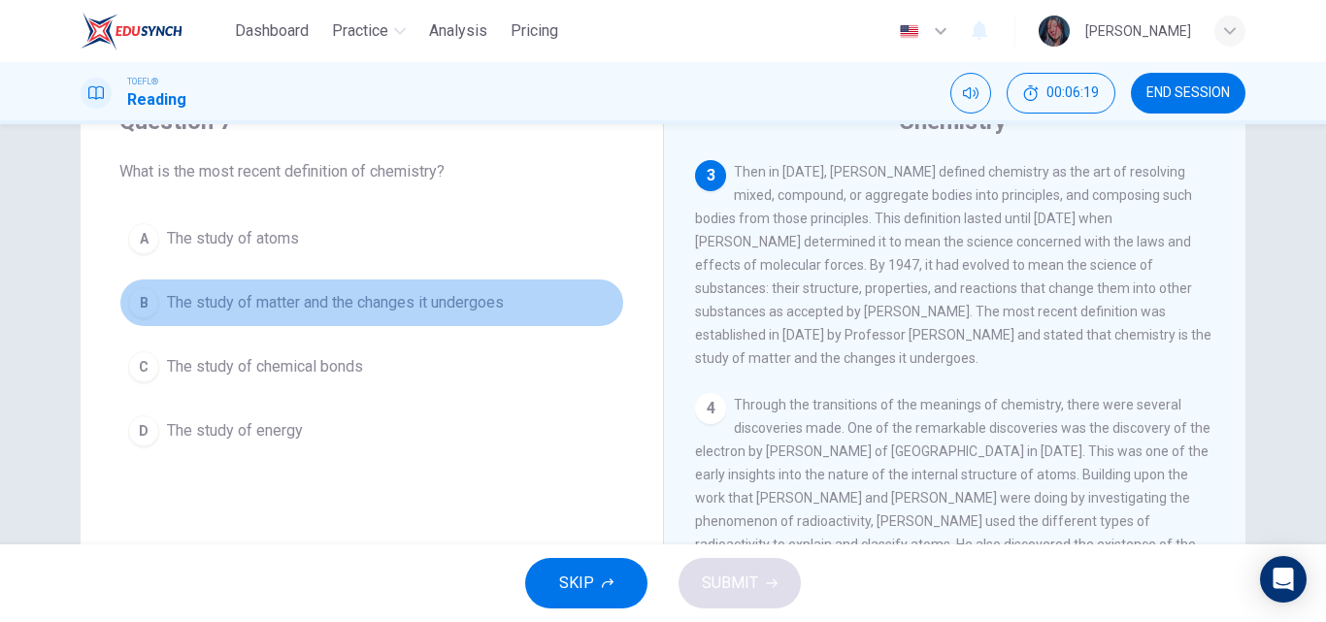
click at [454, 316] on button "B The study of matter and the changes it undergoes" at bounding box center [371, 303] width 505 height 49
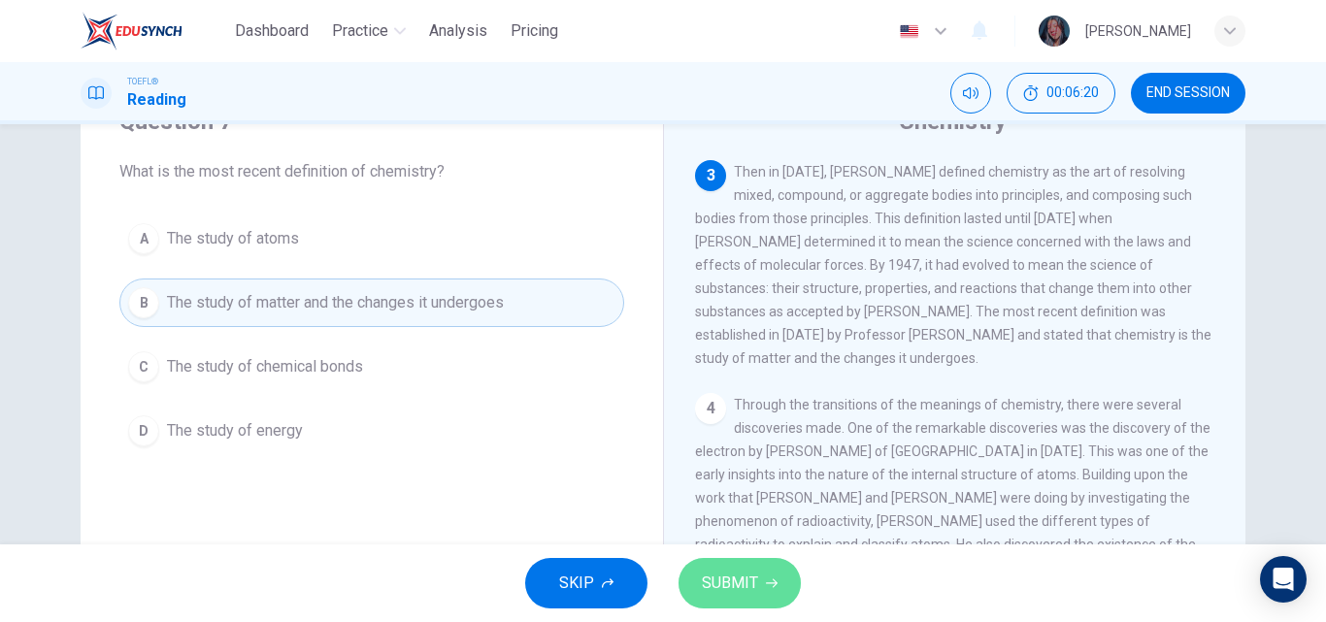
click at [767, 585] on icon "button" at bounding box center [772, 584] width 12 height 12
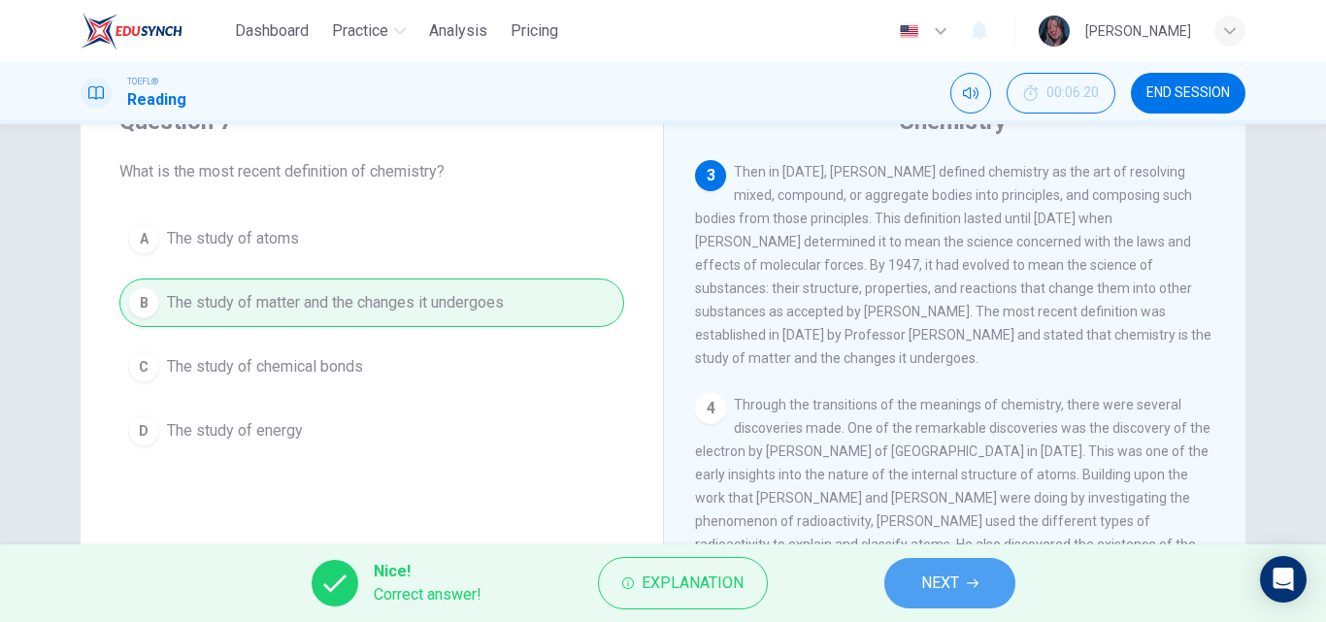
click at [904, 590] on button "NEXT" at bounding box center [949, 583] width 131 height 50
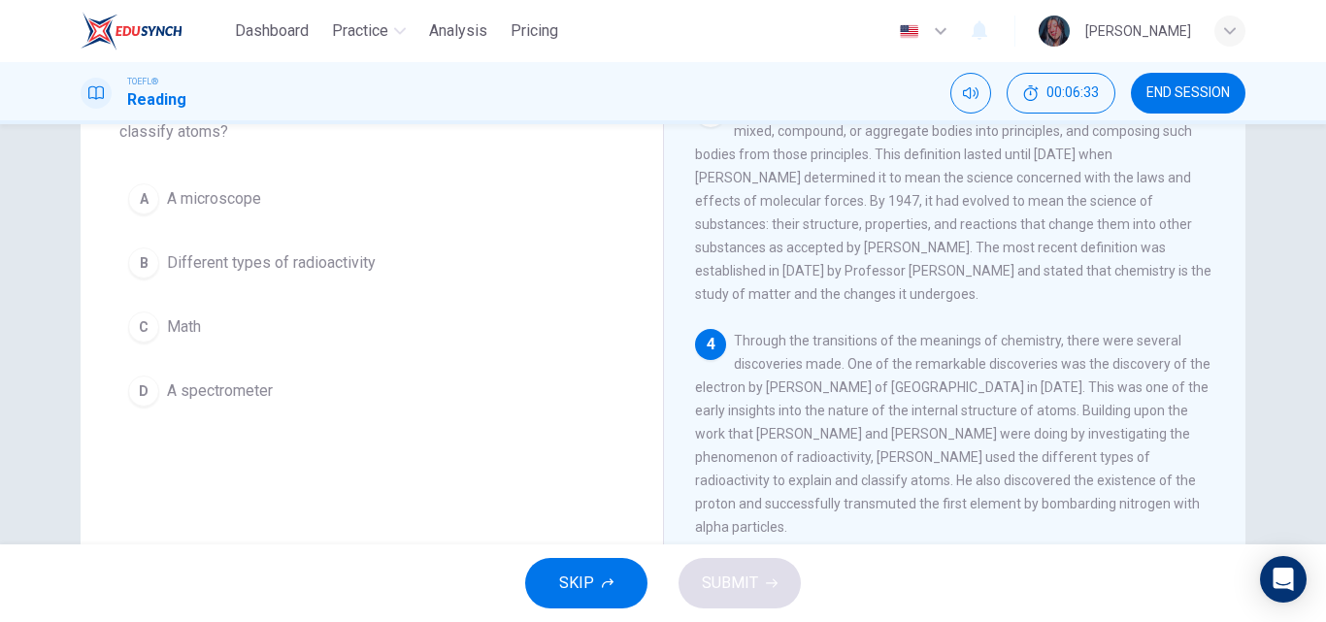
scroll to position [157, 0]
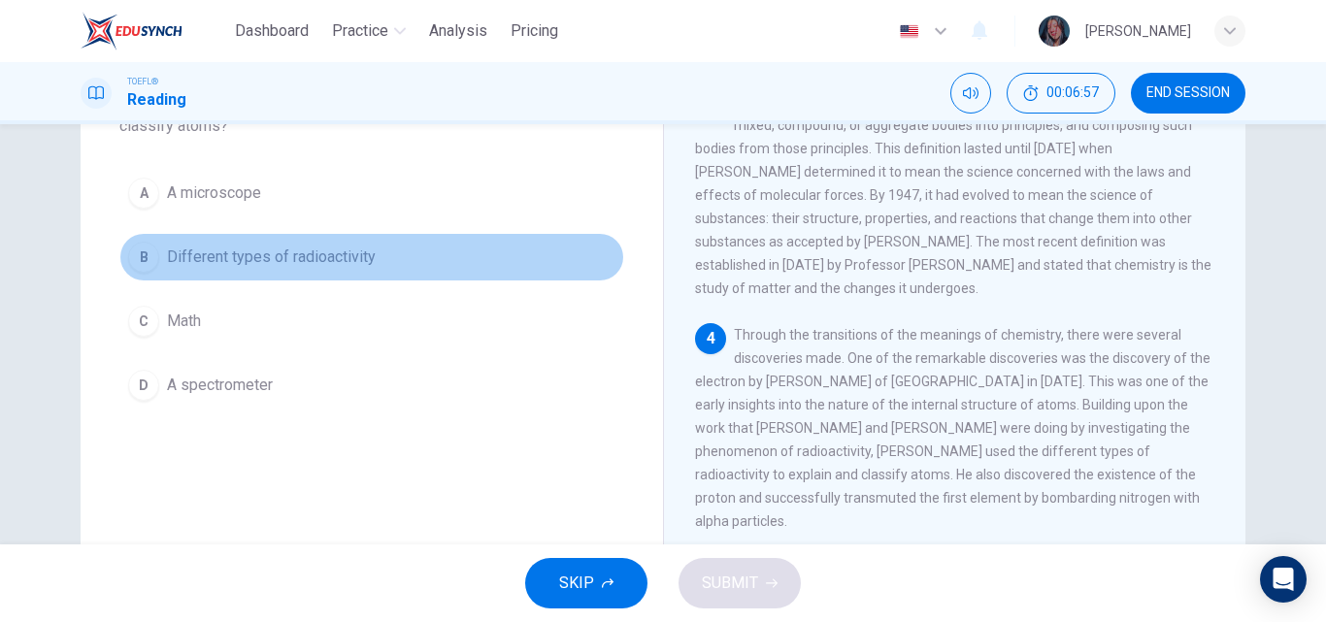
click at [375, 254] on button "B Different types of radioactivity" at bounding box center [371, 257] width 505 height 49
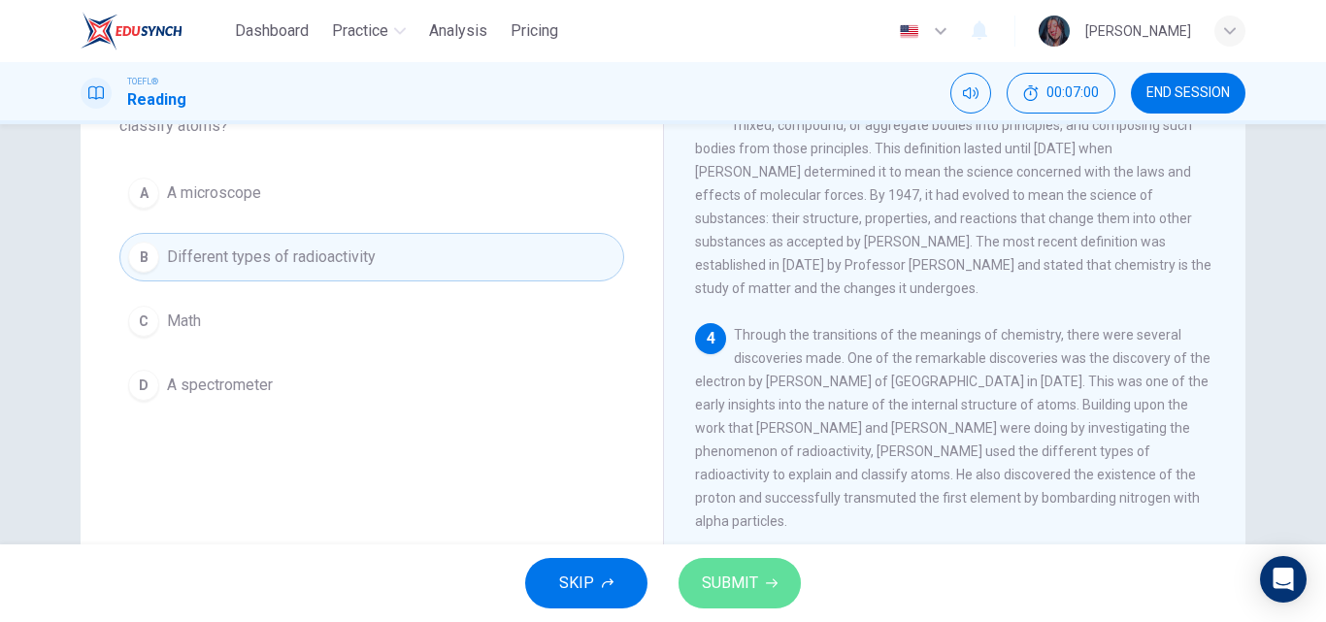
click at [735, 575] on span "SUBMIT" at bounding box center [730, 583] width 56 height 27
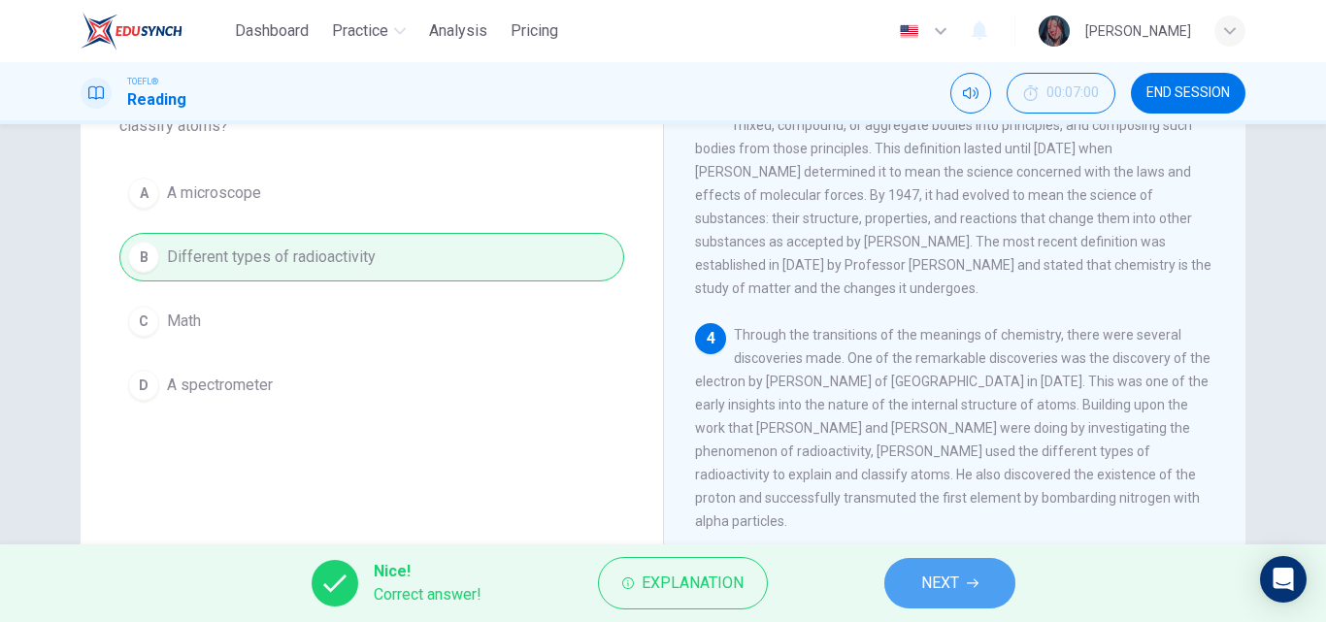
click at [970, 589] on button "NEXT" at bounding box center [949, 583] width 131 height 50
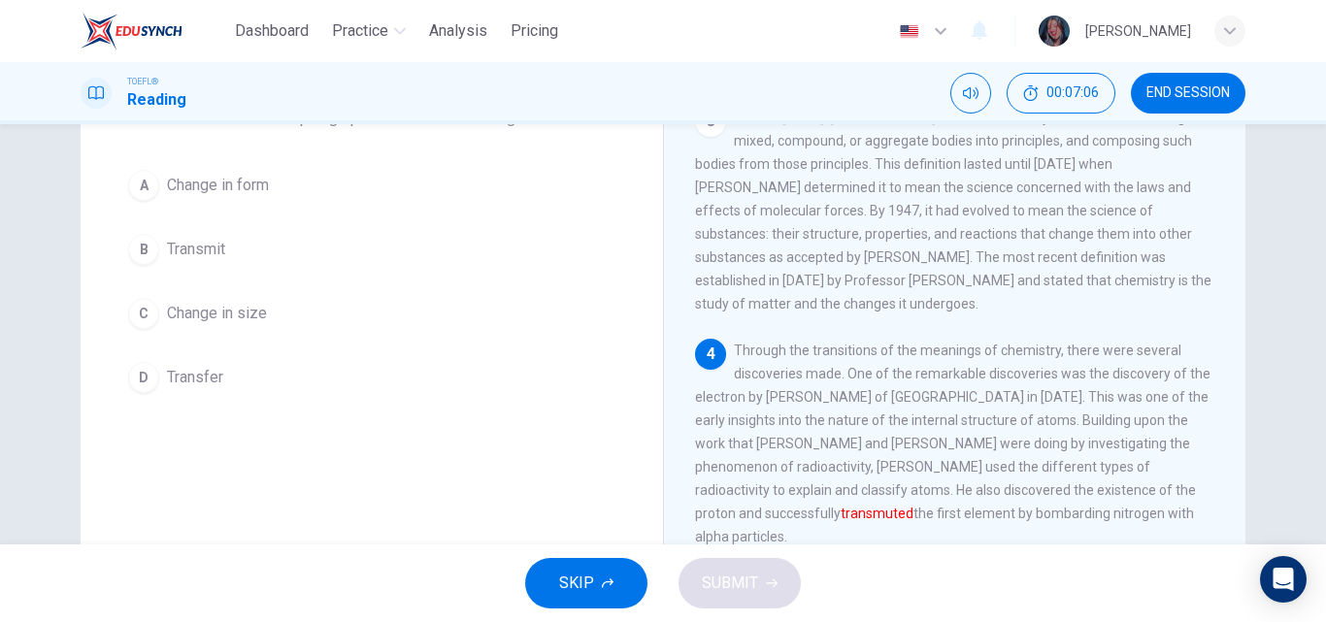
scroll to position [144, 0]
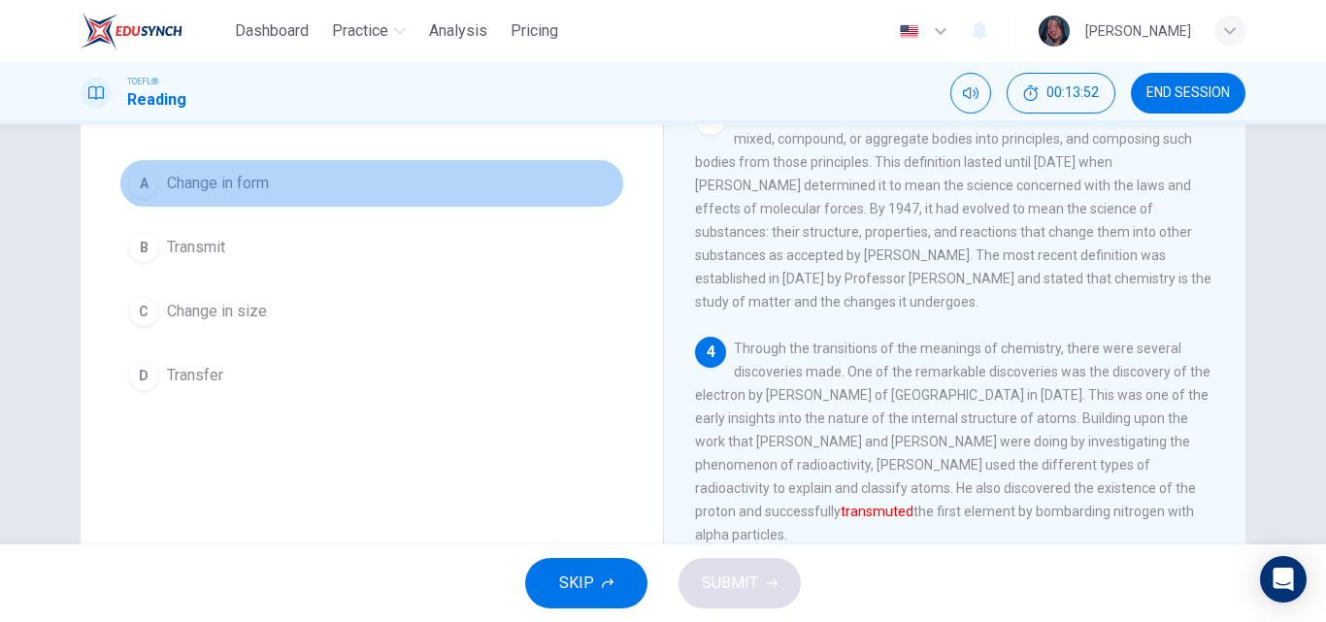
click at [269, 172] on button "A Change in form" at bounding box center [371, 183] width 505 height 49
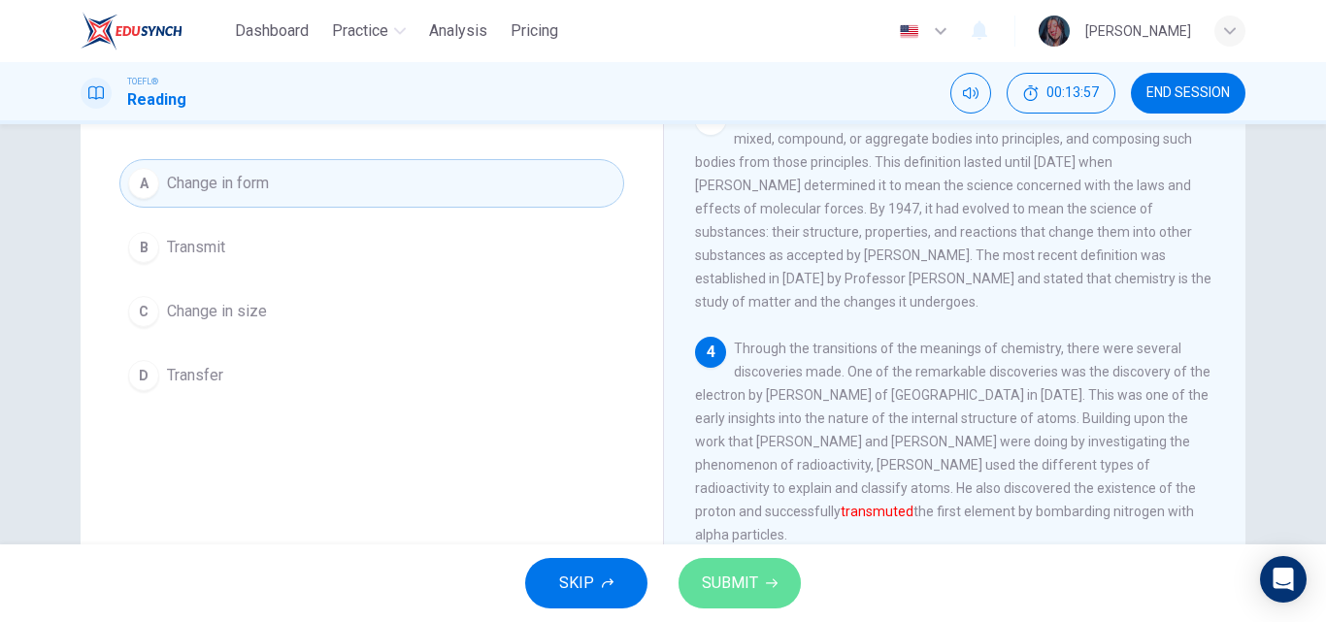
click at [712, 589] on span "SUBMIT" at bounding box center [730, 583] width 56 height 27
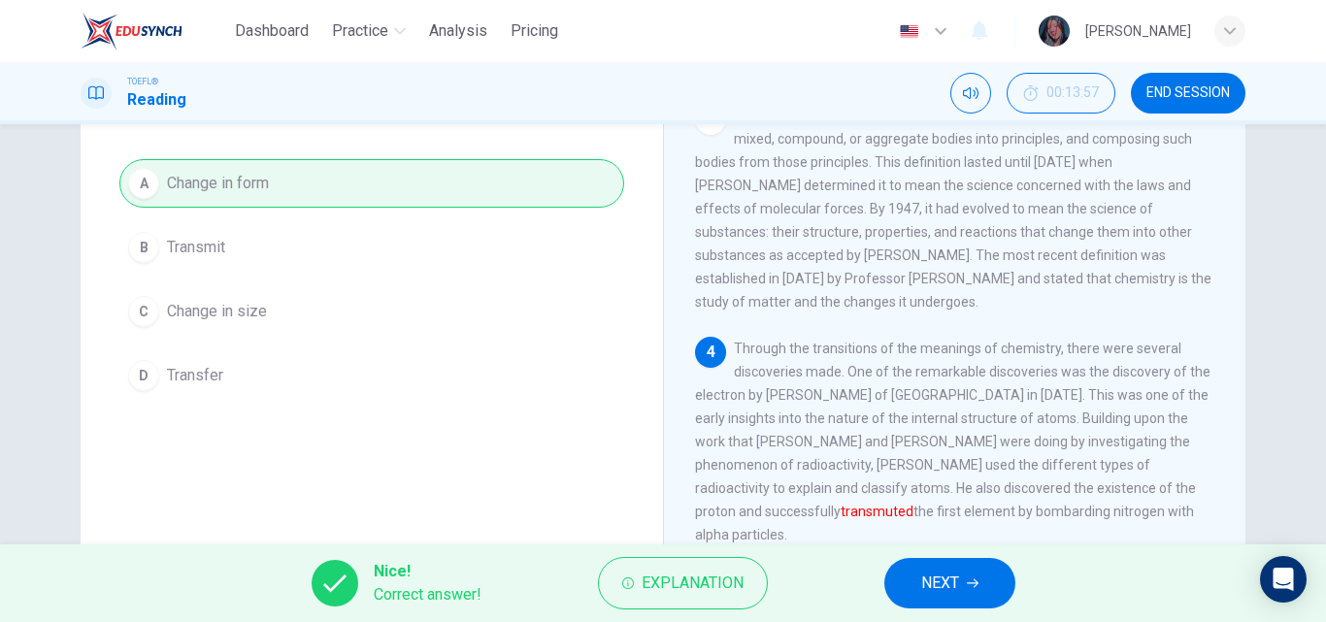
click at [945, 569] on button "NEXT" at bounding box center [949, 583] width 131 height 50
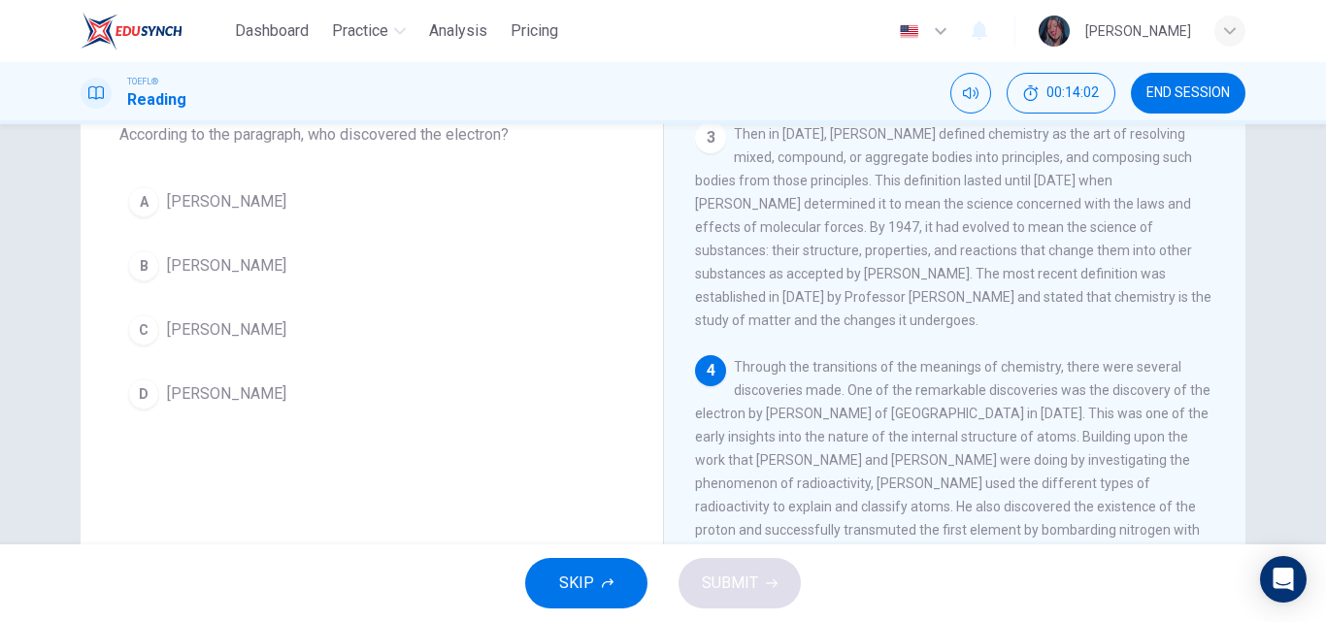
scroll to position [142, 0]
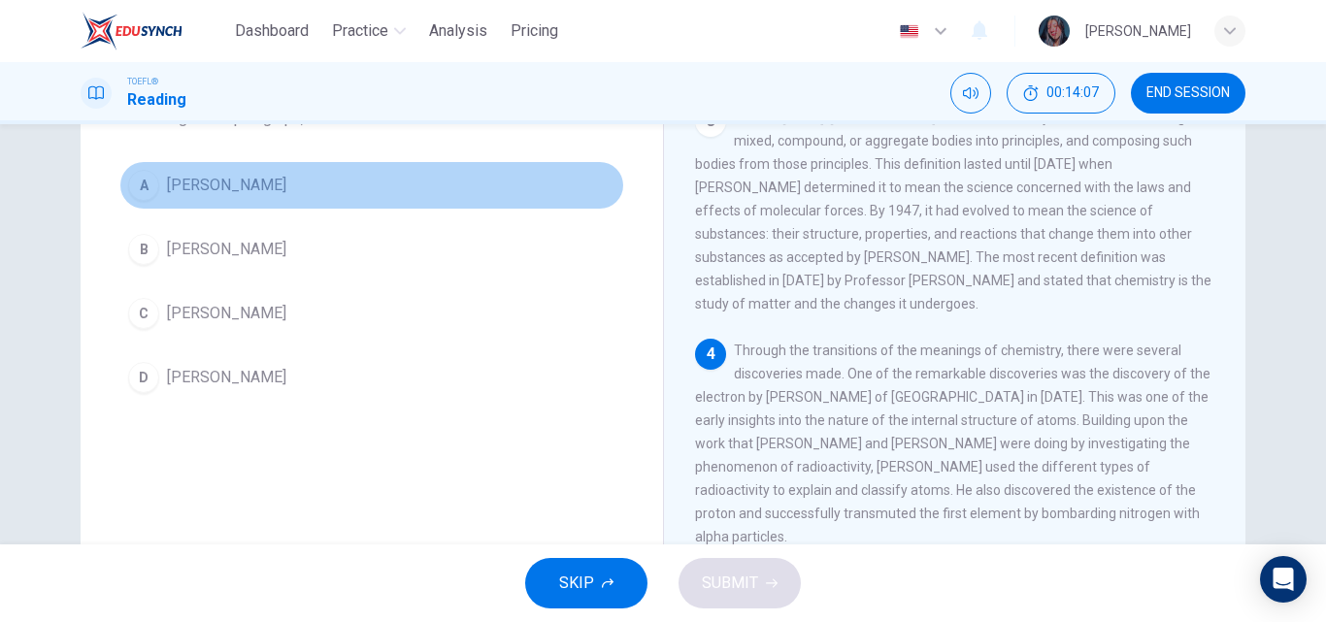
click at [283, 194] on button "A [PERSON_NAME]" at bounding box center [371, 185] width 505 height 49
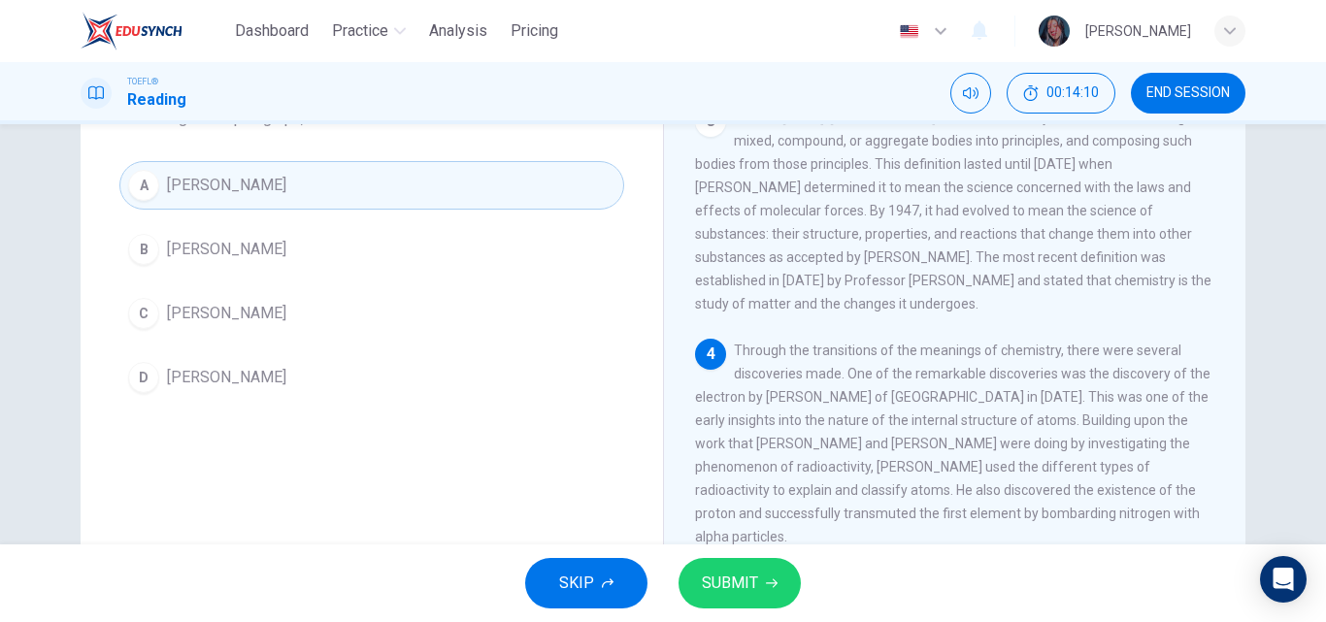
click at [735, 585] on span "SUBMIT" at bounding box center [730, 583] width 56 height 27
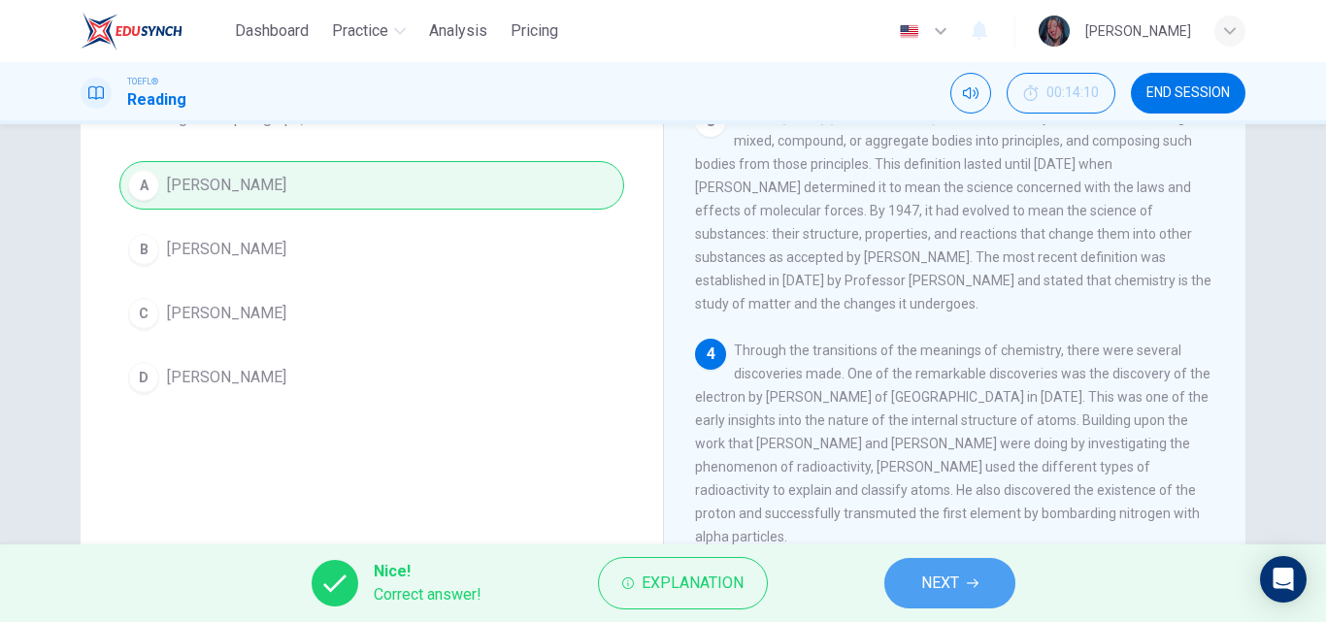
click at [912, 587] on button "NEXT" at bounding box center [949, 583] width 131 height 50
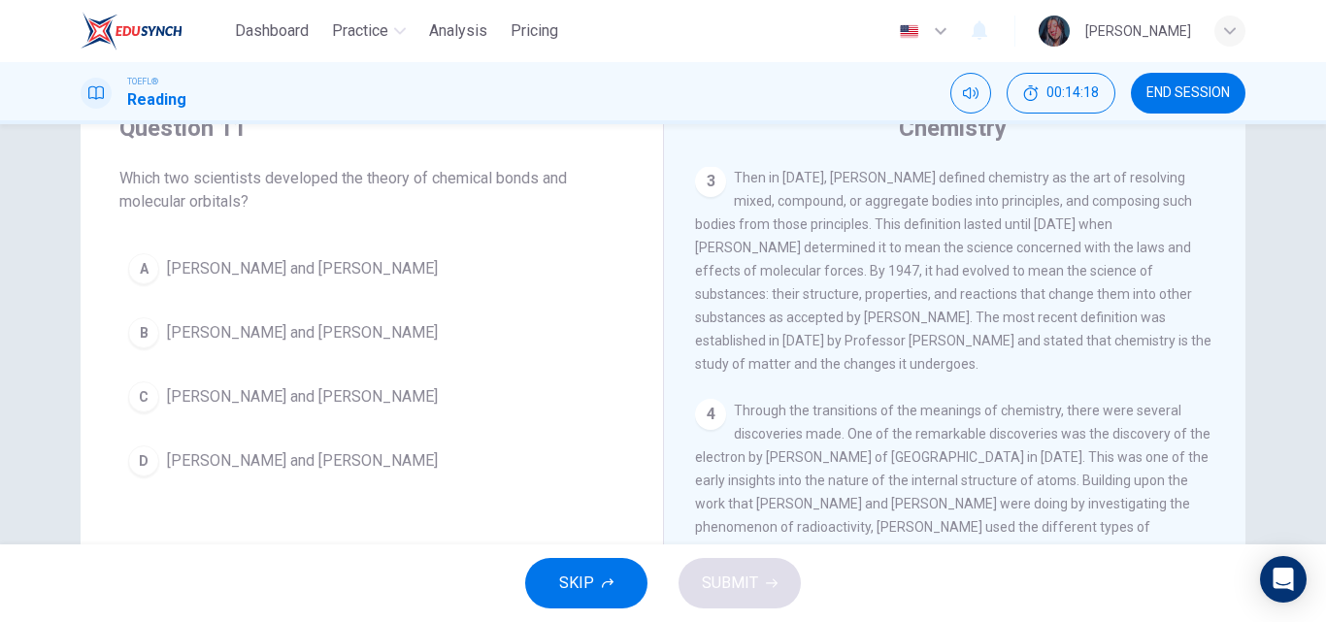
scroll to position [254, 0]
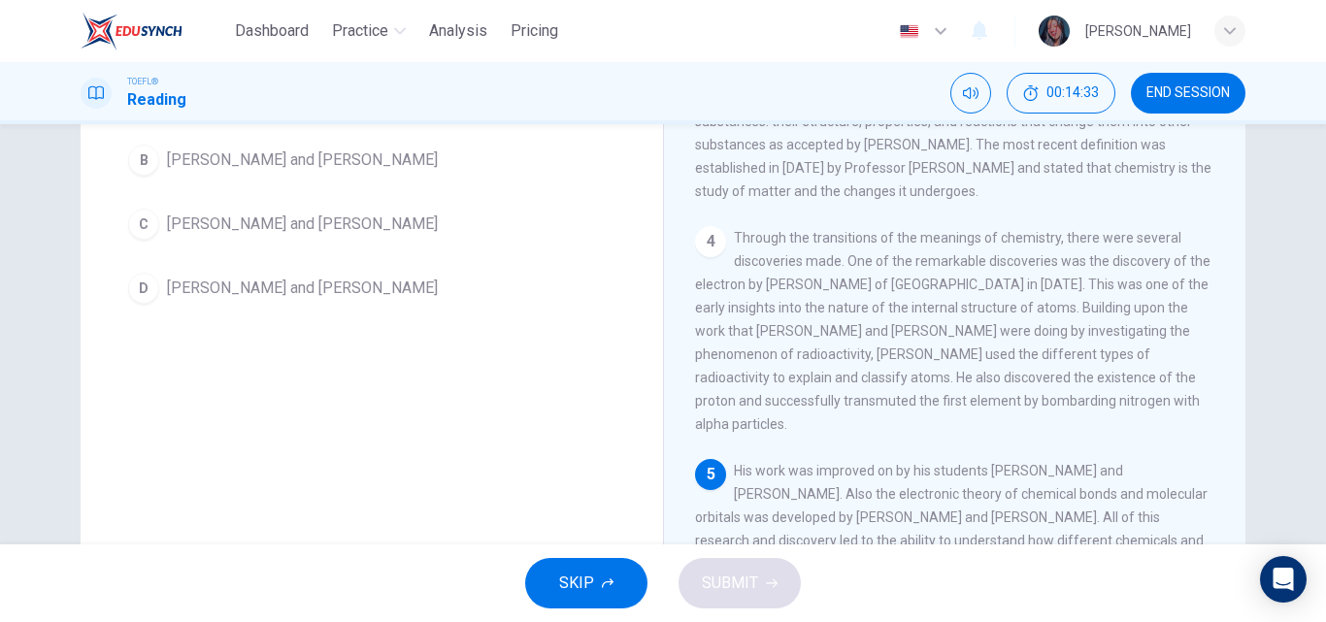
click at [1296, 341] on div "Question 11 Which two scientists developed the theory of chemical bonds and mol…" at bounding box center [663, 334] width 1326 height 420
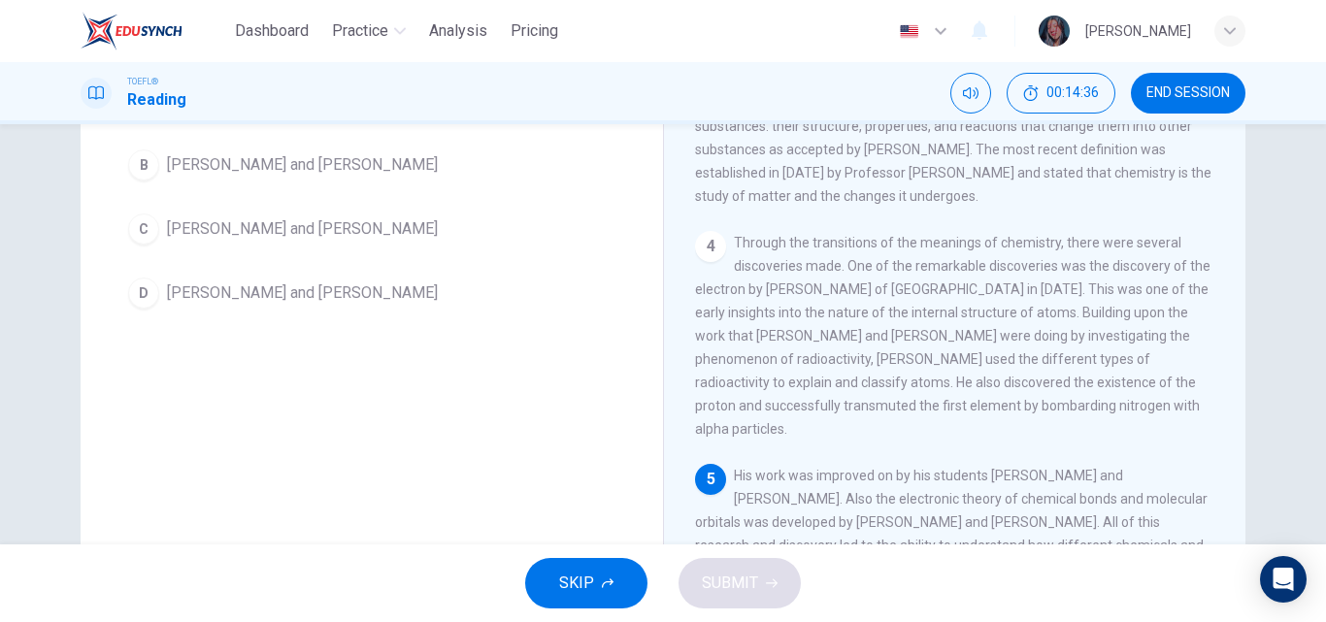
scroll to position [113, 0]
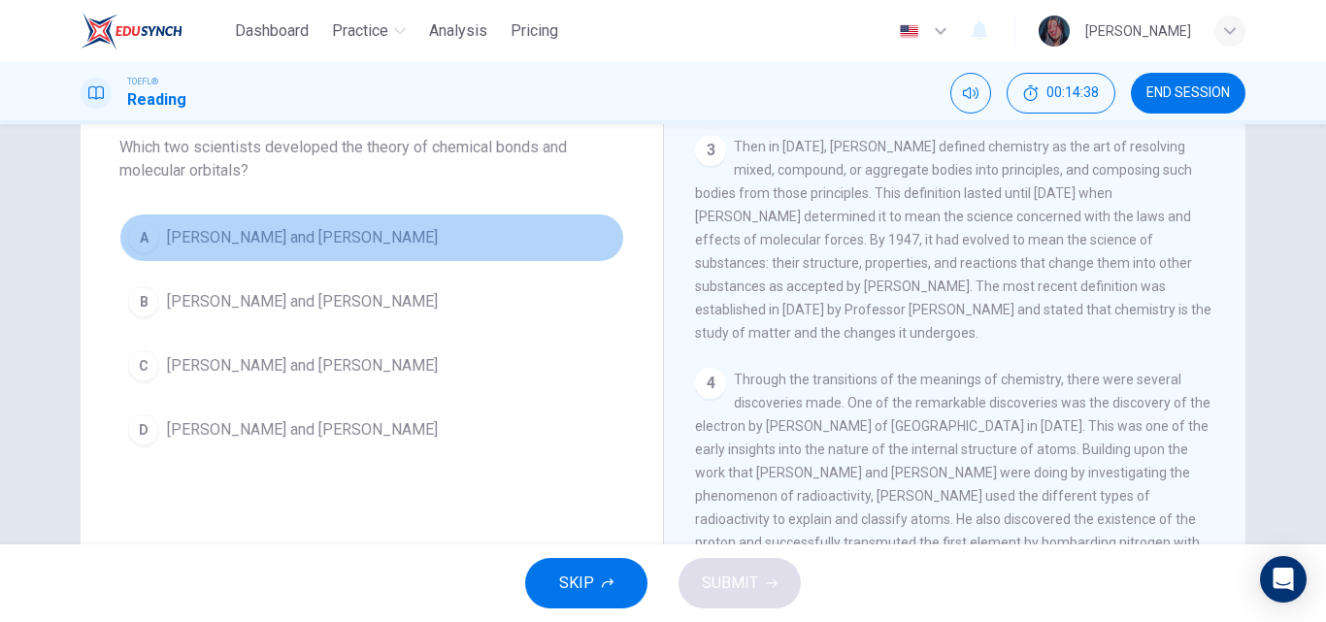
click at [423, 233] on button "A [PERSON_NAME] and [PERSON_NAME]" at bounding box center [371, 238] width 505 height 49
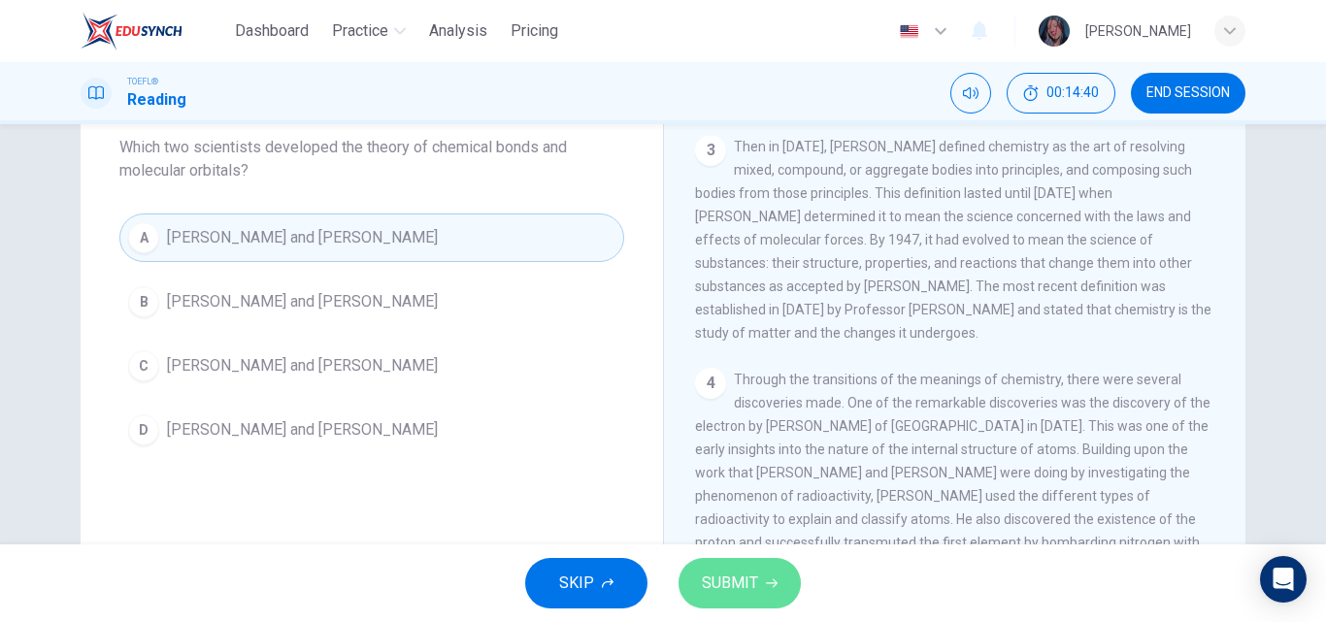
click at [765, 592] on button "SUBMIT" at bounding box center [740, 583] width 122 height 50
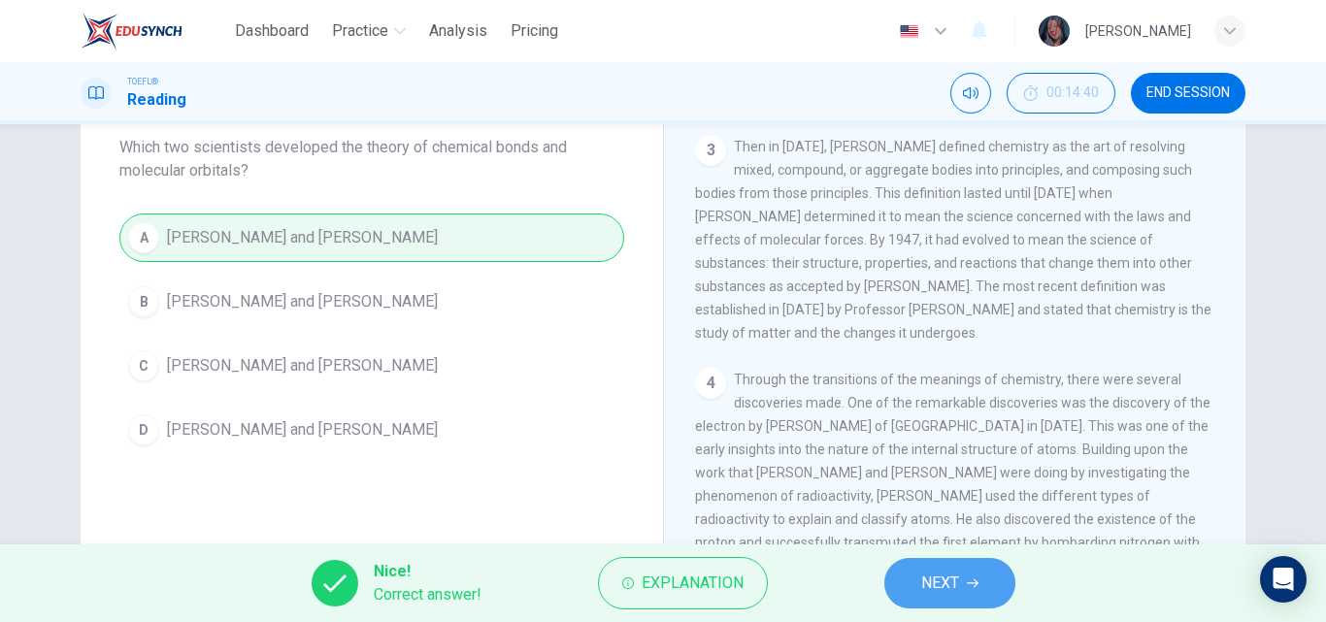
click at [927, 575] on span "NEXT" at bounding box center [940, 583] width 38 height 27
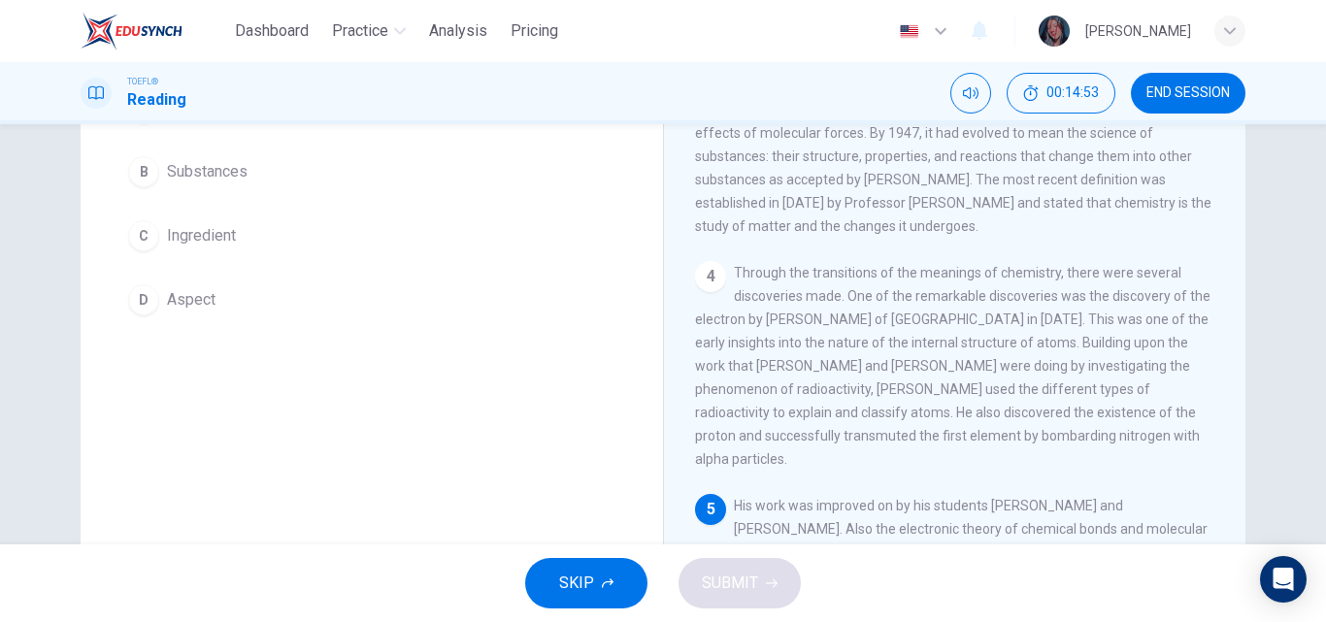
scroll to position [217, 0]
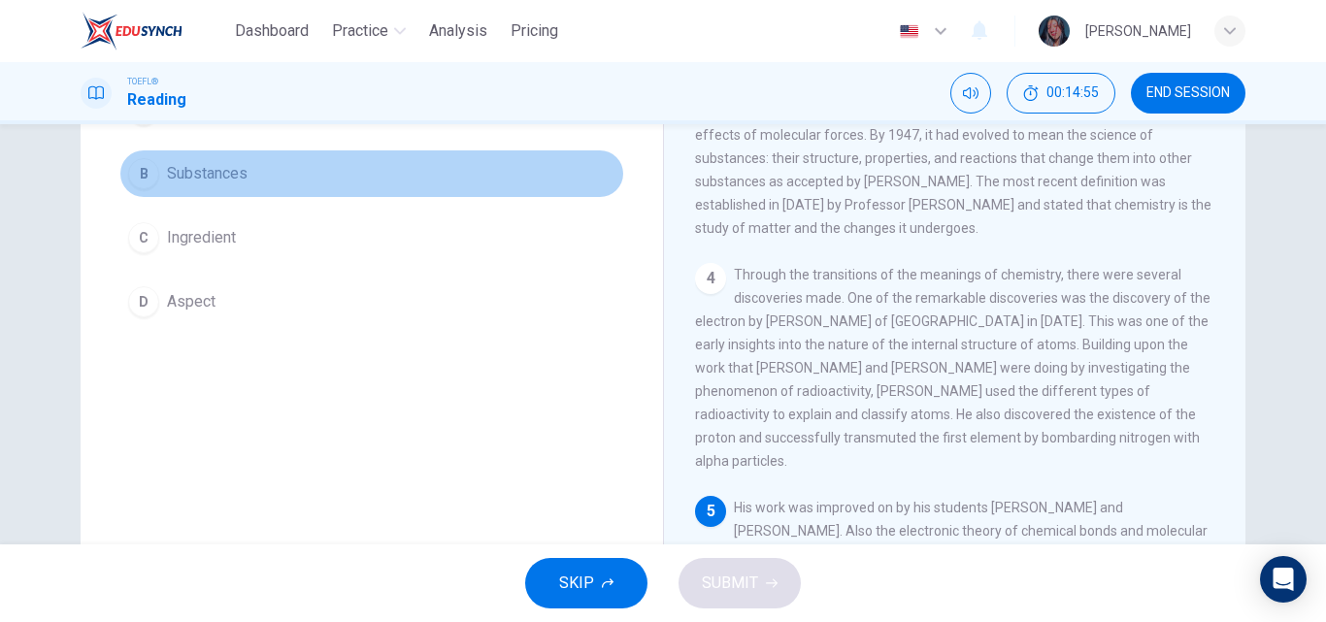
click at [383, 181] on button "B Substances" at bounding box center [371, 173] width 505 height 49
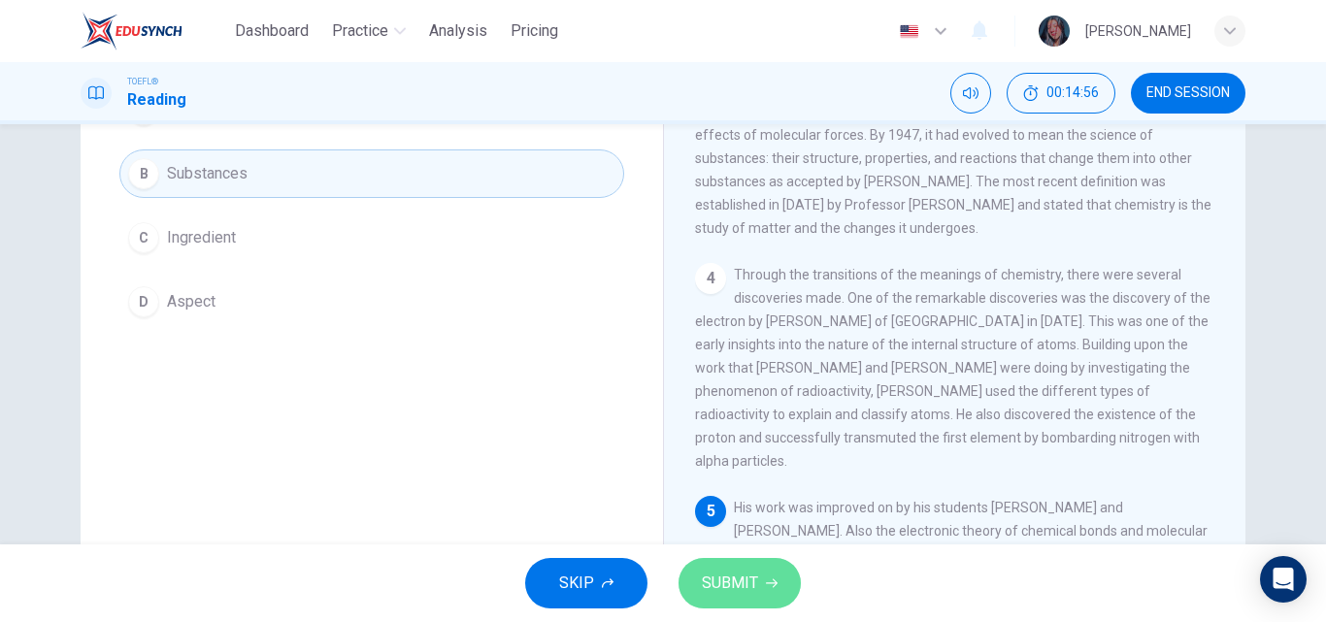
click at [773, 592] on button "SUBMIT" at bounding box center [740, 583] width 122 height 50
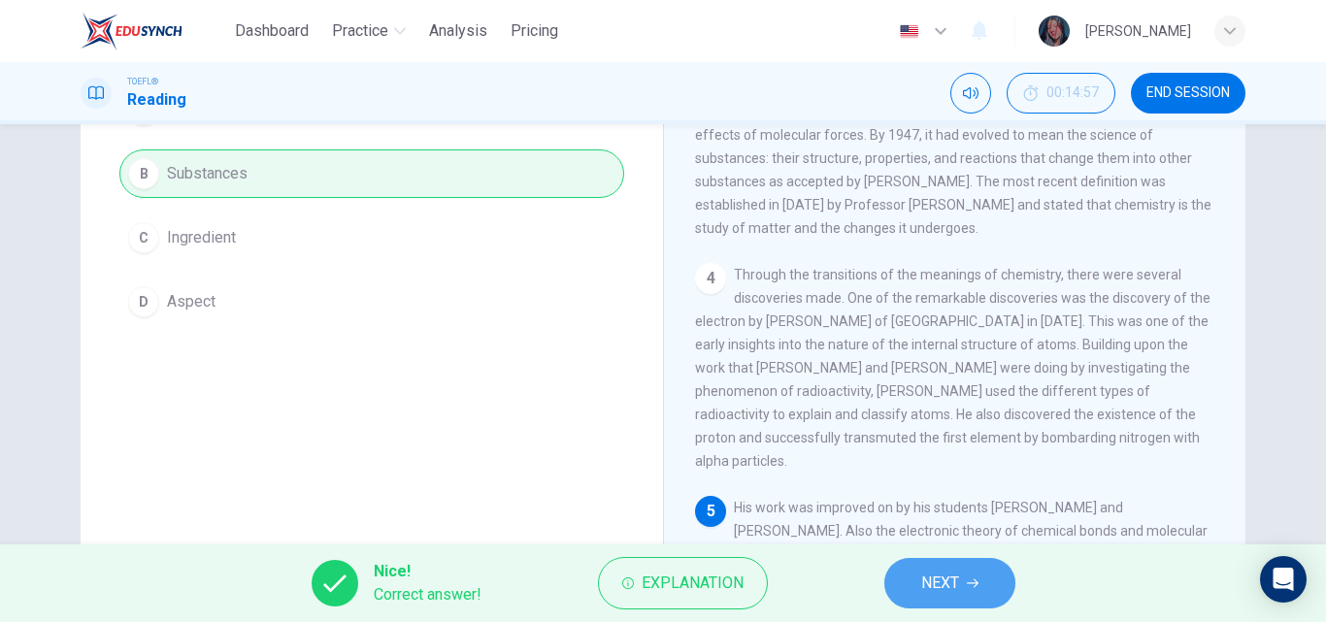
click at [902, 584] on button "NEXT" at bounding box center [949, 583] width 131 height 50
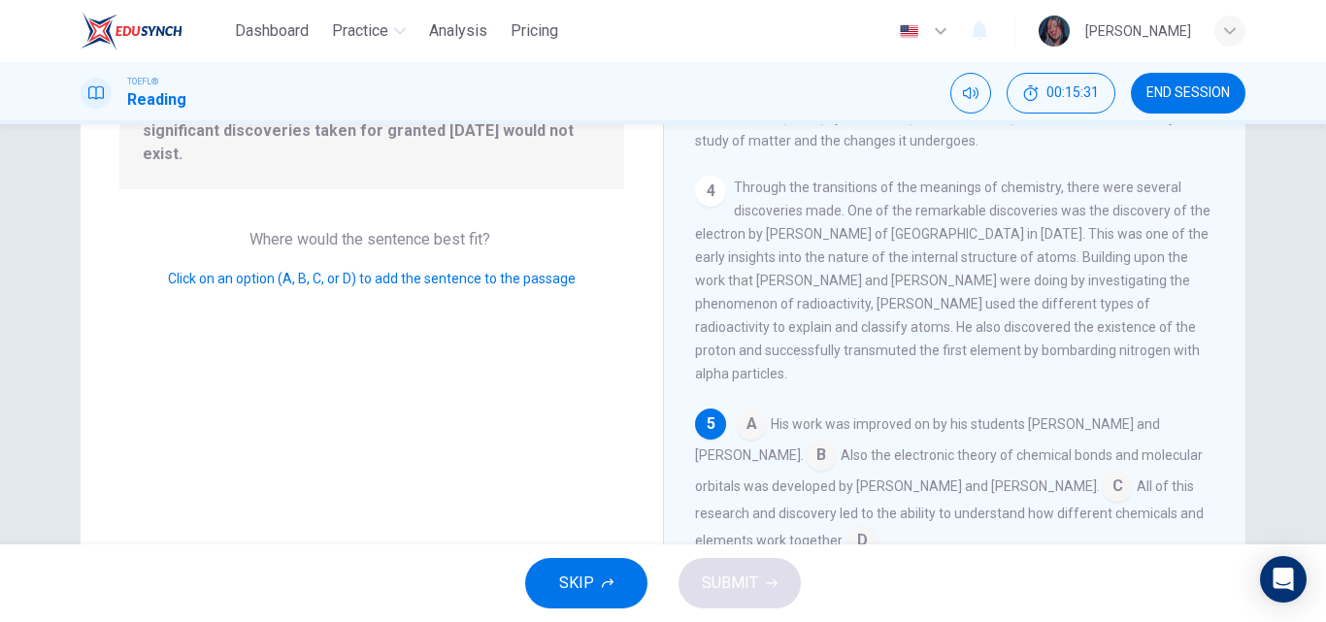
scroll to position [252, 0]
click at [846, 525] on input at bounding box center [861, 540] width 31 height 31
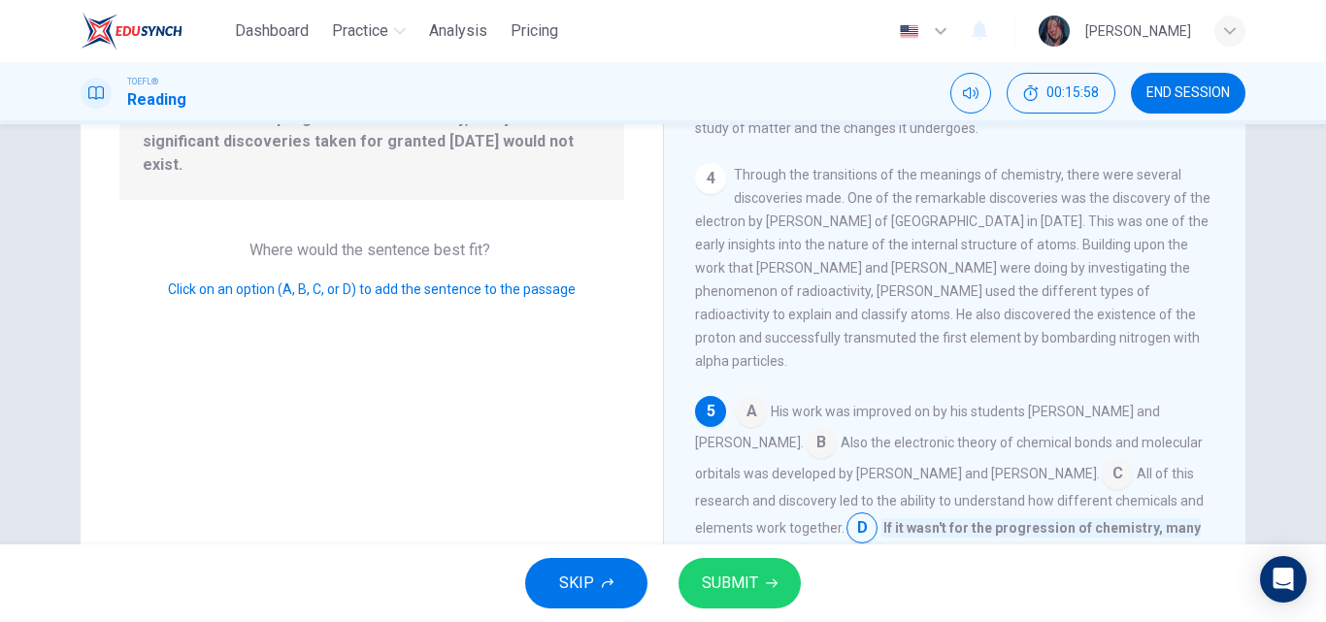
scroll to position [248, 0]
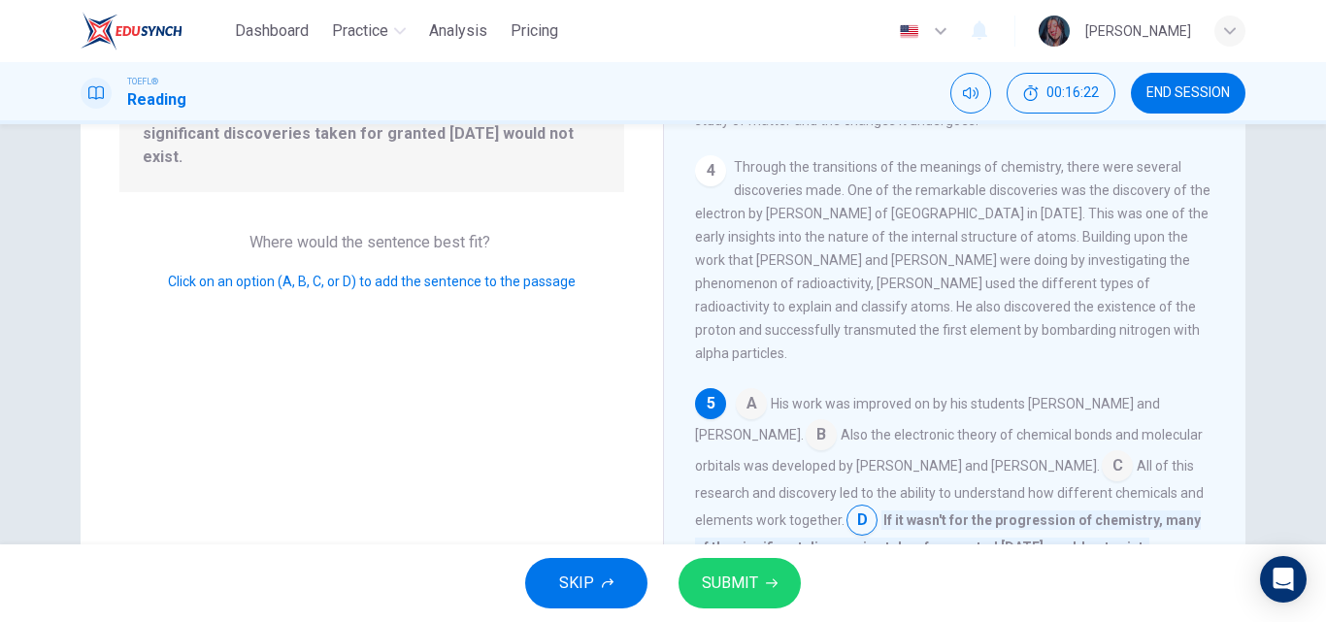
click at [846, 507] on input at bounding box center [861, 522] width 31 height 31
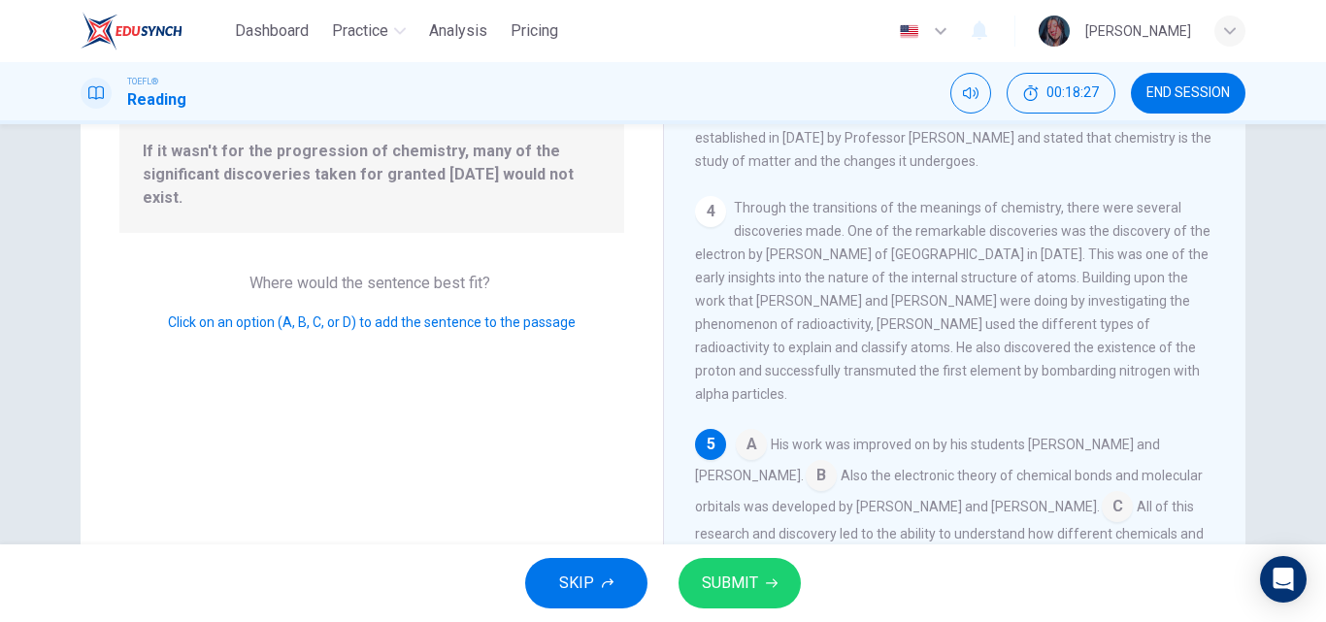
scroll to position [277, 0]
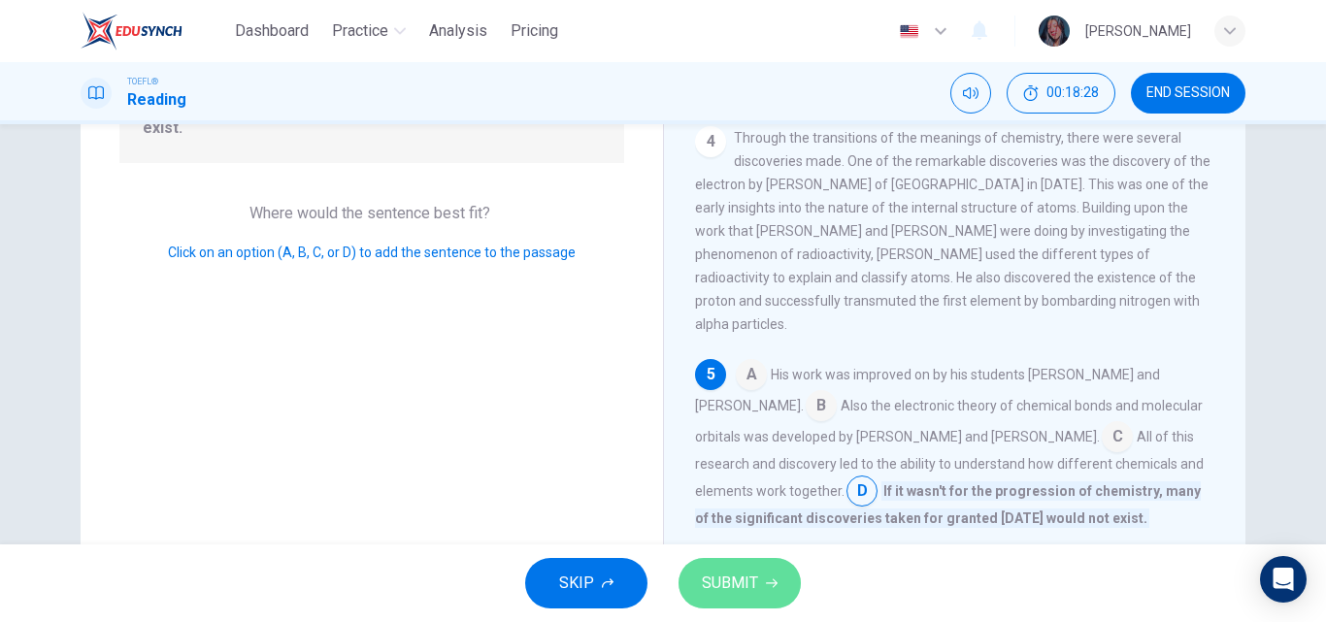
click at [778, 571] on button "SUBMIT" at bounding box center [740, 583] width 122 height 50
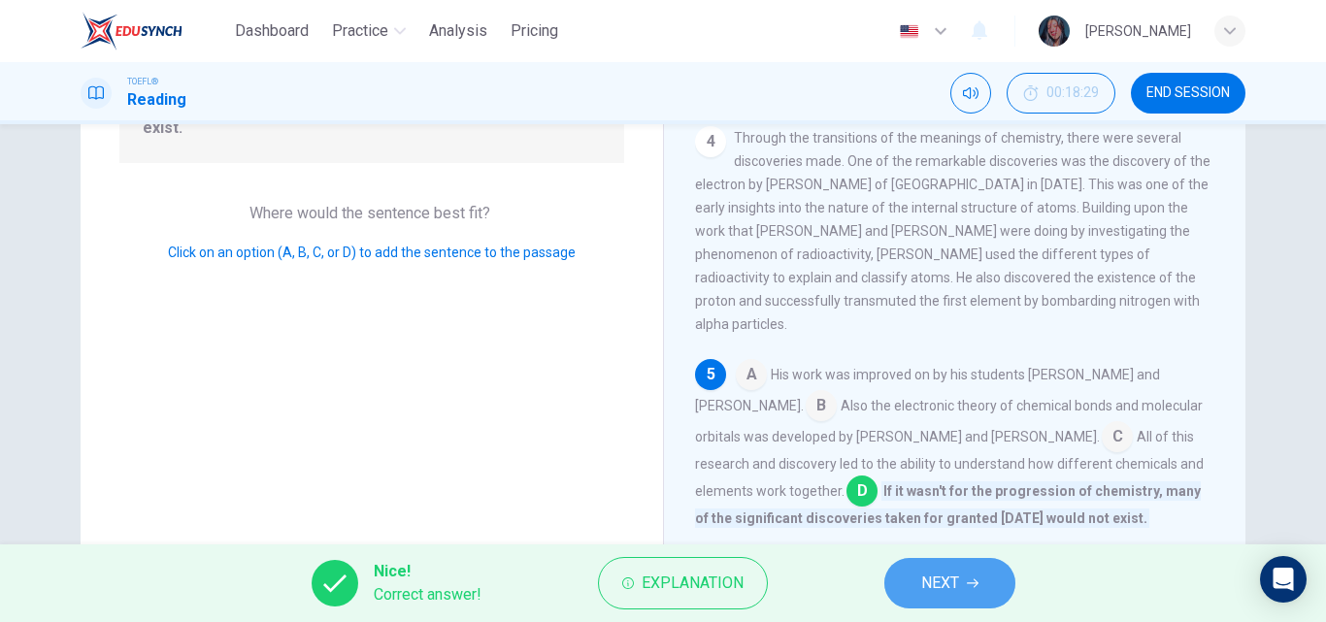
click at [946, 586] on span "NEXT" at bounding box center [940, 583] width 38 height 27
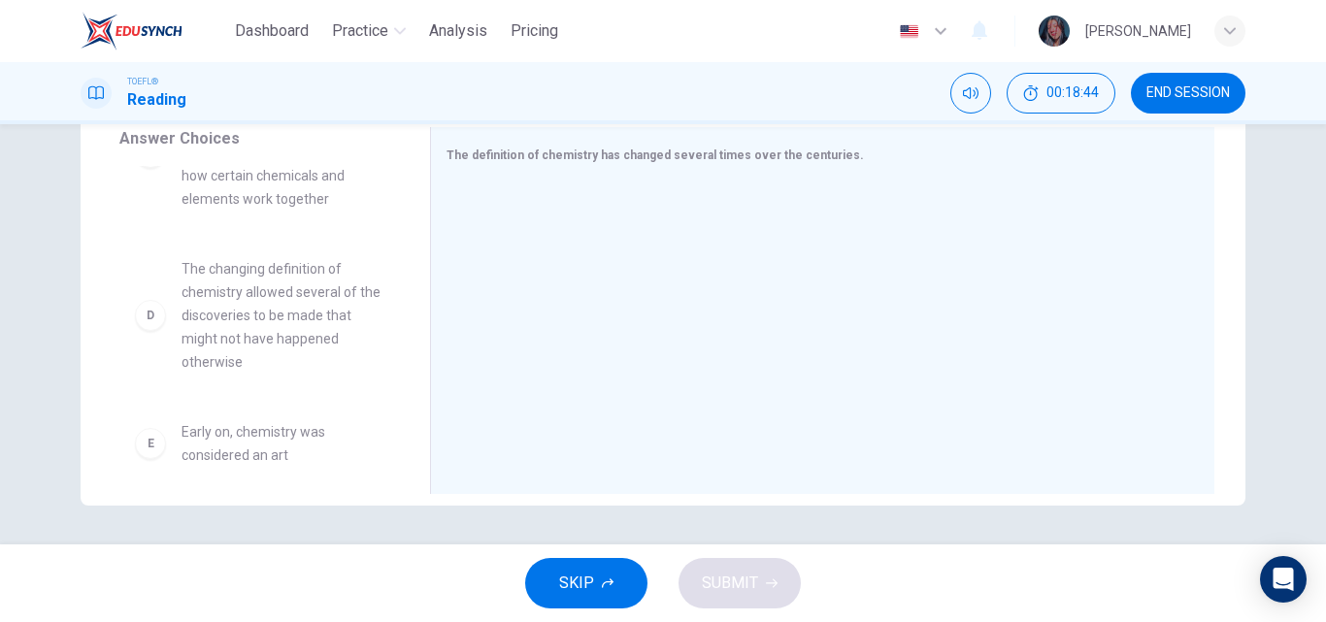
scroll to position [323, 0]
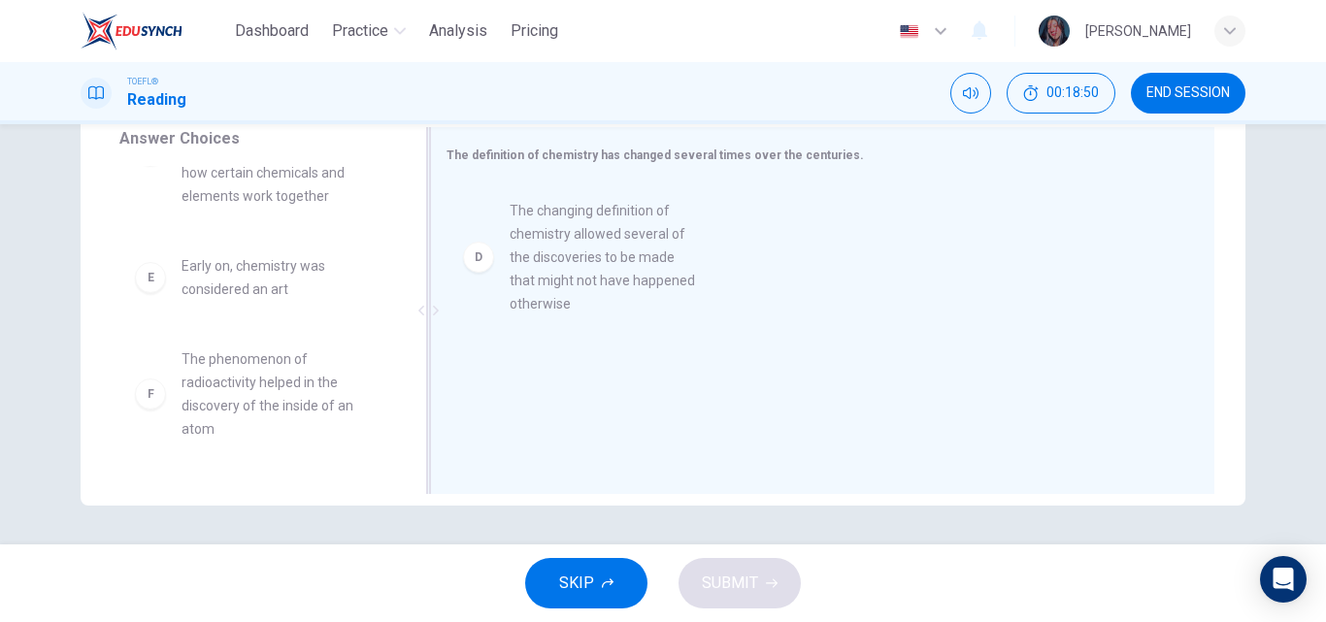
drag, startPoint x: 336, startPoint y: 358, endPoint x: 675, endPoint y: 280, distance: 347.8
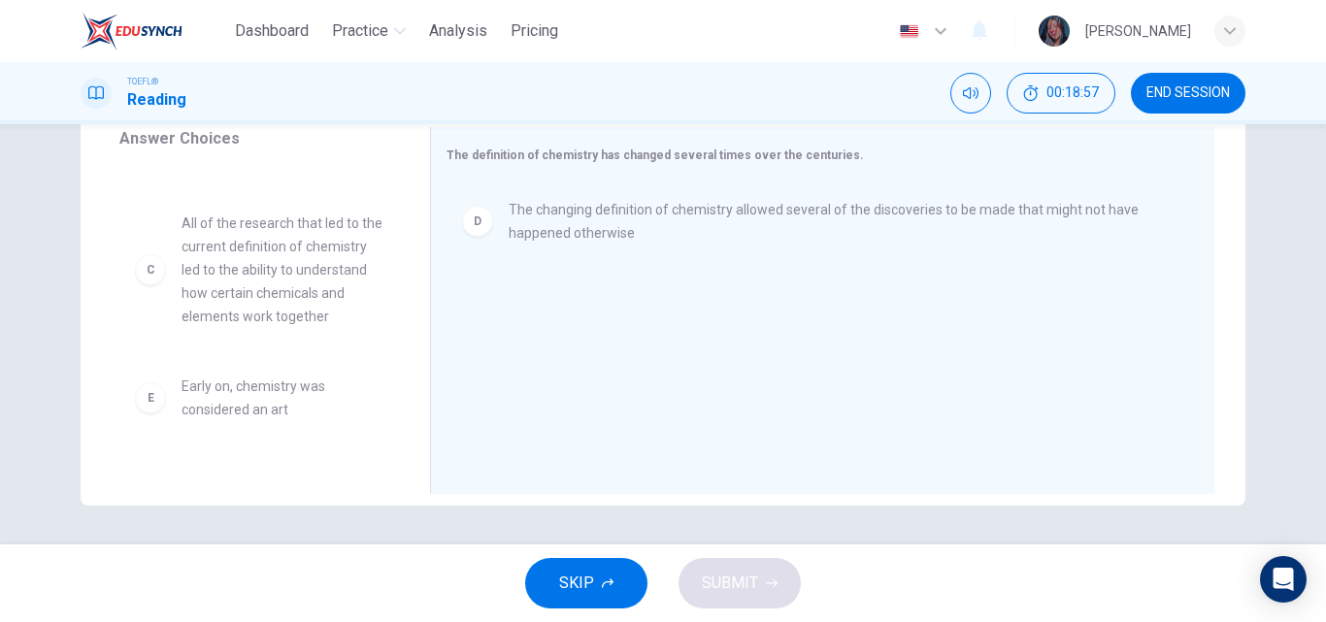
scroll to position [172, 0]
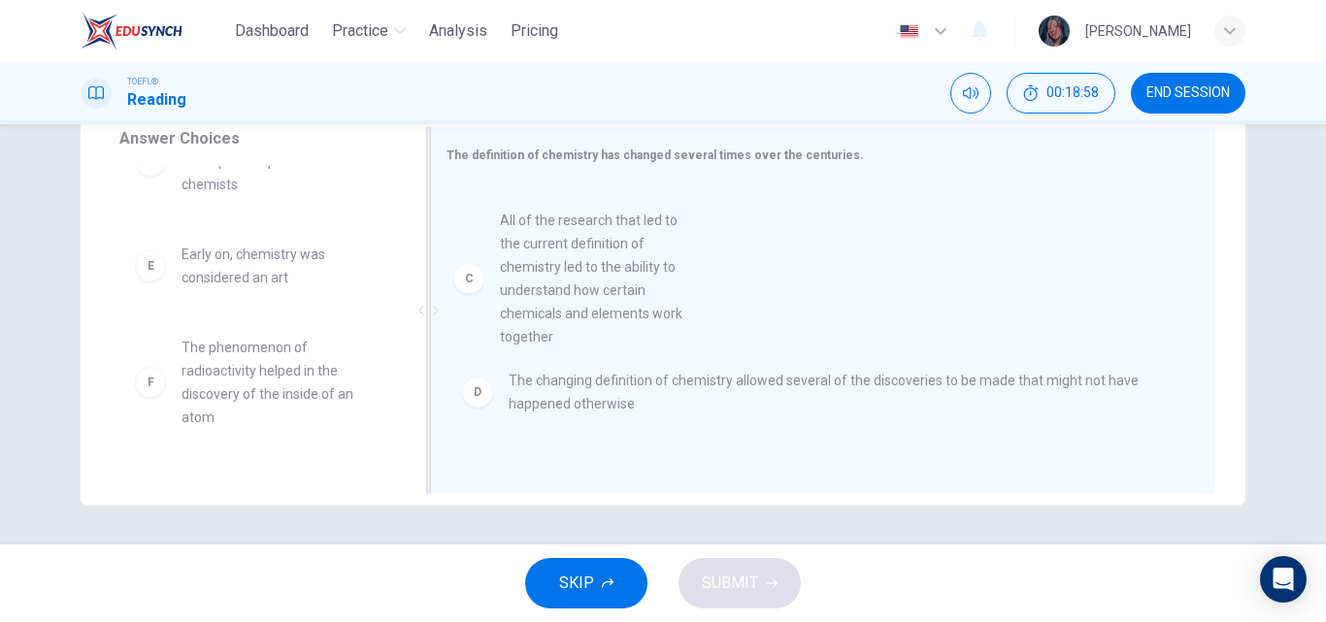
drag, startPoint x: 273, startPoint y: 324, endPoint x: 654, endPoint y: 298, distance: 382.4
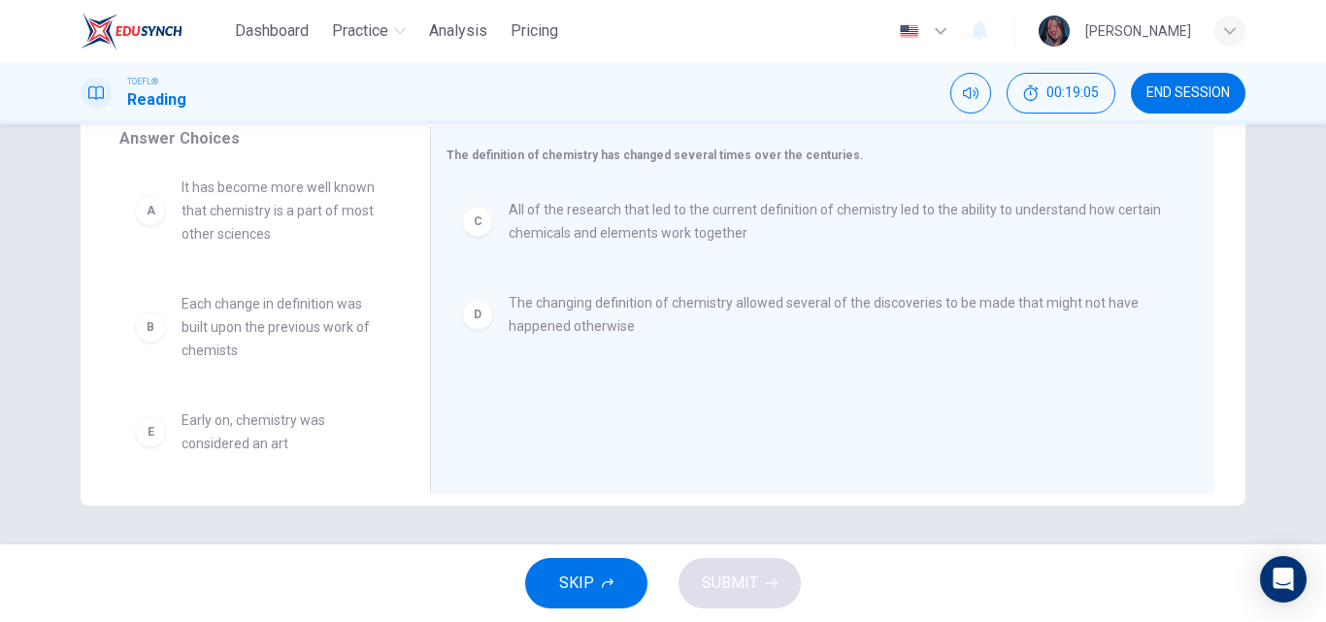
scroll to position [10, 0]
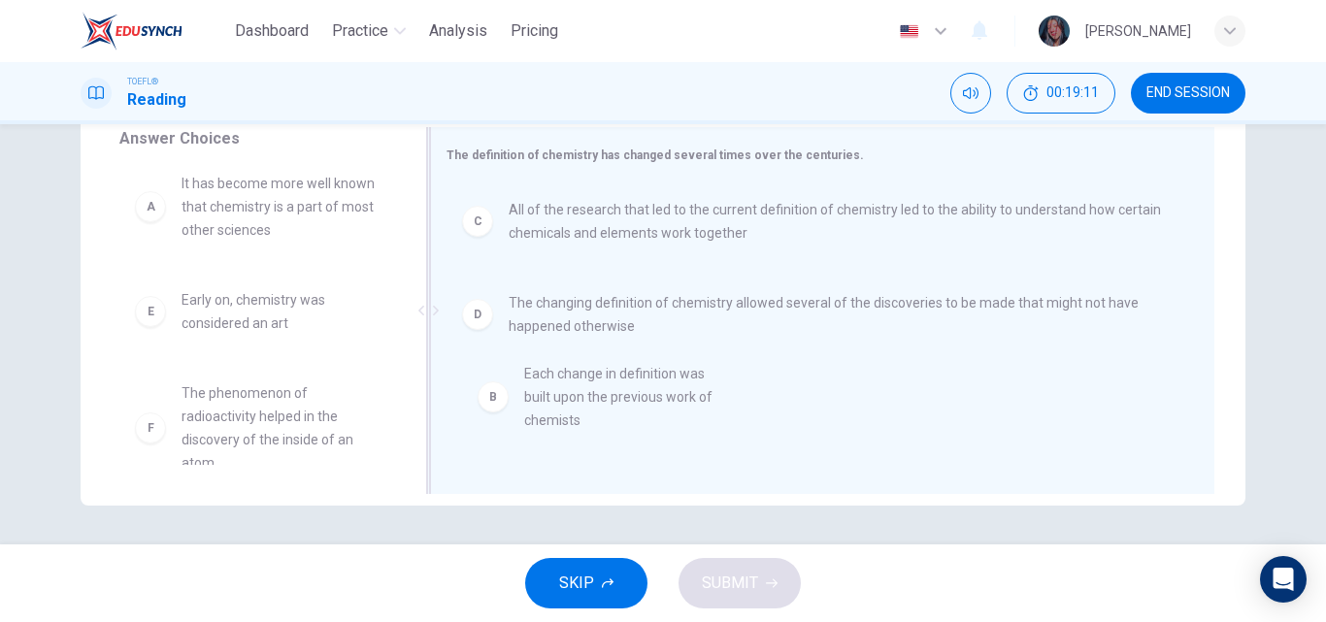
drag, startPoint x: 284, startPoint y: 305, endPoint x: 637, endPoint y: 380, distance: 360.2
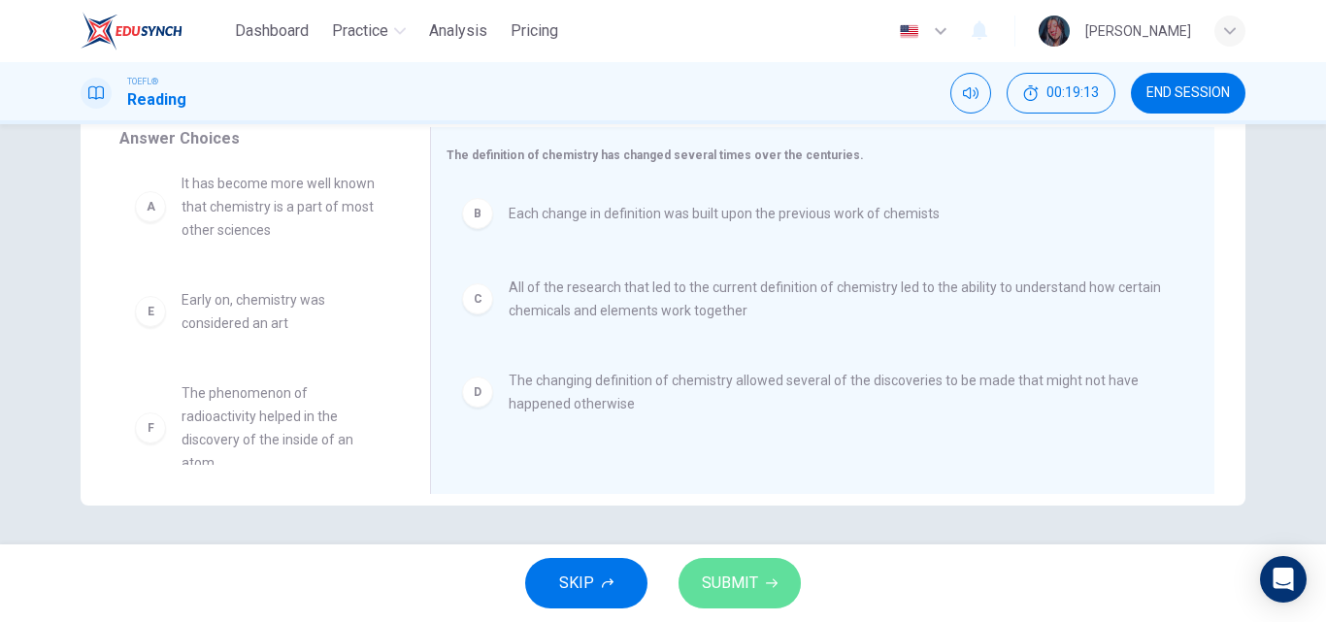
click at [750, 573] on span "SUBMIT" at bounding box center [730, 583] width 56 height 27
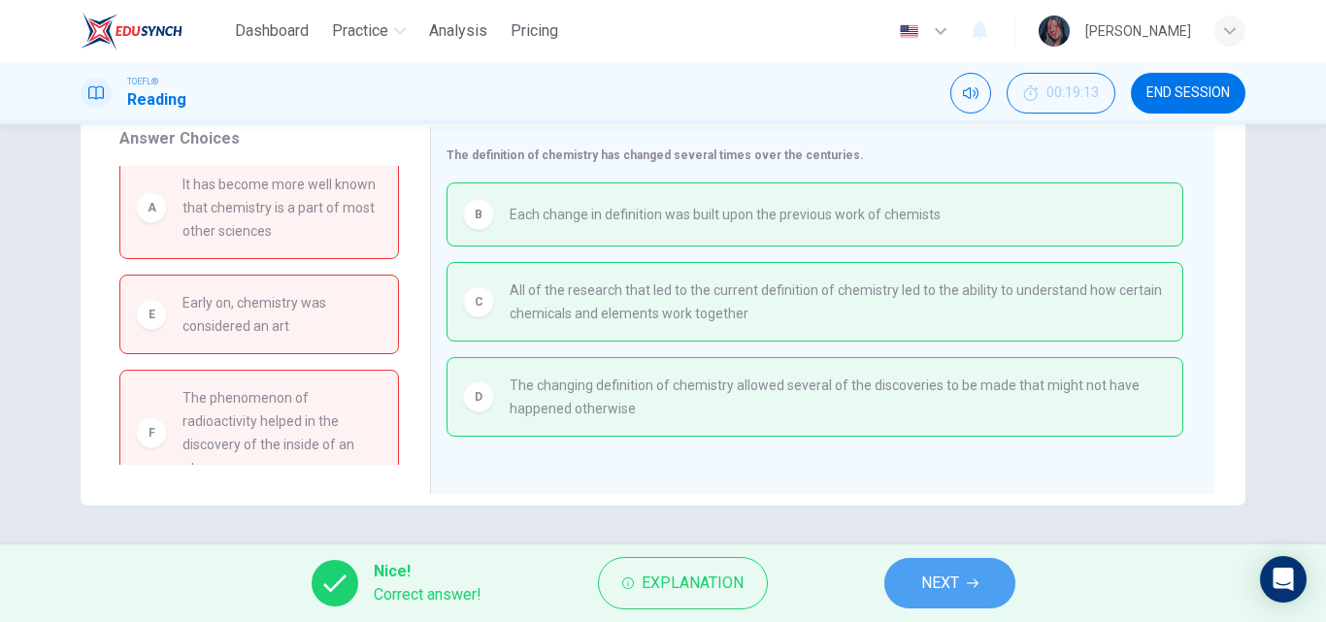
click at [926, 590] on span "NEXT" at bounding box center [940, 583] width 38 height 27
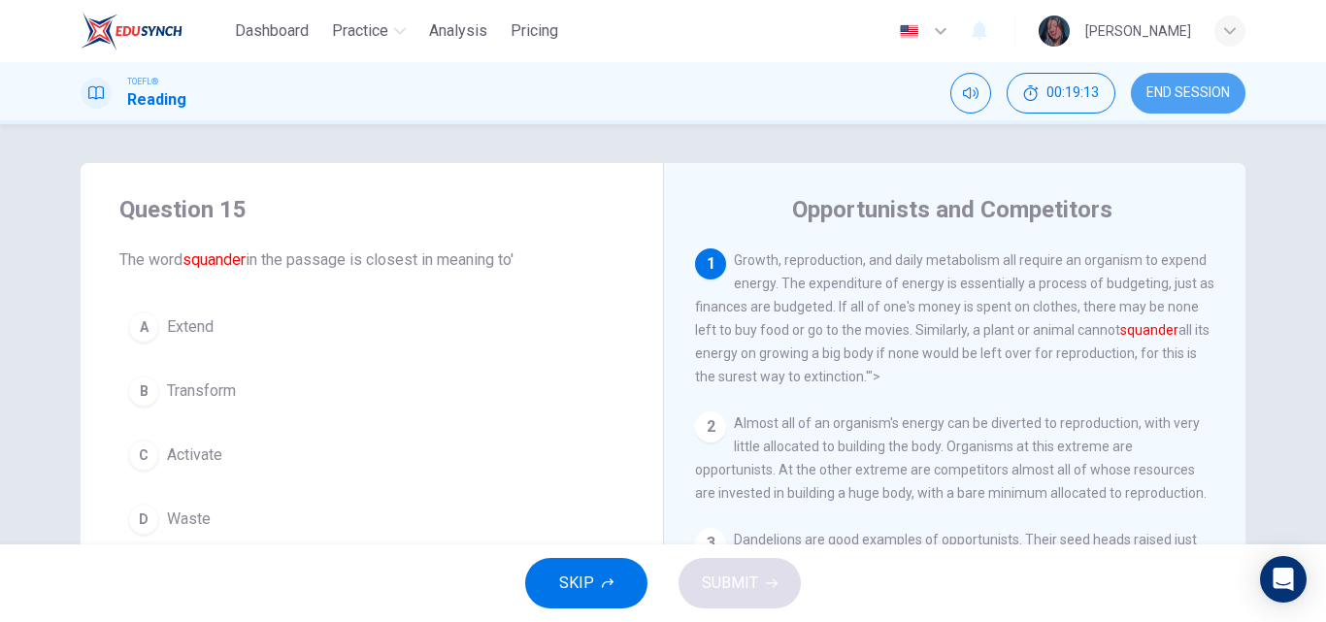
click at [1193, 86] on span "END SESSION" at bounding box center [1187, 93] width 83 height 16
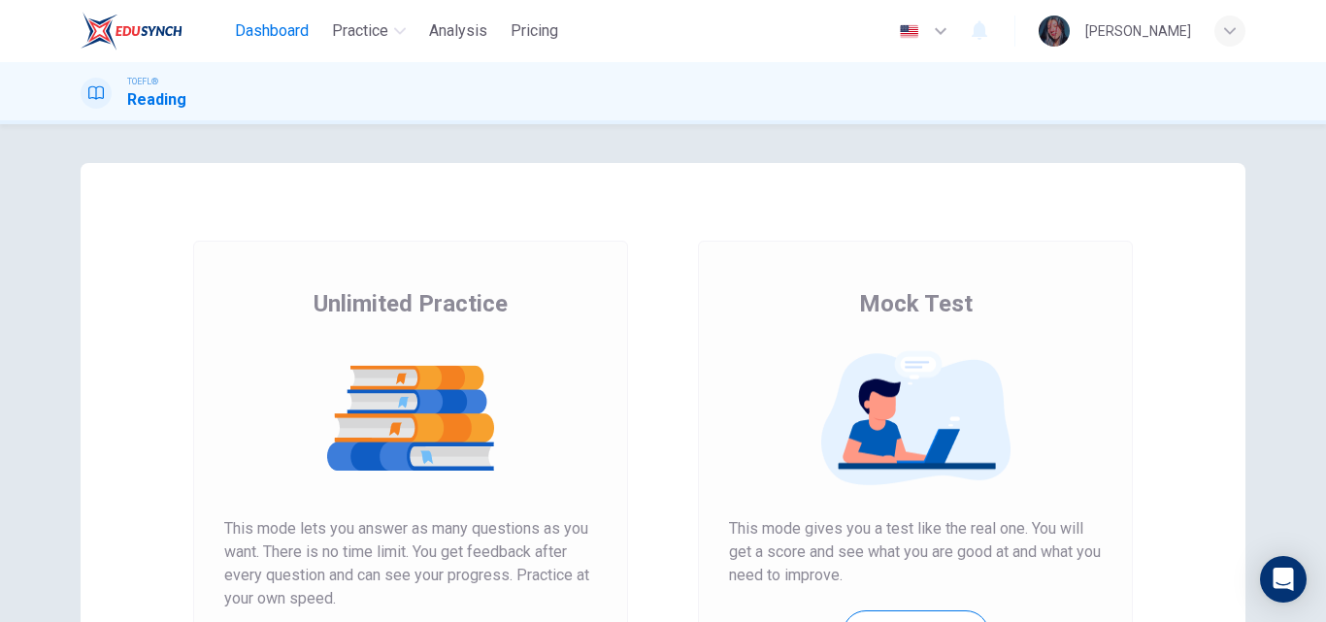
click at [305, 39] on span "Dashboard" at bounding box center [272, 30] width 74 height 23
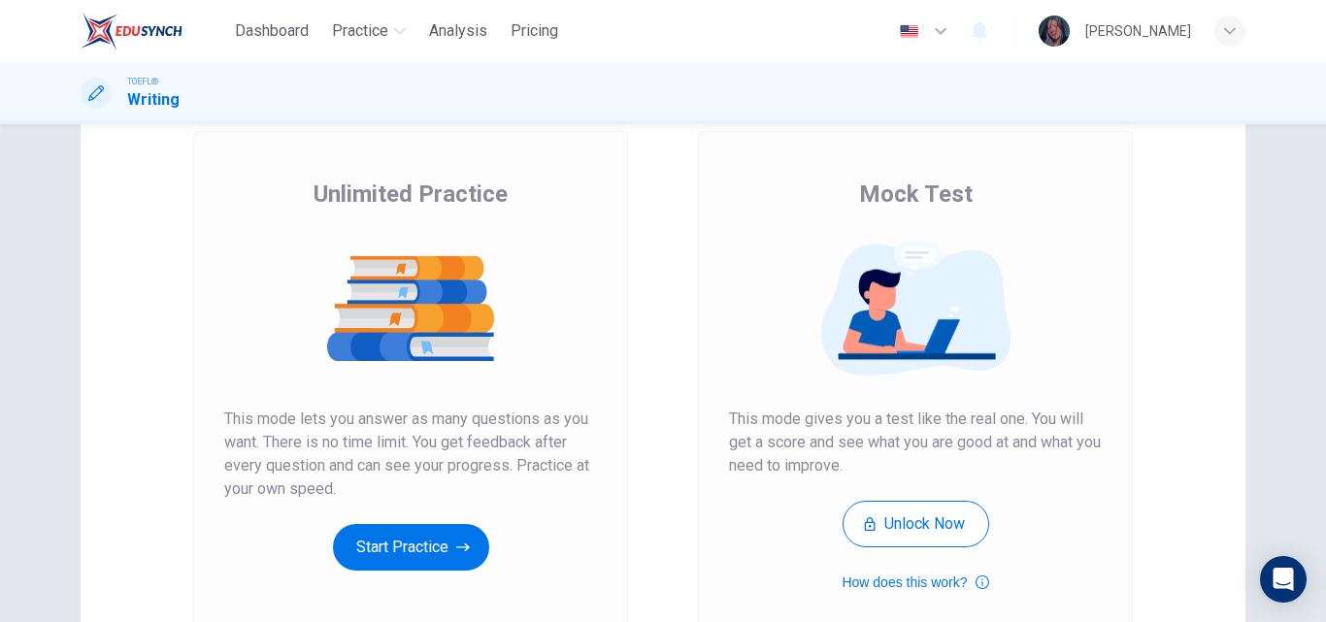
scroll to position [126, 0]
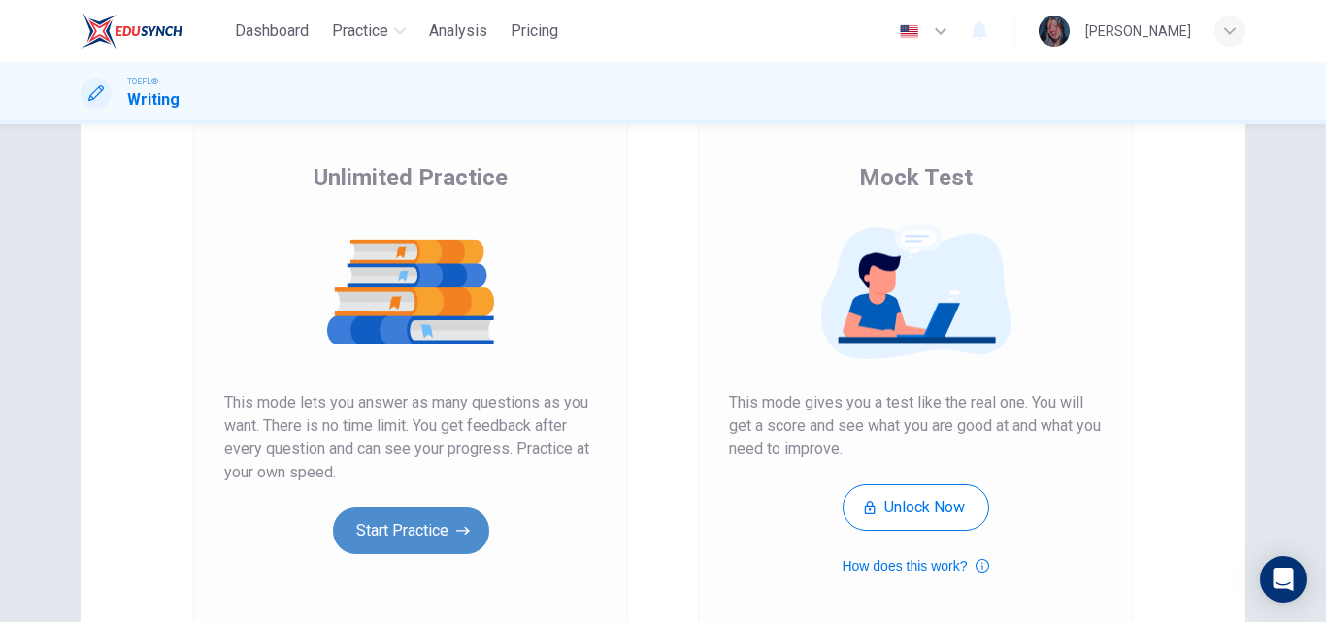
click at [456, 539] on icon "button" at bounding box center [463, 530] width 14 height 19
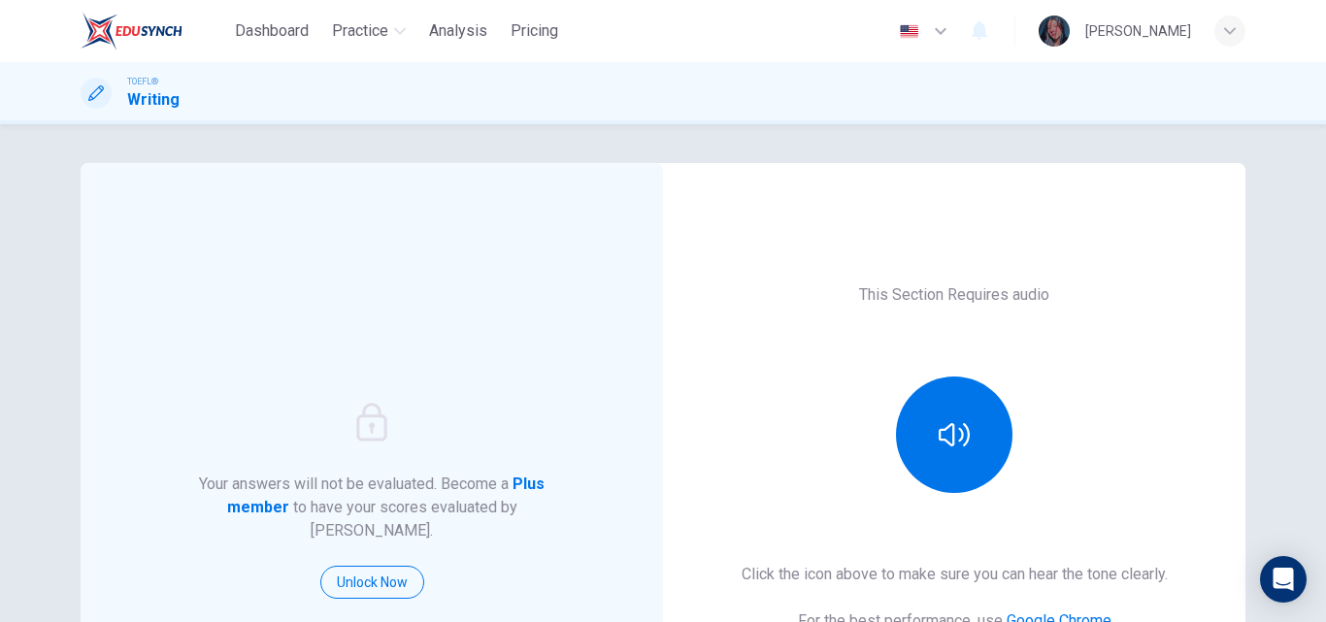
click at [866, 459] on div at bounding box center [954, 435] width 210 height 116
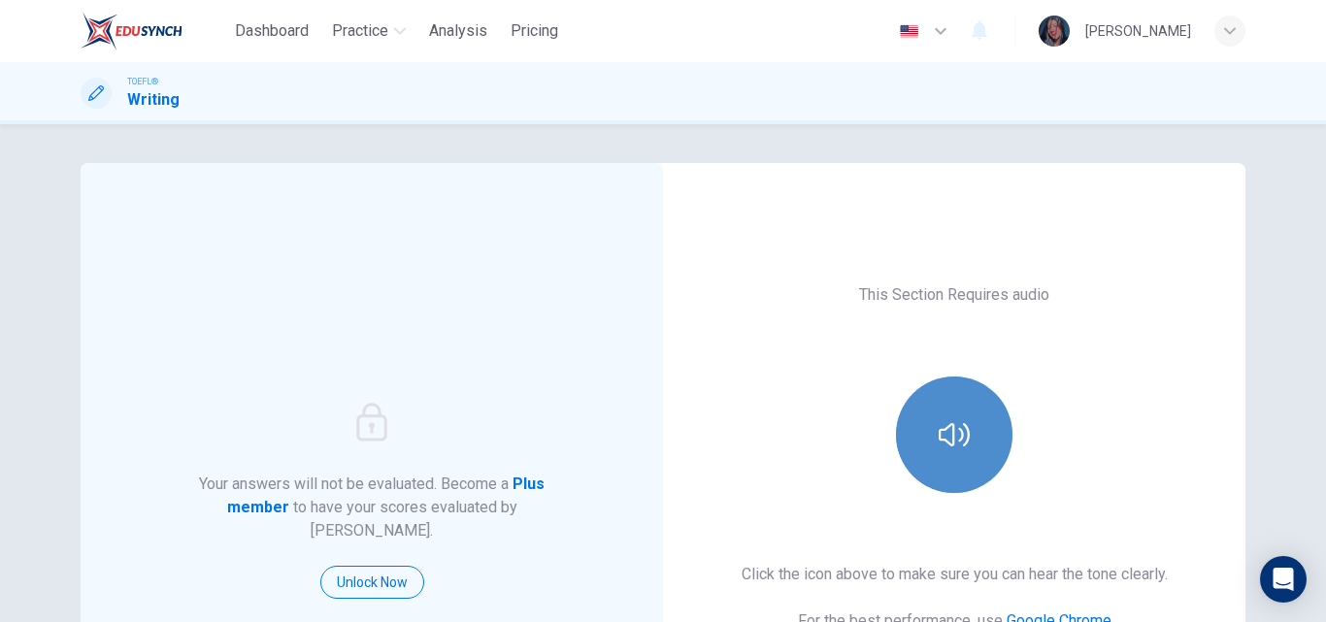
click at [991, 447] on button "button" at bounding box center [954, 435] width 116 height 116
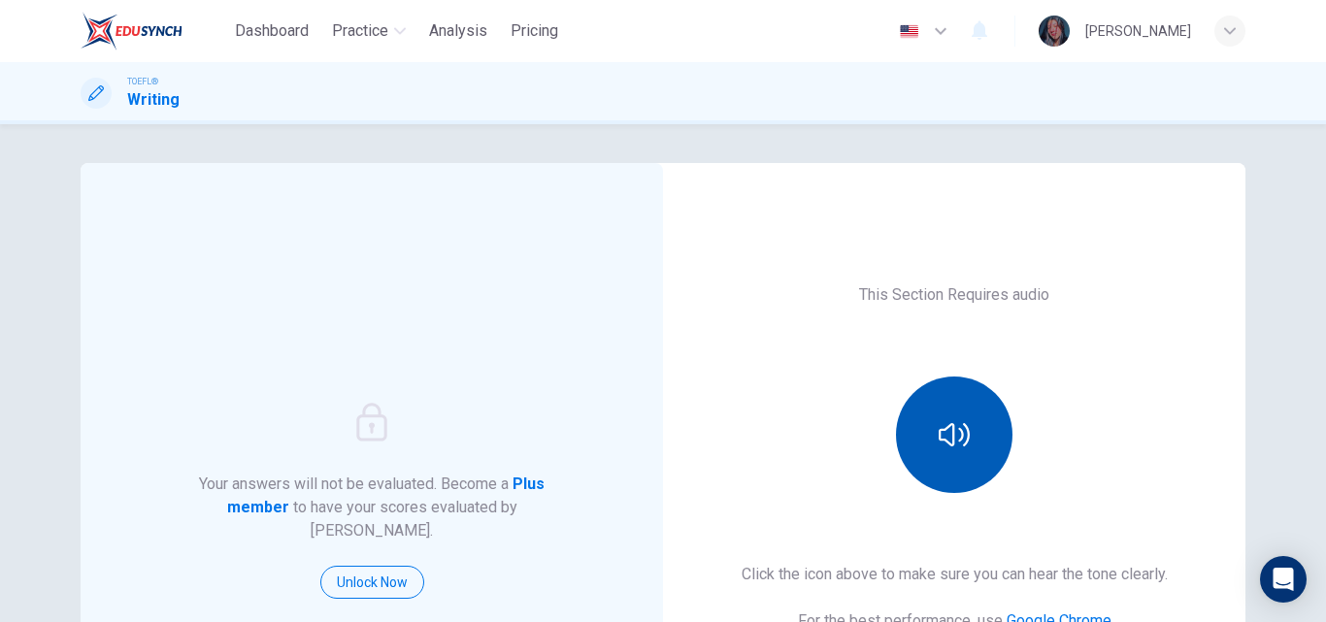
click at [991, 447] on button "button" at bounding box center [954, 435] width 116 height 116
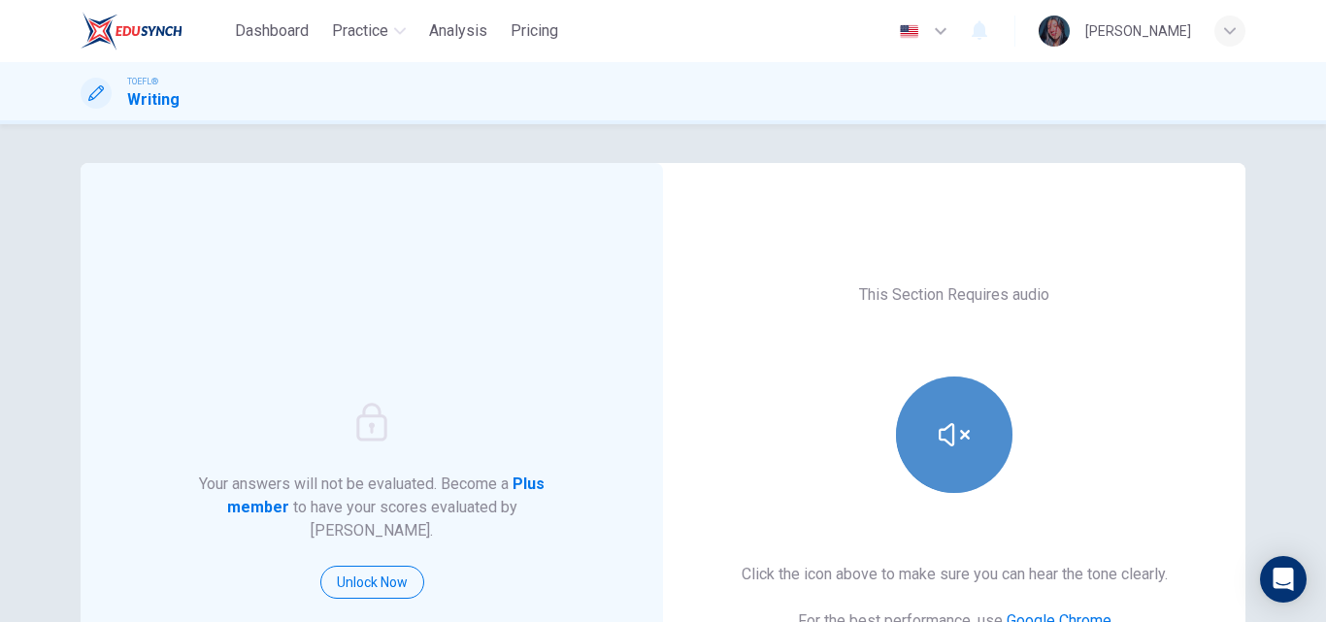
click at [928, 480] on button "button" at bounding box center [954, 435] width 116 height 116
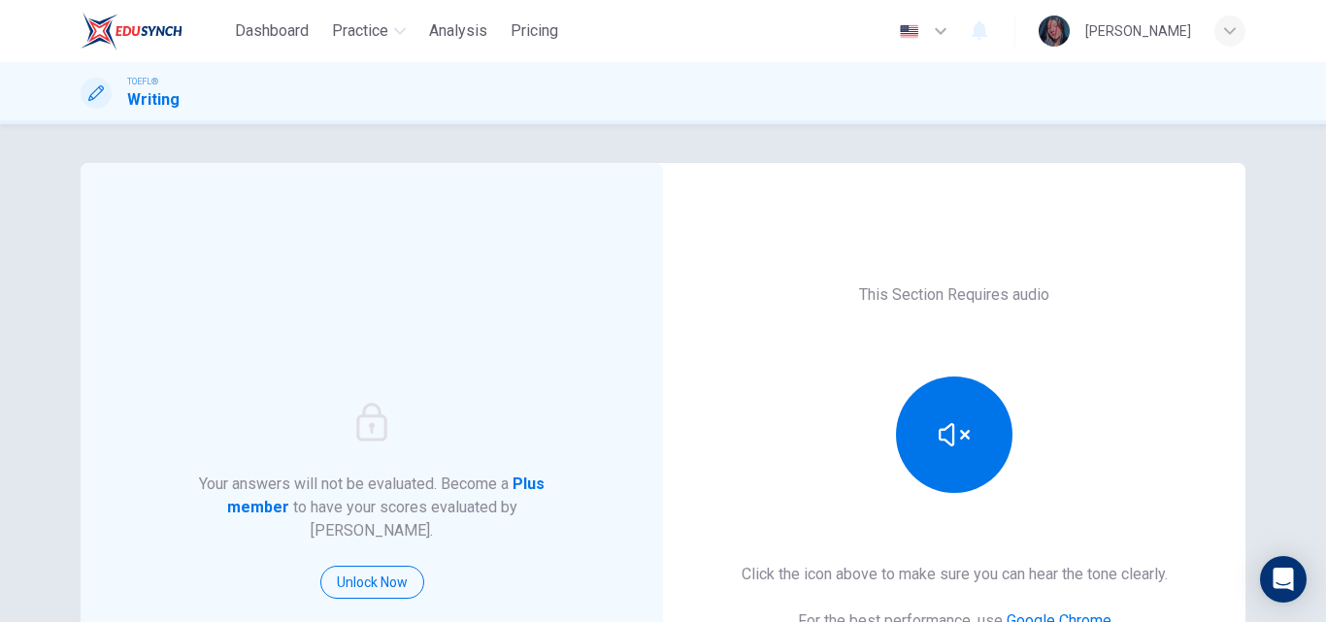
click at [1133, 407] on div "This Section Requires audio Click the icon above to make sure you can hear the …" at bounding box center [954, 500] width 582 height 675
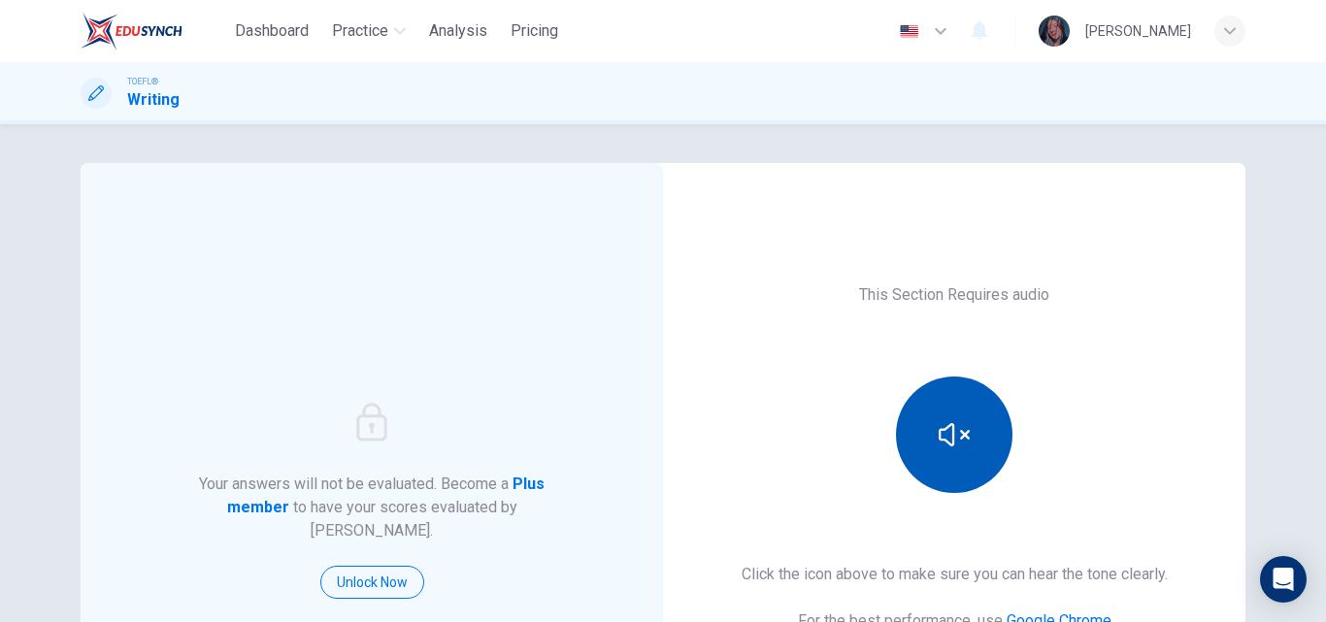
click at [933, 433] on button "button" at bounding box center [954, 435] width 116 height 116
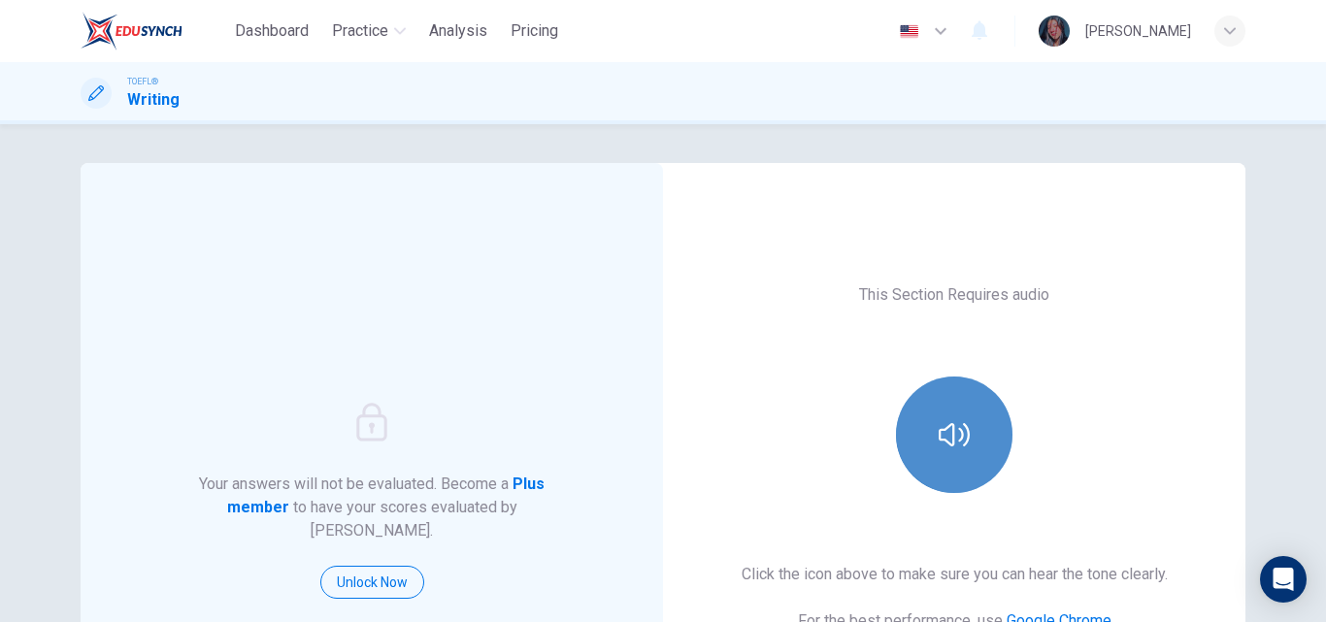
click at [933, 433] on button "button" at bounding box center [954, 435] width 116 height 116
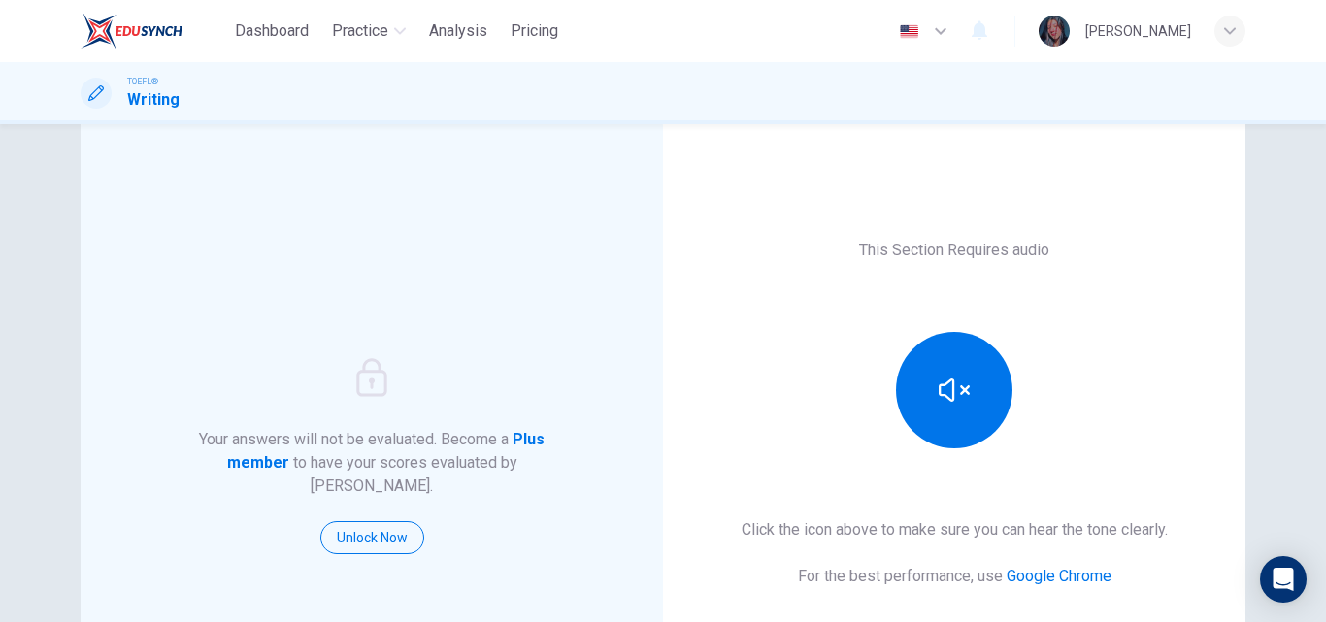
scroll to position [218, 0]
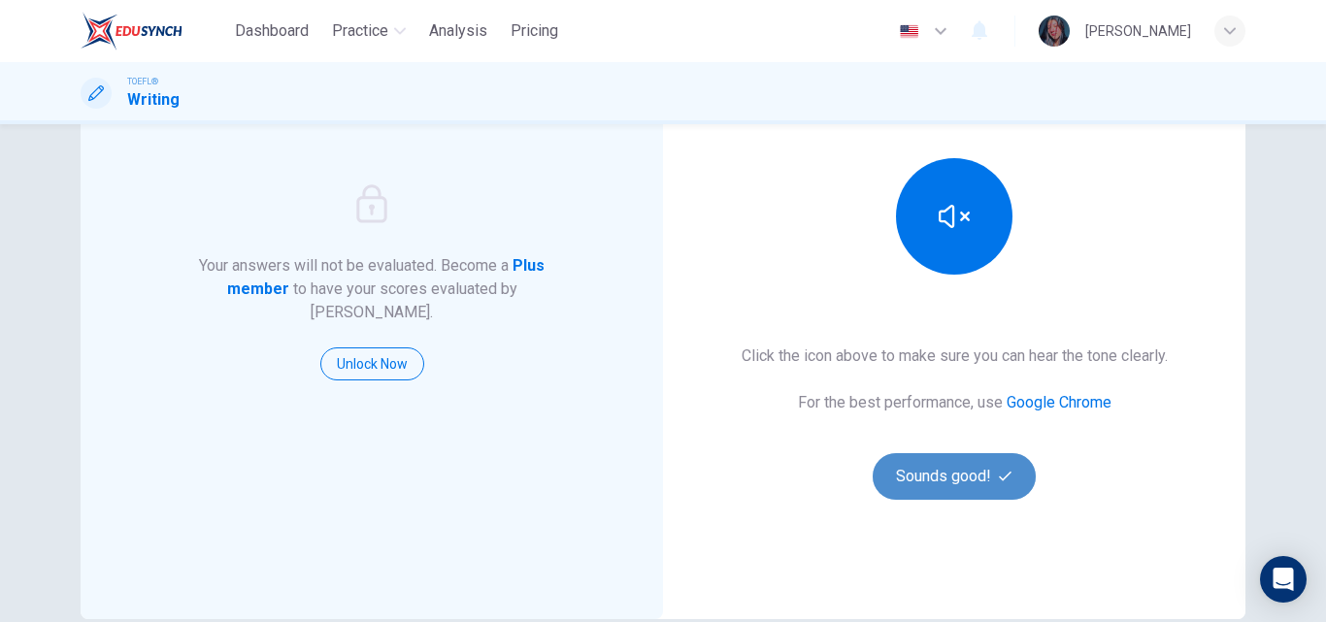
click at [964, 467] on button "Sounds good!" at bounding box center [954, 476] width 163 height 47
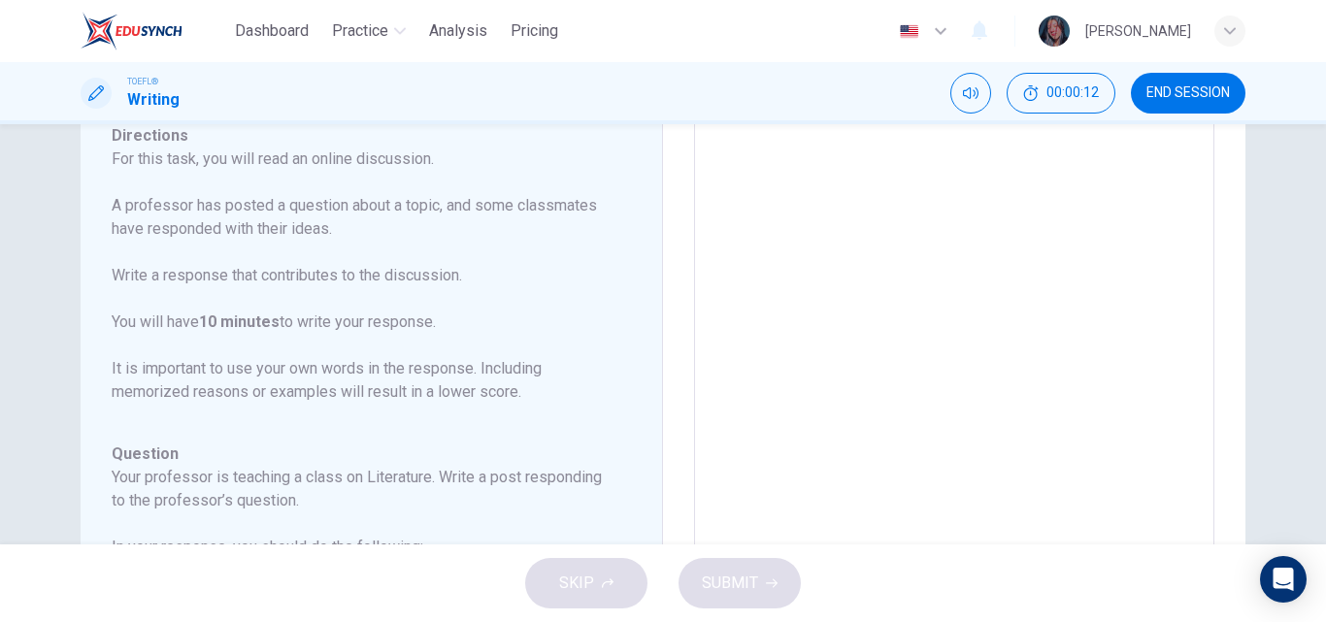
scroll to position [104, 0]
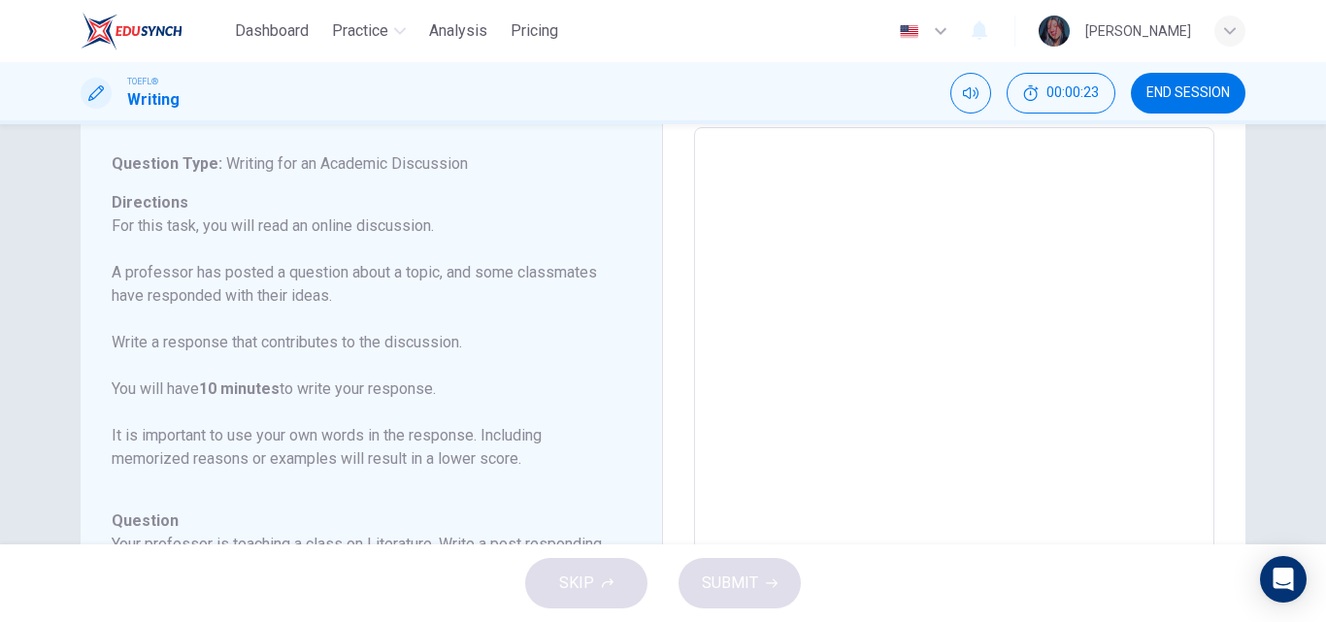
drag, startPoint x: 628, startPoint y: 324, endPoint x: 638, endPoint y: 391, distance: 67.7
click at [638, 391] on div "Question 1 Question Type : Writing for an Academic Discussion Directions For th…" at bounding box center [379, 452] width 535 height 709
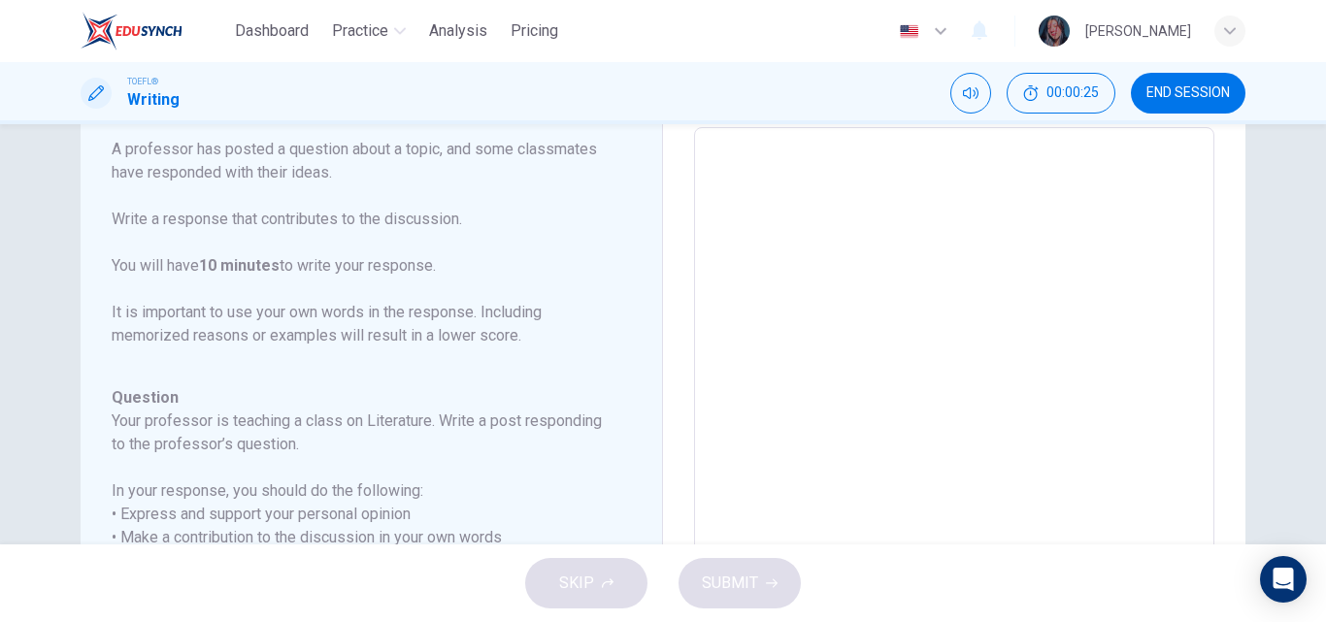
scroll to position [128, 0]
drag, startPoint x: 629, startPoint y: 448, endPoint x: 630, endPoint y: 481, distance: 32.0
click at [630, 481] on div "Question 1 Question Type : Writing for an Academic Discussion Directions For th…" at bounding box center [379, 452] width 535 height 709
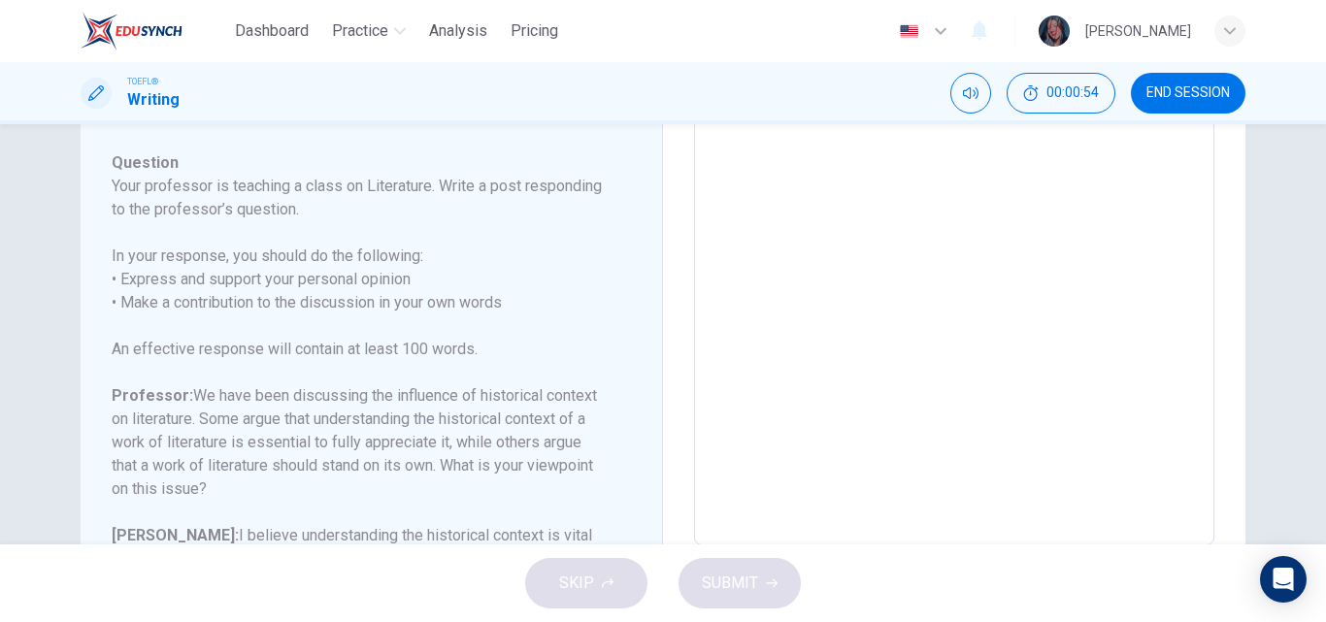
scroll to position [332, 0]
drag, startPoint x: 630, startPoint y: 309, endPoint x: 633, endPoint y: 331, distance: 22.5
click at [633, 331] on div "Question 1 Question Type : Writing for an Academic Discussion Directions For th…" at bounding box center [379, 224] width 535 height 709
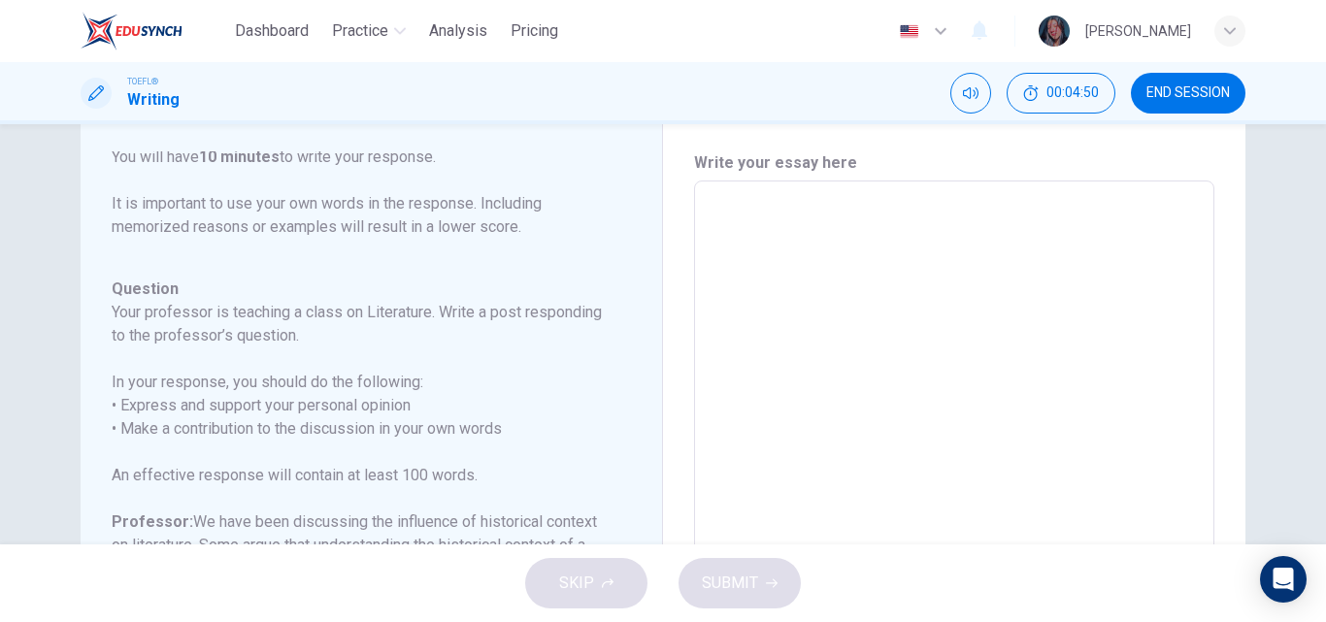
scroll to position [2, 0]
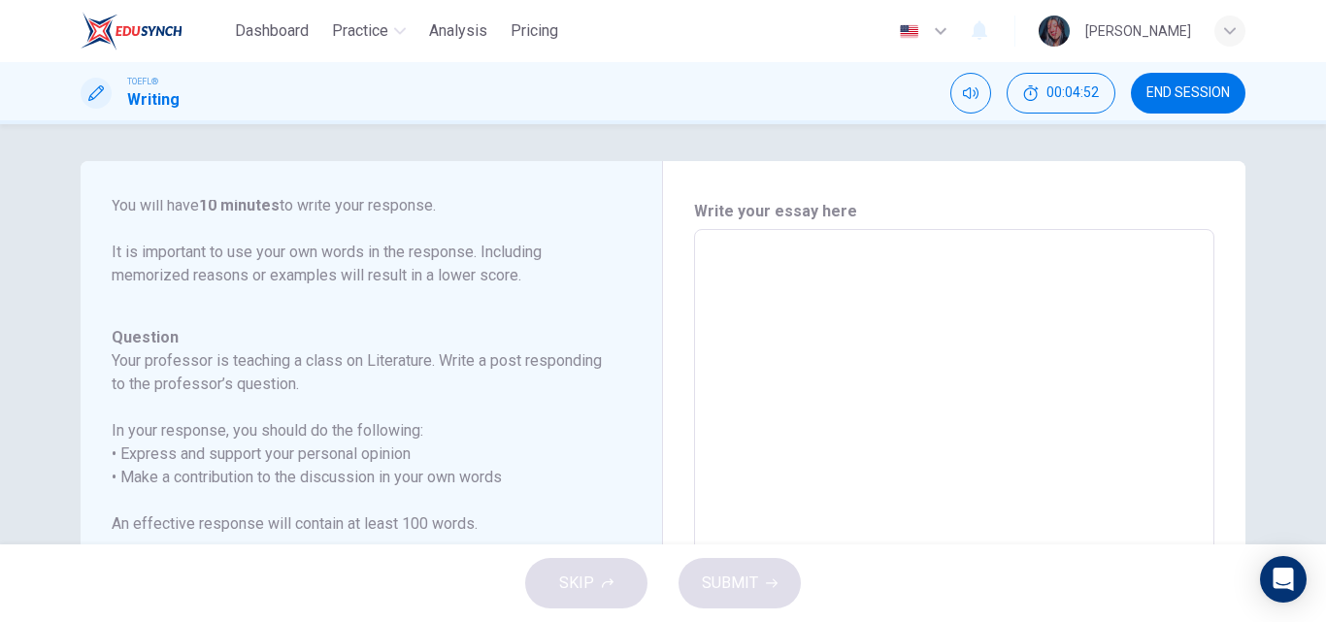
click at [841, 304] on textarea at bounding box center [954, 554] width 493 height 616
type textarea "I"
type textarea "x"
type textarea "Ib"
type textarea "x"
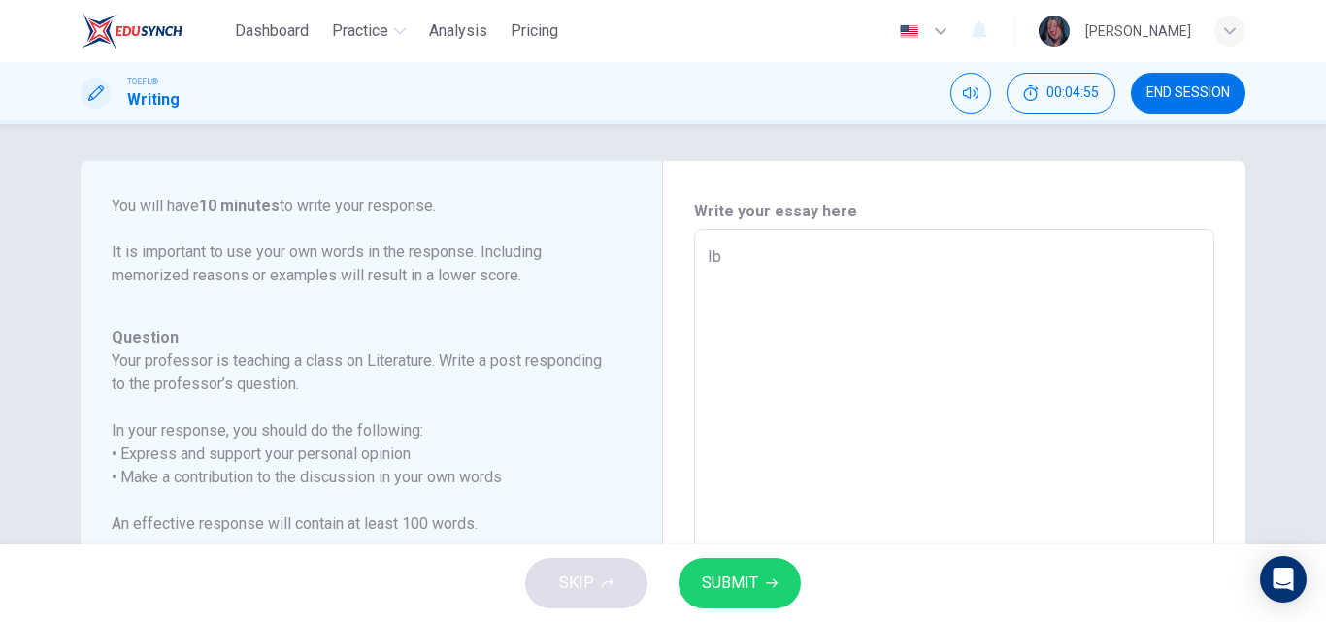
type textarea "I"
type textarea "x"
type textarea "I"
type textarea "x"
type textarea "I b"
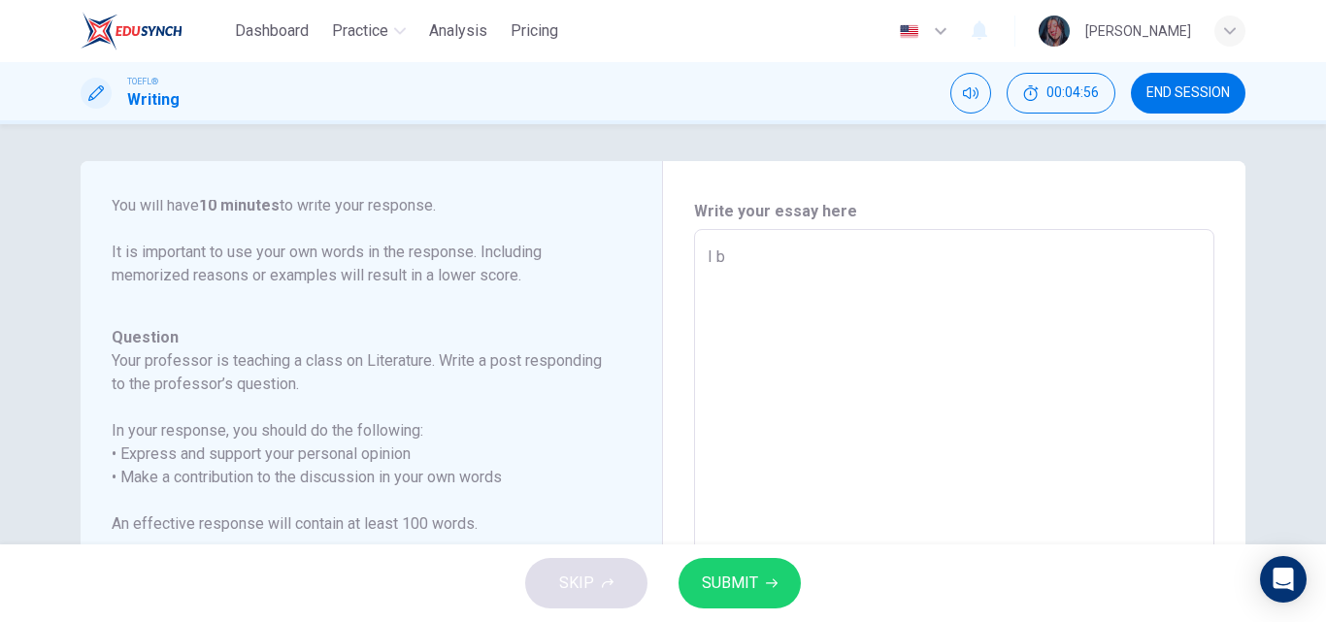
type textarea "x"
type textarea "I be"
type textarea "x"
type textarea "I bel"
type textarea "x"
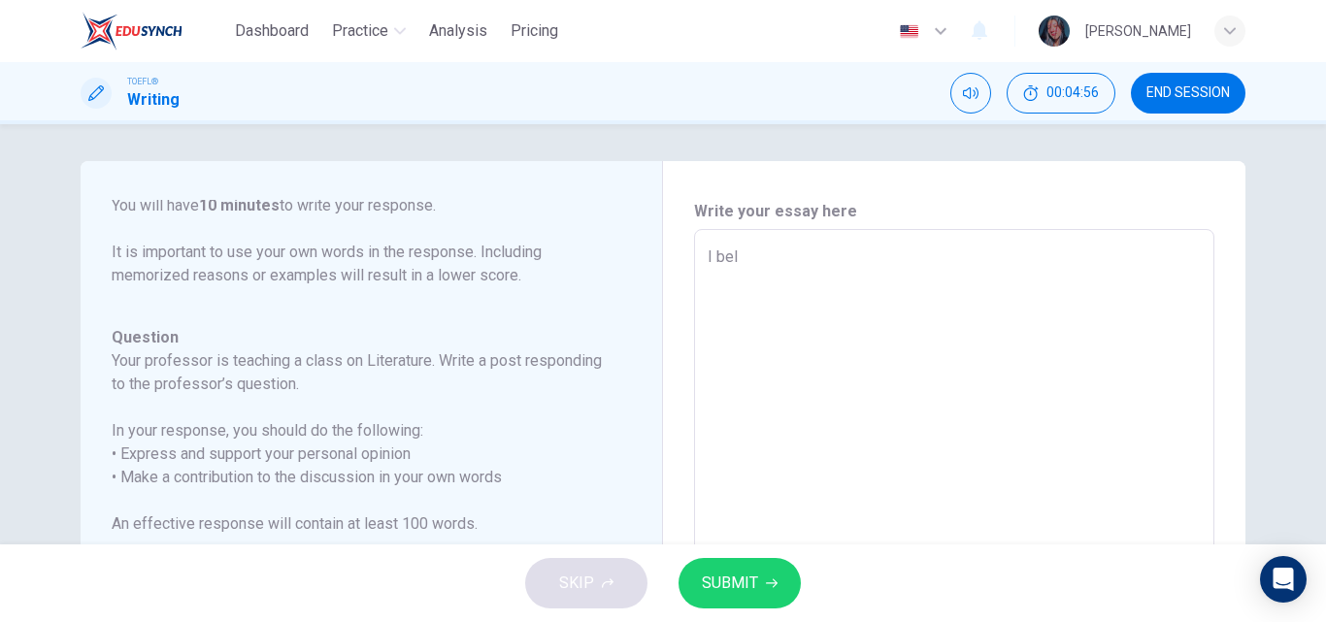
type textarea "I bele"
type textarea "x"
type textarea "I bel"
type textarea "x"
type textarea "I beli"
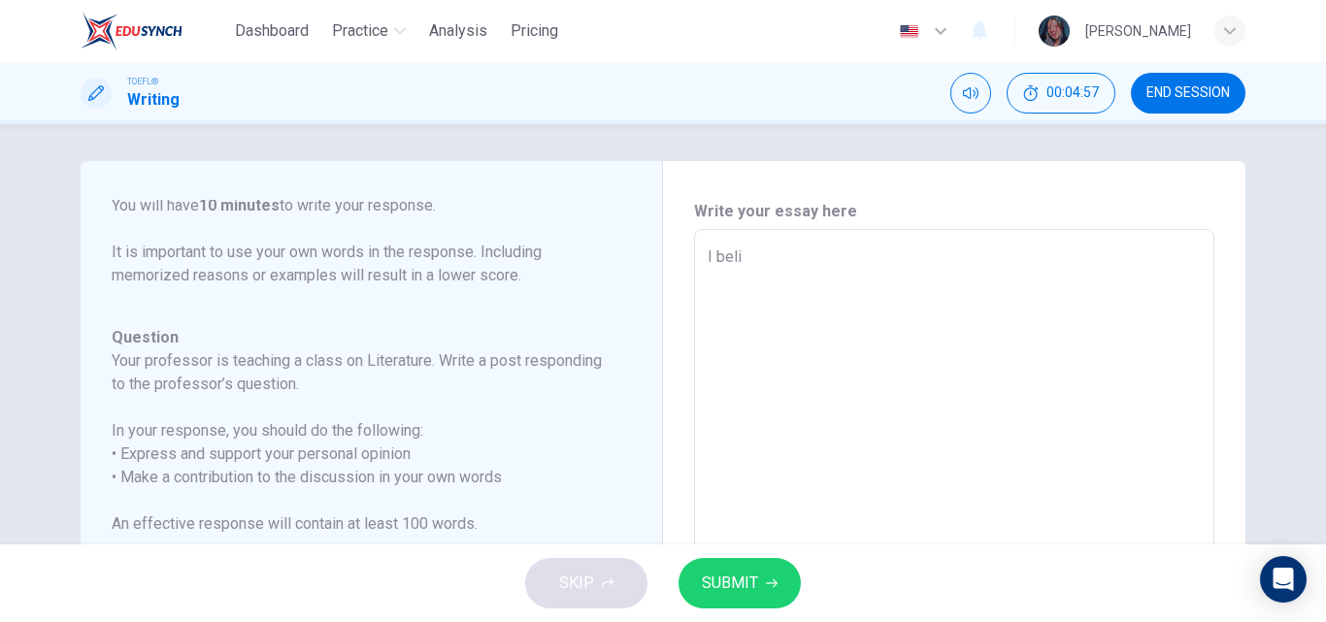
type textarea "x"
type textarea "I beliv"
type textarea "x"
type textarea "I belive"
type textarea "x"
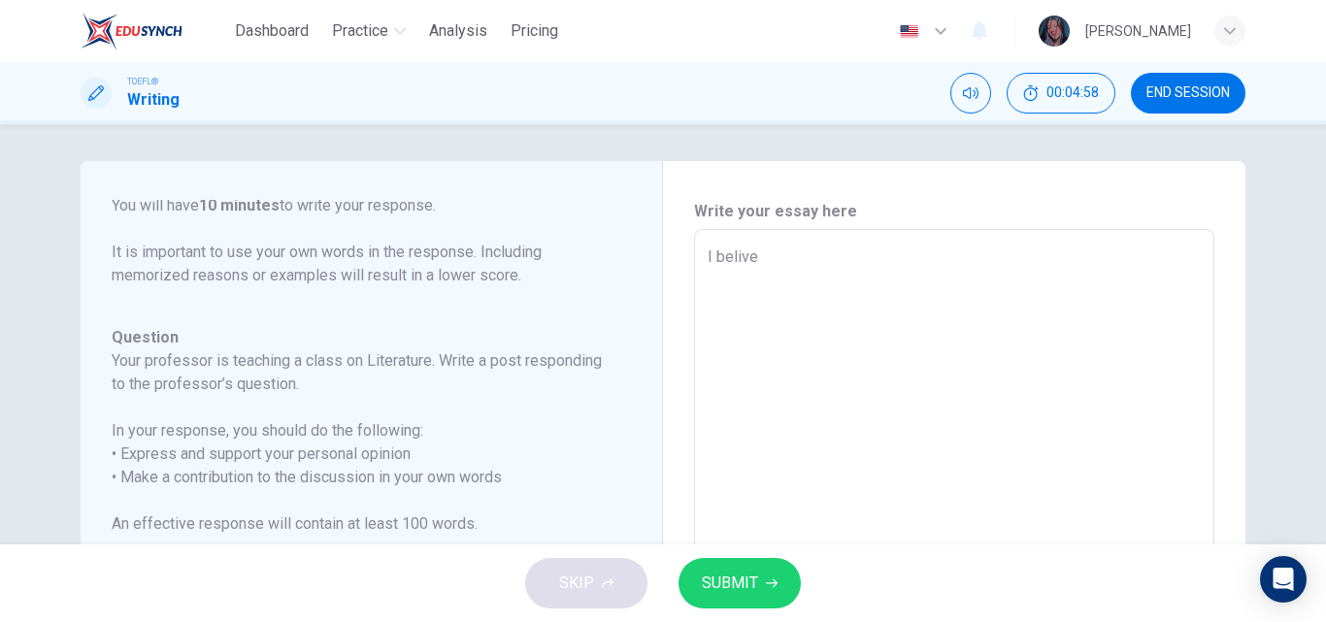
type textarea "I belive"
type textarea "x"
type textarea "I belive t"
type textarea "x"
type textarea "I belive ta"
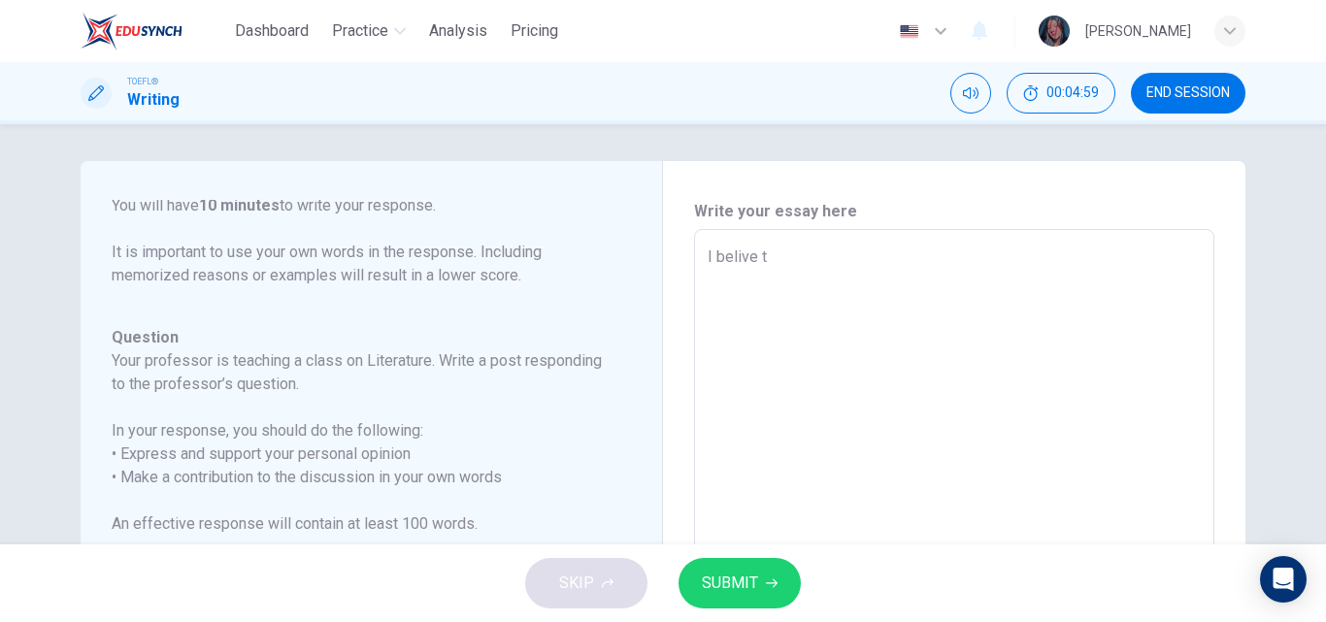
type textarea "x"
type textarea "I belive t"
type textarea "x"
type textarea "I belive"
type textarea "x"
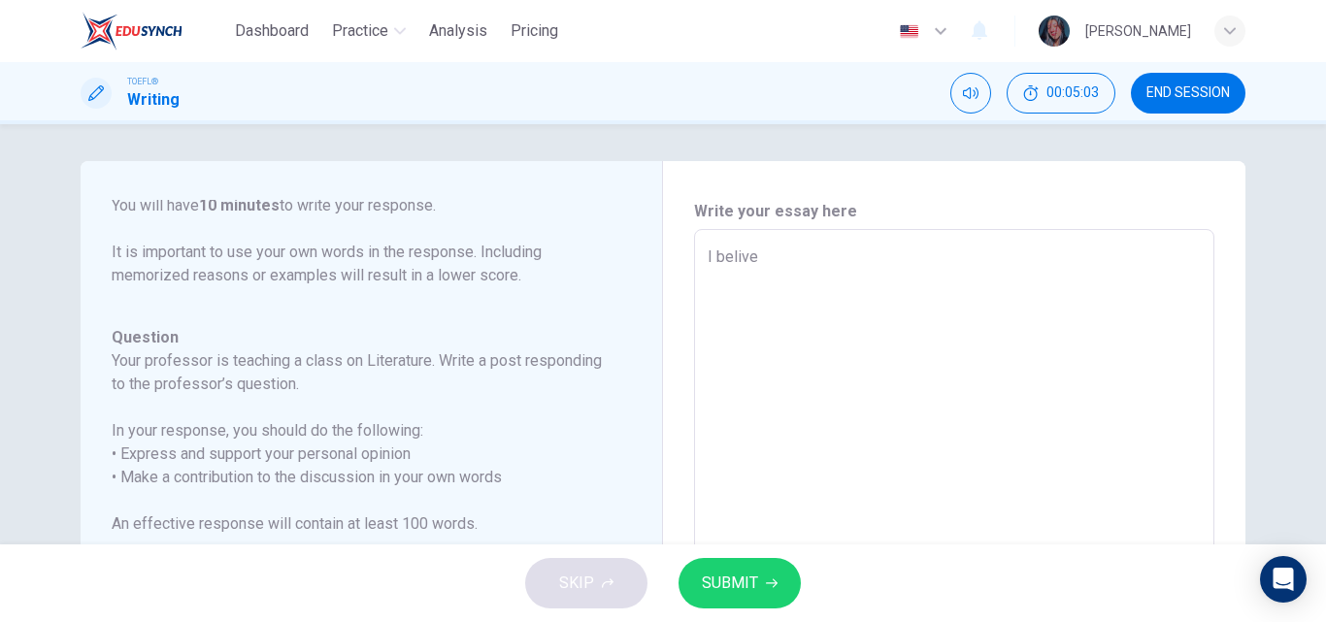
type textarea "I belive l"
type textarea "x"
type textarea "I belive li"
type textarea "x"
type textarea "I belive lit"
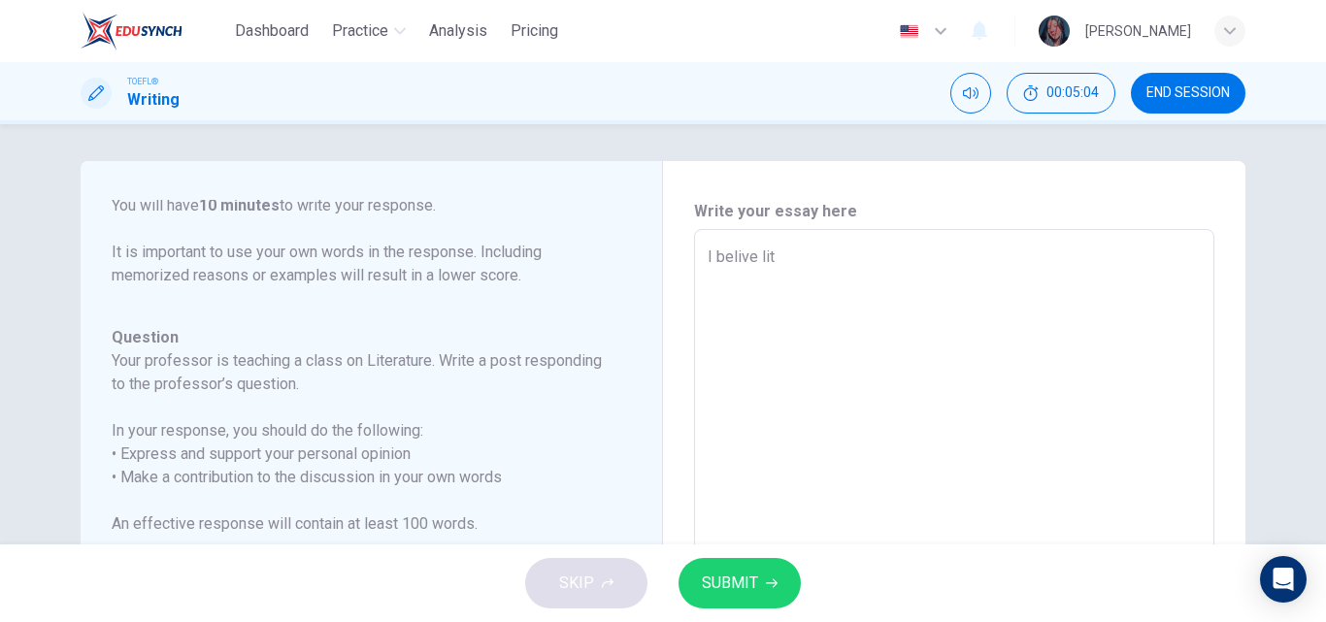
type textarea "x"
type textarea "I belive litt"
type textarea "x"
type textarea "I belive litte"
type textarea "x"
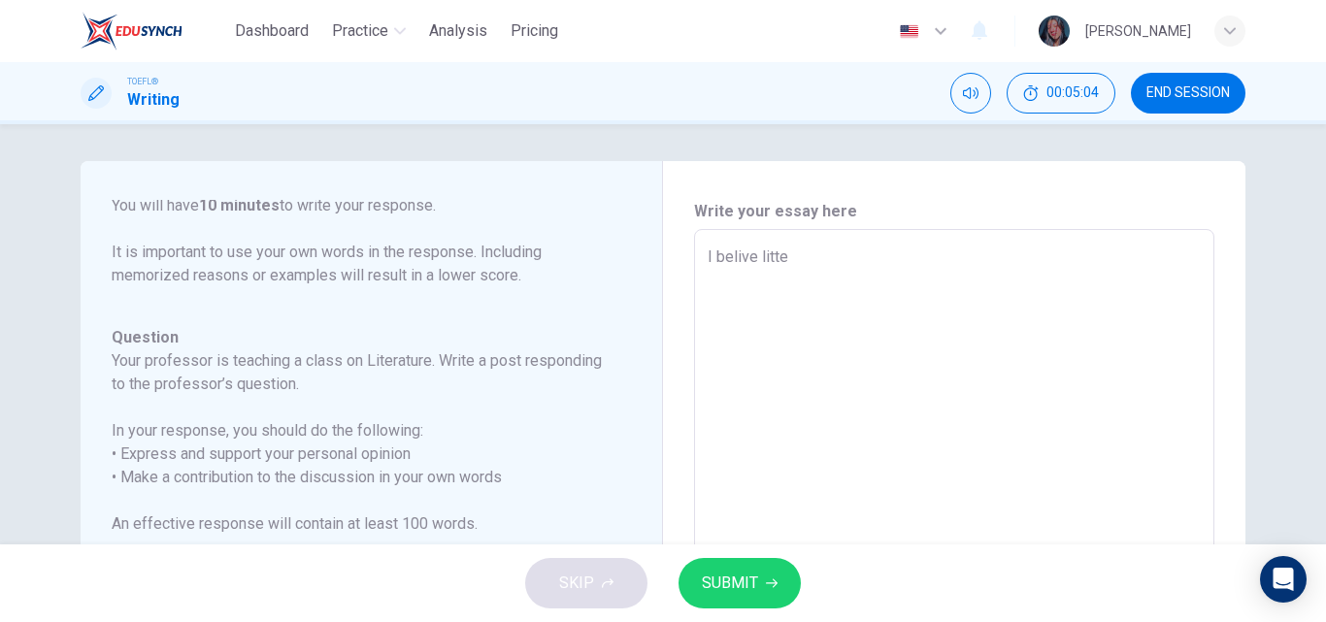
type textarea "I belive litter"
type textarea "x"
type textarea "I belive litte"
type textarea "x"
type textarea "I belive litt"
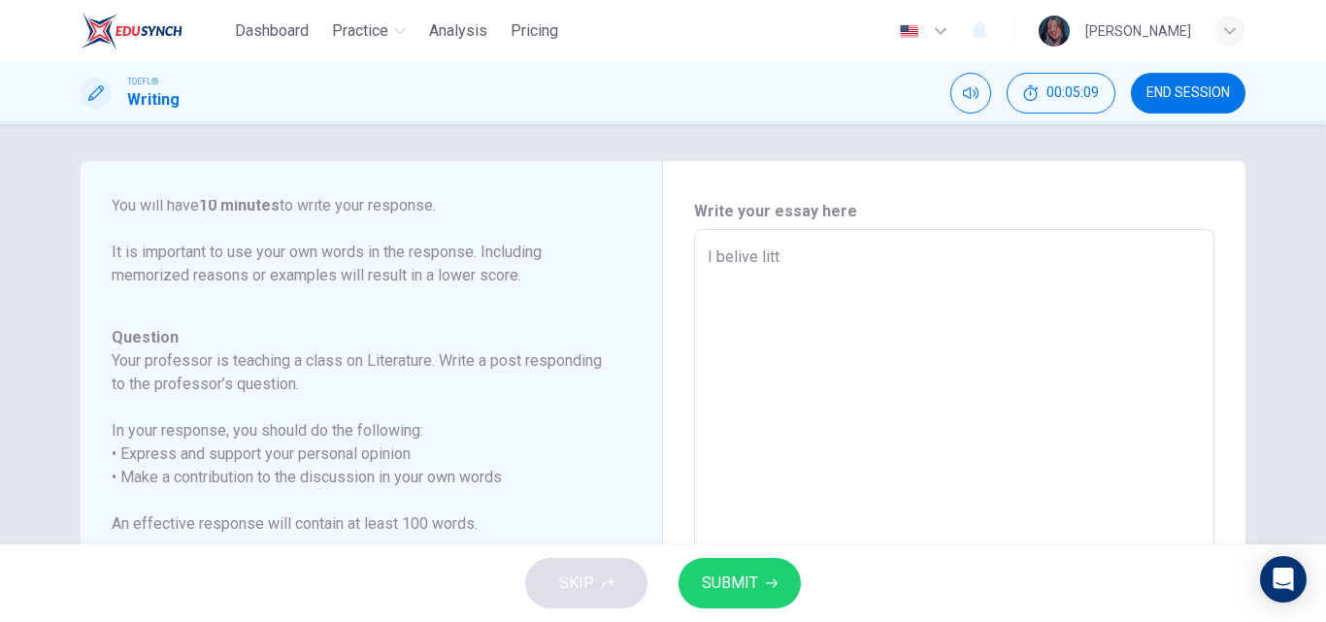
type textarea "x"
type textarea "I belive lit"
type textarea "x"
type textarea "I belive lite"
type textarea "x"
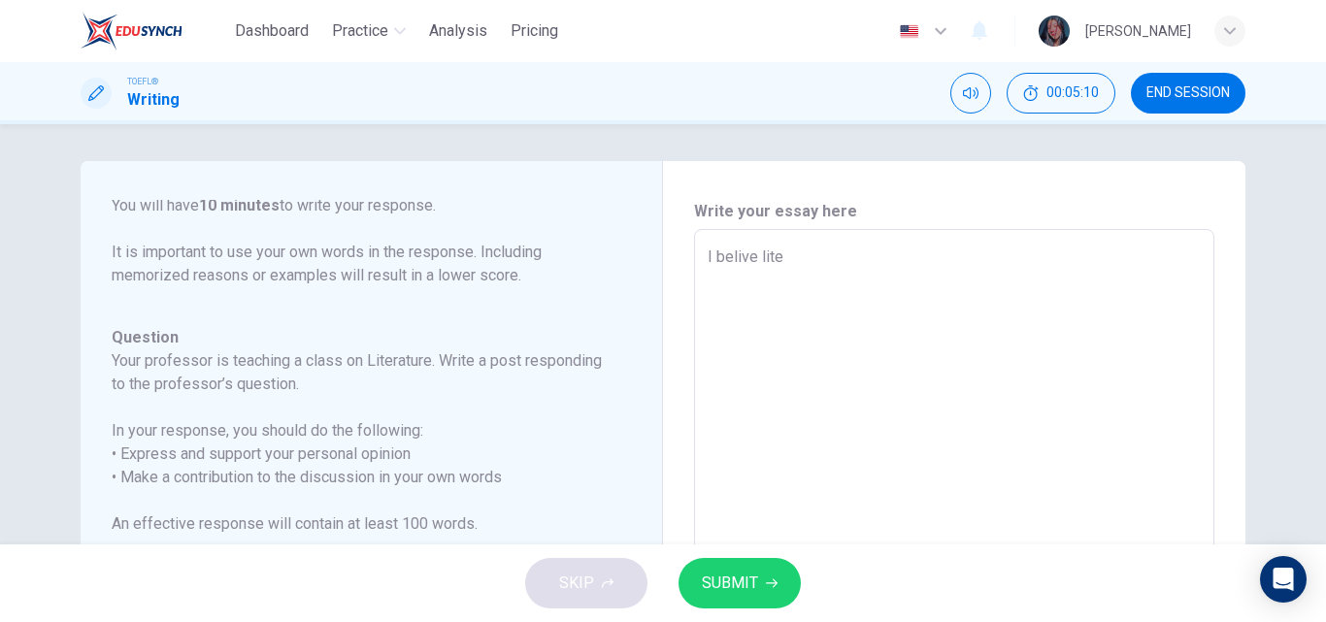
type textarea "I belive liter"
type textarea "x"
type textarea "I belive litera"
type textarea "x"
type textarea "I belive literat"
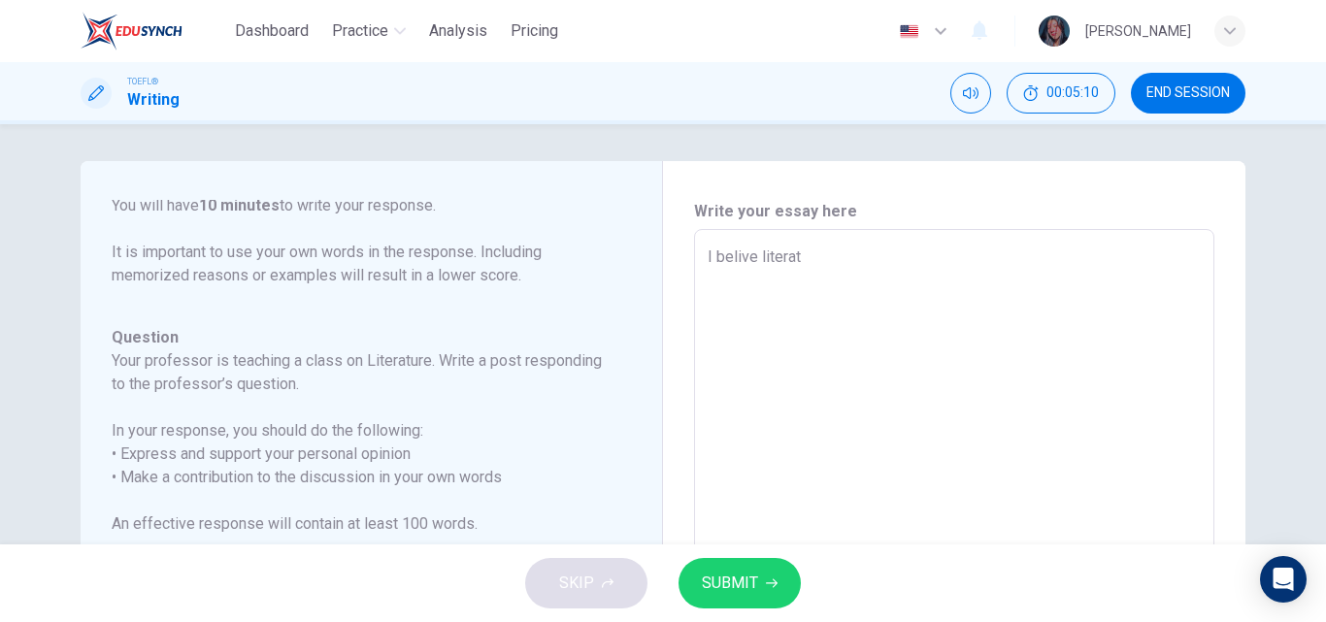
type textarea "x"
type textarea "I belive literatu"
type textarea "x"
type textarea "I belive literatur"
type textarea "x"
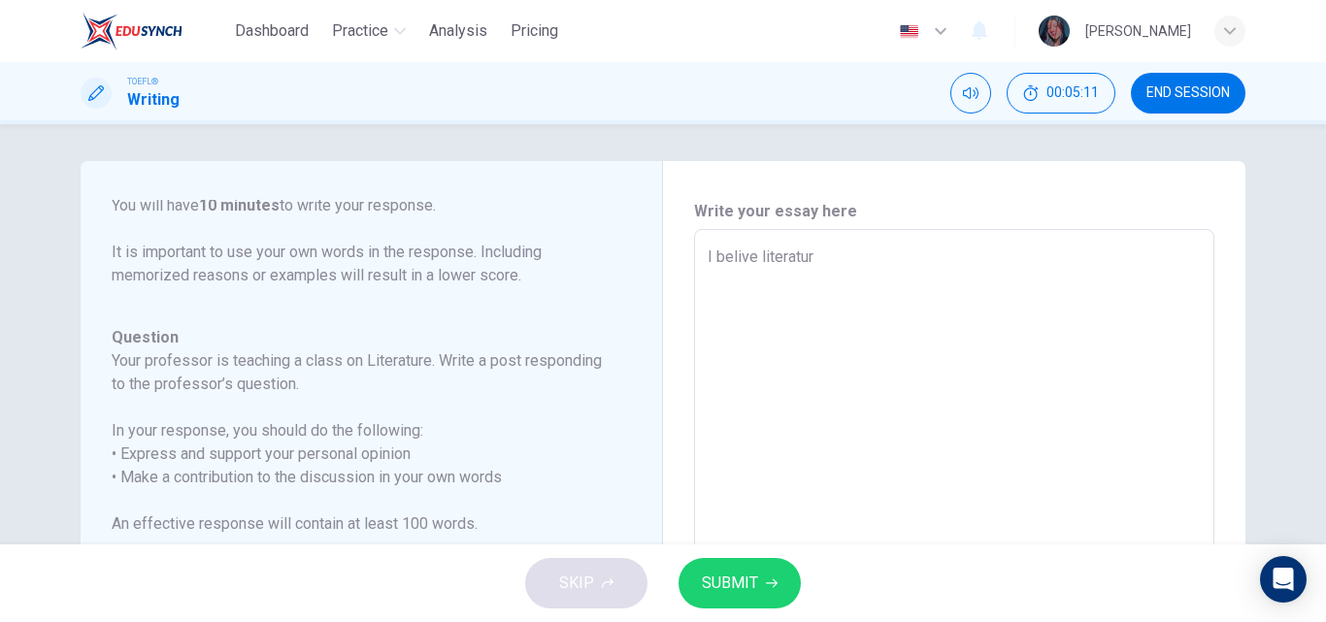
type textarea "I belive literature"
type textarea "x"
type textarea "I belive literature"
type textarea "x"
type textarea "I belive literature i"
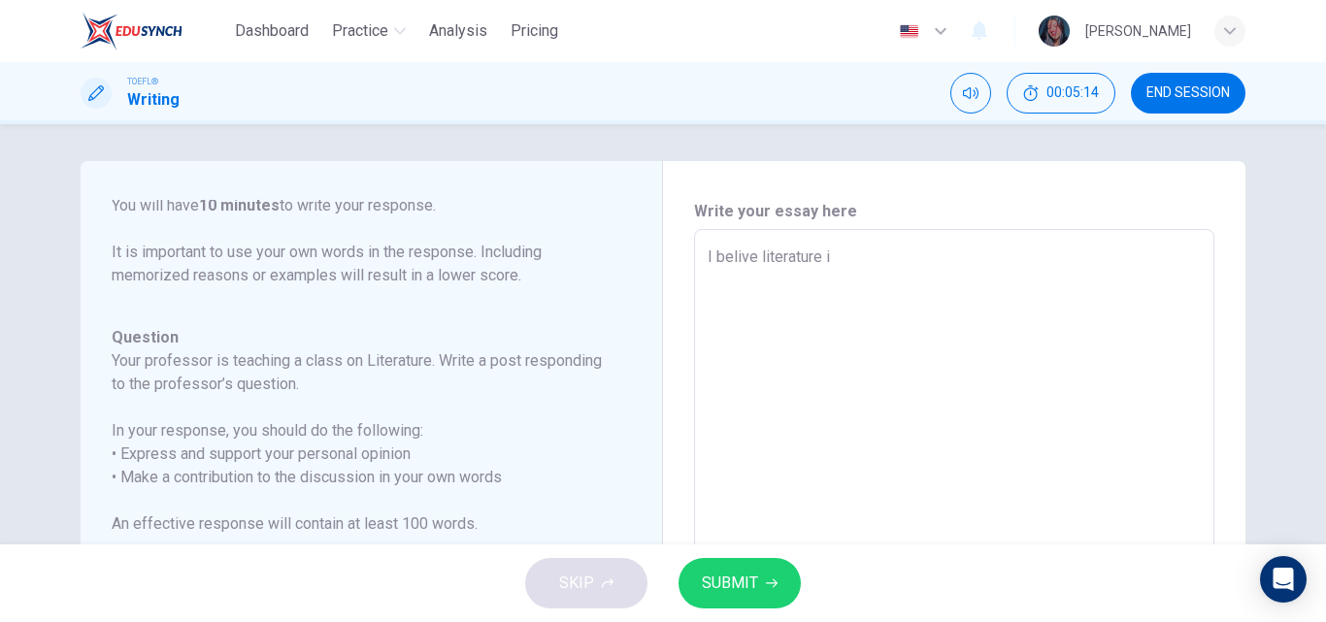
type textarea "x"
type textarea "I belive literature in"
type textarea "x"
type textarea "I belive literature in"
type textarea "x"
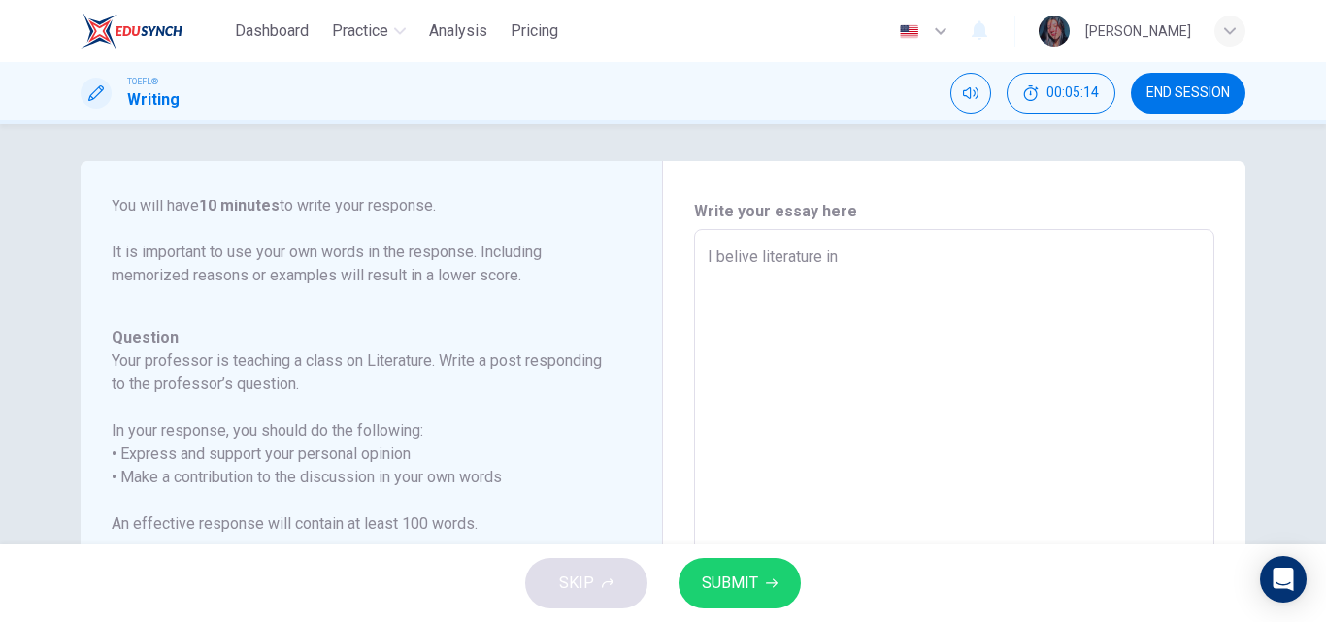
type textarea "I belive literature in g"
type textarea "x"
type textarea "I belive literature in ge"
type textarea "x"
type textarea "I belive literature in gen"
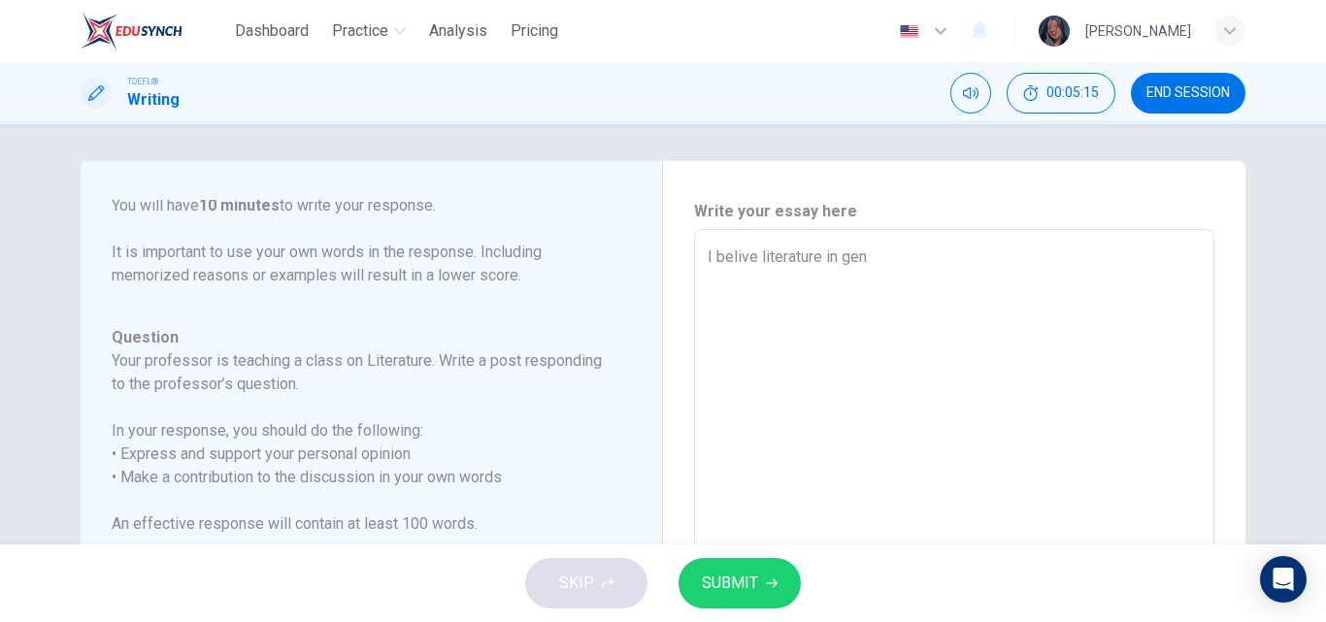
type textarea "x"
type textarea "I belive literature in gene"
type textarea "x"
type textarea "I belive literature in gener"
type textarea "x"
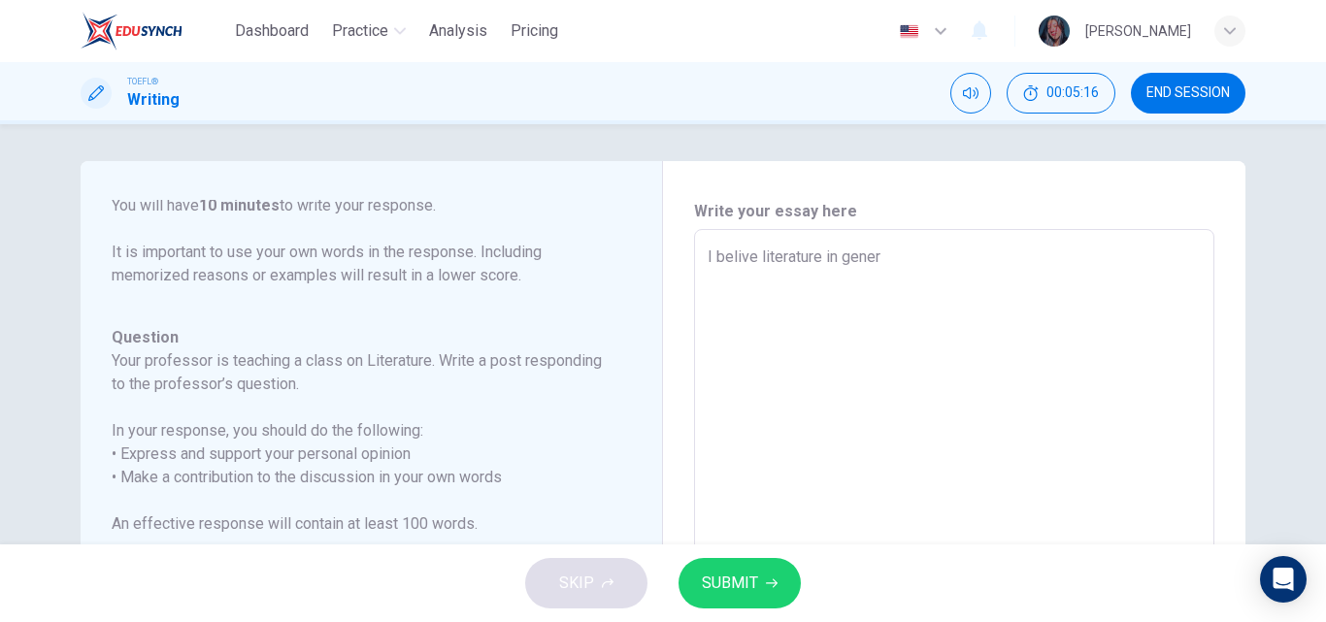
type textarea "I belive literature in genera"
type textarea "x"
type textarea "I belive literature in general"
type textarea "x"
type textarea "I belive literature in general"
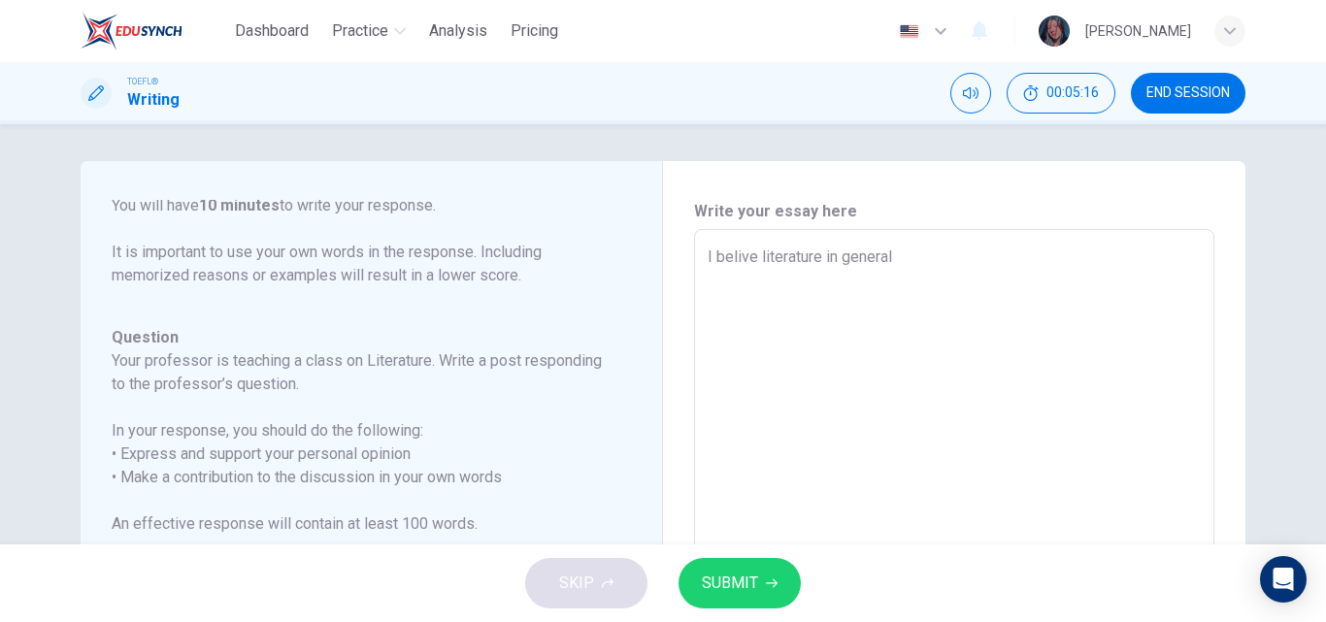
type textarea "x"
type textarea "I belive literature in general i"
type textarea "x"
type textarea "I belive literature in general is"
type textarea "x"
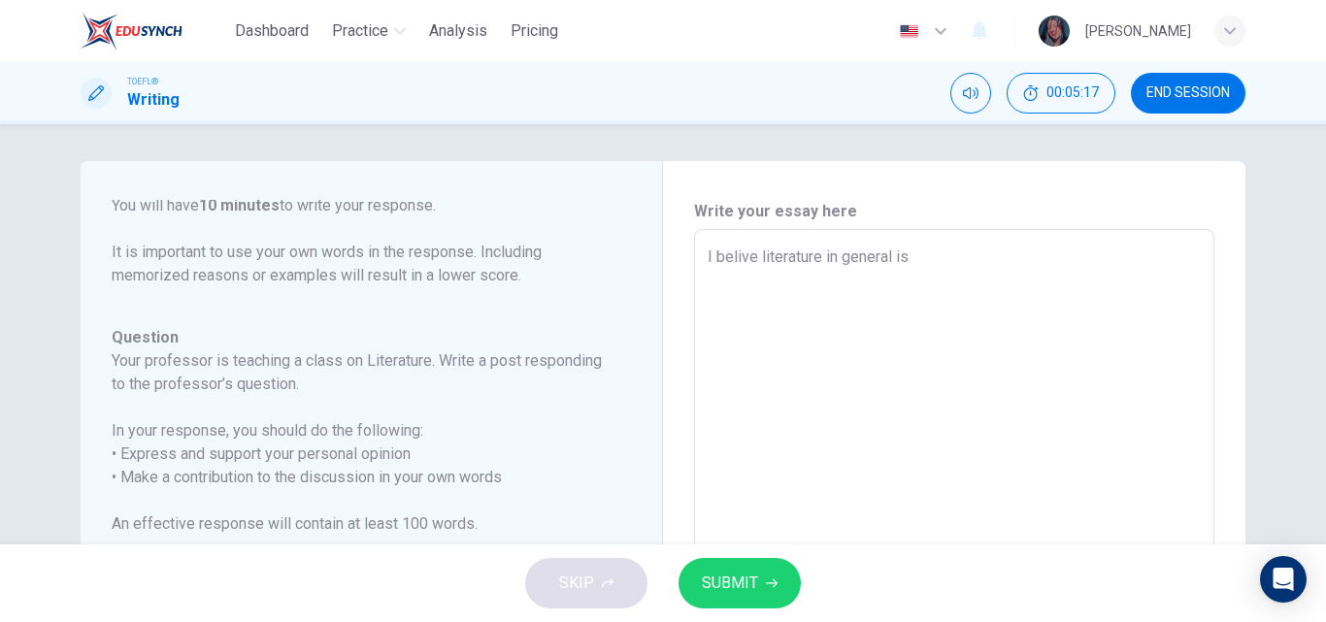
type textarea "I belive literature in general is"
type textarea "x"
type textarea "I belive literature in general is i"
type textarea "x"
type textarea "I belive literature in general is im"
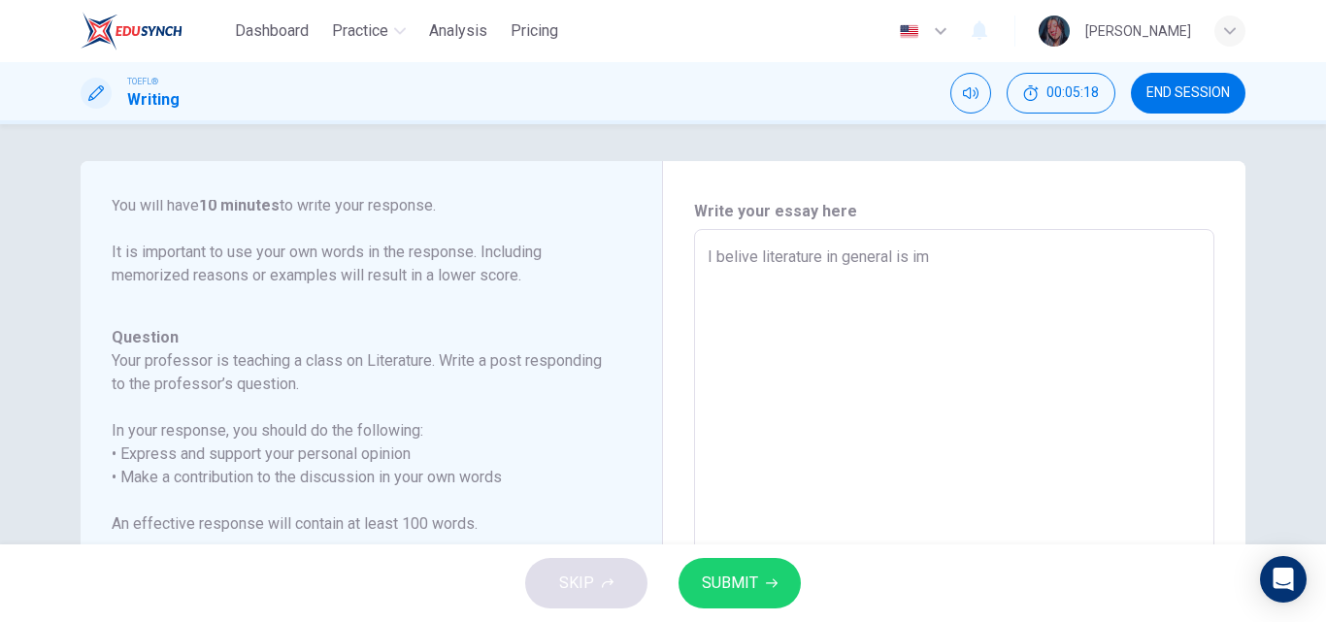
type textarea "x"
type textarea "I belive literature in general is imp"
type textarea "x"
type textarea "I belive literature in general is impo"
type textarea "x"
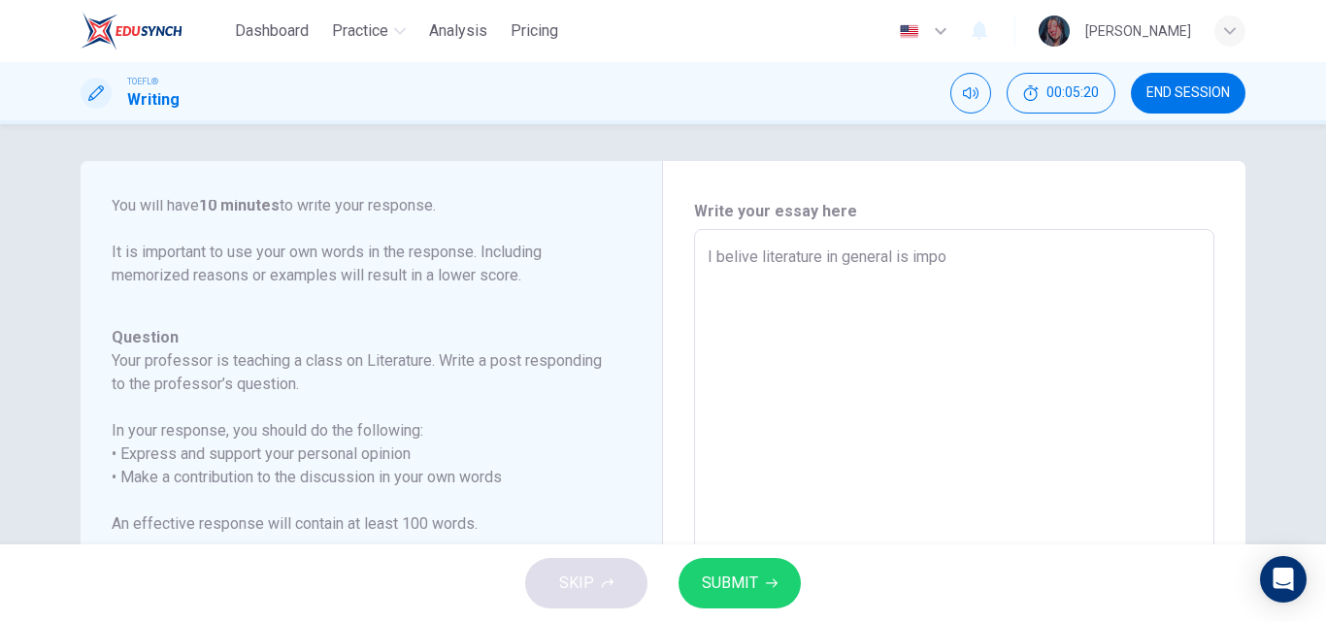
type textarea "I belive literature in general is impor"
type textarea "x"
type textarea "I belive literature in general is import"
type textarea "x"
type textarea "I belive literature in general is importa"
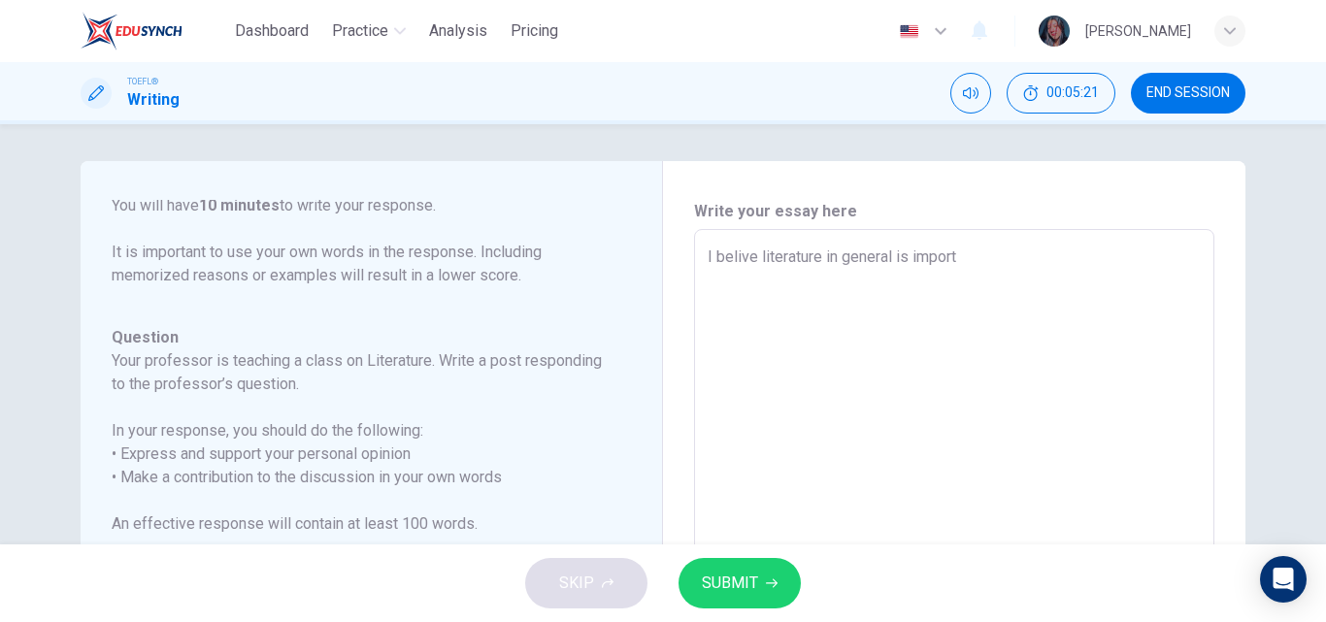
type textarea "x"
type textarea "I belive literature in general is importan"
type textarea "x"
type textarea "I belive literature in general is important"
type textarea "x"
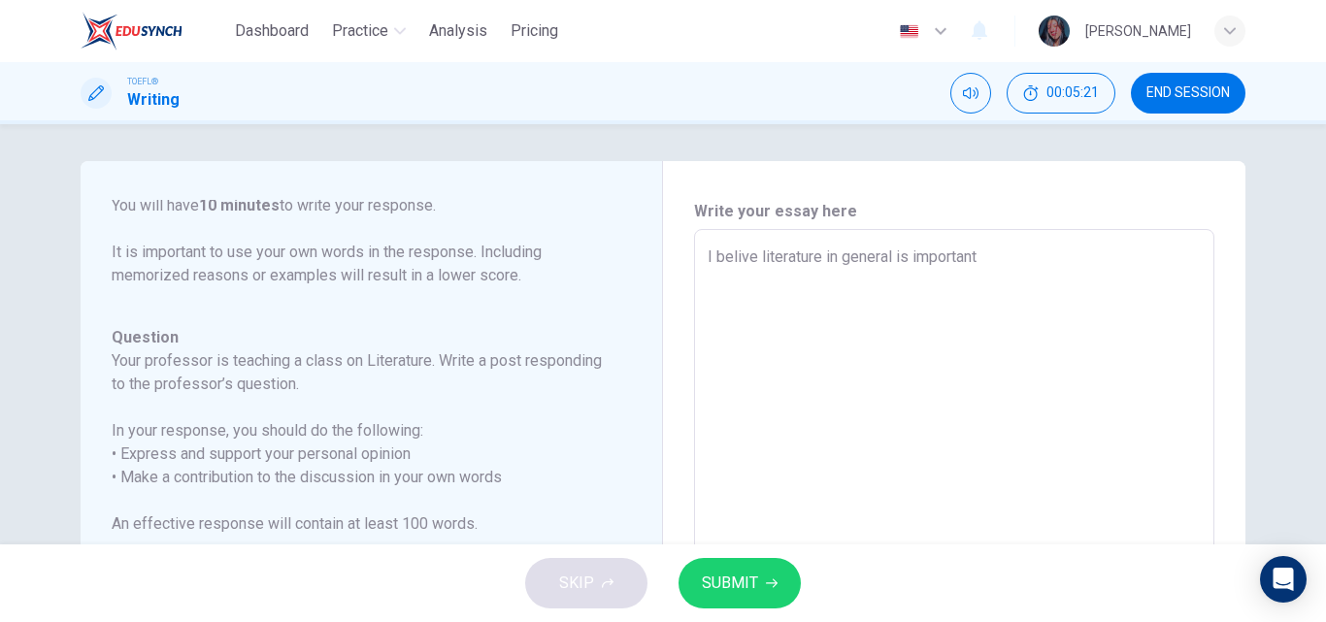
type textarea "I belive literature in general is important"
type textarea "x"
type textarea "I belive literature in general is important t"
type textarea "x"
type textarea "I belive literature in general is important th"
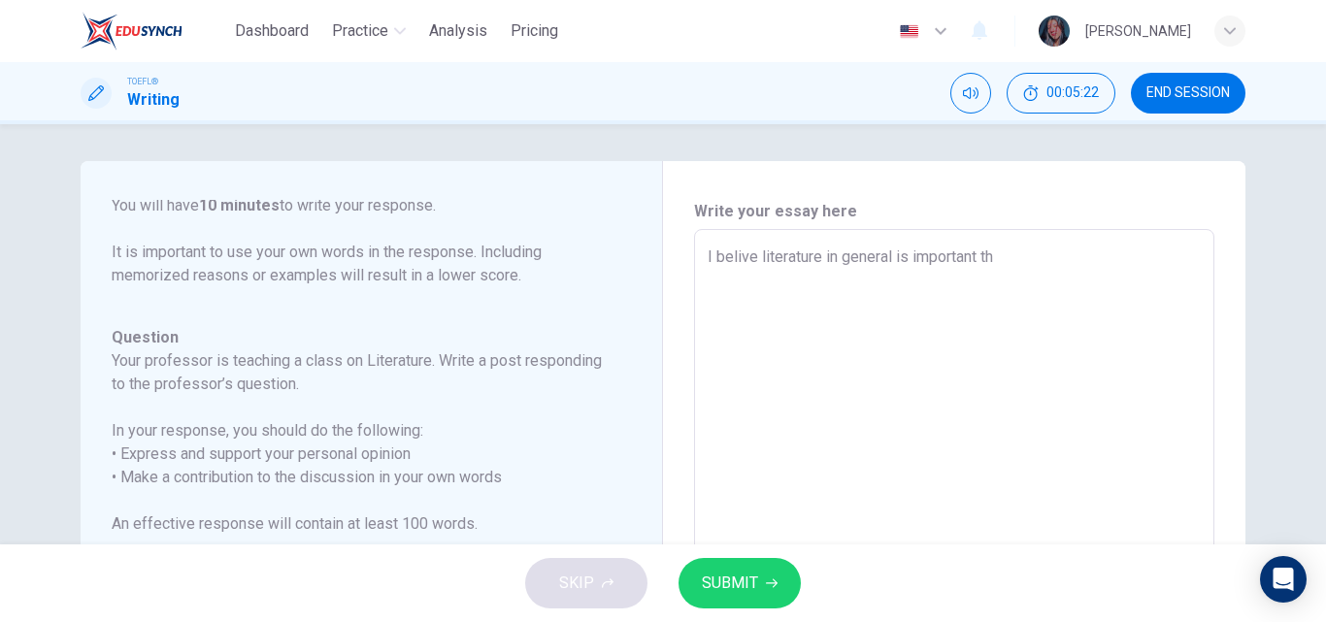
type textarea "x"
type textarea "I belive literature in general is important t"
type textarea "x"
type textarea "I belive literature in general is important to"
type textarea "x"
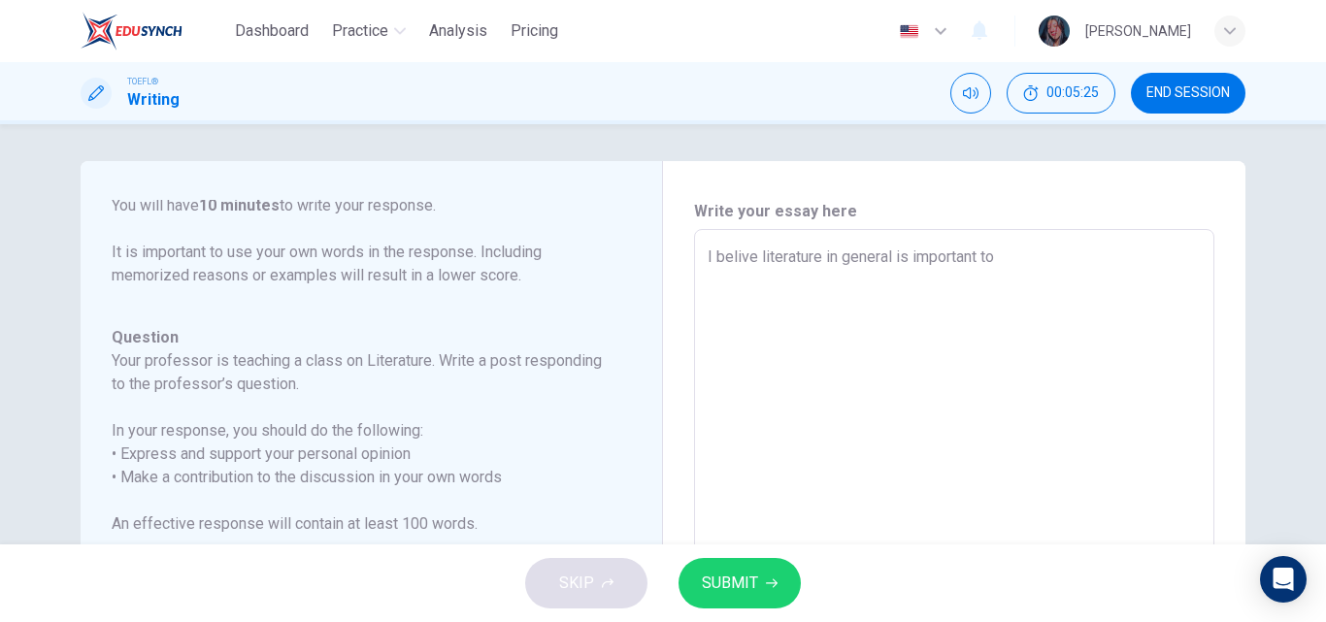
type textarea "I belive literature in general is important to"
type textarea "x"
type textarea "I belive literature in general is important to y"
type textarea "x"
type textarea "I belive literature in general is important to yp"
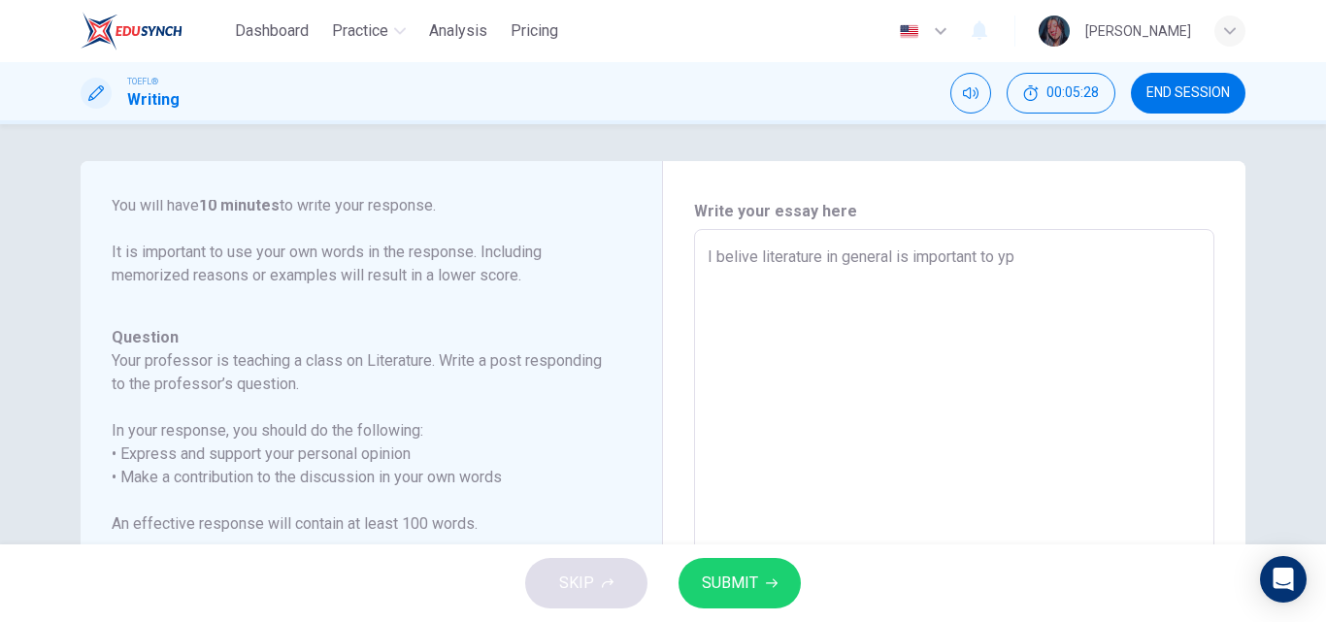
type textarea "x"
type textarea "I belive literature in general is important to y"
type textarea "x"
type textarea "I belive literature in general is important to yo"
type textarea "x"
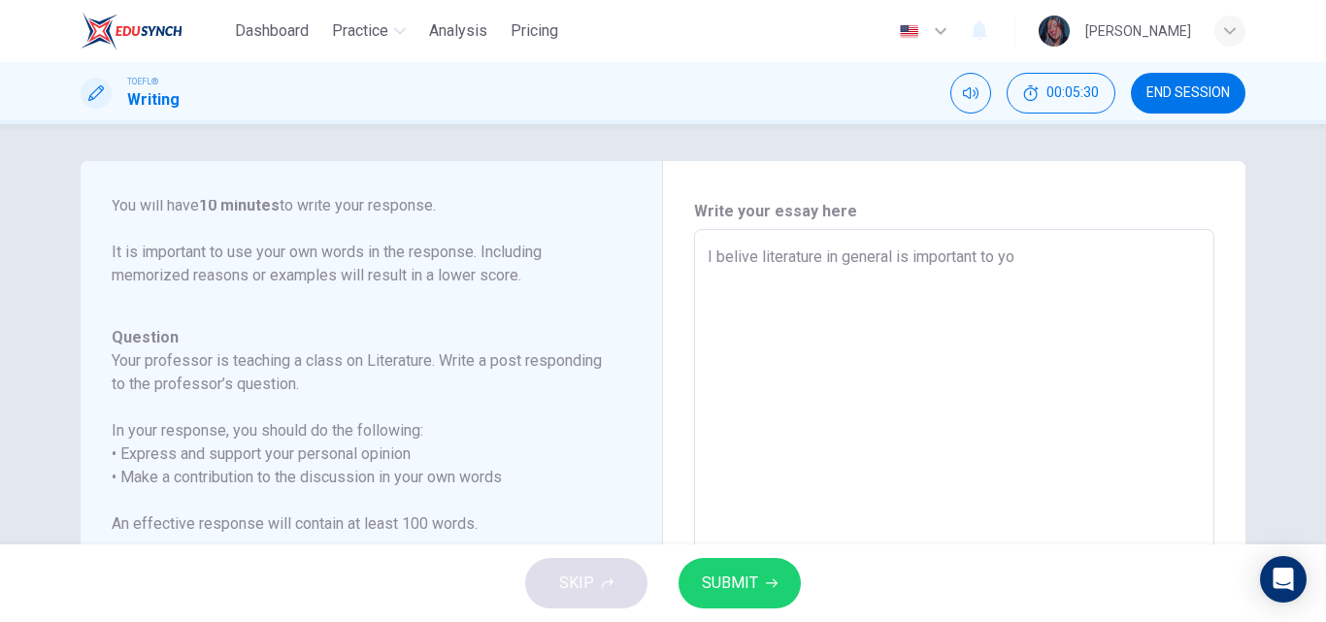
type textarea "I belive literature in general is important to you"
type textarea "x"
type textarea "I belive literature in general is important to you"
type textarea "x"
type textarea "I belive literature in general is important to you c"
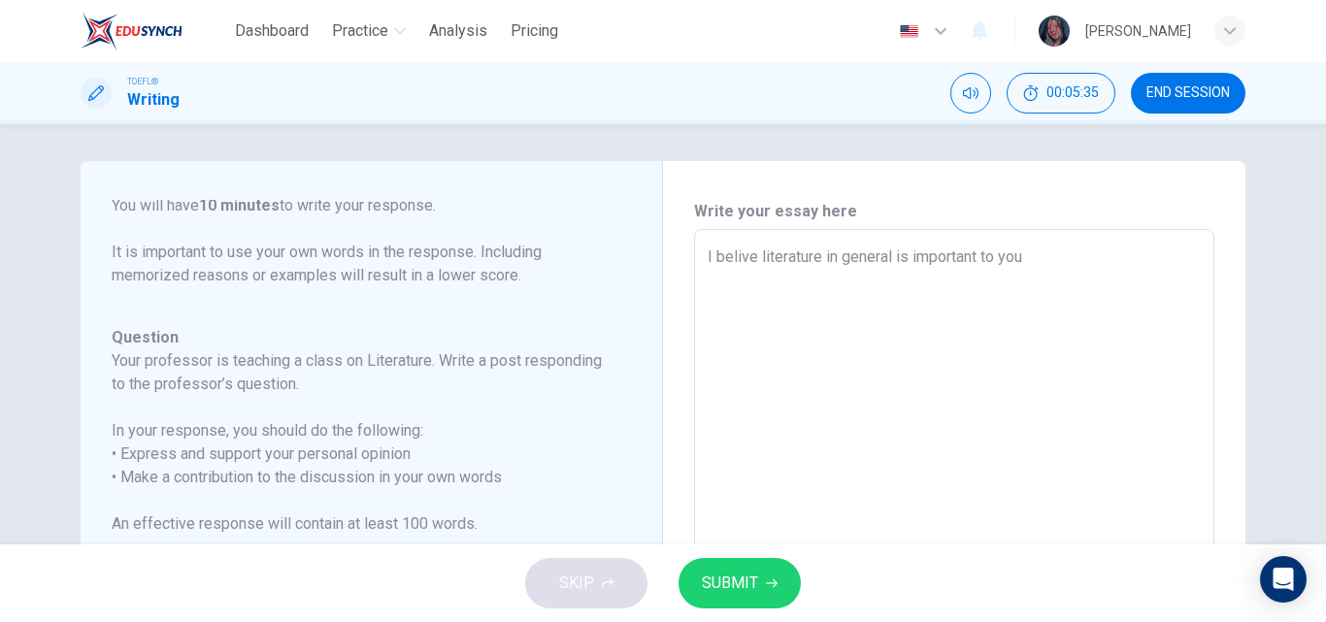
type textarea "x"
type textarea "I belive literature in general is important to you cr"
type textarea "x"
type textarea "I belive literature in general is important to you cra"
type textarea "x"
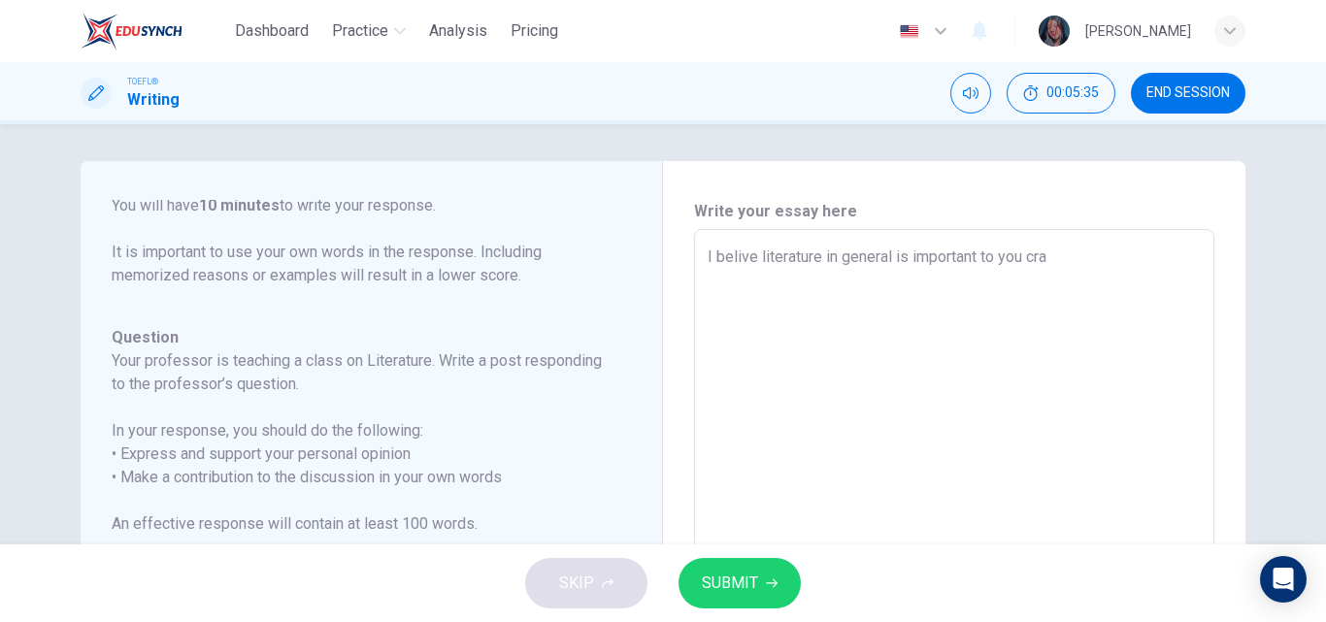
type textarea "I belive literature in general is important to you crat"
type textarea "x"
type textarea "I belive literature in general is important to you crata"
type textarea "x"
type textarea "I belive literature in general is important to you crat"
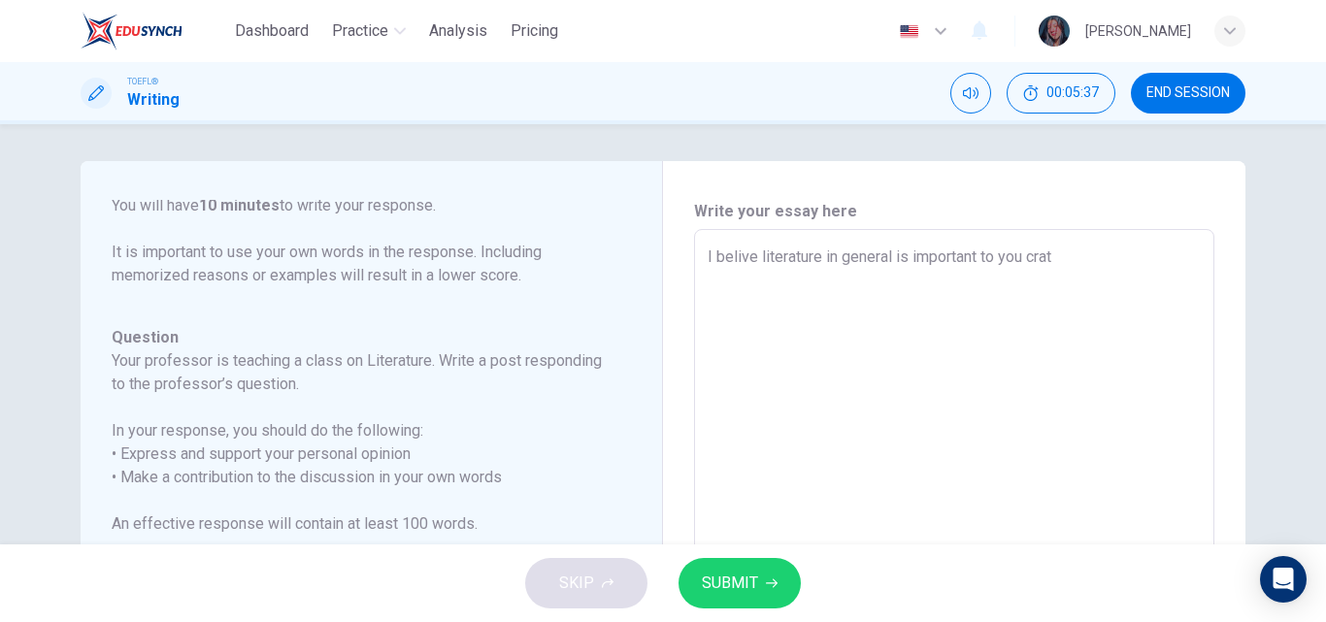
type textarea "x"
type textarea "I belive literature in general is important to you cra"
type textarea "x"
type textarea "I belive literature in general is important to you cr"
type textarea "x"
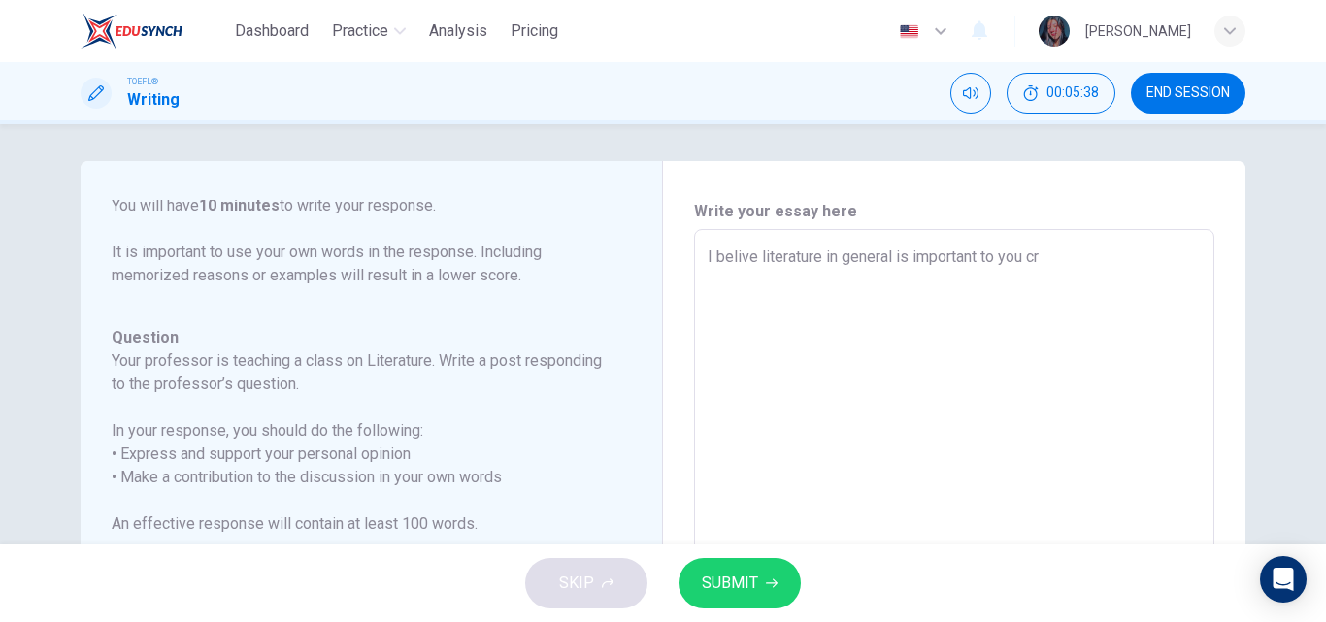
type textarea "I belive literature in general is important to you cre"
type textarea "x"
type textarea "I belive literature in general is important to you crea"
type textarea "x"
type textarea "I belive literature in general is important to you creat"
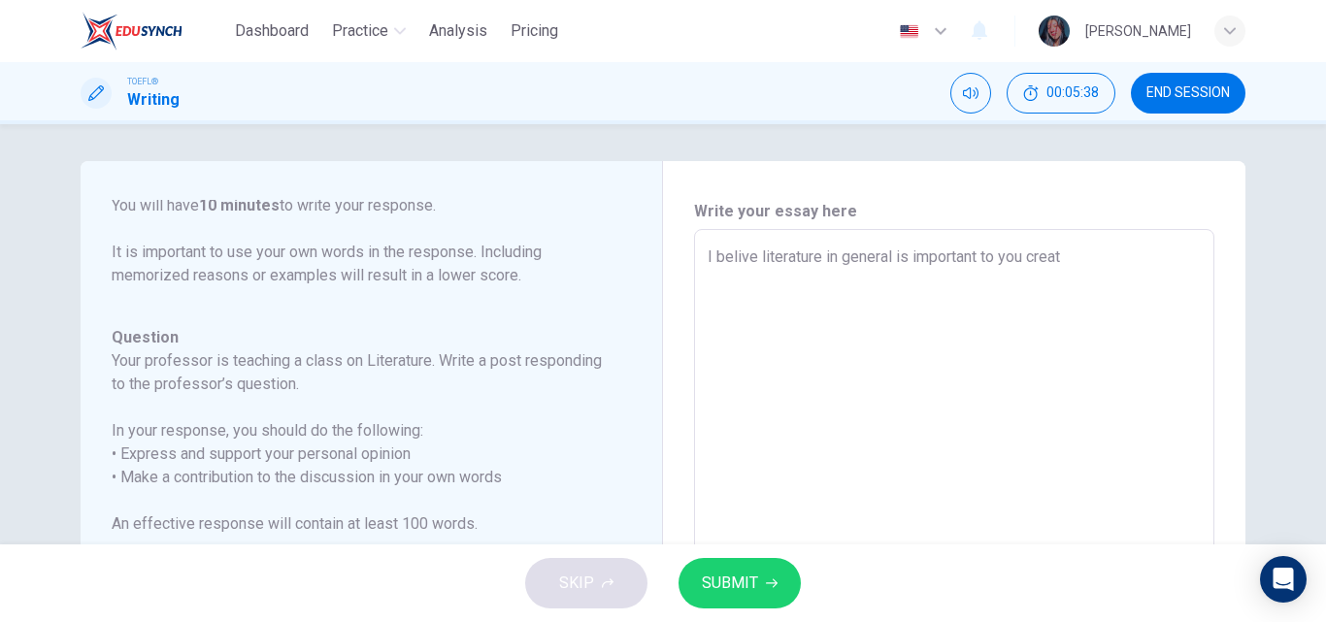
type textarea "x"
type textarea "I belive literature in general is important to you create"
type textarea "x"
type textarea "I belive literature in general is important to you create"
type textarea "x"
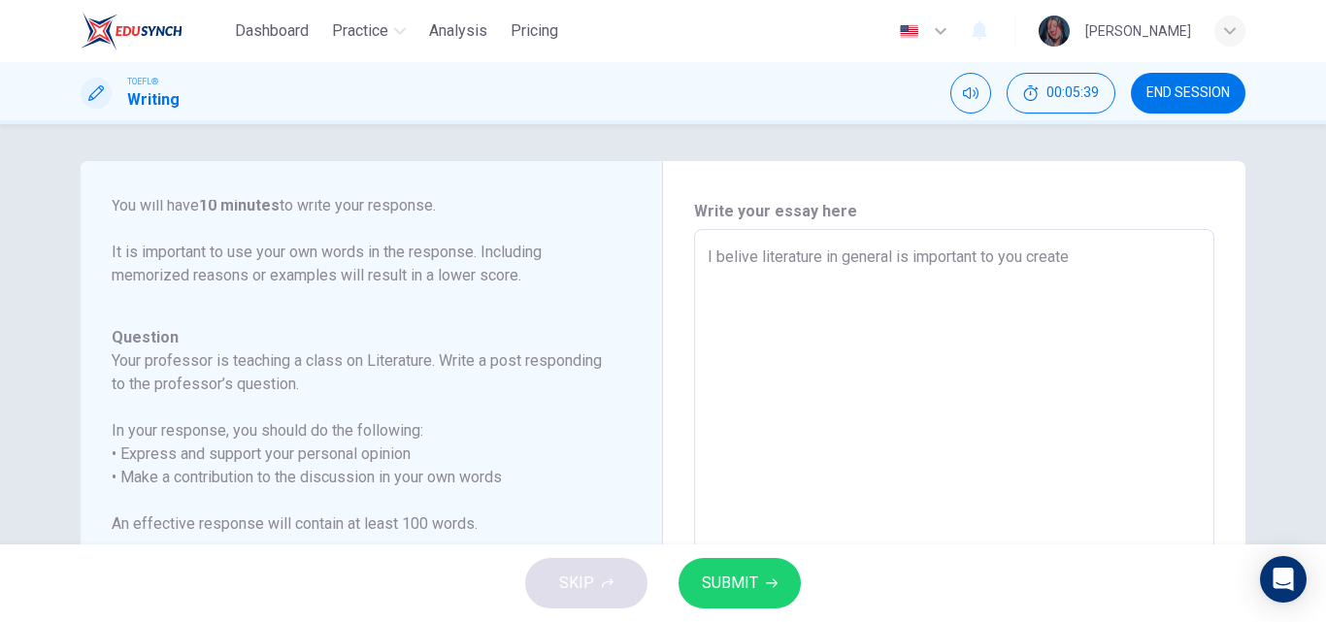
type textarea "I belive literature in general is important to you create y"
type textarea "x"
type textarea "I belive literature in general is important to you create yo"
type textarea "x"
type textarea "I belive literature in general is important to you create you"
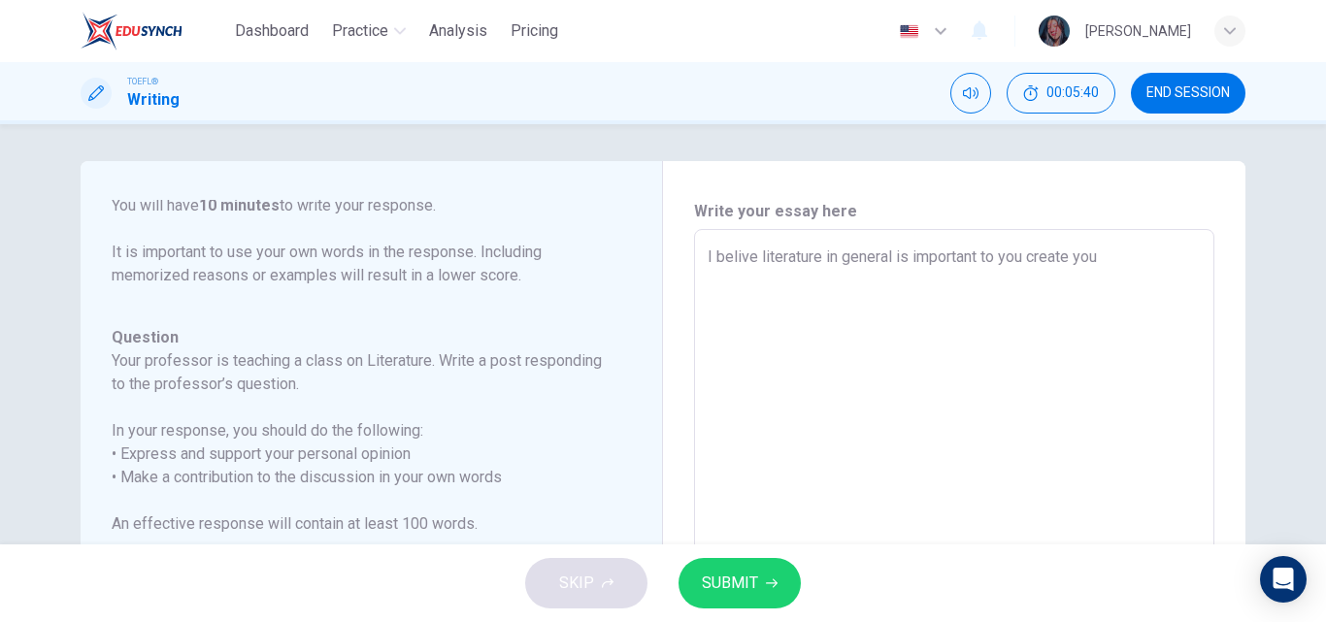
type textarea "x"
type textarea "I belive literature in general is important to you create your"
type textarea "x"
type textarea "I belive literature in general is important to you create your"
type textarea "x"
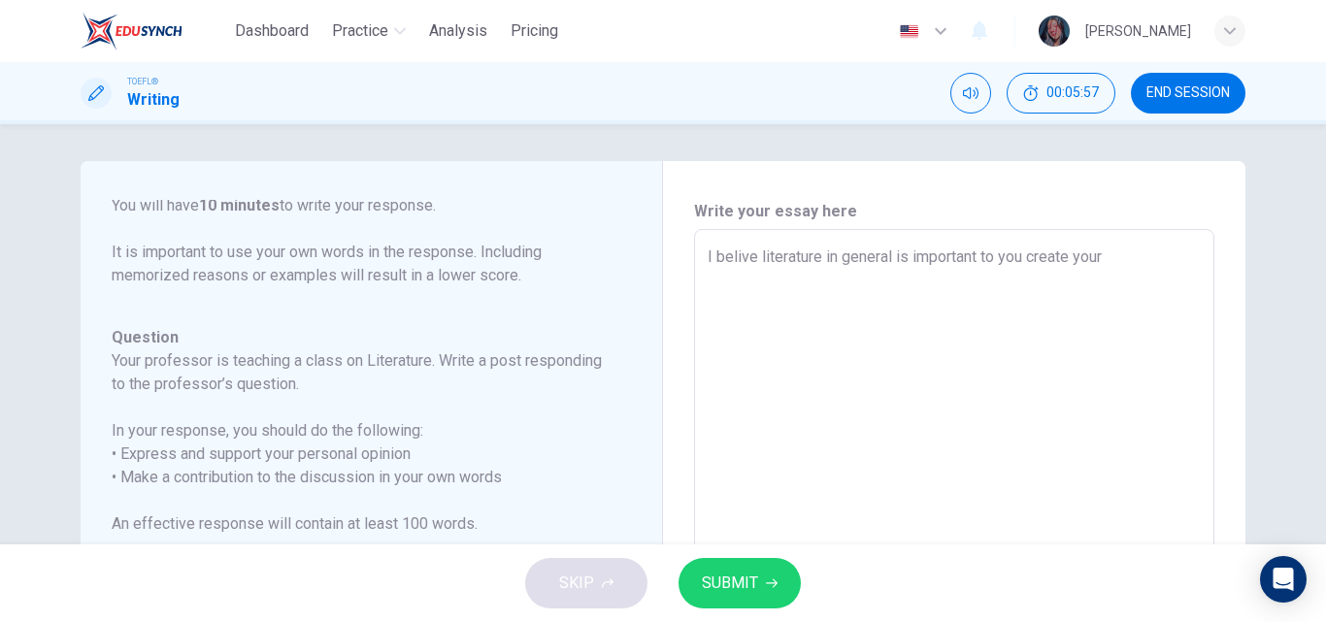
type textarea "I belive literature in general is important to you create your c"
type textarea "x"
type textarea "I belive literature in general is important to you create your ca"
type textarea "x"
type textarea "I belive literature in general is important to you create your car"
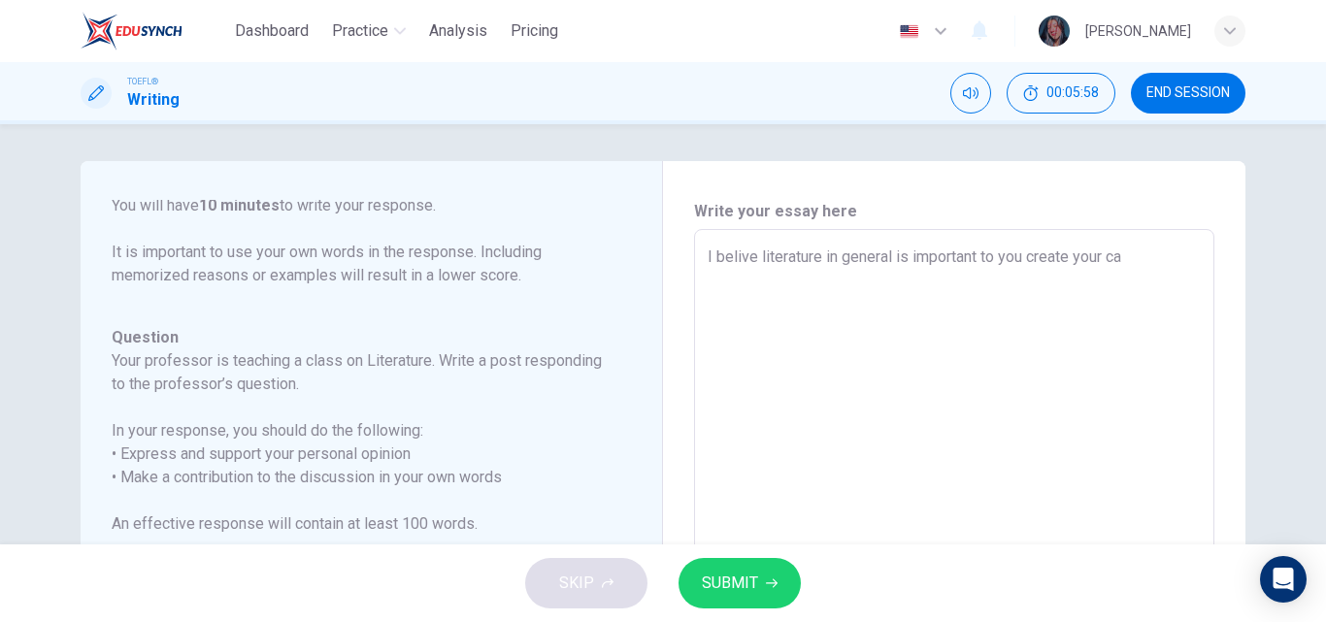
type textarea "x"
type textarea "I belive literature in general is important to you create your cara"
type textarea "x"
type textarea "I belive literature in general is important to you create your carac"
type textarea "x"
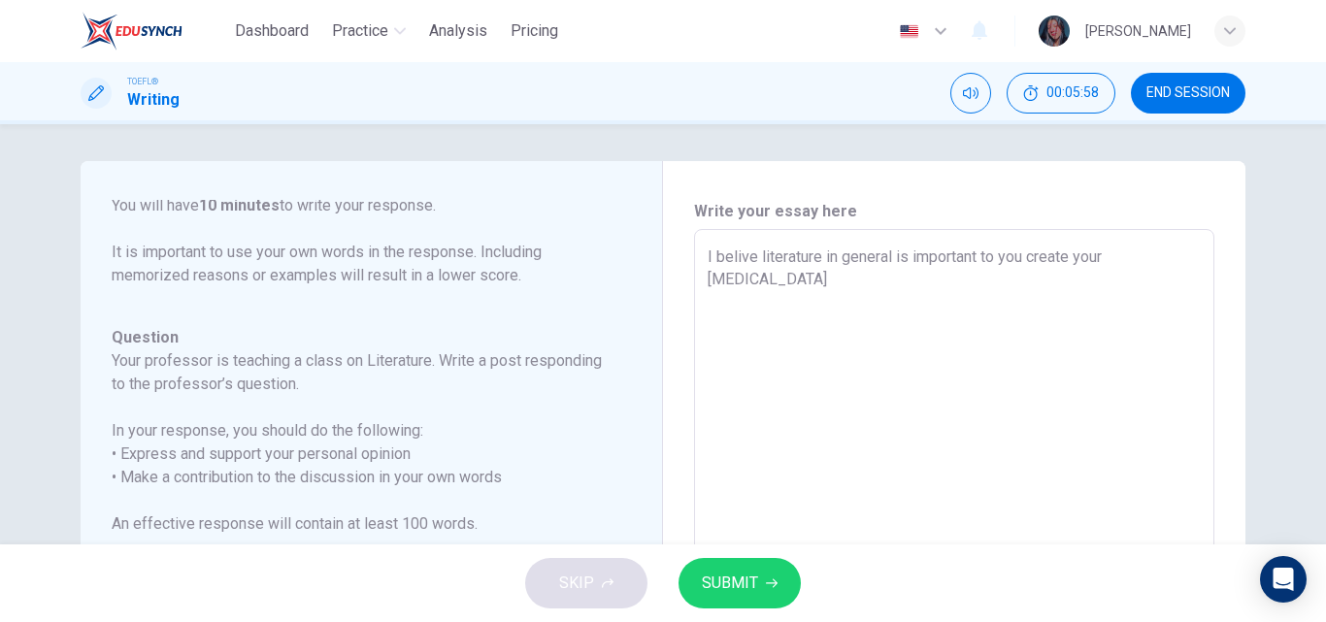
type textarea "I belive literature in general is important to you create your caract"
type textarea "x"
type textarea "I belive literature in general is important to you create your caracte"
type textarea "x"
type textarea "I belive literature in general is important to you create your caracter"
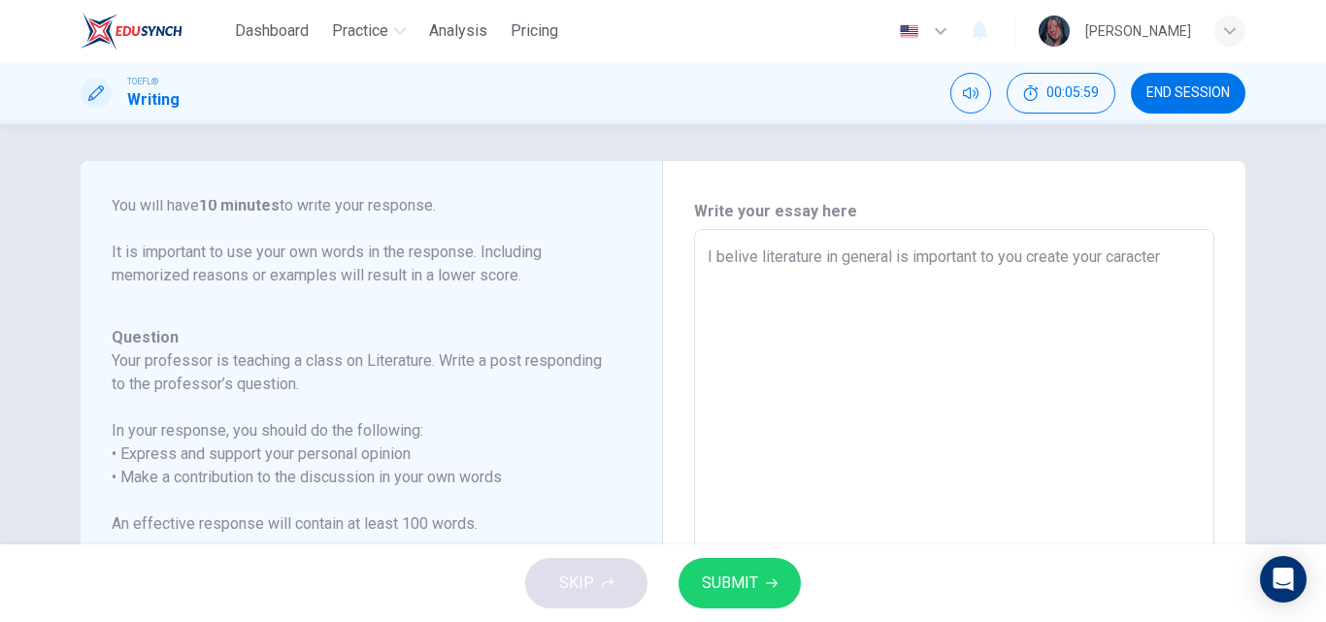
type textarea "x"
type textarea "I belive literature in general is important to you create your caractere"
type textarea "x"
type textarea "I belive literature in general is important to you create your caracter"
type textarea "x"
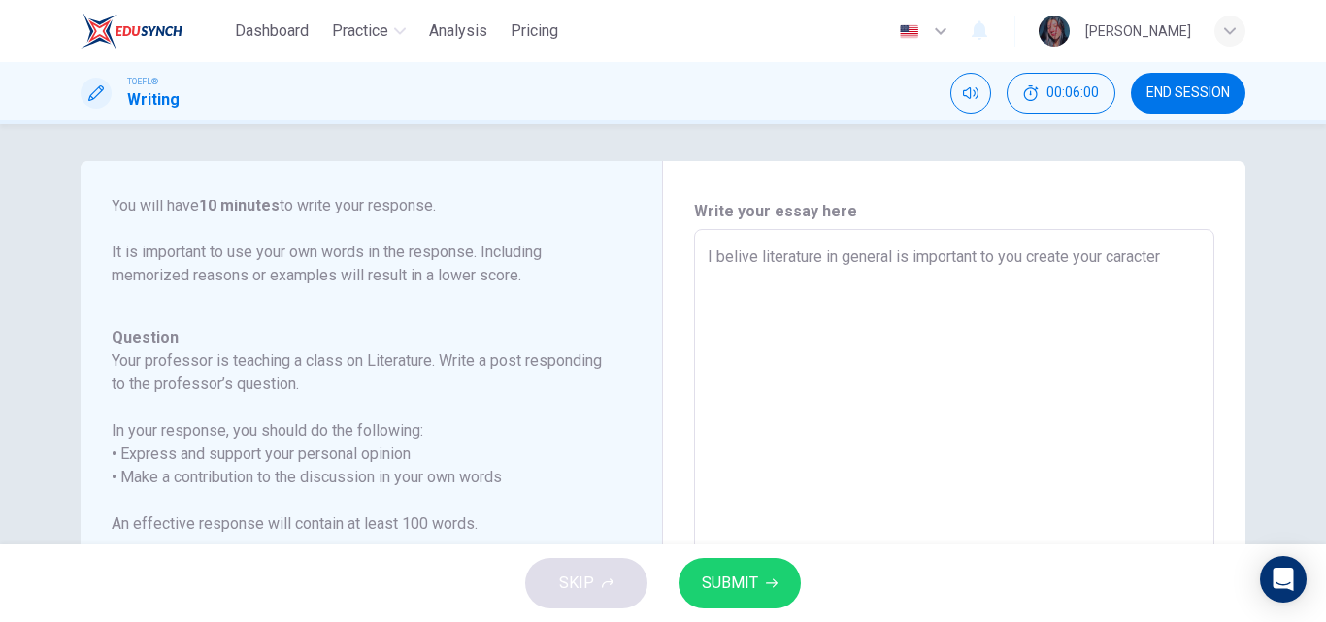
type textarea "I belive literature in general is important to you create your caracte"
type textarea "x"
type textarea "I belive literature in general is important to you create your caract"
type textarea "x"
type textarea "I belive literature in general is important to you create your carac"
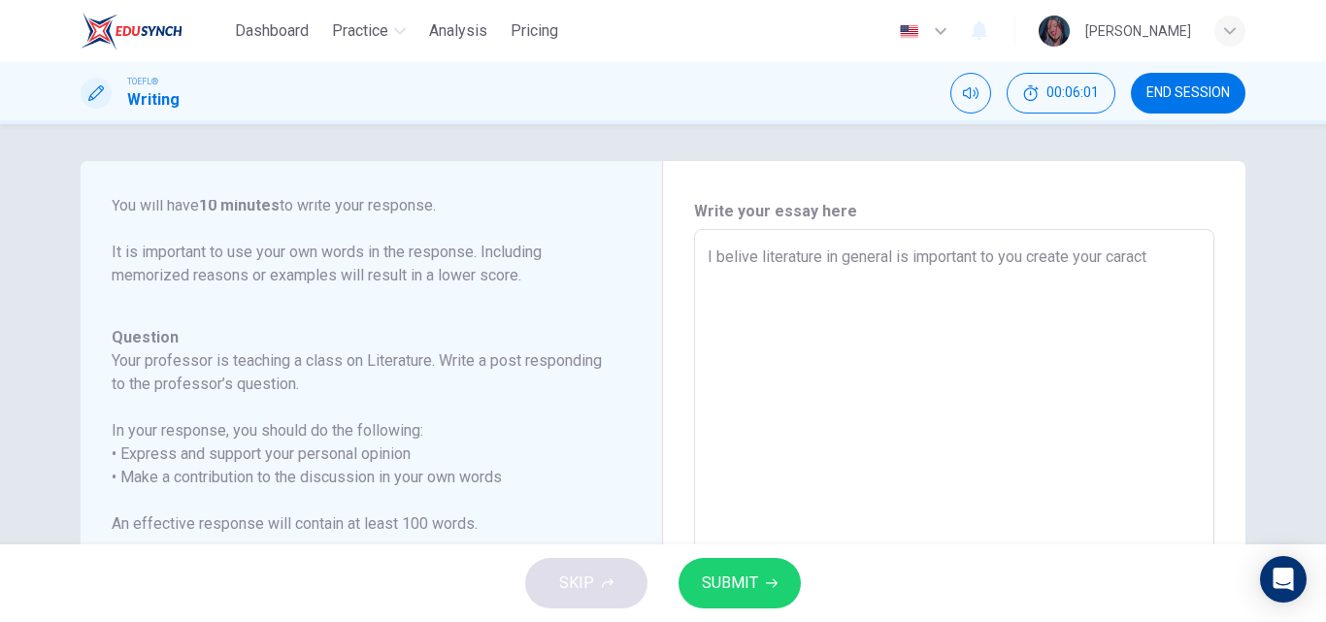
type textarea "x"
click at [911, 279] on textarea "I belive literature in general is important to you create your caracterists and…" at bounding box center [954, 554] width 493 height 616
click at [1003, 281] on textarea "I belive literature in general is important to you create your caracteristcs an…" at bounding box center [954, 554] width 493 height 616
click at [740, 310] on textarea "I belive literature in general is important to you create your caracteristcs an…" at bounding box center [954, 554] width 493 height 616
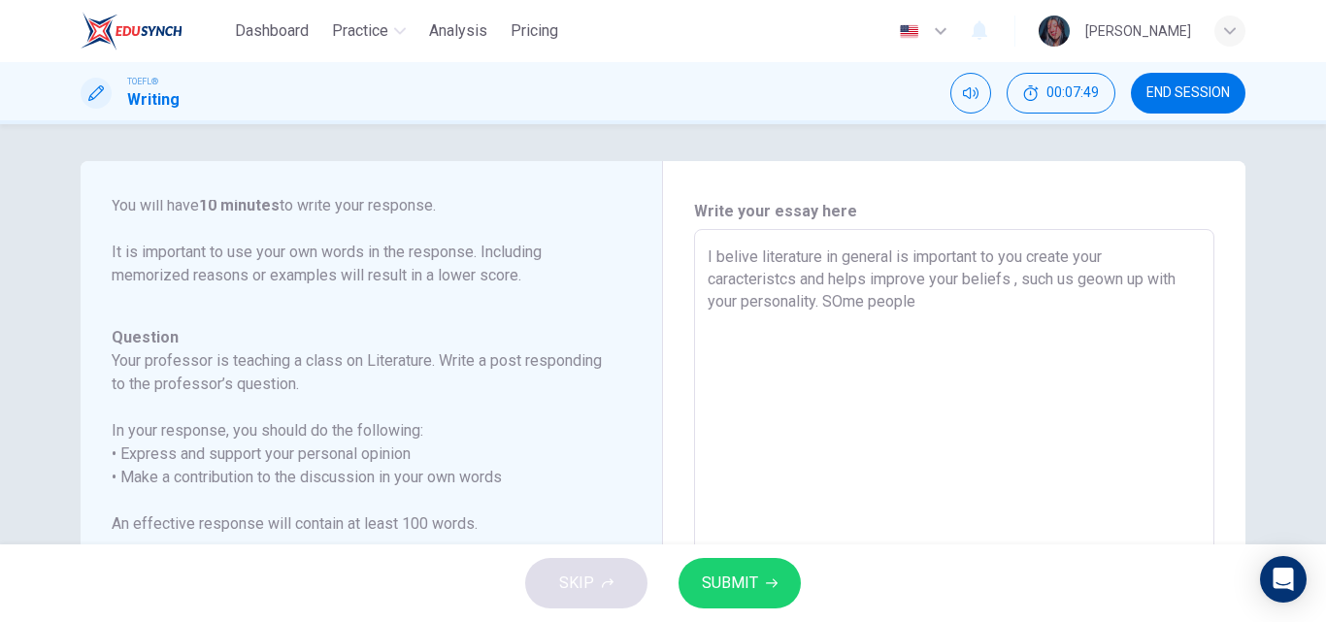
click at [837, 306] on textarea "I belive literature in general is important to you create your caracteristcs an…" at bounding box center [954, 554] width 493 height 616
click at [962, 305] on textarea "I belive literature in general is important to you create your caracteristcs an…" at bounding box center [954, 554] width 493 height 616
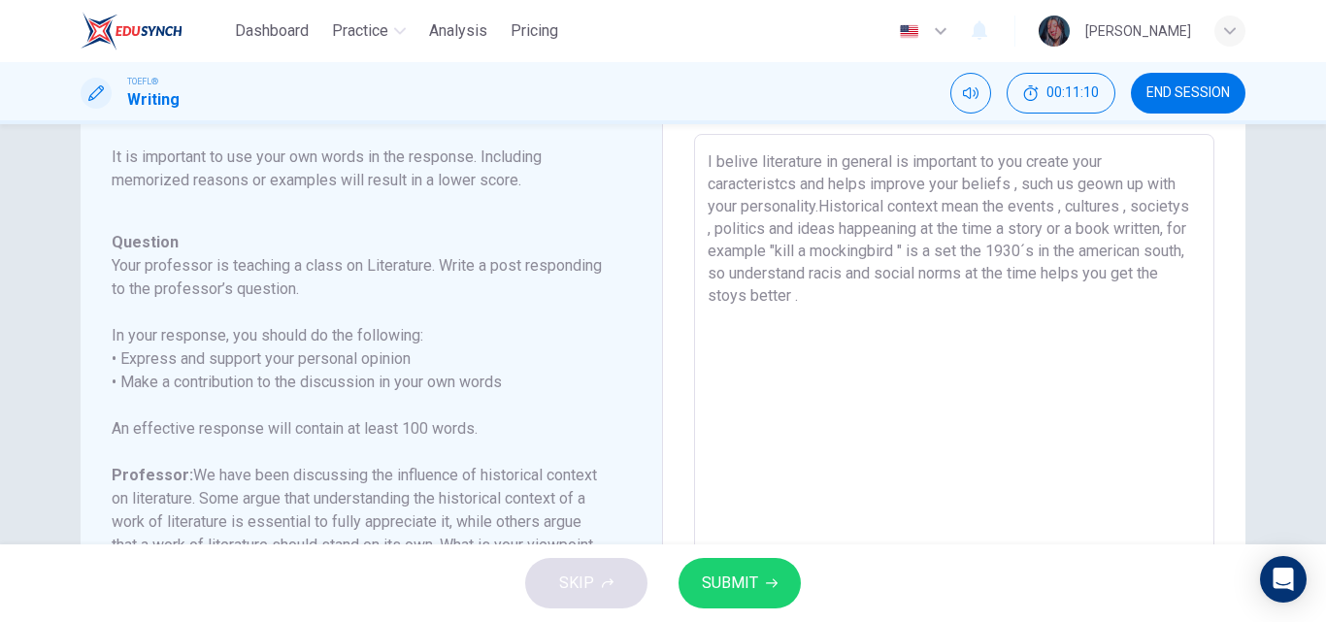
scroll to position [95, 0]
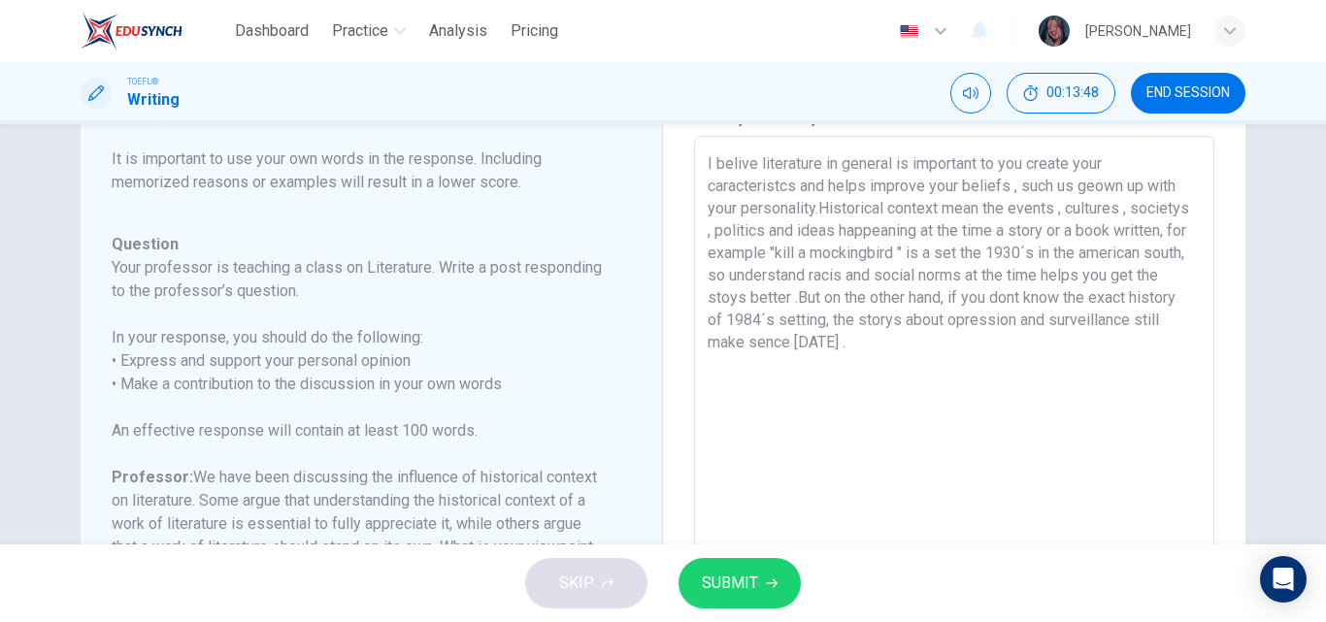
click at [736, 351] on textarea "I belive literature in general is important to you create your caracteristcs an…" at bounding box center [954, 460] width 493 height 616
click at [739, 351] on textarea "I belive literature in general is important to you create your caracteristcs an…" at bounding box center [954, 460] width 493 height 616
click at [848, 344] on textarea "I belive literature in general is important to you create your caracteristcs an…" at bounding box center [954, 460] width 493 height 616
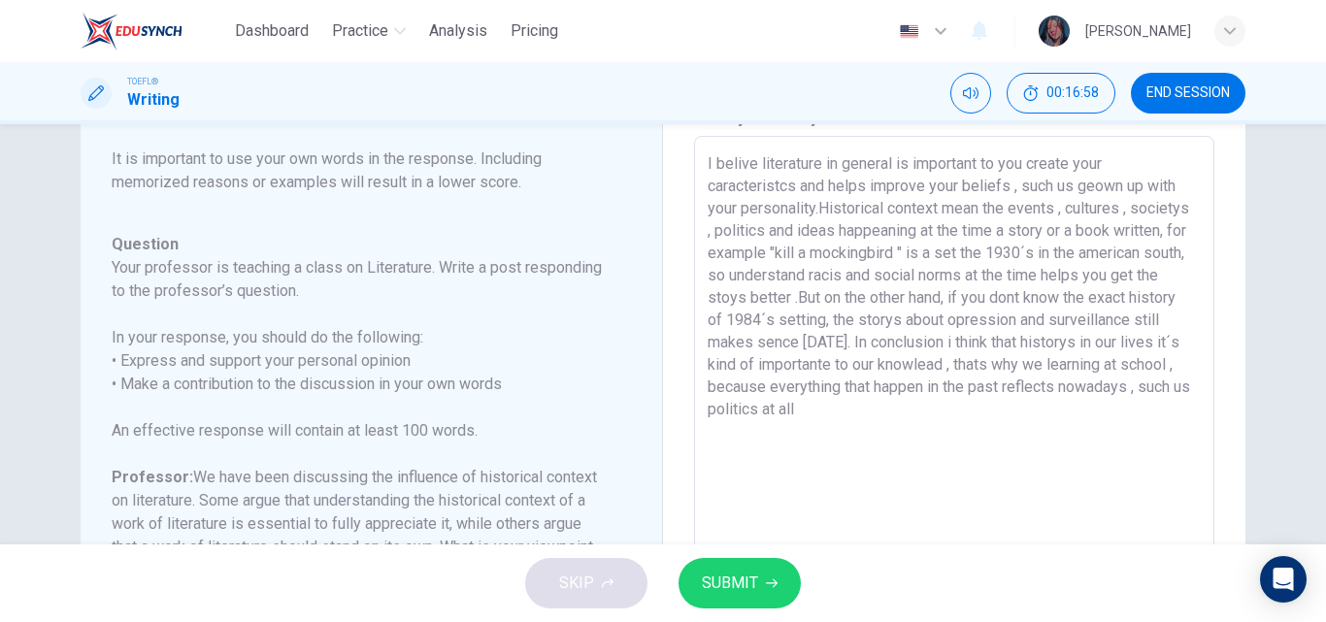
click at [1095, 183] on textarea "I belive literature in general is important to you create your caracteristcs an…" at bounding box center [954, 460] width 493 height 616
click at [831, 424] on textarea "I belive literature in general is important to you create your caracteristcs an…" at bounding box center [954, 460] width 493 height 616
click at [817, 215] on textarea "I belive literature in general is important to you create your caracteristcs an…" at bounding box center [954, 460] width 493 height 616
click at [862, 403] on textarea "I belive literature in general is important to you create your caracteristcs an…" at bounding box center [954, 460] width 493 height 616
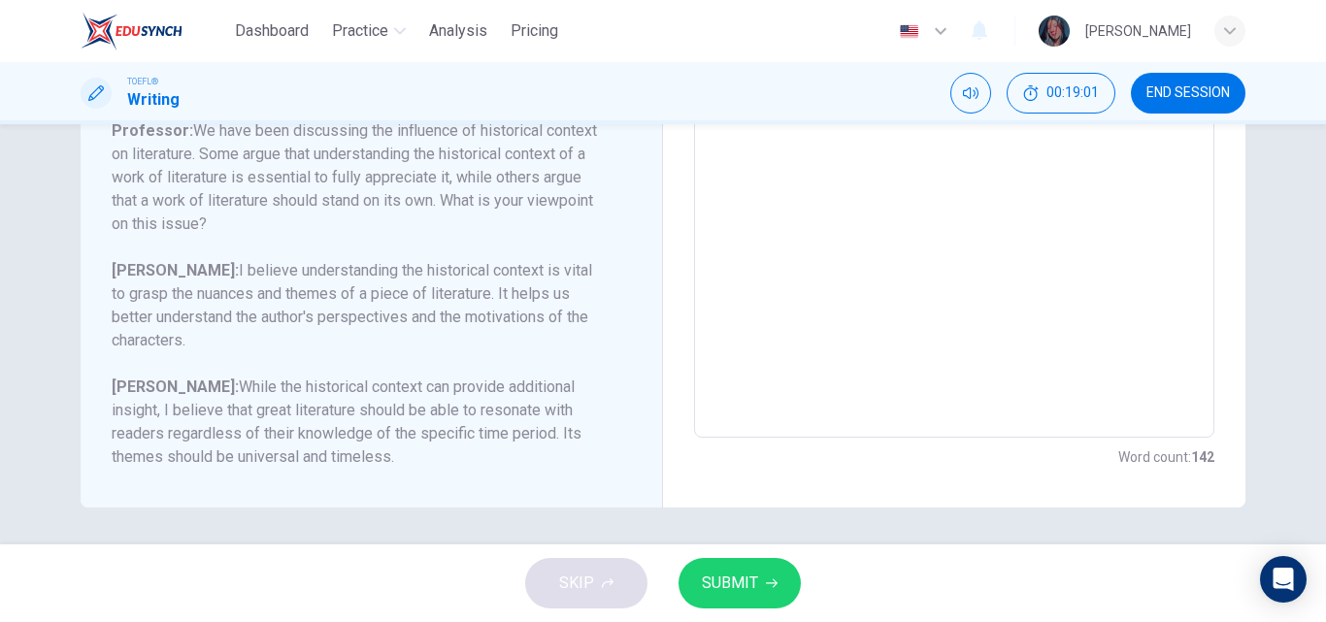
scroll to position [444, 0]
click at [740, 580] on span "SUBMIT" at bounding box center [730, 583] width 56 height 27
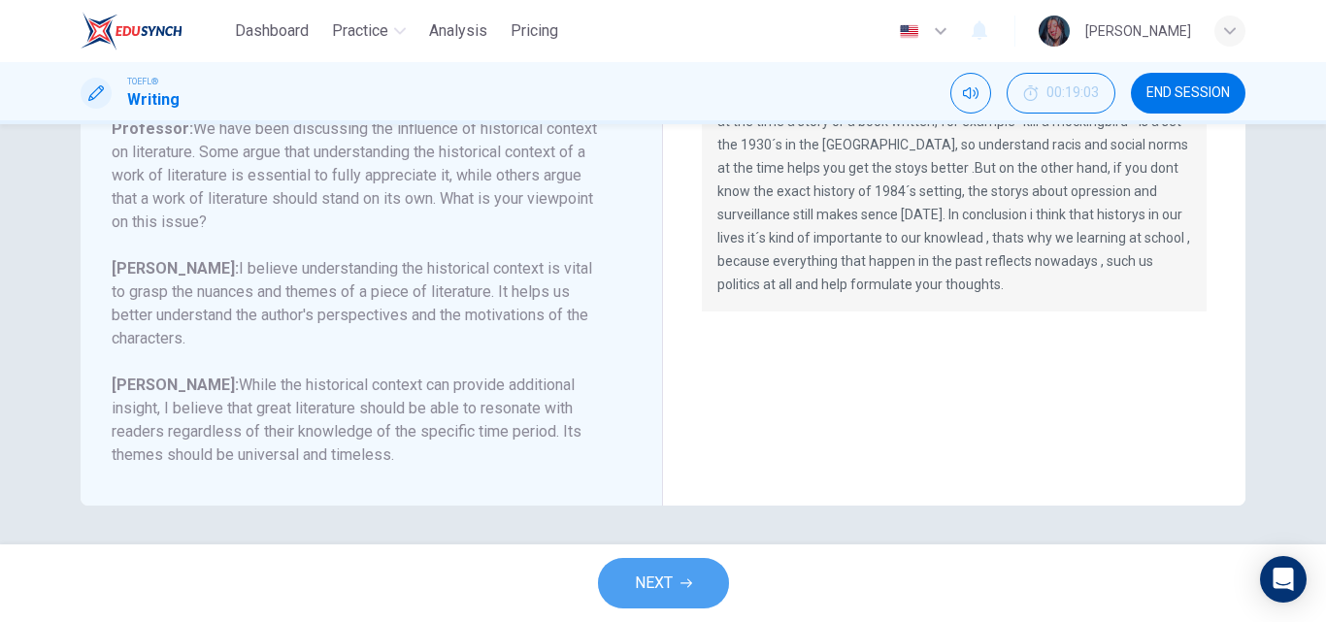
click at [689, 583] on icon "button" at bounding box center [686, 584] width 12 height 9
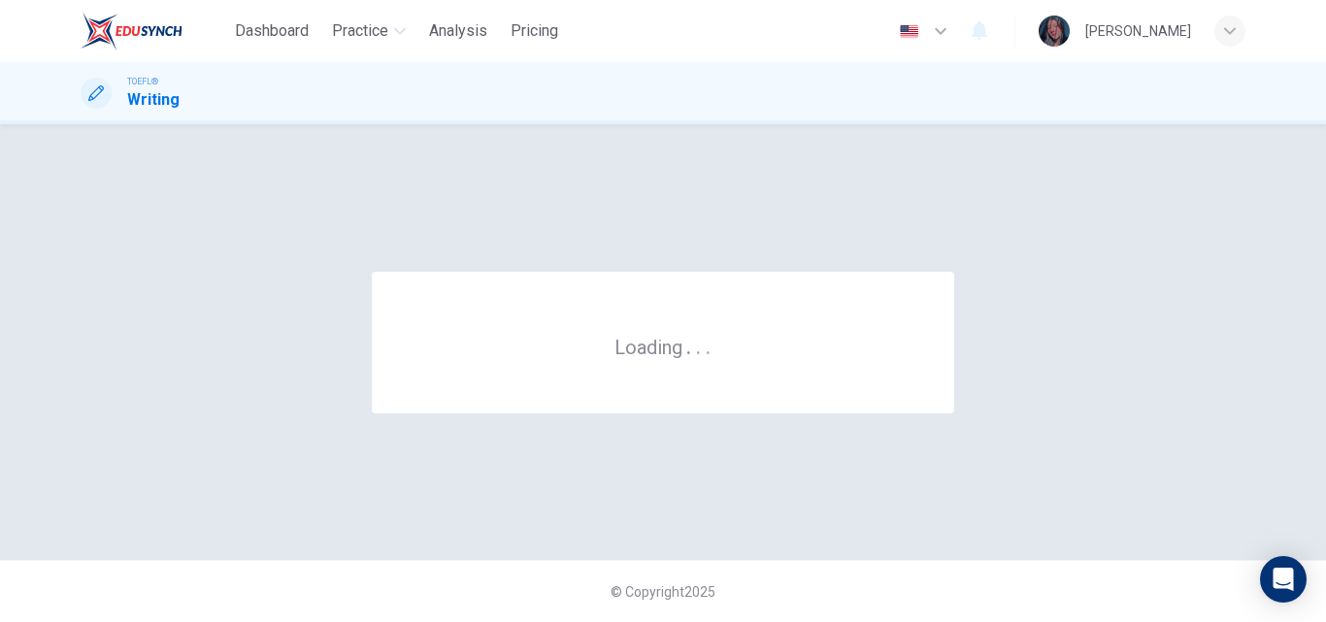
scroll to position [0, 0]
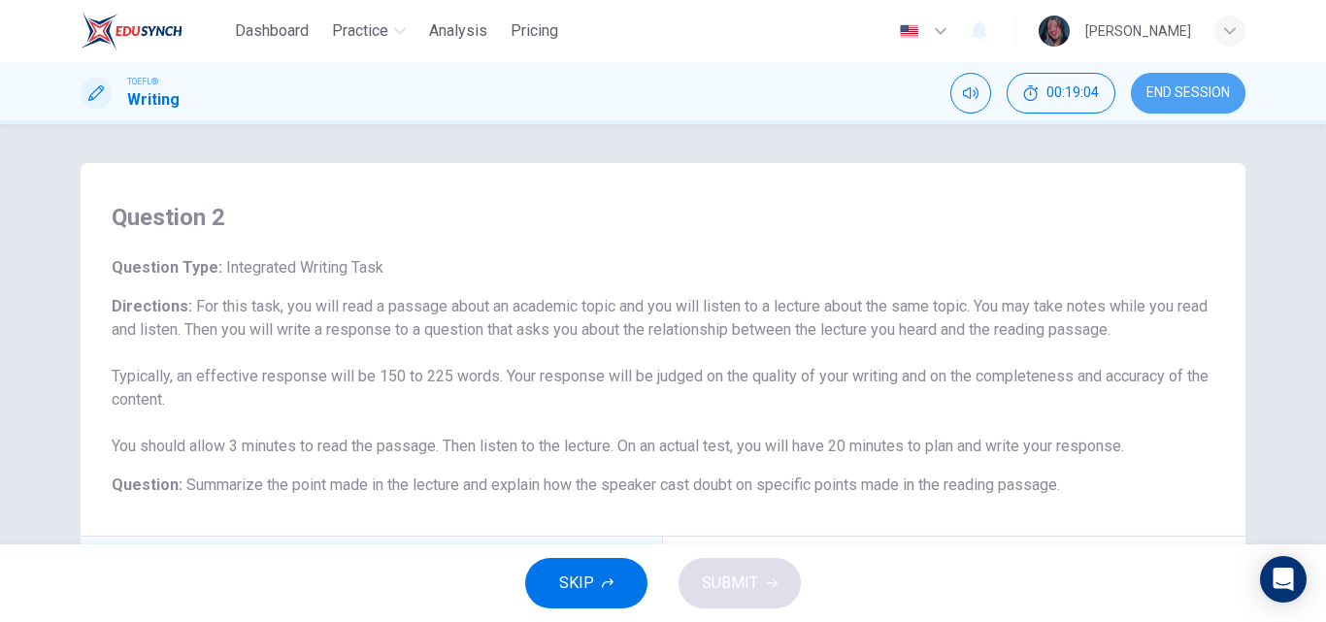
click at [1212, 90] on span "END SESSION" at bounding box center [1187, 93] width 83 height 16
